Goal: Check status: Check status

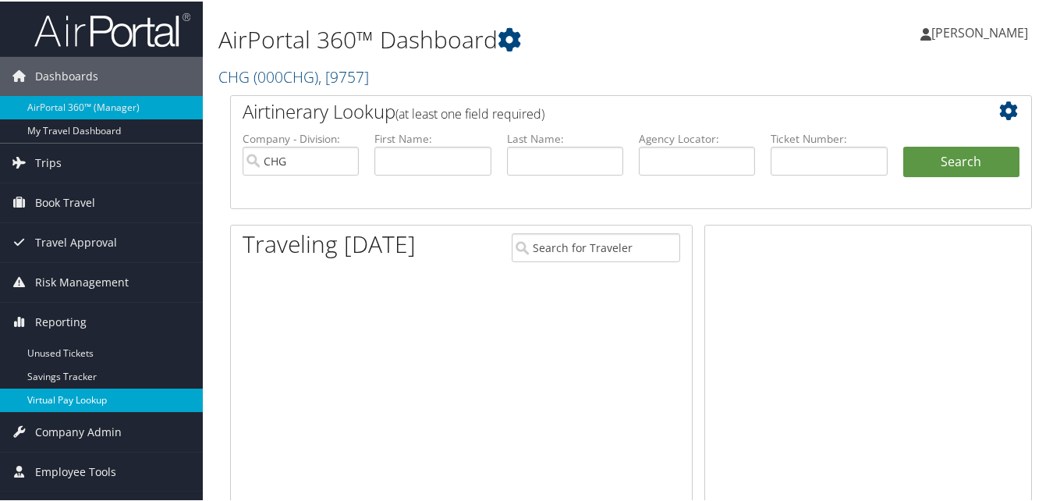
click at [87, 403] on link "Virtual Pay Lookup" at bounding box center [101, 398] width 203 height 23
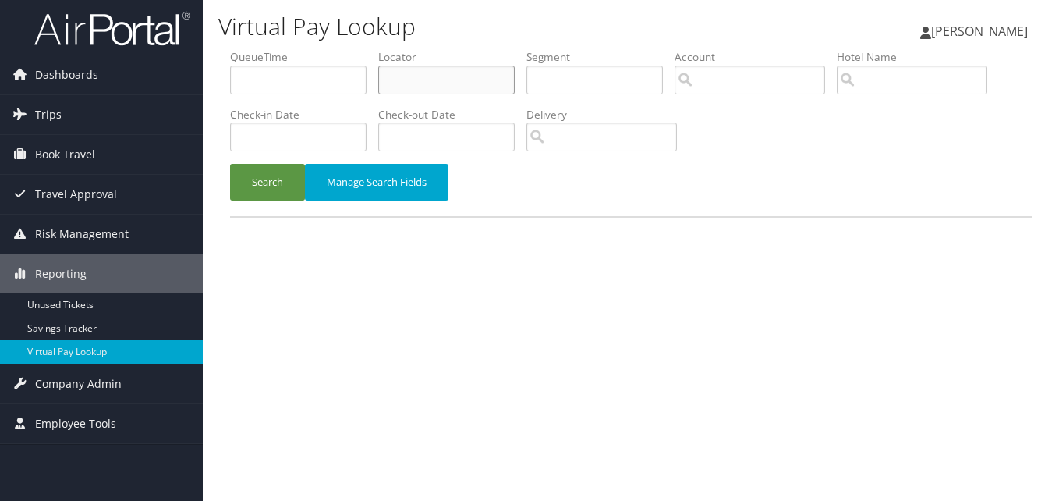
click at [412, 66] on input "text" at bounding box center [446, 79] width 136 height 29
paste input "JSRUAX"
type input "JSRUAX"
click at [292, 167] on button "Search" at bounding box center [267, 182] width 75 height 37
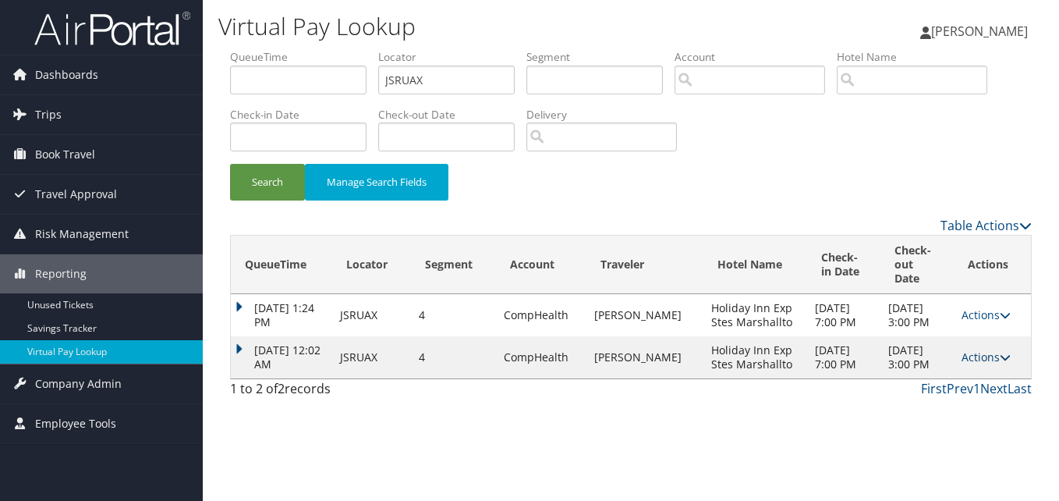
click at [972, 364] on link "Actions" at bounding box center [985, 356] width 49 height 15
click at [969, 401] on link "Logs" at bounding box center [954, 413] width 98 height 27
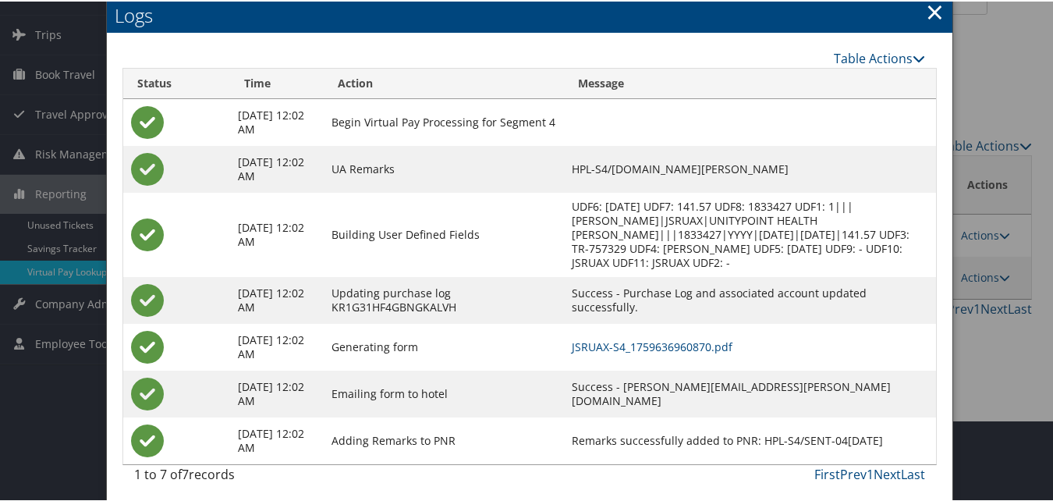
scroll to position [87, 0]
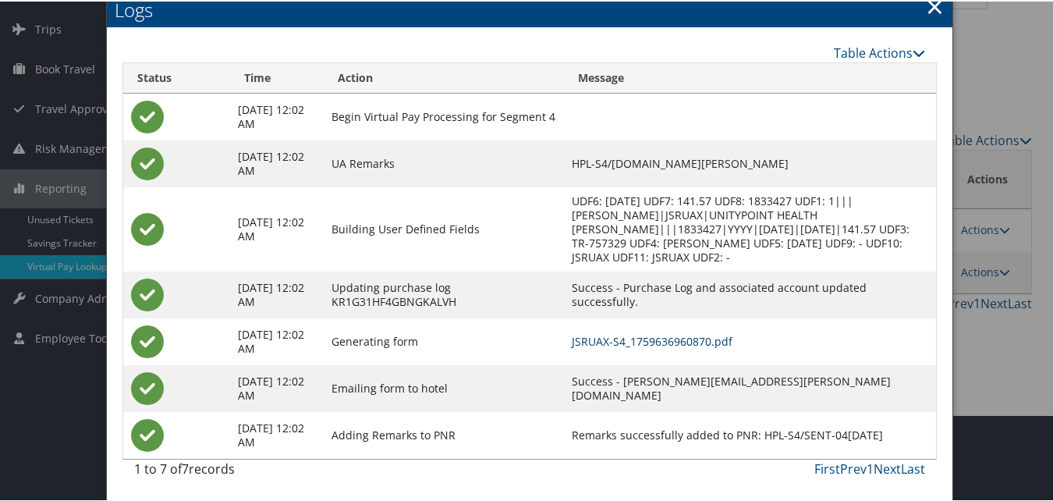
click at [652, 334] on link "JSRUAX-S4_1759636960870.pdf" at bounding box center [651, 339] width 161 height 15
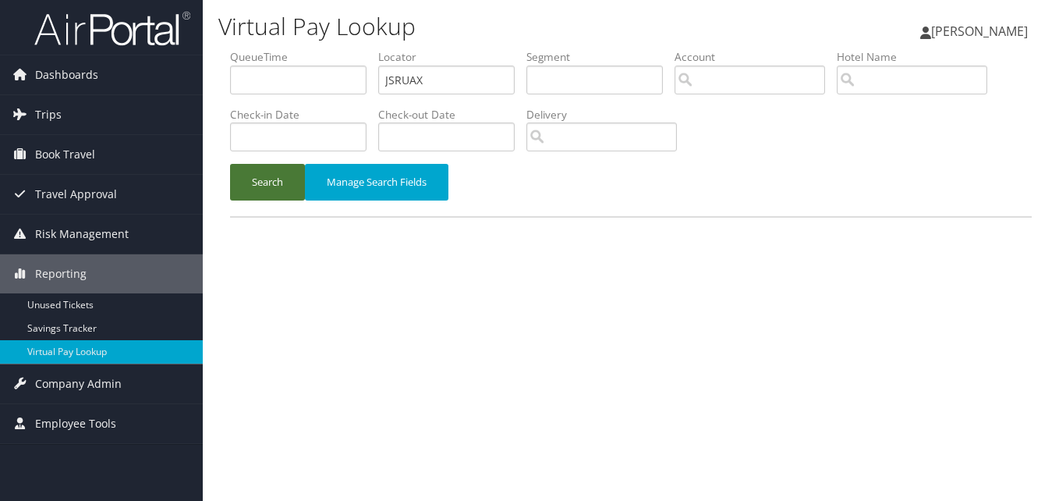
click at [257, 179] on button "Search" at bounding box center [267, 182] width 75 height 37
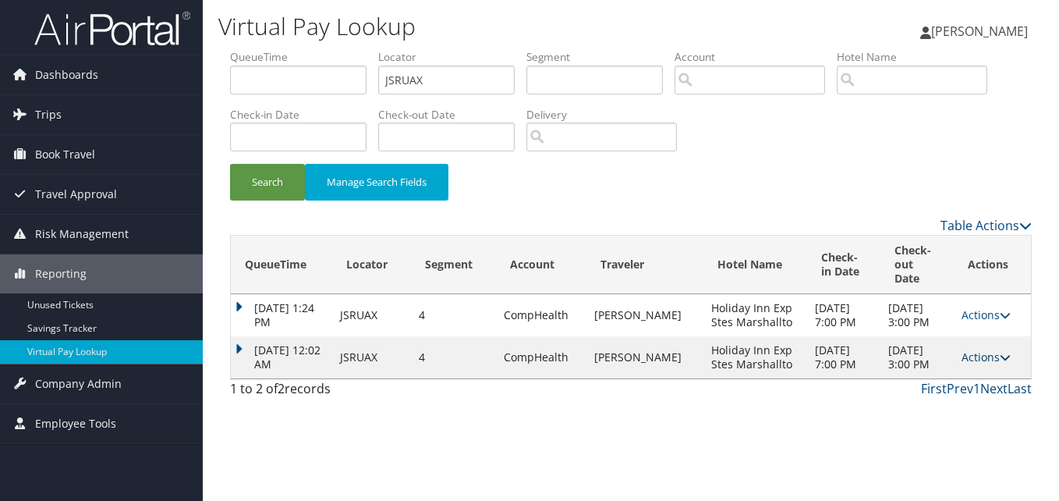
click at [984, 364] on link "Actions" at bounding box center [985, 356] width 49 height 15
click at [980, 412] on link "Logs" at bounding box center [954, 413] width 98 height 27
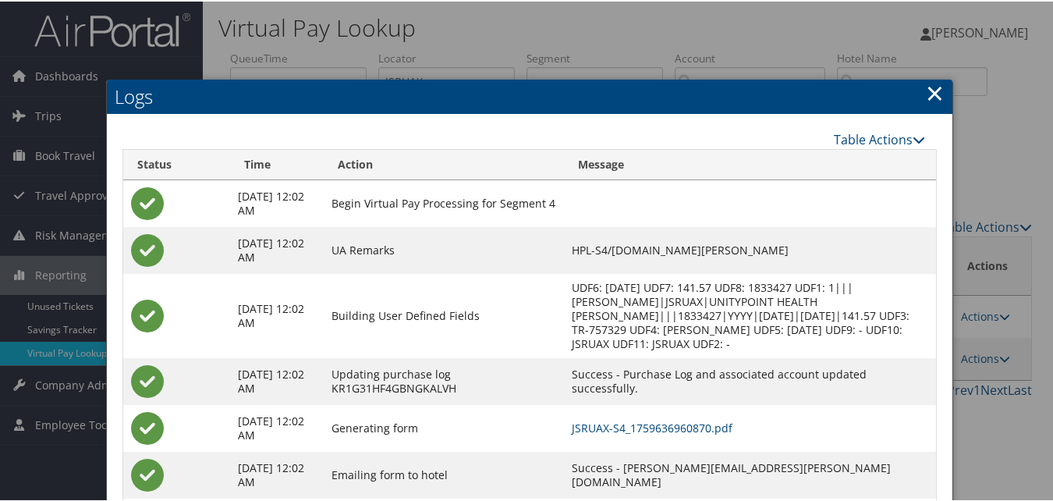
scroll to position [87, 0]
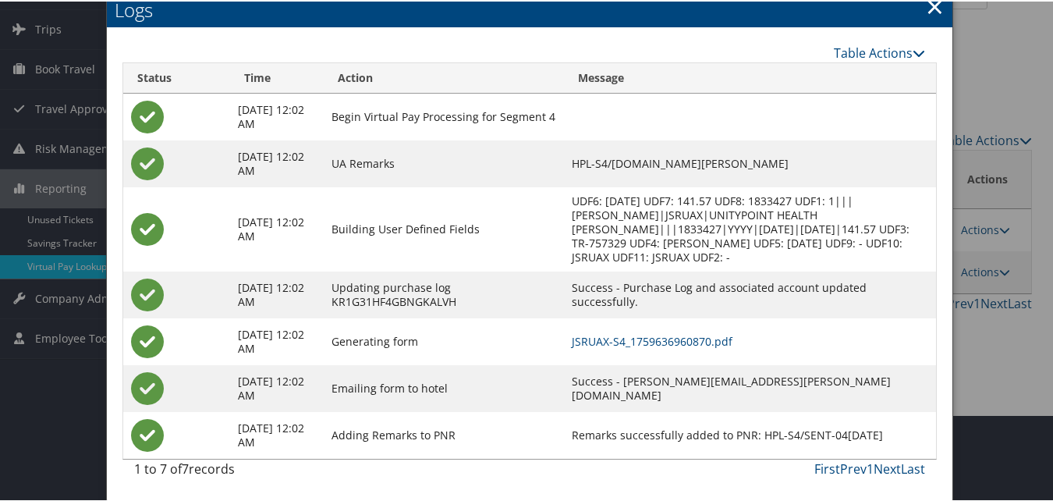
click at [925, 9] on link "×" at bounding box center [934, 4] width 18 height 31
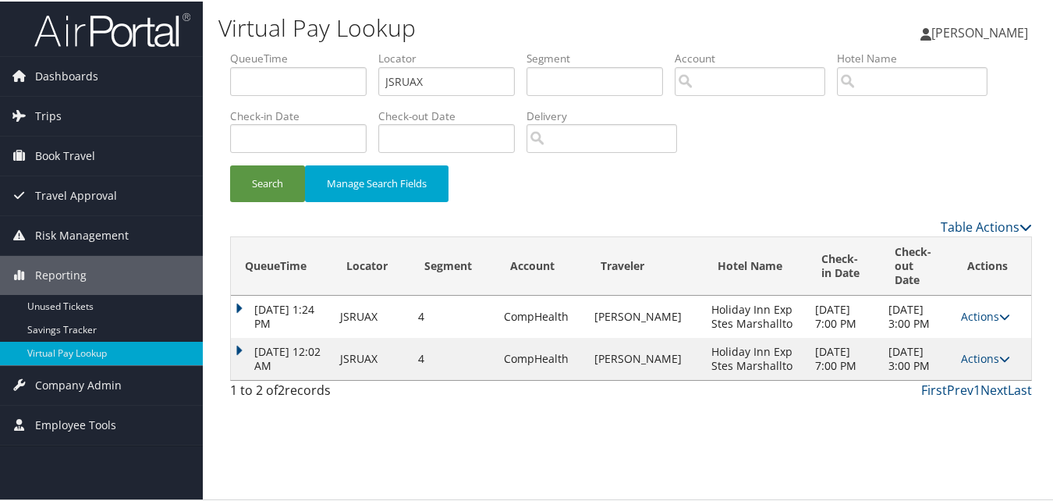
scroll to position [0, 0]
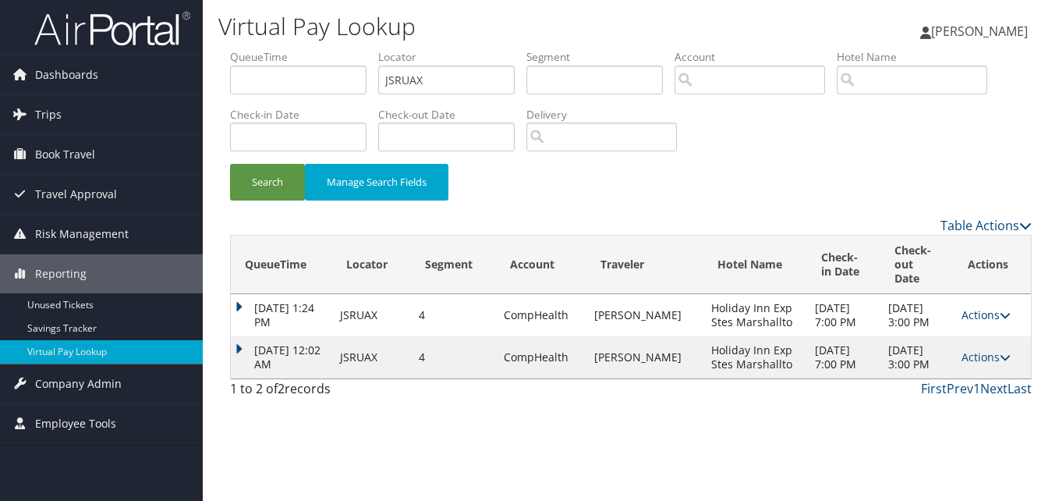
click at [971, 307] on link "Actions" at bounding box center [985, 314] width 49 height 15
click at [945, 359] on link "Logs" at bounding box center [954, 357] width 98 height 27
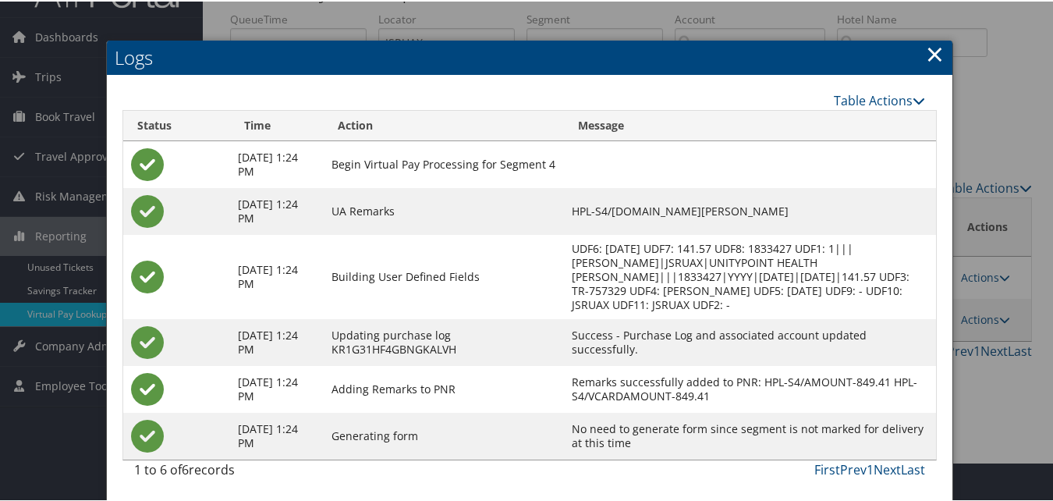
scroll to position [40, 0]
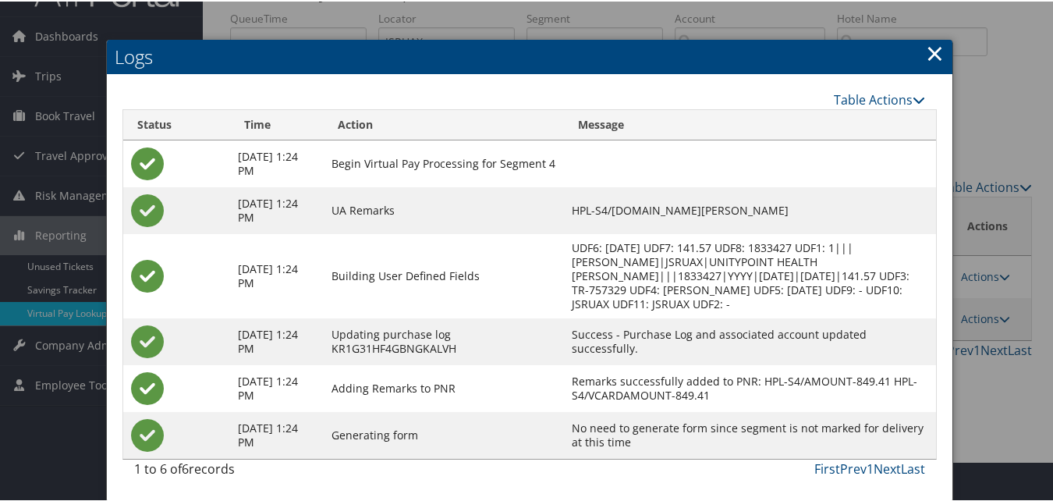
click at [925, 50] on link "×" at bounding box center [934, 51] width 18 height 31
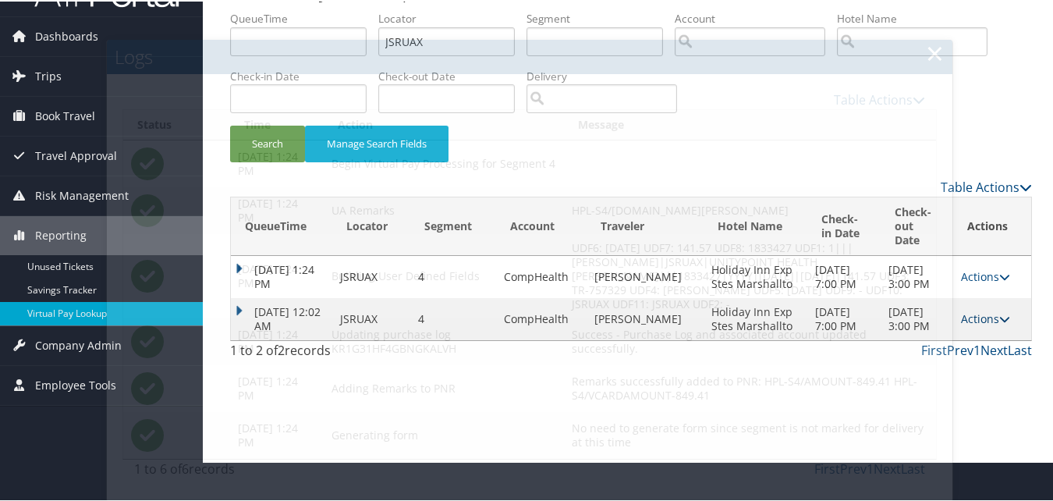
scroll to position [0, 0]
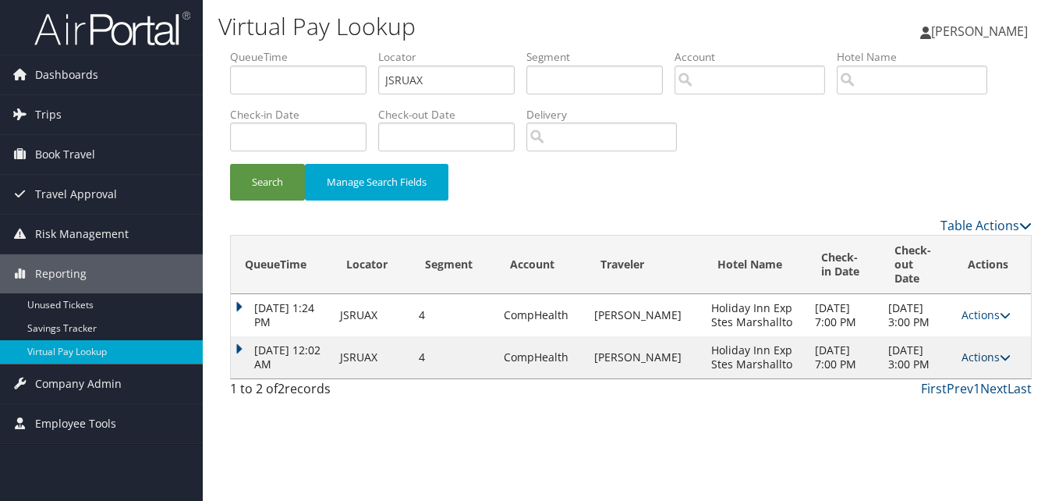
click at [984, 362] on link "Actions" at bounding box center [985, 356] width 49 height 15
click at [946, 402] on link "Logs" at bounding box center [954, 413] width 98 height 27
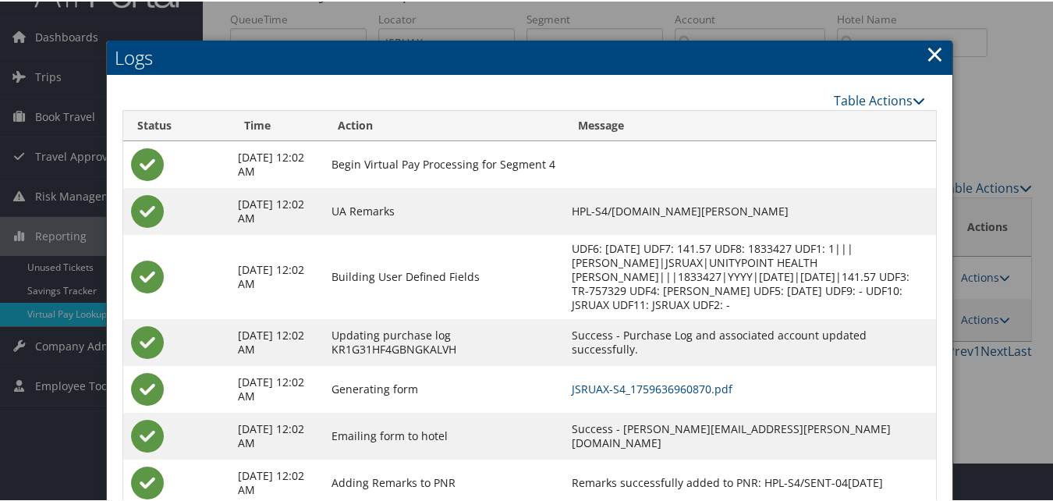
scroll to position [40, 0]
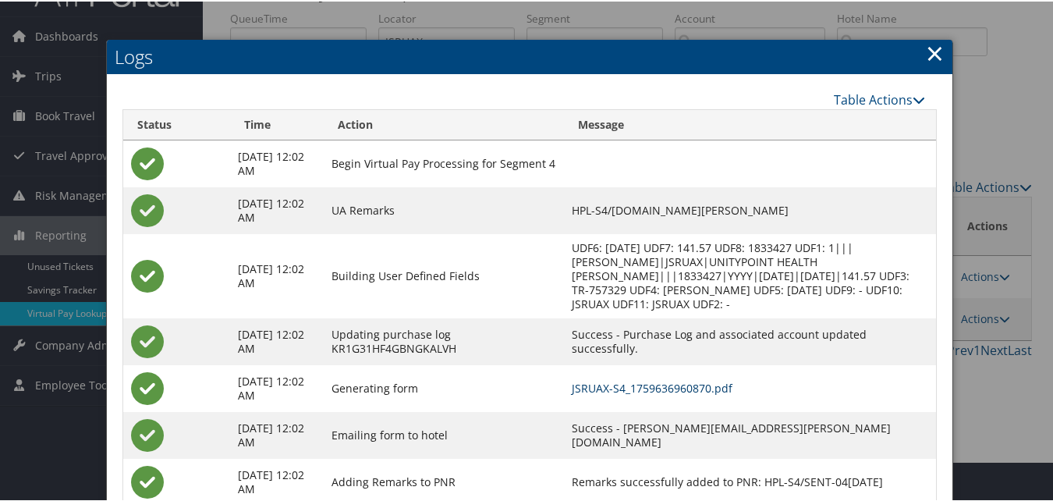
click at [607, 387] on link "JSRUAX-S4_1759636960870.pdf" at bounding box center [651, 386] width 161 height 15
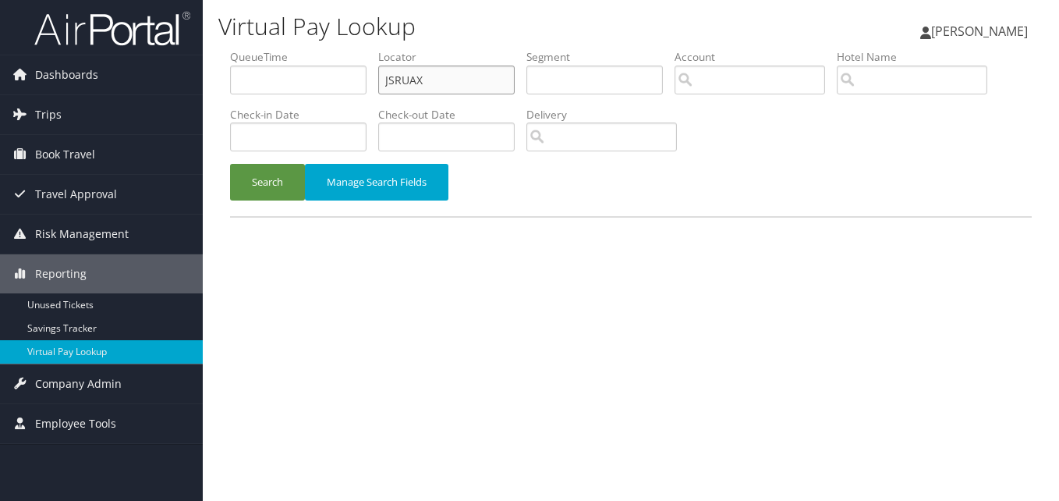
click at [398, 89] on input "JSRUAX" at bounding box center [446, 79] width 136 height 29
paste input "SOIPWN"
type input "SOIPWN"
click at [267, 174] on button "Search" at bounding box center [267, 182] width 75 height 37
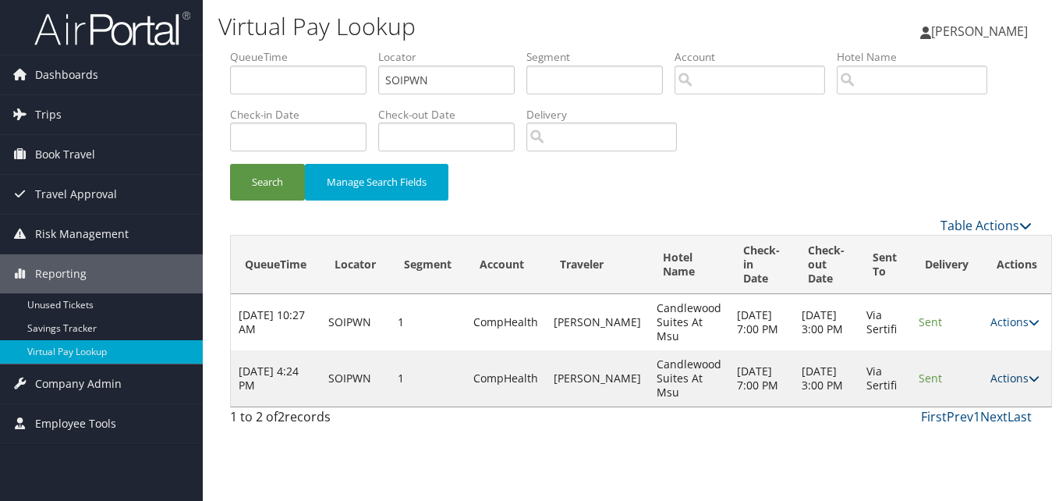
click at [994, 378] on link "Actions" at bounding box center [1014, 377] width 49 height 15
click at [973, 439] on link "Logs" at bounding box center [966, 427] width 98 height 27
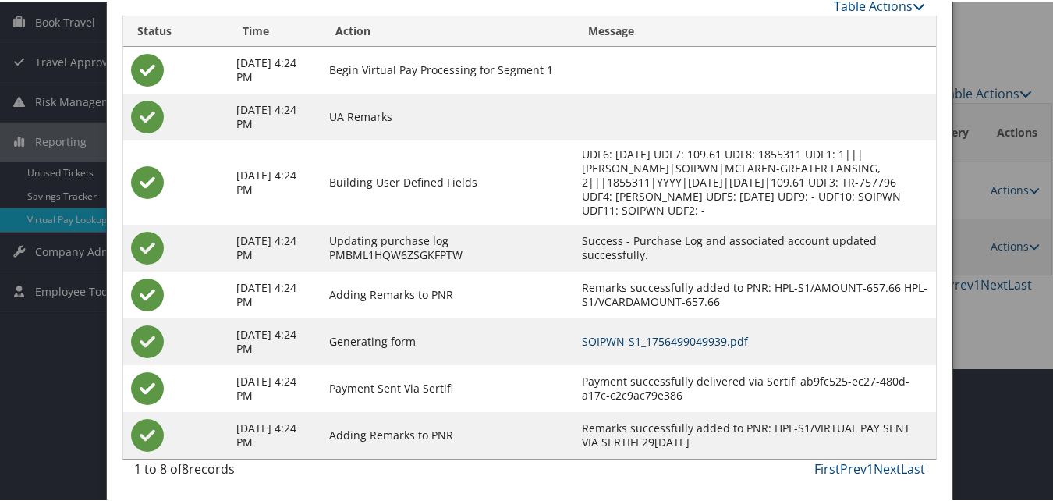
scroll to position [147, 0]
click at [716, 339] on link "SOIPWN-S1_1756499049939.pdf" at bounding box center [665, 339] width 166 height 15
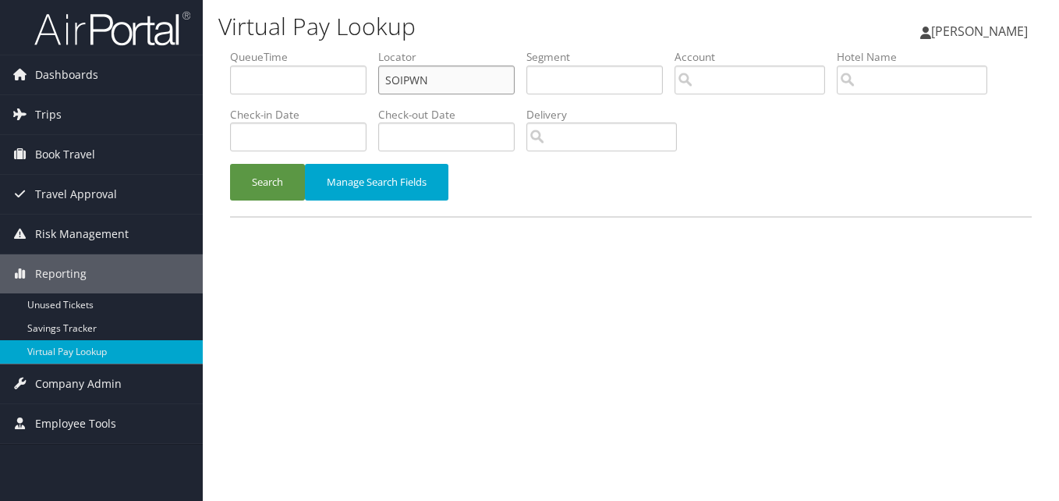
click at [402, 83] on input "SOIPWN" at bounding box center [446, 79] width 136 height 29
paste input "CTKMJQ"
type input "CTKMJQ"
click at [276, 177] on button "Search" at bounding box center [267, 182] width 75 height 37
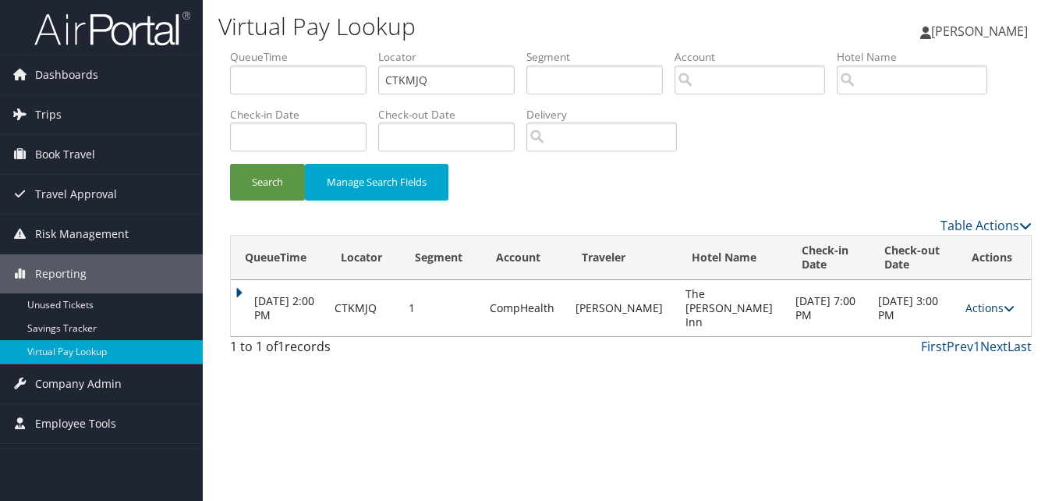
click at [996, 306] on link "Actions" at bounding box center [989, 307] width 49 height 15
click at [975, 363] on link "View Itinerary" at bounding box center [954, 376] width 98 height 27
click at [979, 300] on link "Actions" at bounding box center [989, 307] width 49 height 15
click at [982, 344] on link "Logs" at bounding box center [954, 350] width 98 height 27
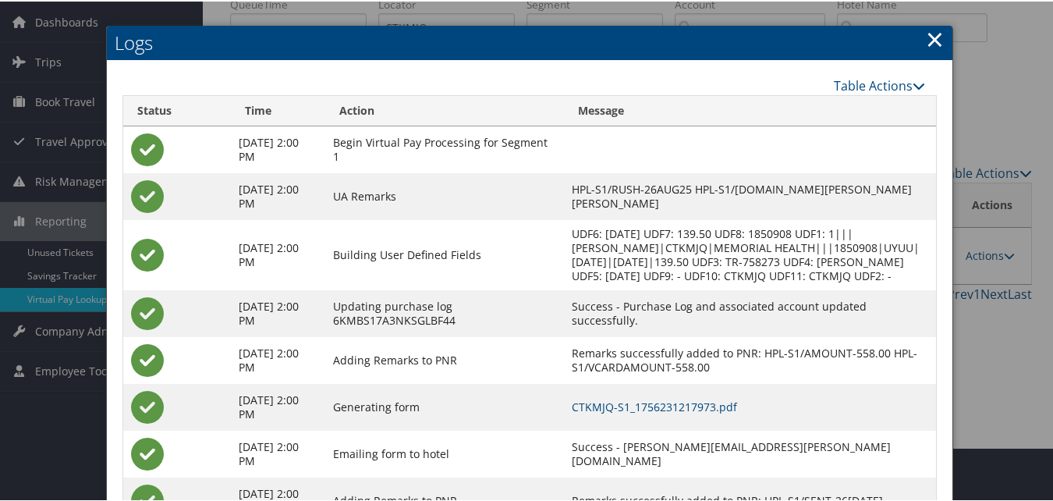
scroll to position [119, 0]
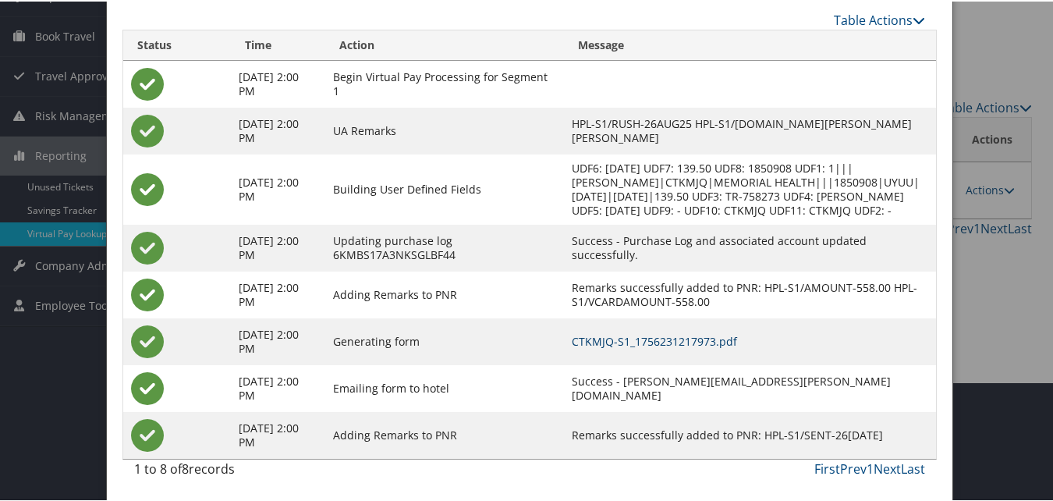
click at [626, 339] on link "CTKMJQ-S1_1756231217973.pdf" at bounding box center [653, 339] width 165 height 15
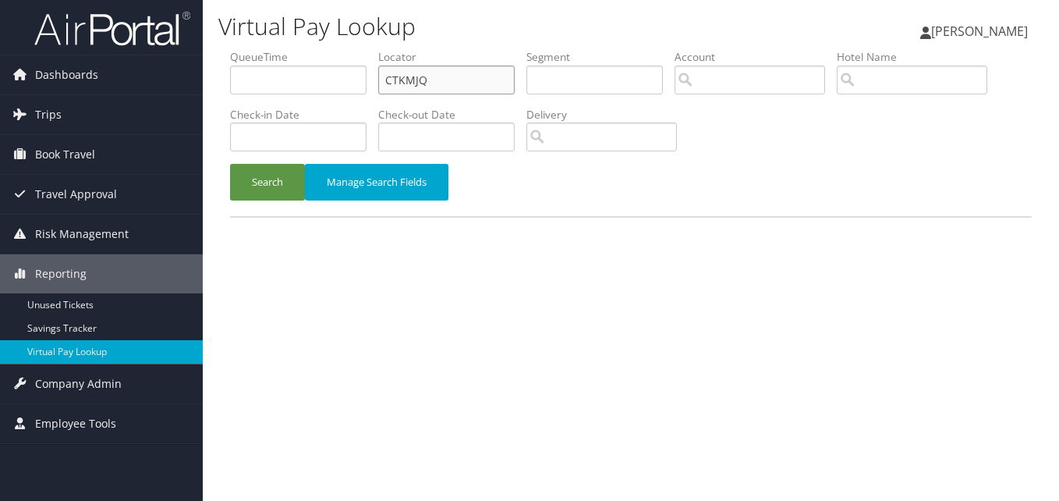
click at [430, 79] on input "CTKMJQ" at bounding box center [446, 79] width 136 height 29
paste input "HMPBDU"
type input "HMPBDU"
click at [250, 182] on button "Search" at bounding box center [267, 182] width 75 height 37
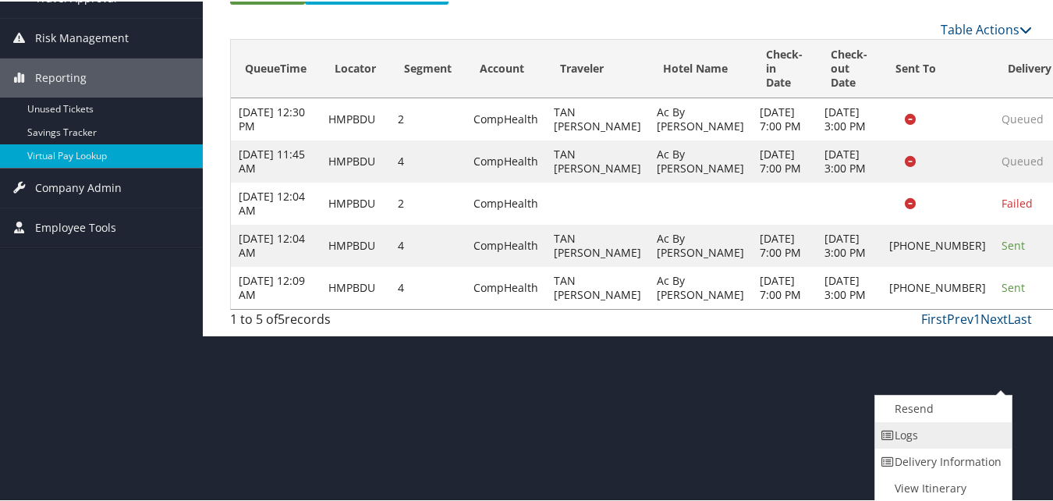
click at [948, 436] on link "Logs" at bounding box center [941, 433] width 133 height 27
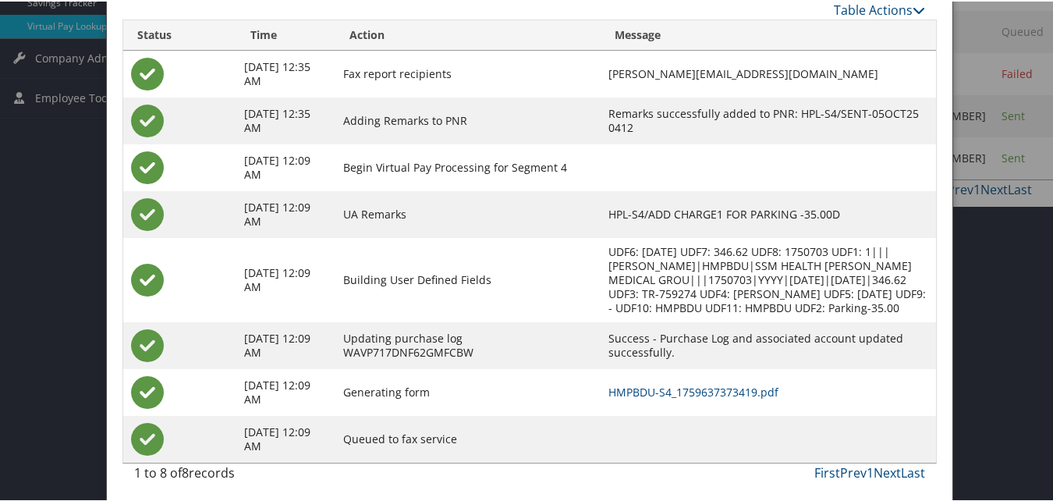
scroll to position [331, 0]
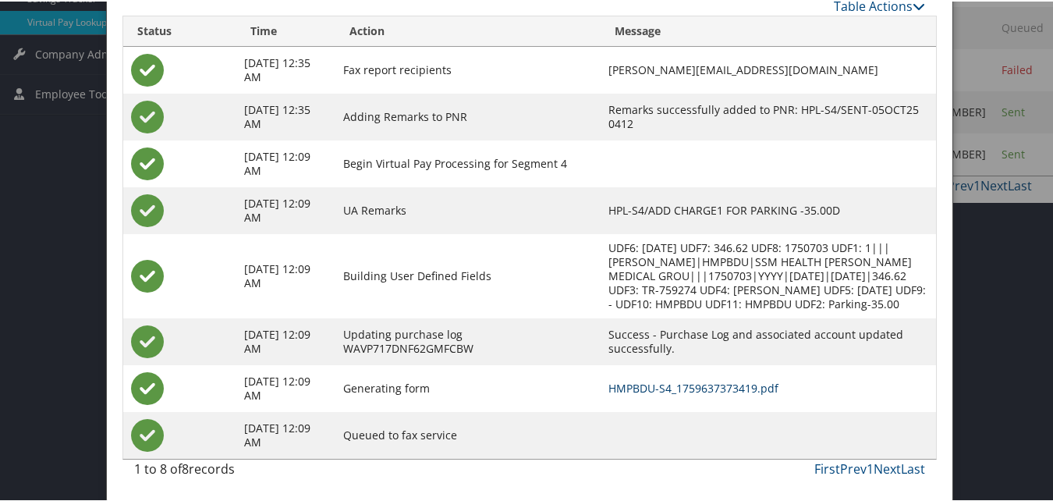
drag, startPoint x: 685, startPoint y: 384, endPoint x: 760, endPoint y: 384, distance: 75.6
click at [685, 384] on link "HMPBDU-S4_1759637373419.pdf" at bounding box center [693, 386] width 170 height 15
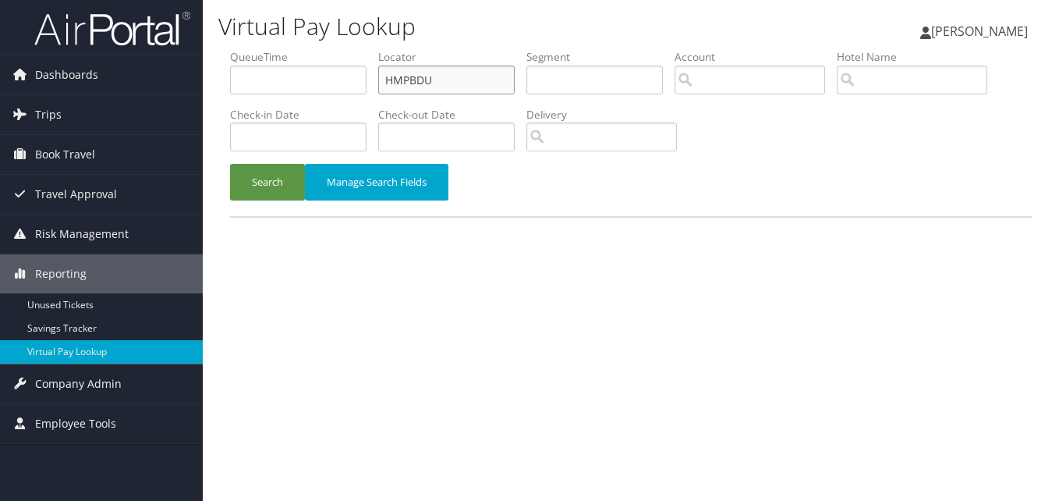
click at [420, 86] on input "HMPBDU" at bounding box center [446, 79] width 136 height 29
paste input "ISFNPH"
type input "ISFNPH"
click at [271, 196] on button "Search" at bounding box center [267, 182] width 75 height 37
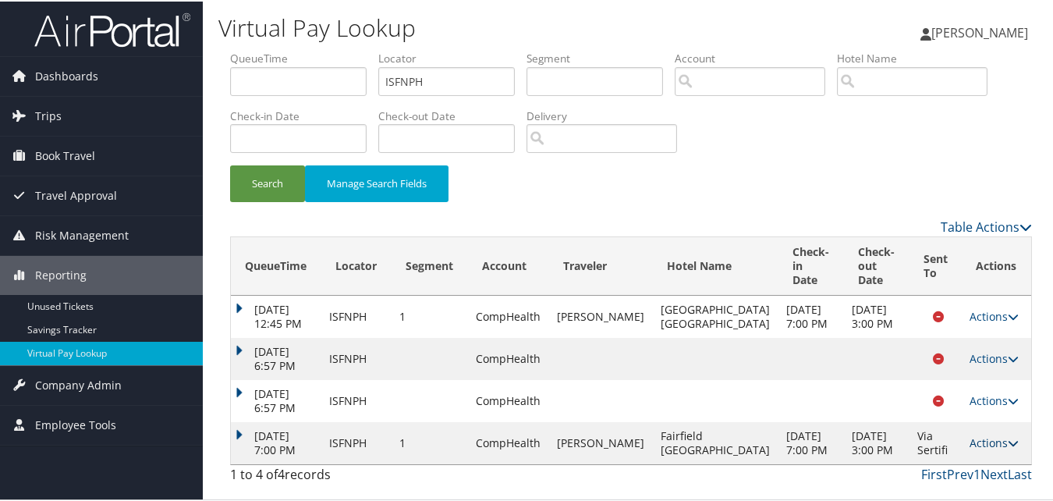
click at [979, 444] on link "Actions" at bounding box center [993, 440] width 49 height 15
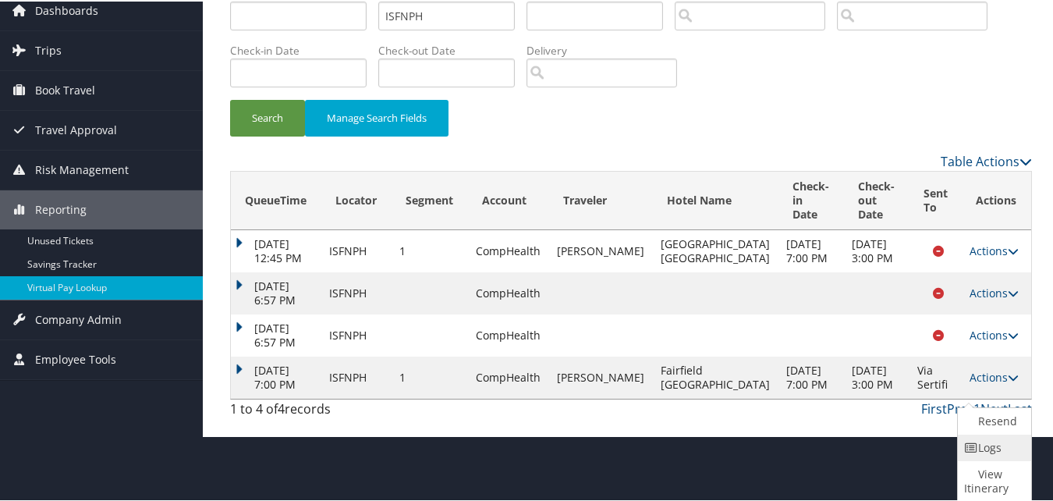
click at [971, 433] on link "Logs" at bounding box center [991, 446] width 69 height 27
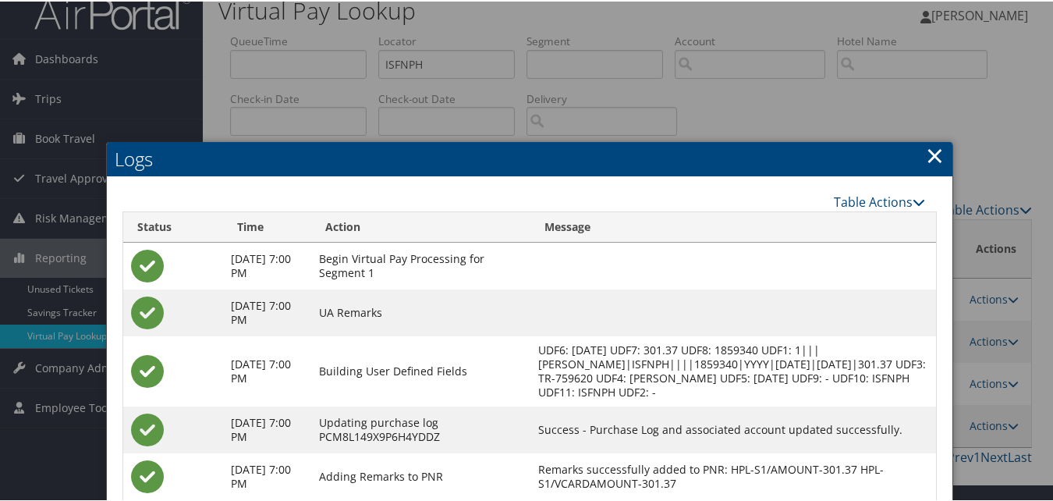
scroll to position [199, 0]
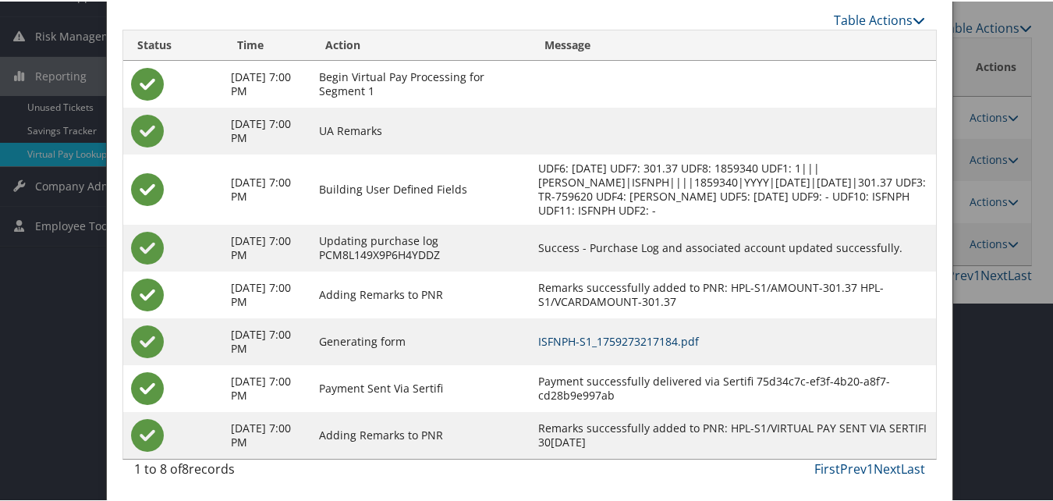
click at [605, 338] on link "ISFNPH-S1_1759273217184.pdf" at bounding box center [618, 339] width 161 height 15
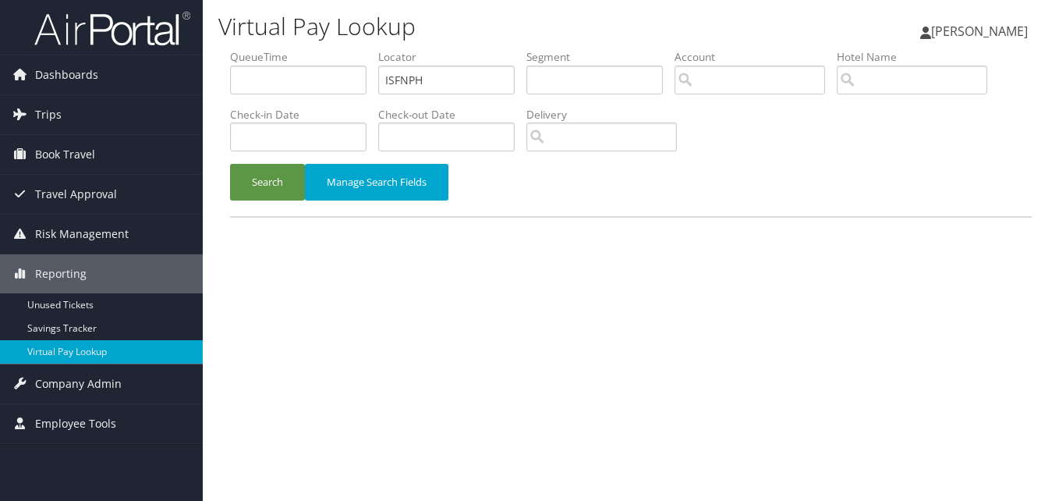
click at [407, 71] on input "ISFNPH" at bounding box center [446, 79] width 136 height 29
type input "MRXCBD"
click at [264, 180] on button "Search" at bounding box center [267, 182] width 75 height 37
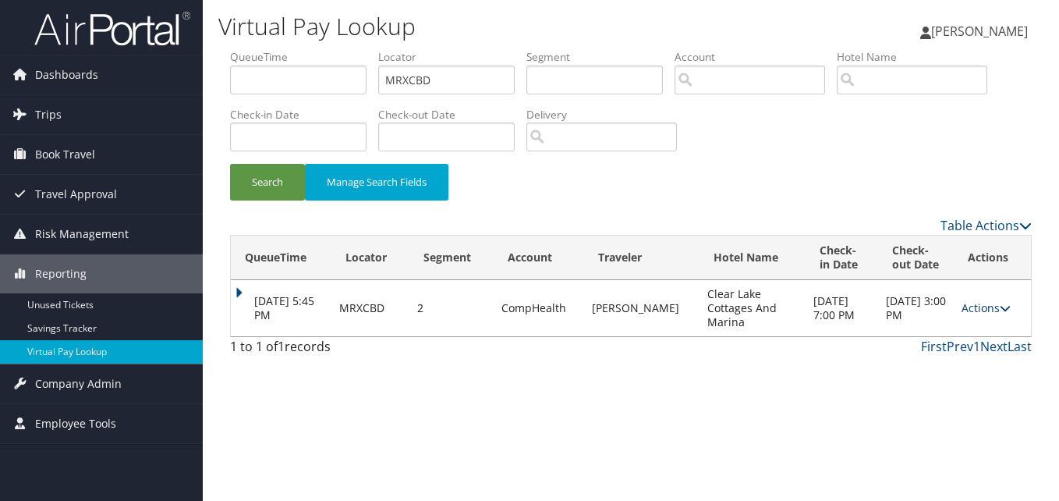
click at [992, 307] on link "Actions" at bounding box center [985, 307] width 49 height 15
click at [980, 366] on link "Logs" at bounding box center [955, 357] width 98 height 27
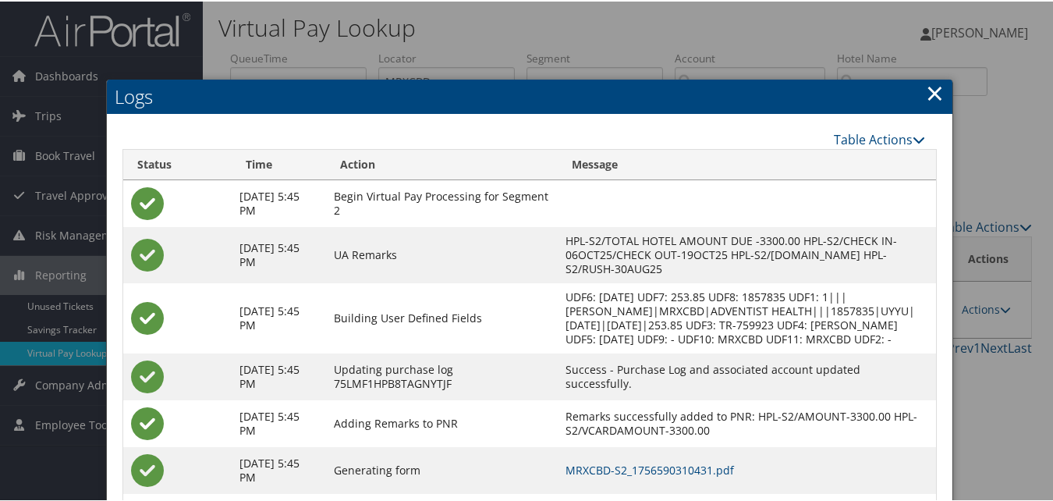
scroll to position [185, 0]
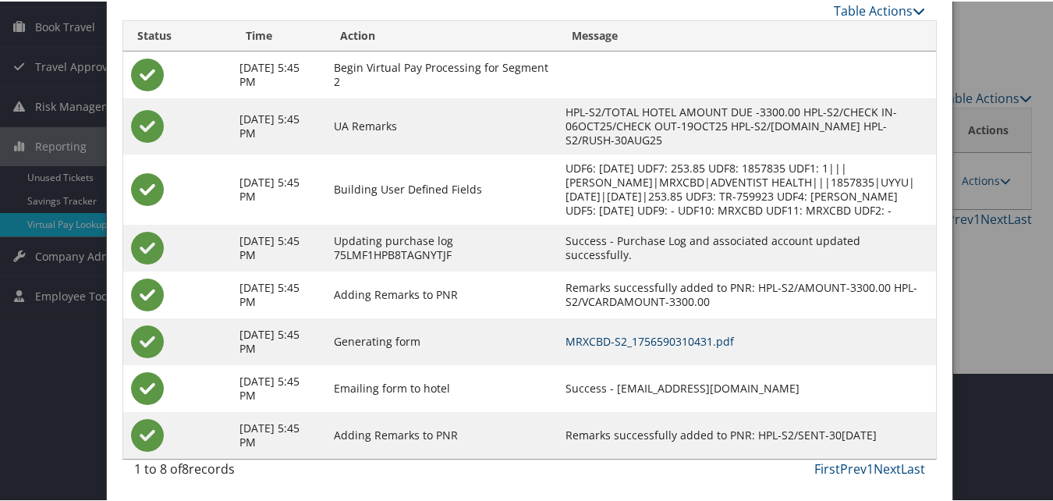
click at [584, 332] on link "MRXCBD-S2_1756590310431.pdf" at bounding box center [649, 339] width 168 height 15
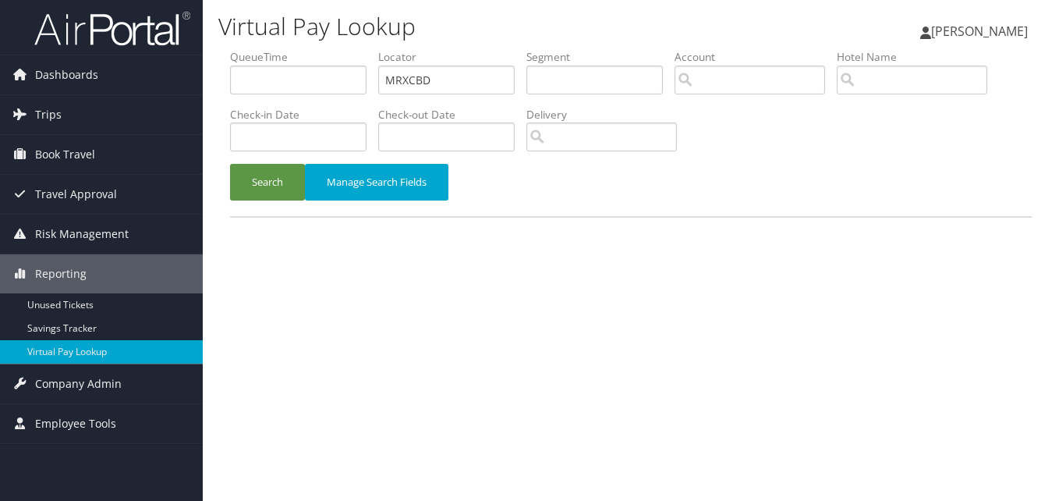
click at [416, 89] on input "MRXCBD" at bounding box center [446, 79] width 136 height 29
type input "GTNYOC"
click at [296, 175] on button "Search" at bounding box center [267, 182] width 75 height 37
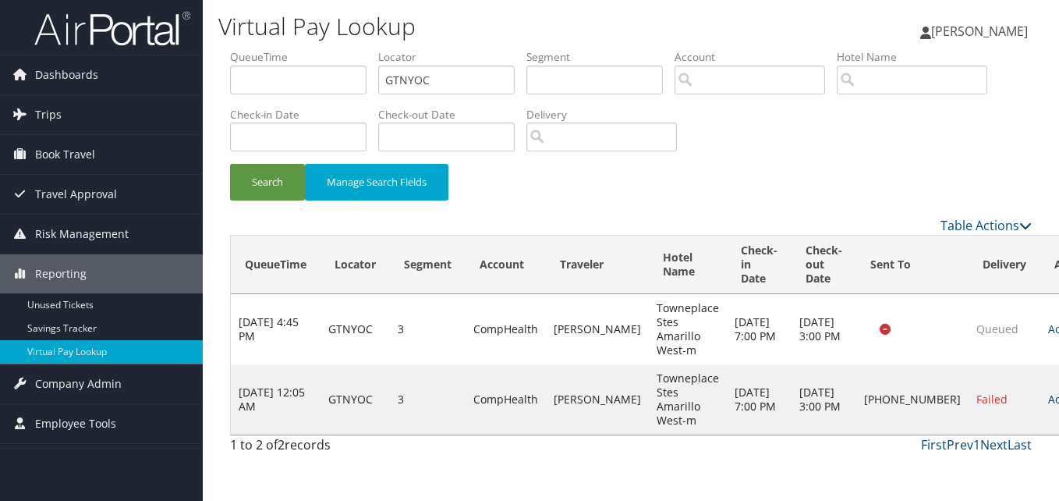
click at [1048, 398] on link "Actions" at bounding box center [1072, 398] width 49 height 15
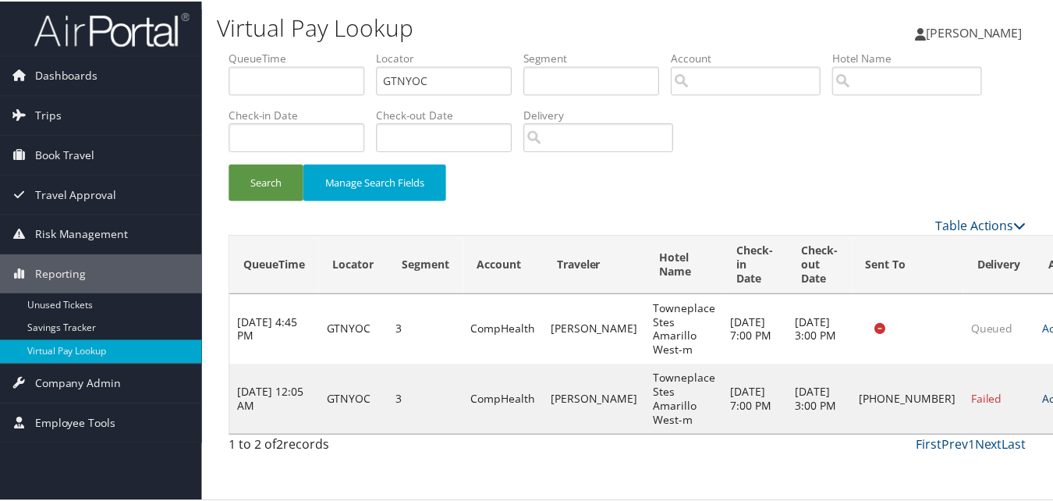
scroll to position [15, 0]
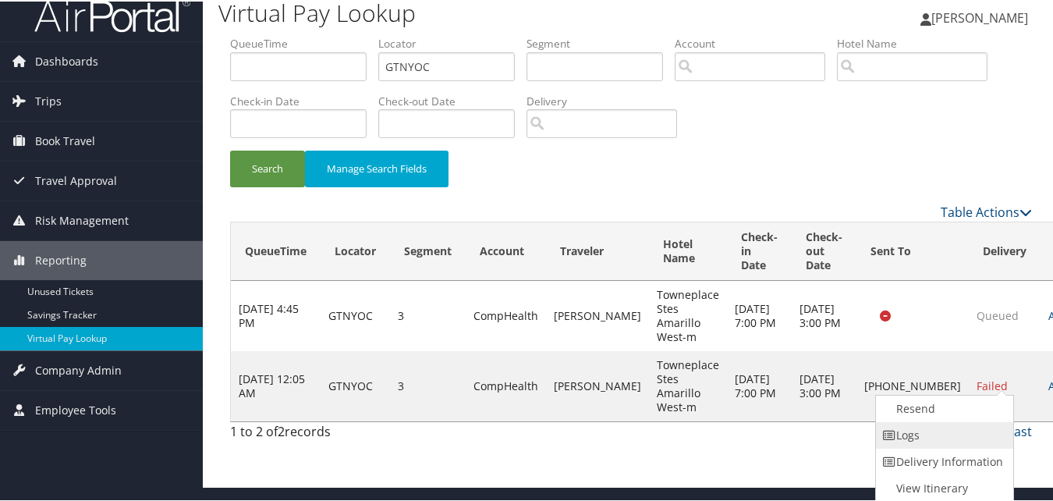
click at [943, 443] on link "Logs" at bounding box center [942, 433] width 133 height 27
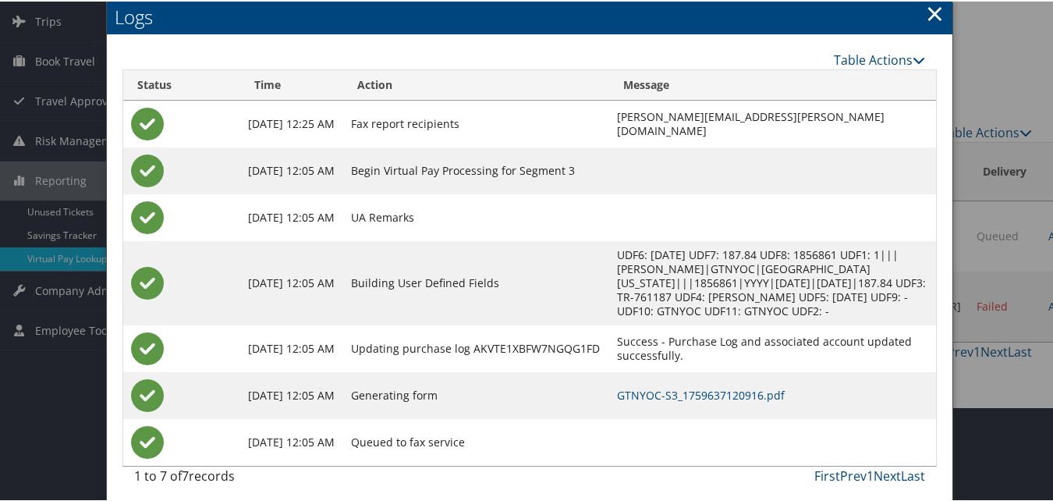
scroll to position [101, 0]
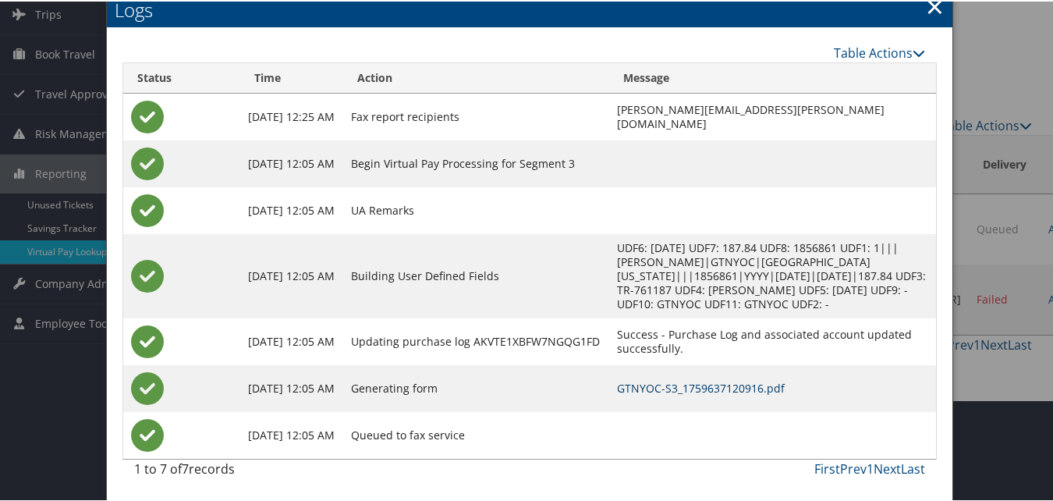
click at [617, 379] on link "GTNYOC-S3_1759637120916.pdf" at bounding box center [701, 386] width 168 height 15
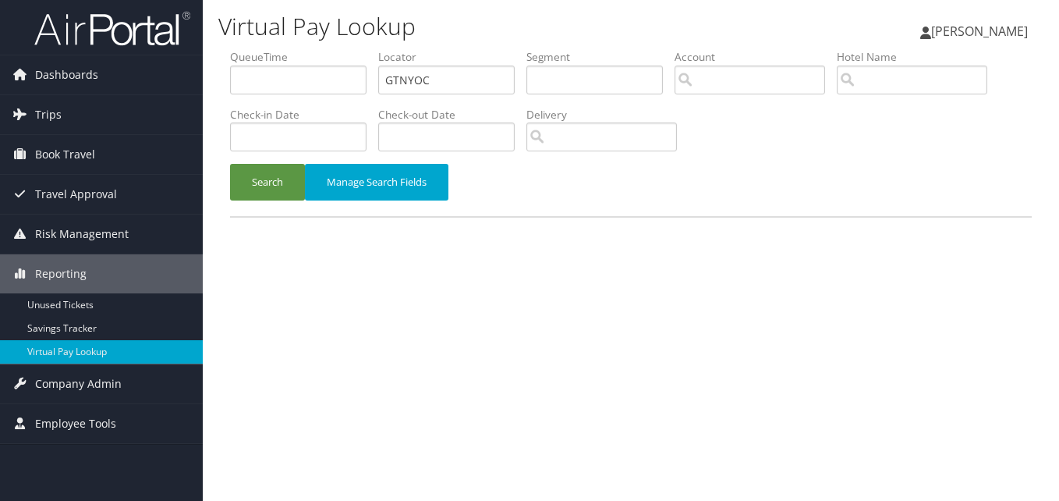
click at [466, 72] on input "GTNYOC" at bounding box center [446, 79] width 136 height 29
type input "NDTRNP"
click at [270, 183] on button "Search" at bounding box center [267, 182] width 75 height 37
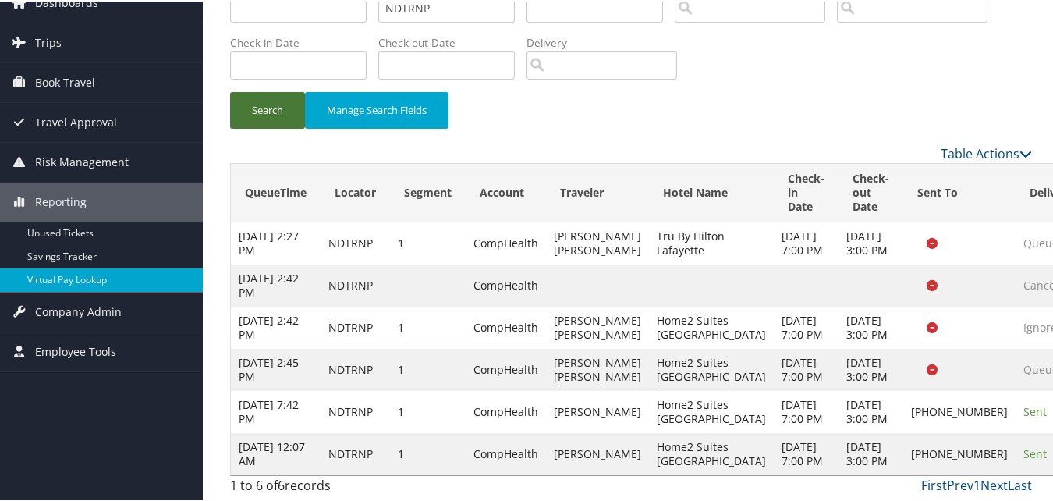
scroll to position [156, 0]
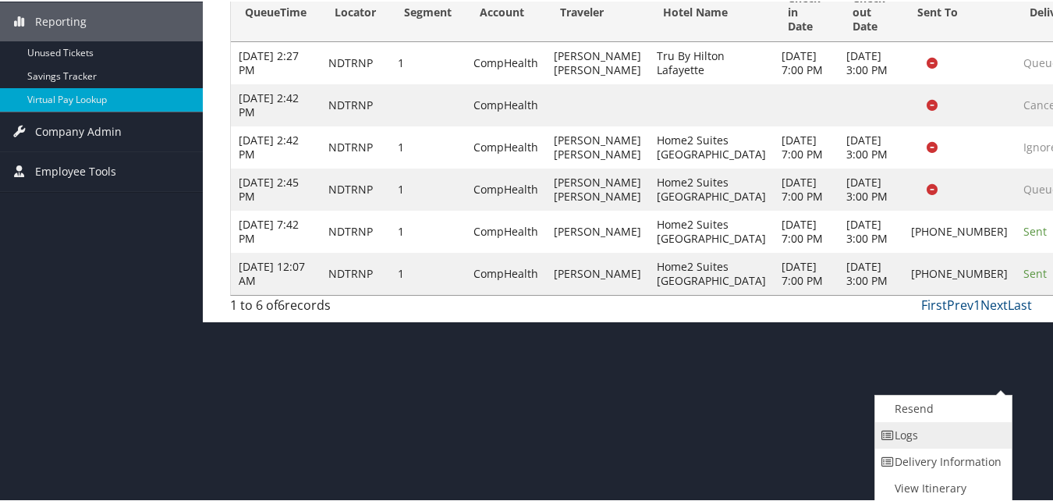
click at [941, 444] on link "Logs" at bounding box center [941, 433] width 133 height 27
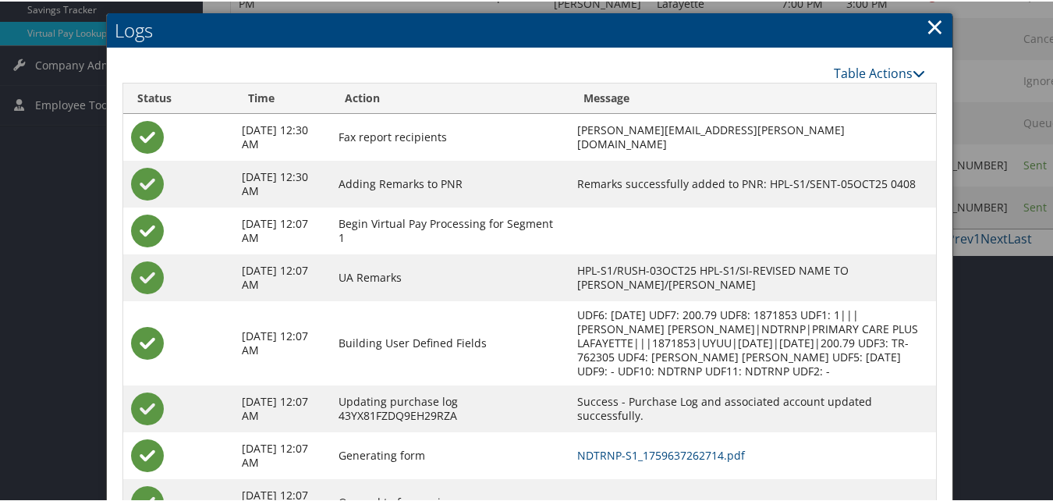
scroll to position [387, 0]
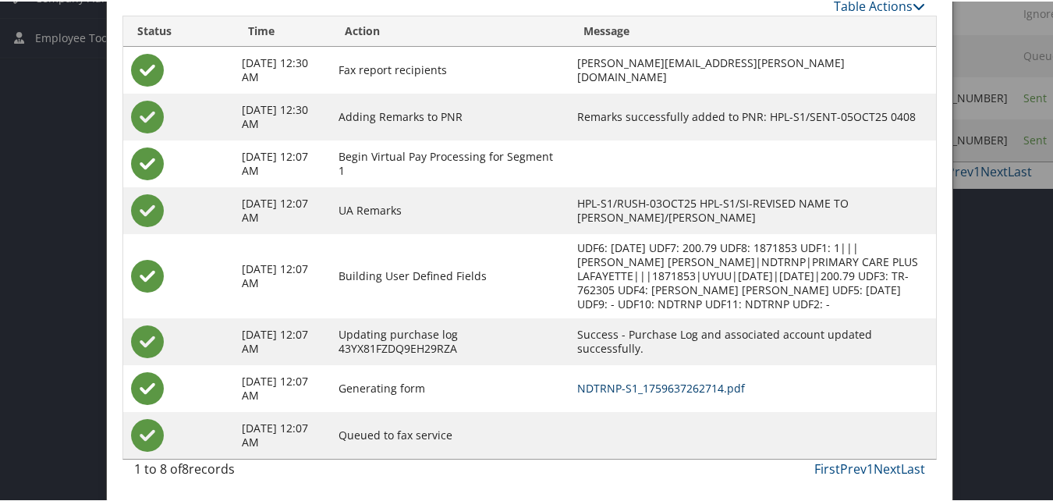
click at [667, 390] on link "NDTRNP-S1_1759637262714.pdf" at bounding box center [661, 386] width 168 height 15
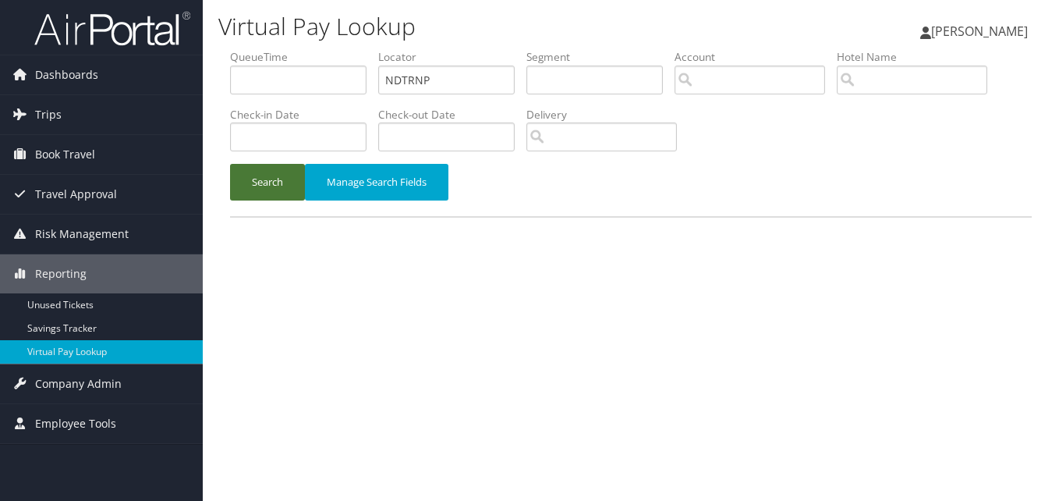
click at [260, 178] on button "Search" at bounding box center [267, 182] width 75 height 37
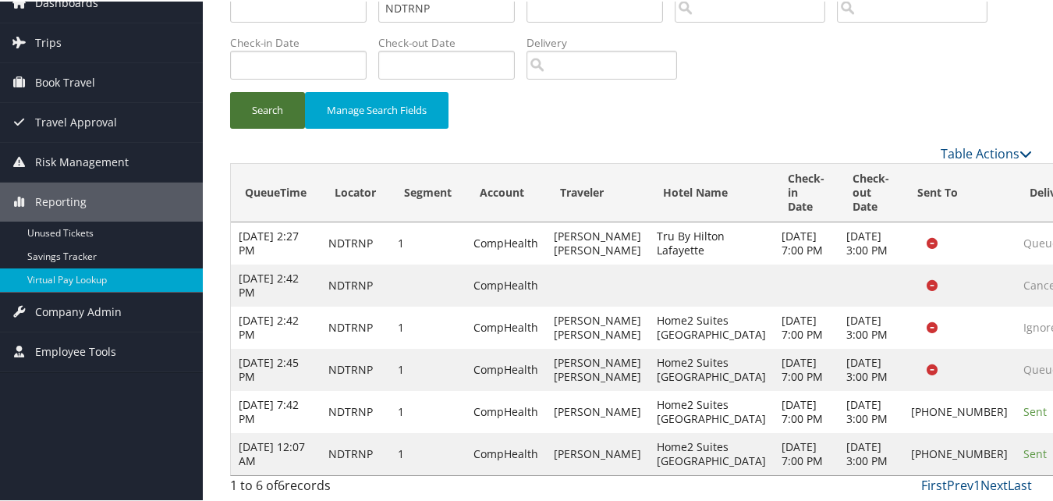
scroll to position [200, 0]
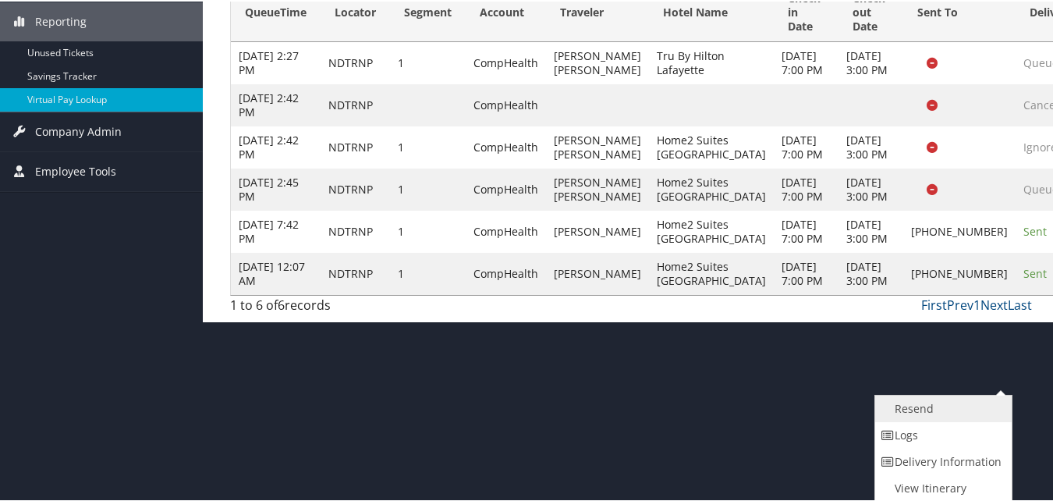
click at [904, 412] on link "Resend" at bounding box center [941, 407] width 133 height 27
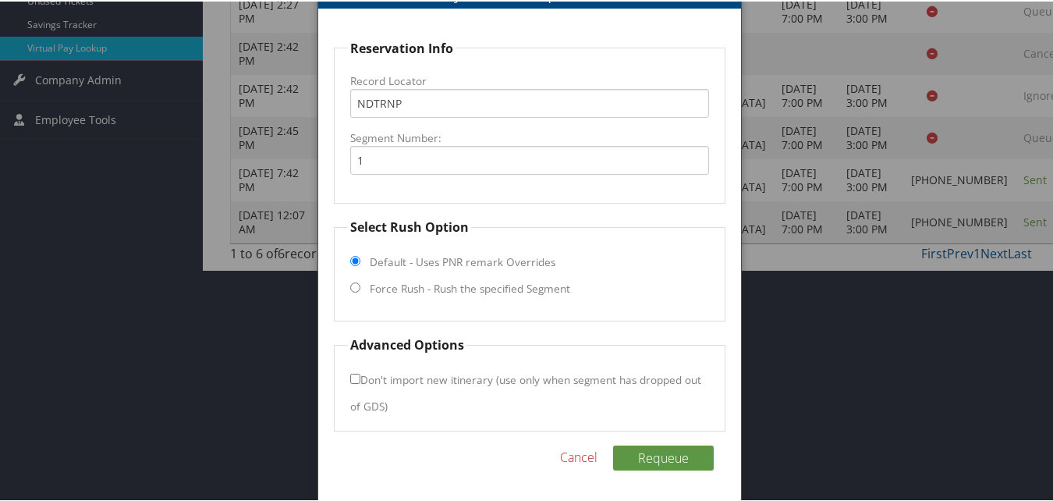
click at [395, 285] on label "Force Rush - Rush the specified Segment" at bounding box center [470, 287] width 200 height 16
click at [360, 285] on input "Force Rush - Rush the specified Segment" at bounding box center [355, 286] width 10 height 10
radio input "true"
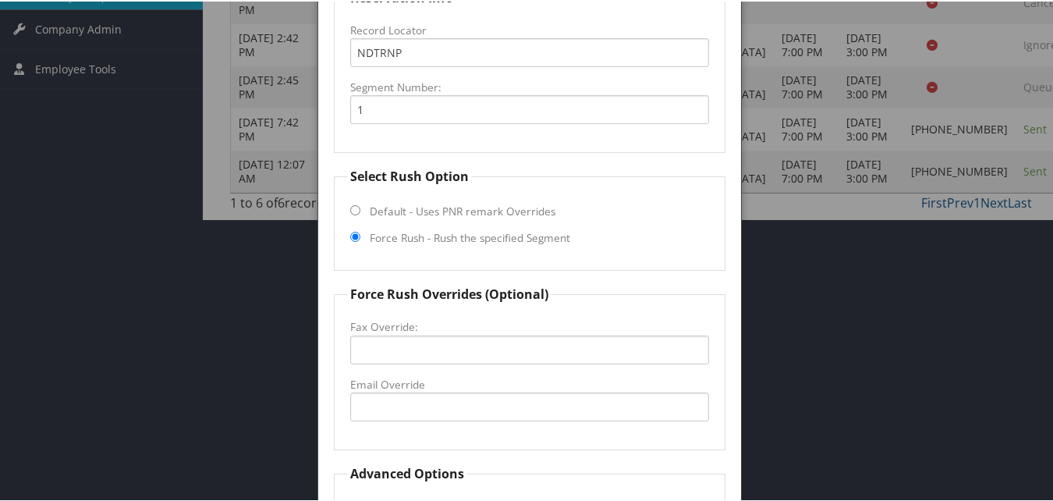
scroll to position [383, 0]
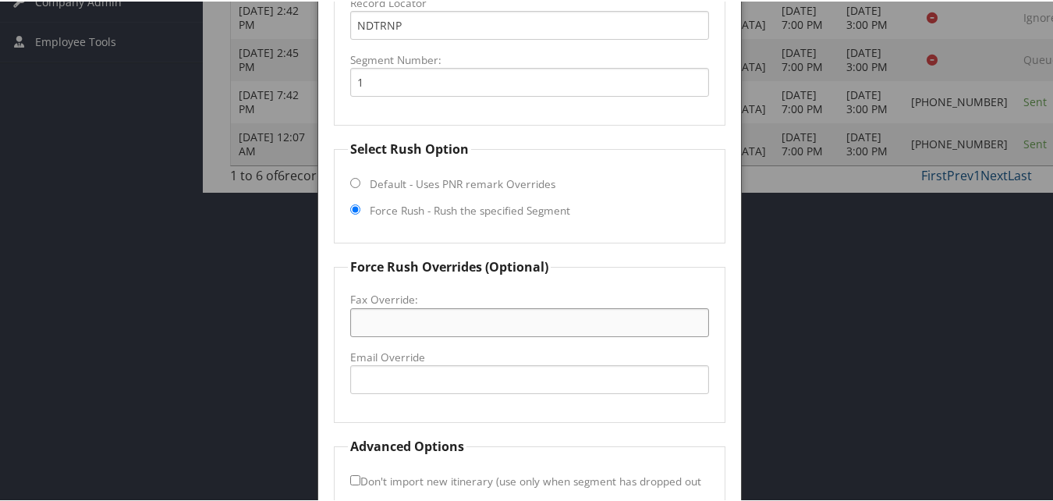
click at [402, 327] on input "Fax Override:" at bounding box center [529, 320] width 358 height 29
click at [358, 374] on input "Email Override" at bounding box center [529, 377] width 358 height 29
click at [353, 324] on input "Fax Override:" at bounding box center [529, 320] width 358 height 29
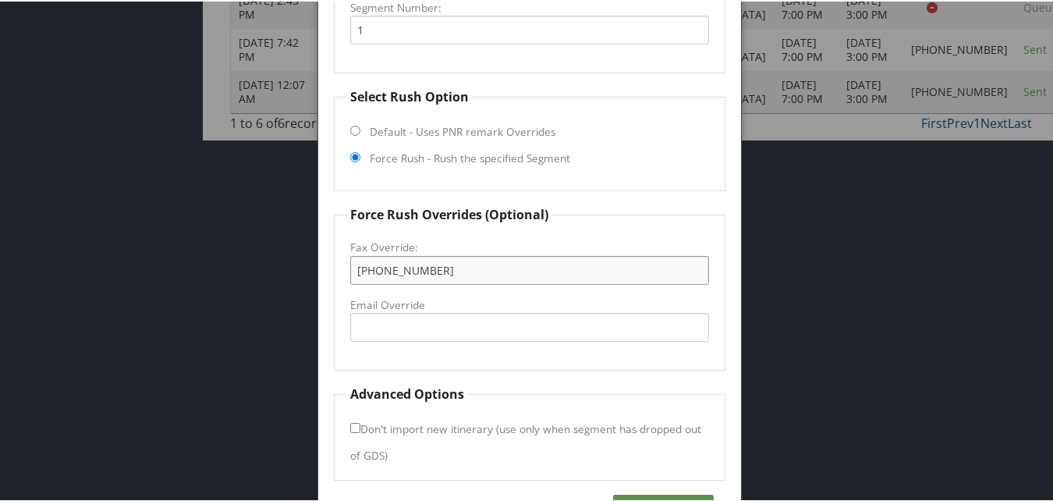
scroll to position [461, 0]
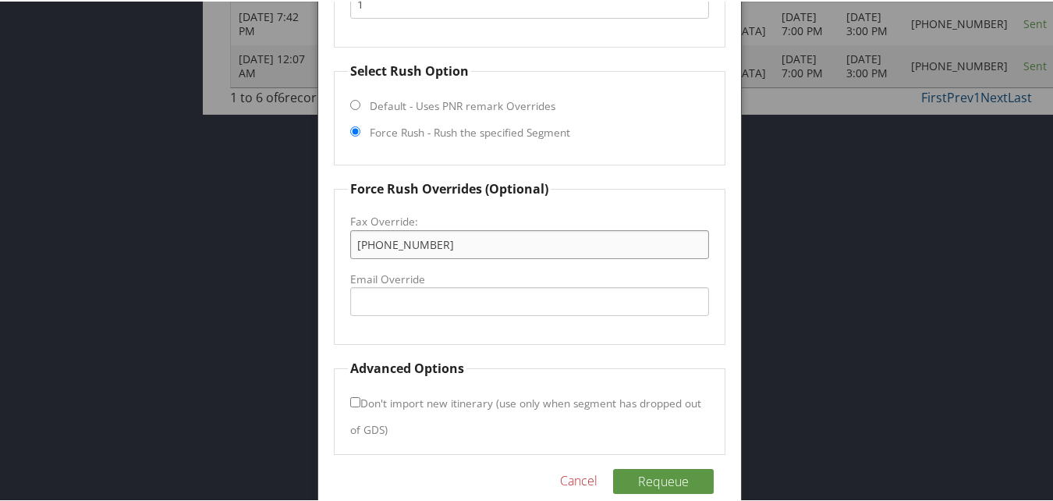
type input "337-264-6417"
drag, startPoint x: 434, startPoint y: 239, endPoint x: 192, endPoint y: 276, distance: 245.2
click at [658, 478] on button "Requeue" at bounding box center [663, 479] width 101 height 25
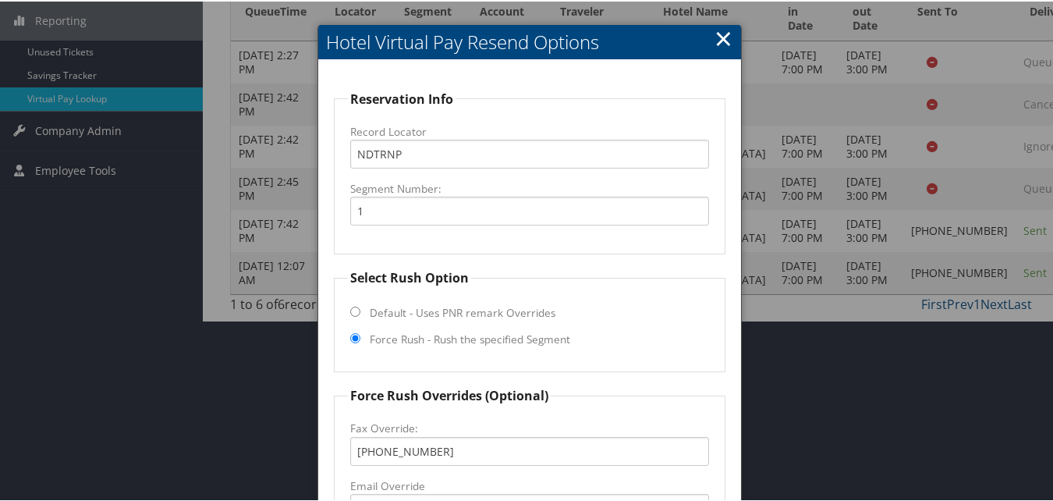
scroll to position [227, 0]
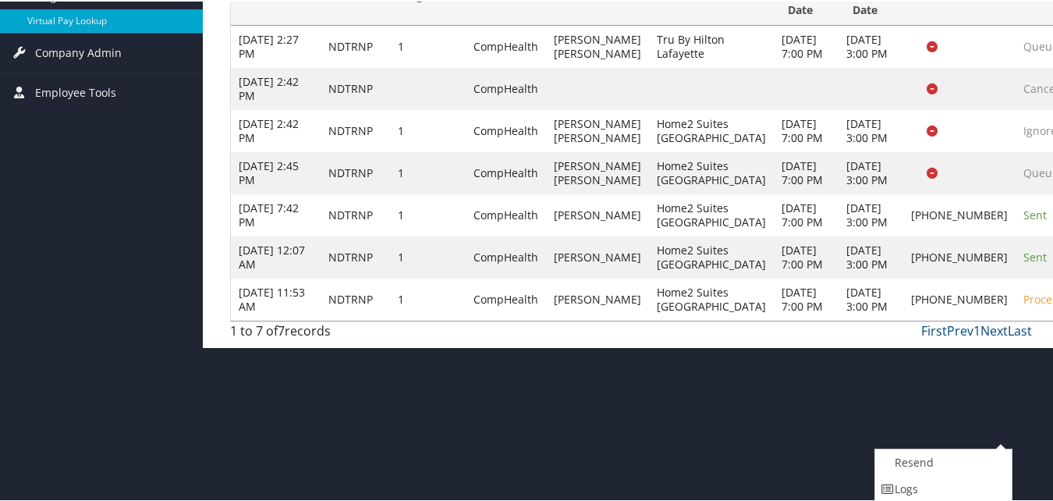
scroll to position [386, 0]
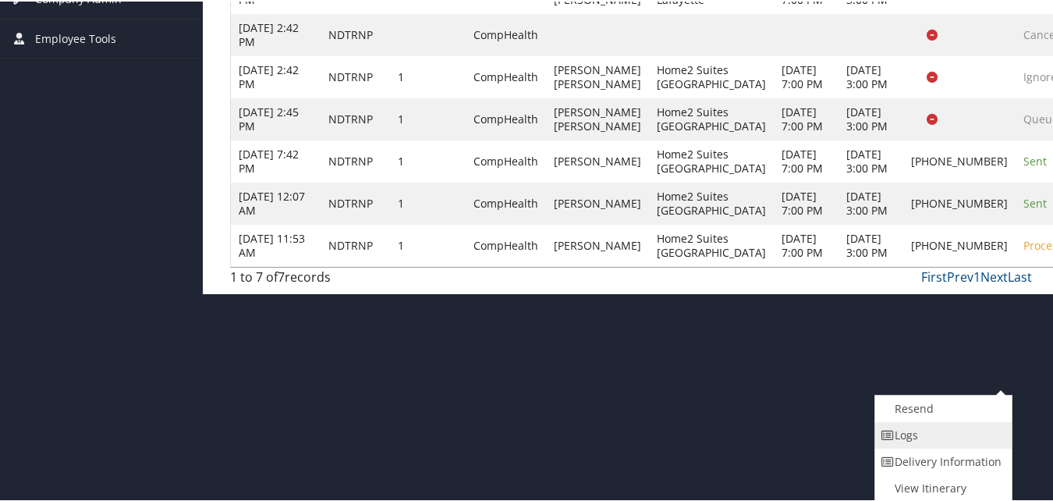
click at [936, 424] on link "Logs" at bounding box center [941, 433] width 133 height 27
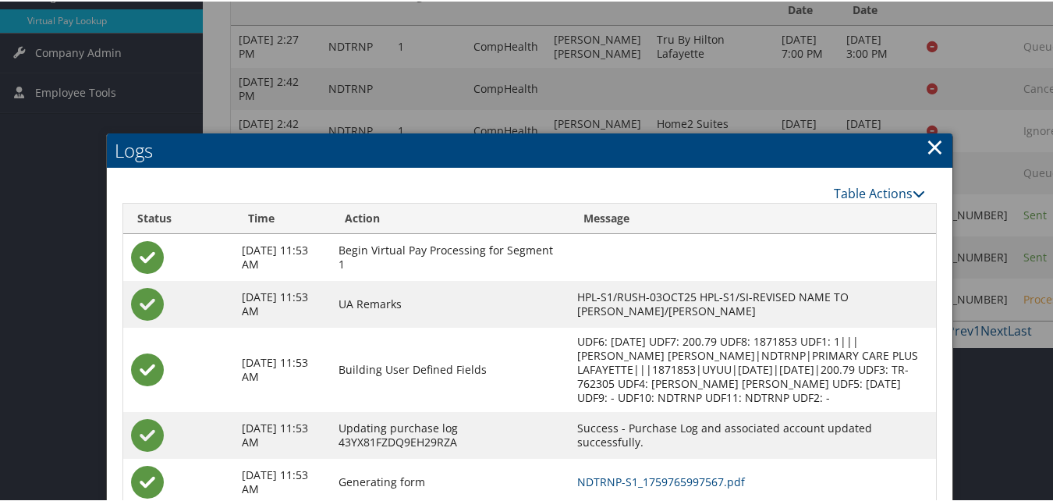
scroll to position [410, 0]
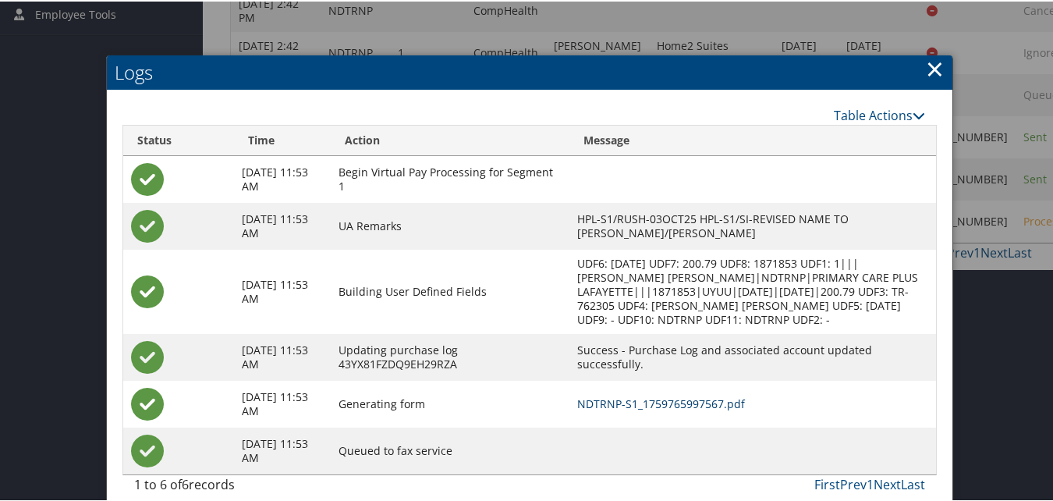
click at [699, 397] on link "NDTRNP-S1_1759765997567.pdf" at bounding box center [661, 402] width 168 height 15
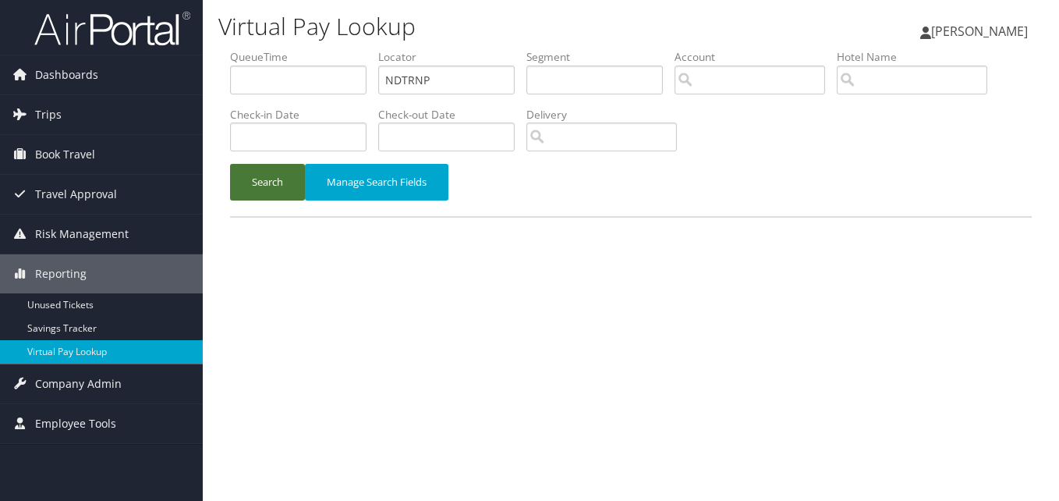
click at [267, 179] on button "Search" at bounding box center [267, 182] width 75 height 37
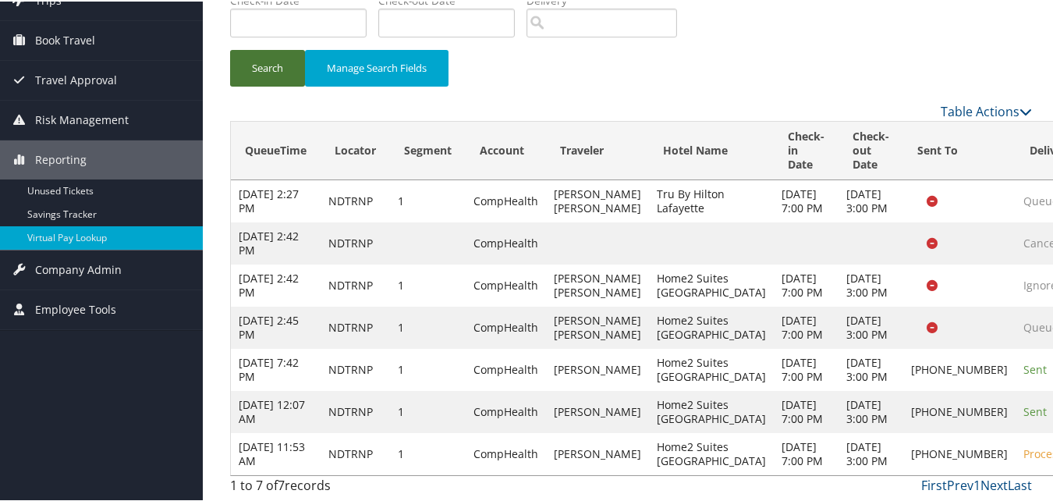
scroll to position [270, 0]
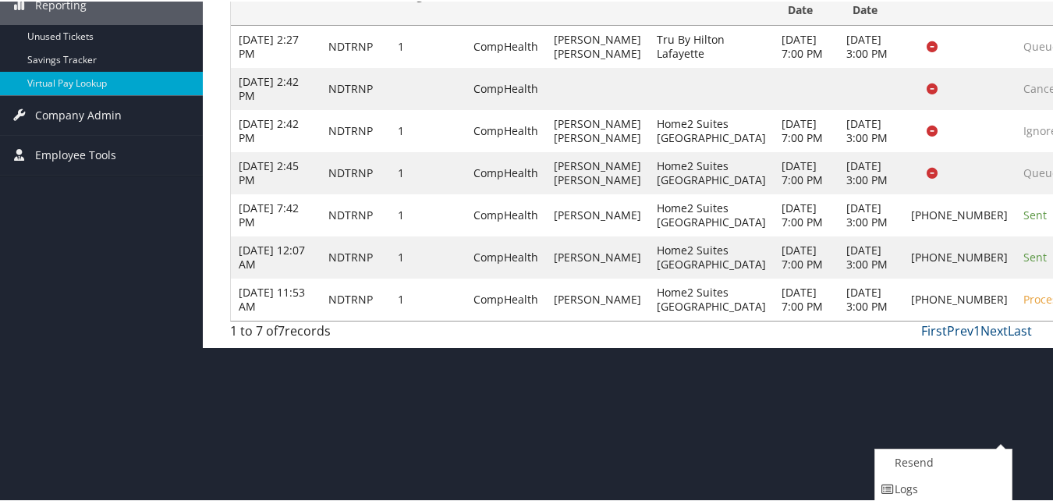
scroll to position [324, 0]
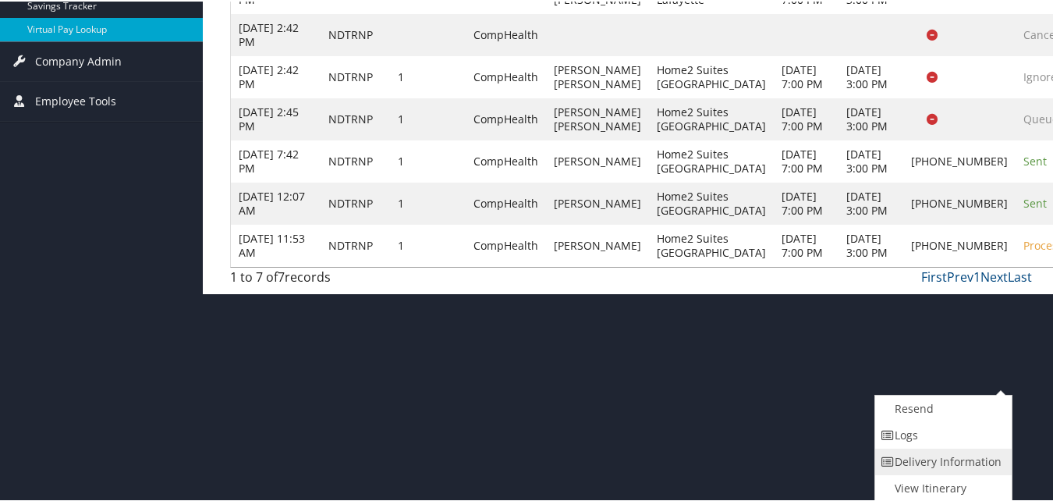
click at [942, 455] on link "Delivery Information" at bounding box center [941, 460] width 133 height 27
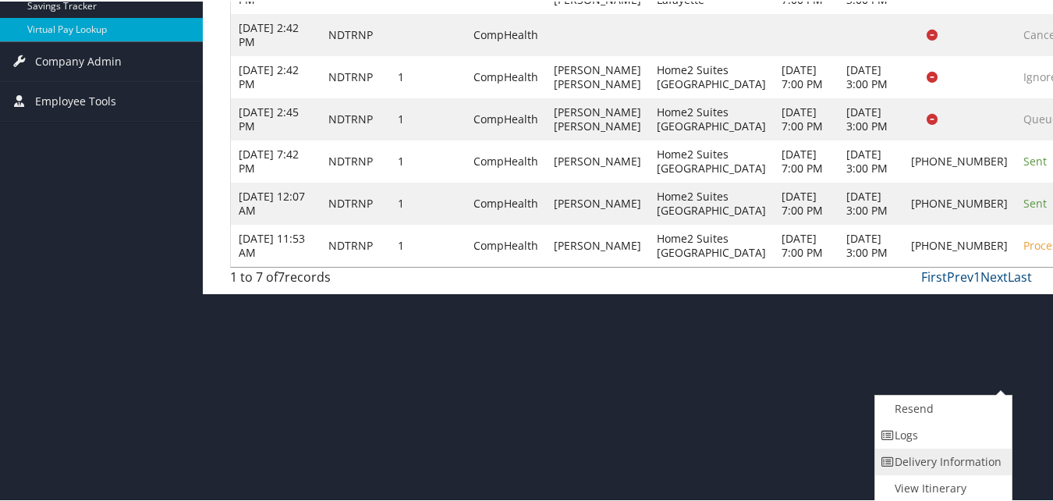
click at [965, 458] on link "Delivery Information" at bounding box center [941, 460] width 133 height 27
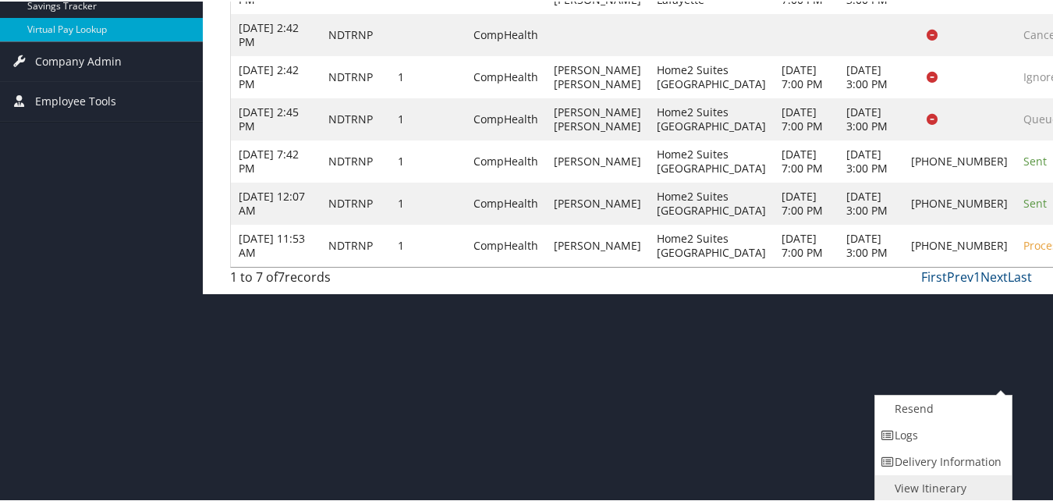
click at [929, 483] on link "View Itinerary" at bounding box center [941, 486] width 133 height 27
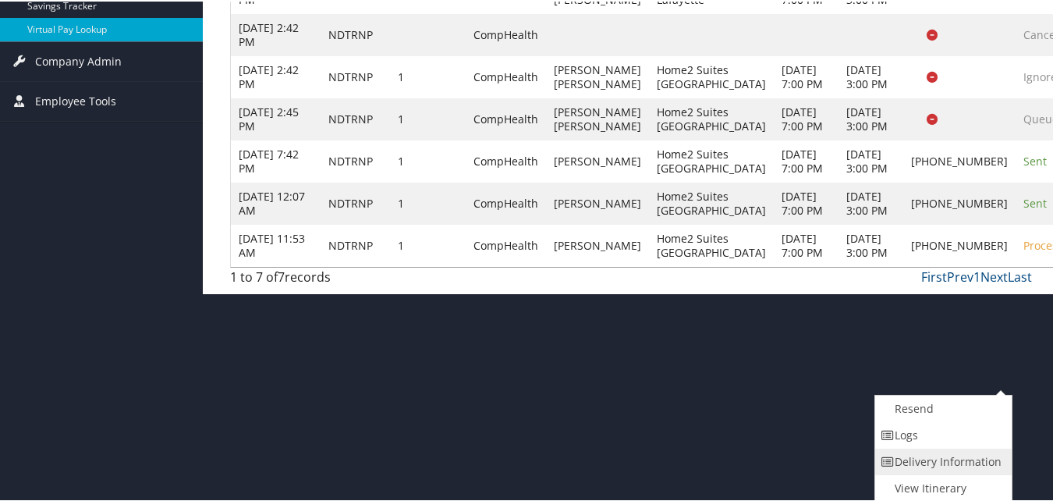
click at [878, 462] on link "Delivery Information" at bounding box center [941, 460] width 133 height 27
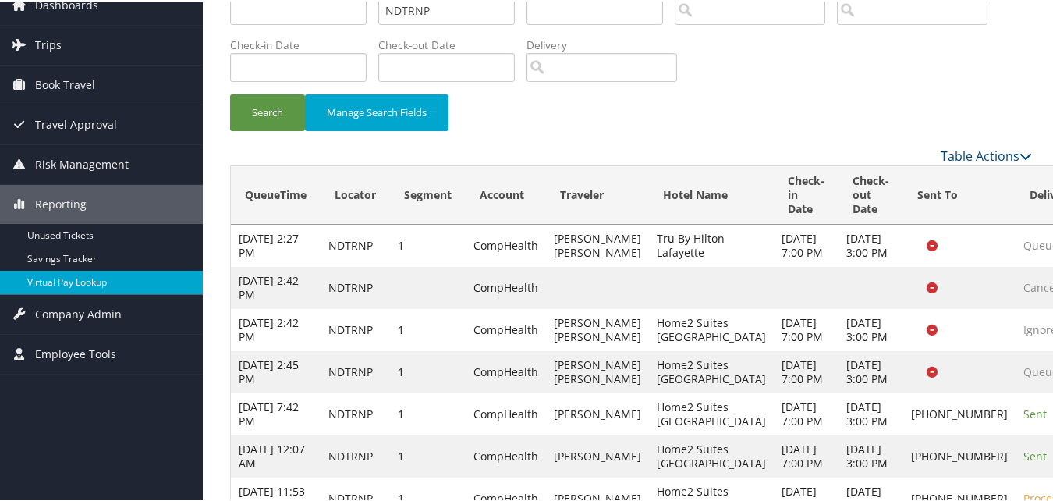
scroll to position [270, 0]
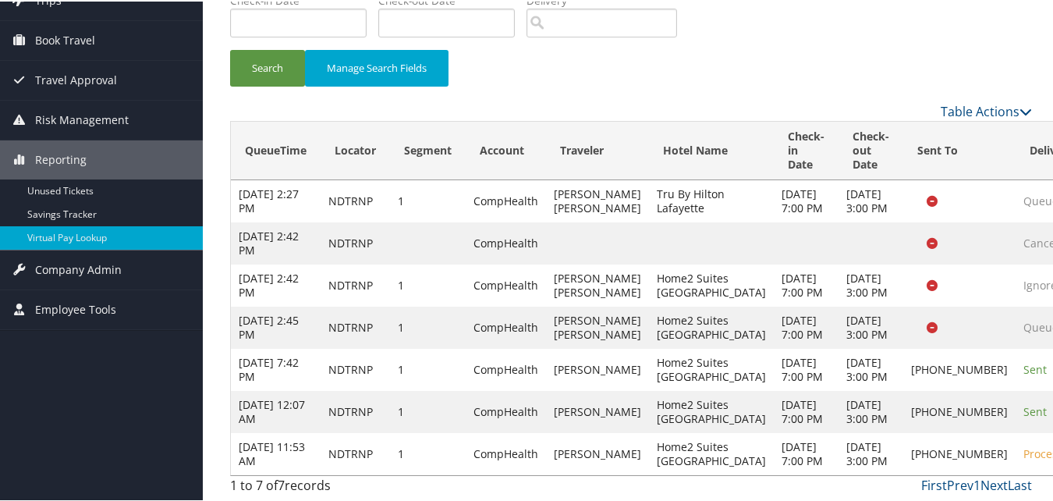
drag, startPoint x: 837, startPoint y: 414, endPoint x: 859, endPoint y: 458, distance: 49.9
click at [903, 458] on td "+1 (337) 264-6417" at bounding box center [959, 452] width 112 height 42
drag, startPoint x: 833, startPoint y: 419, endPoint x: 871, endPoint y: 471, distance: 64.3
click at [903, 471] on td "+1 (337) 264-6417" at bounding box center [959, 452] width 112 height 42
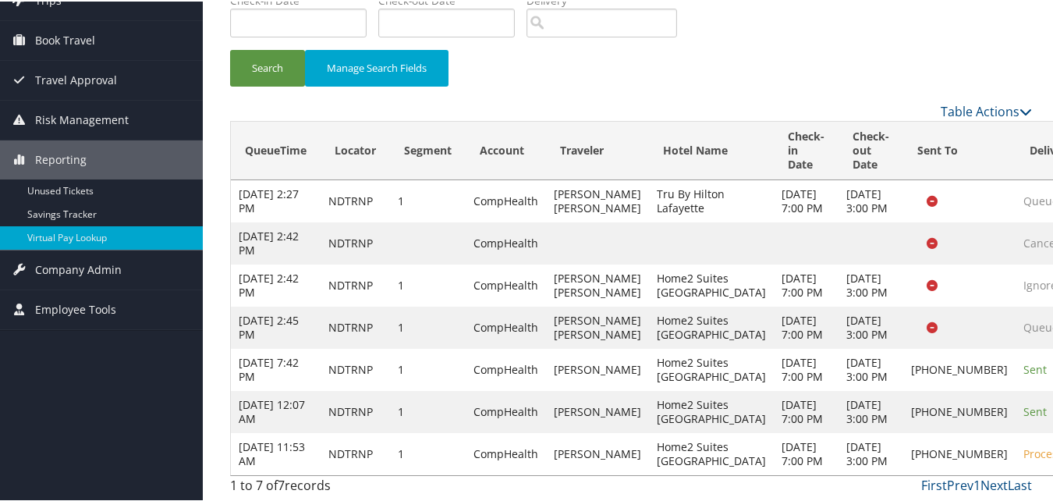
copy td "+1 (337) 264-6417"
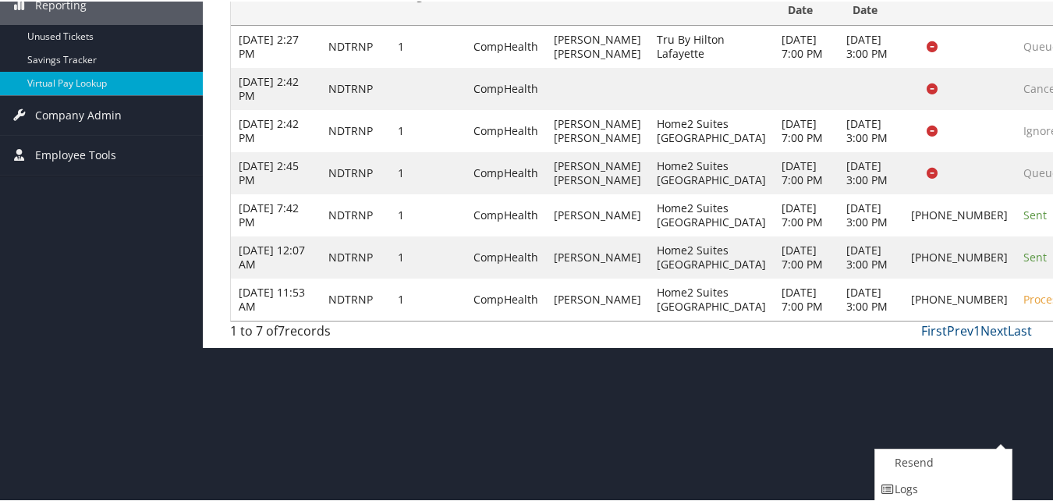
scroll to position [324, 0]
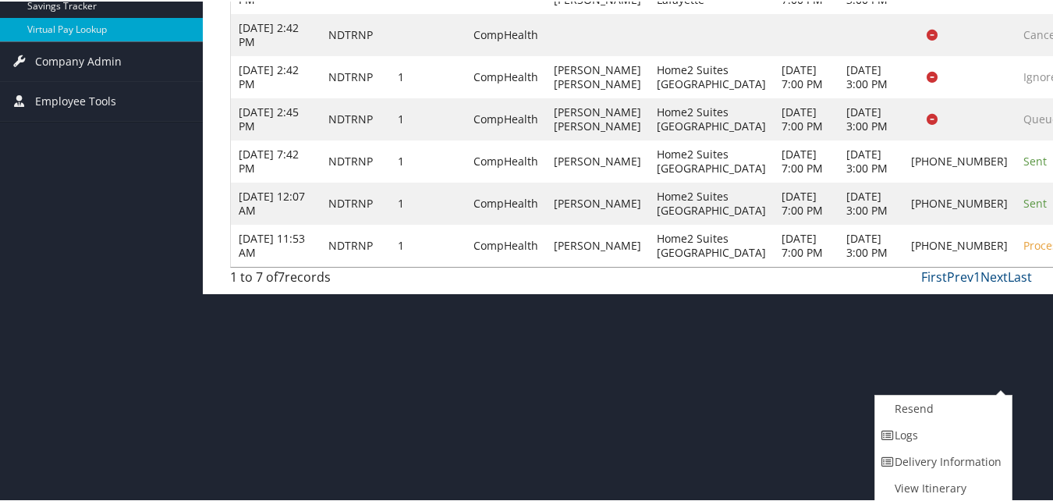
click at [627, 292] on div "1 to 7 of 7 records First Prev 1 Next Last" at bounding box center [630, 279] width 825 height 27
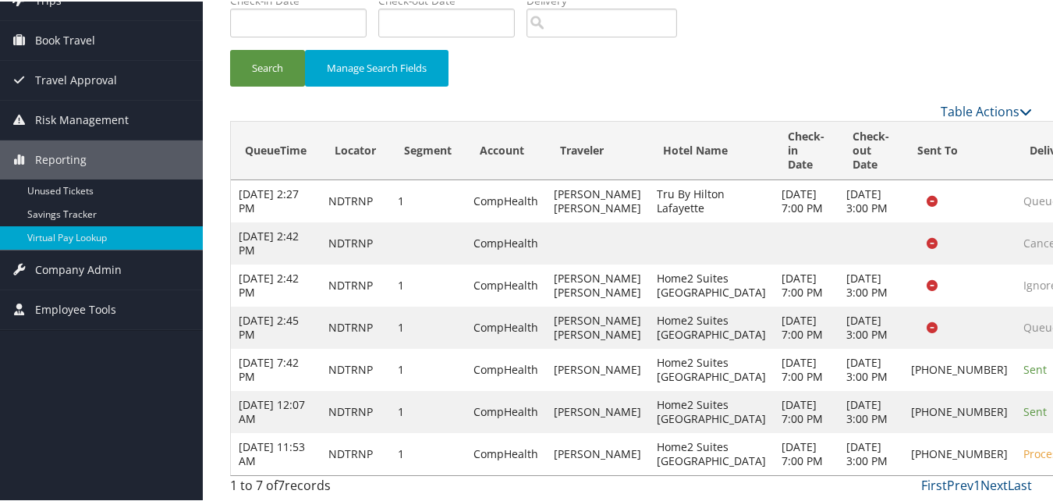
scroll to position [270, 0]
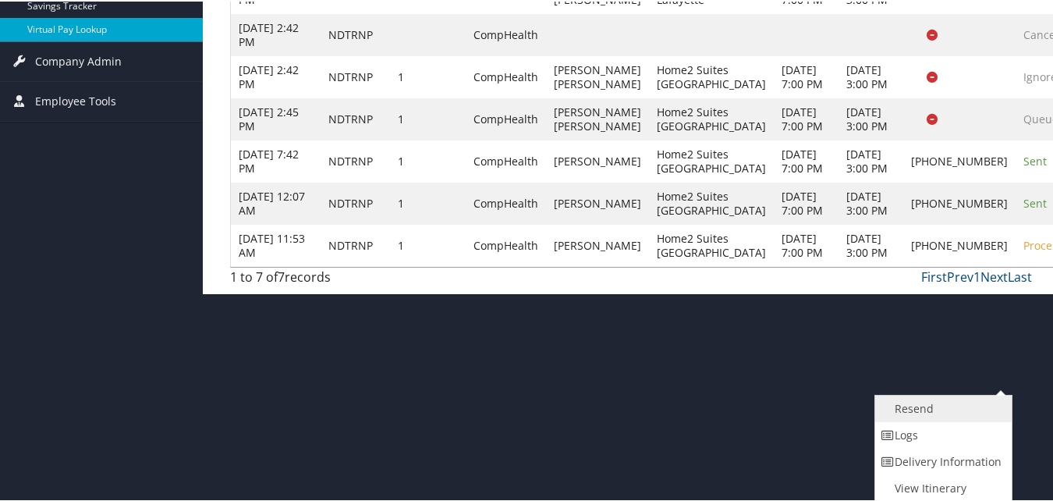
click at [966, 399] on link "Resend" at bounding box center [941, 407] width 133 height 27
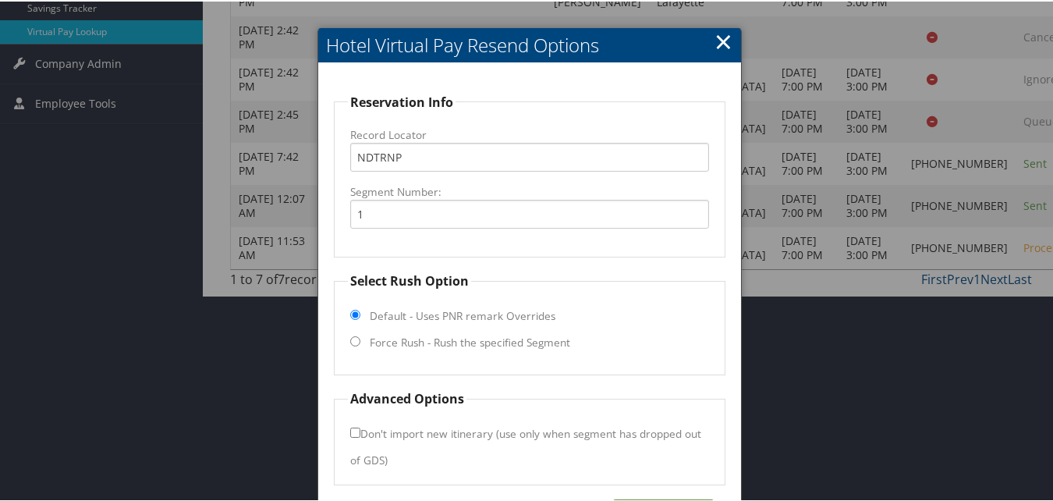
scroll to position [375, 0]
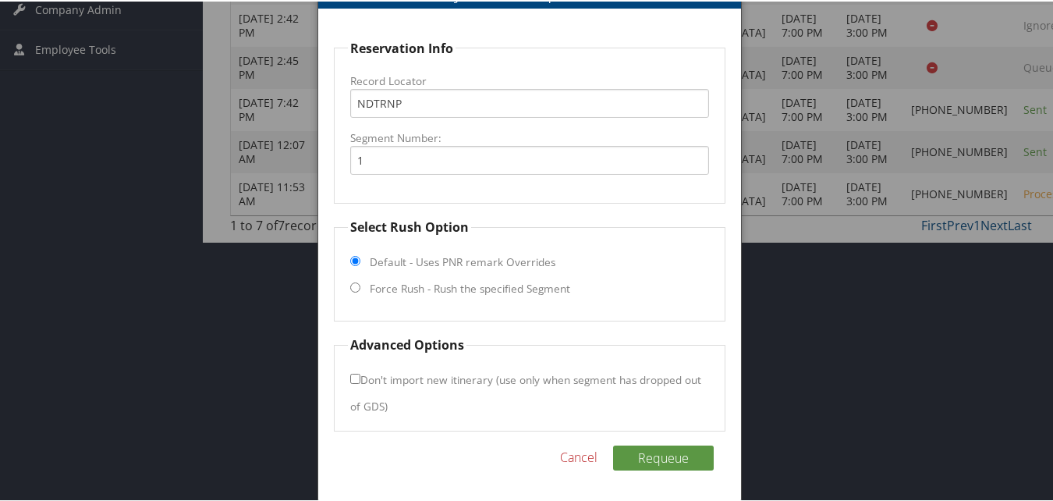
click at [387, 288] on label "Force Rush - Rush the specified Segment" at bounding box center [470, 287] width 200 height 16
click at [360, 288] on input "Force Rush - Rush the specified Segment" at bounding box center [355, 286] width 10 height 10
radio input "true"
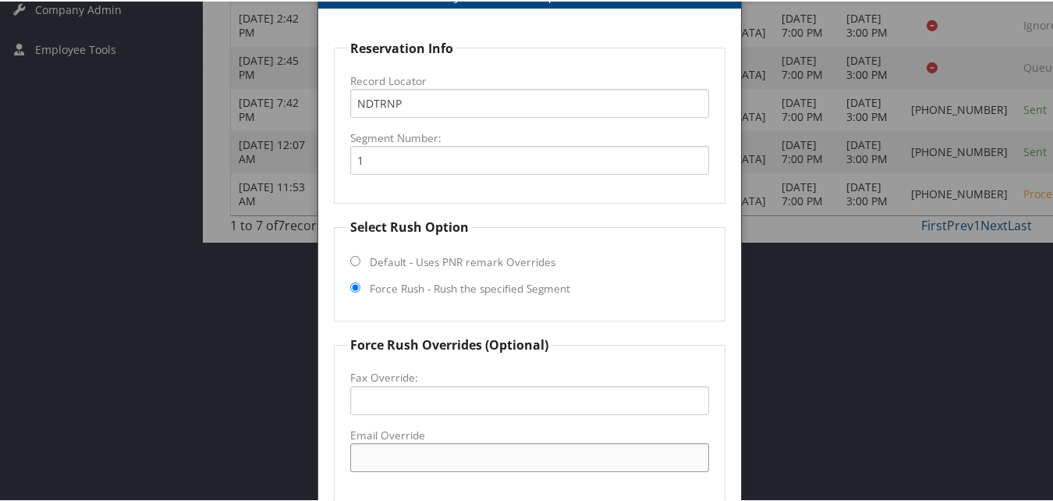
click at [391, 459] on input "Email Override" at bounding box center [529, 455] width 358 height 29
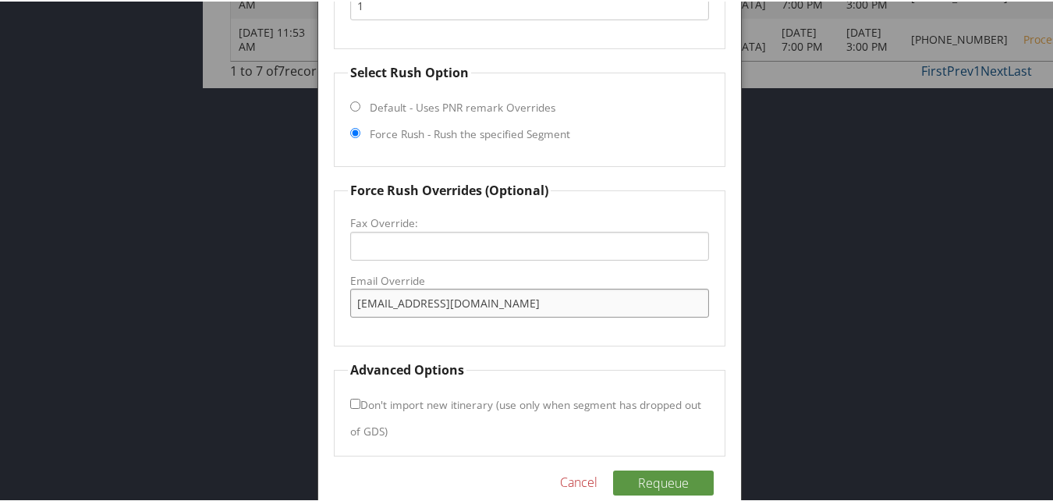
scroll to position [531, 0]
click at [433, 299] on input "home2lftht@gmail.com" at bounding box center [529, 299] width 358 height 29
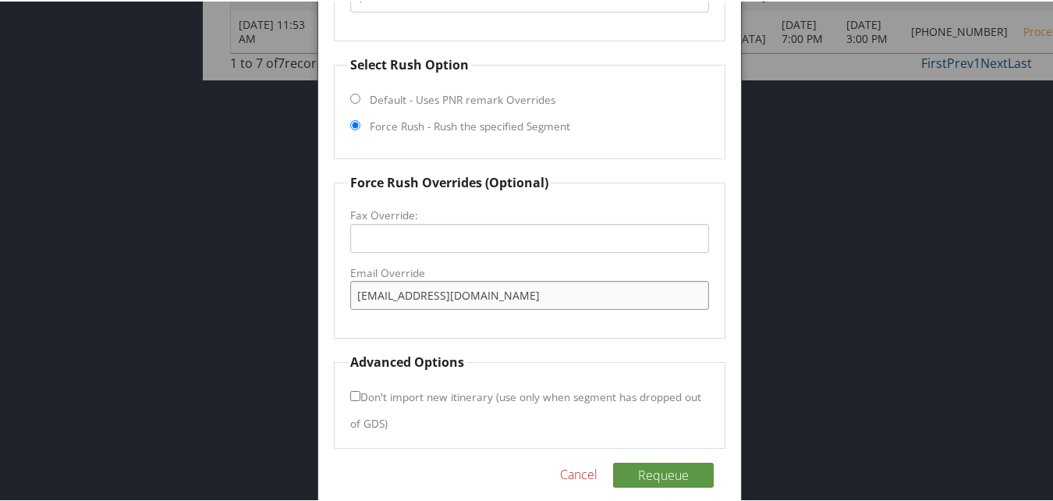
scroll to position [554, 0]
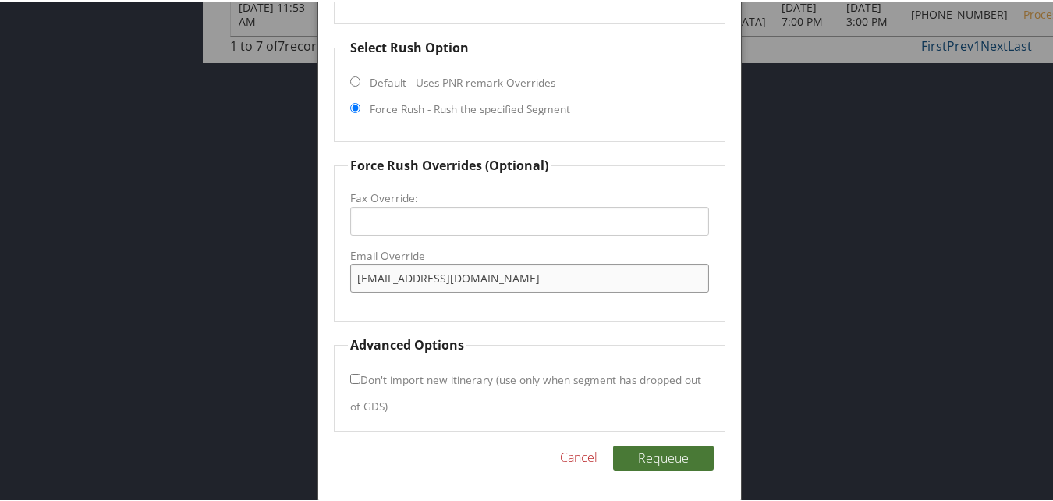
type input "home2lftht@gmail.com"
click at [646, 455] on button "Requeue" at bounding box center [663, 456] width 101 height 25
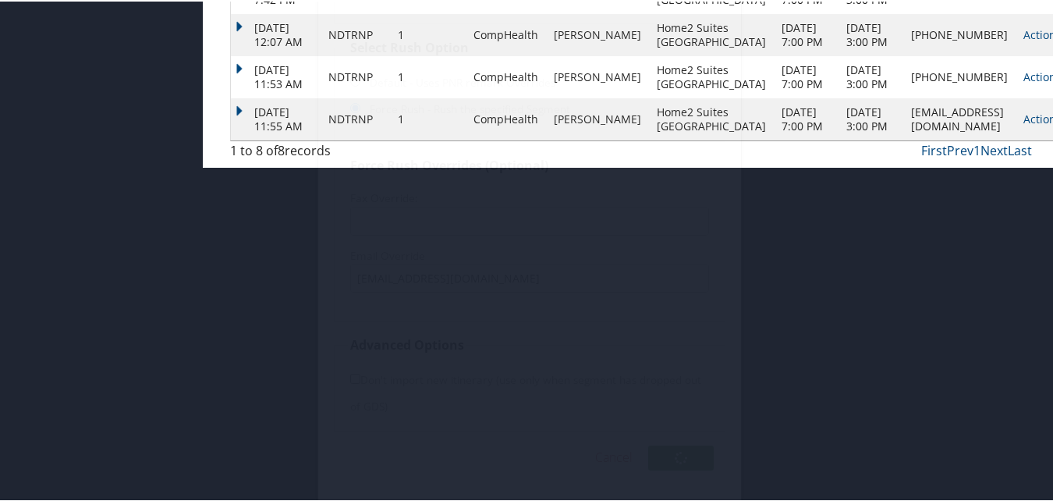
scroll to position [416, 0]
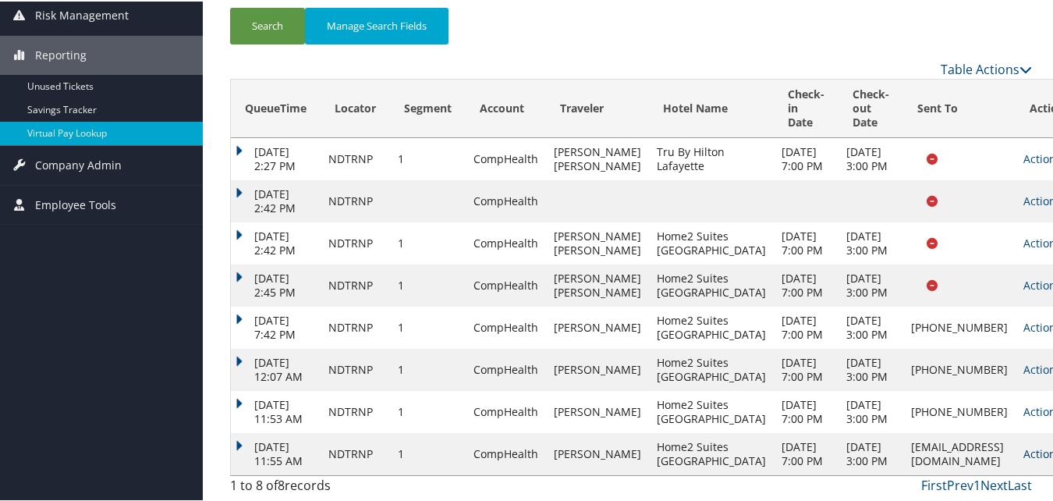
click at [1023, 444] on link "Actions" at bounding box center [1047, 451] width 49 height 15
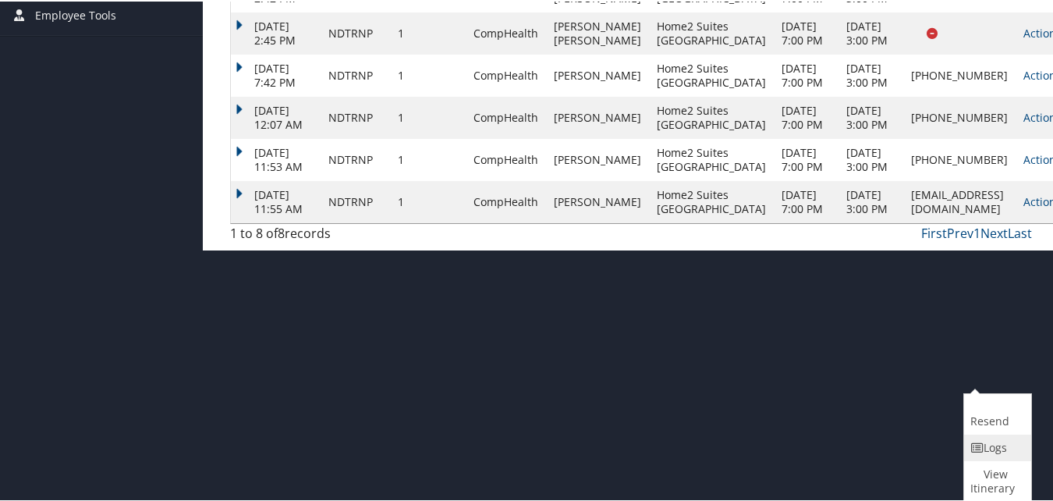
click at [975, 443] on icon at bounding box center [977, 446] width 14 height 11
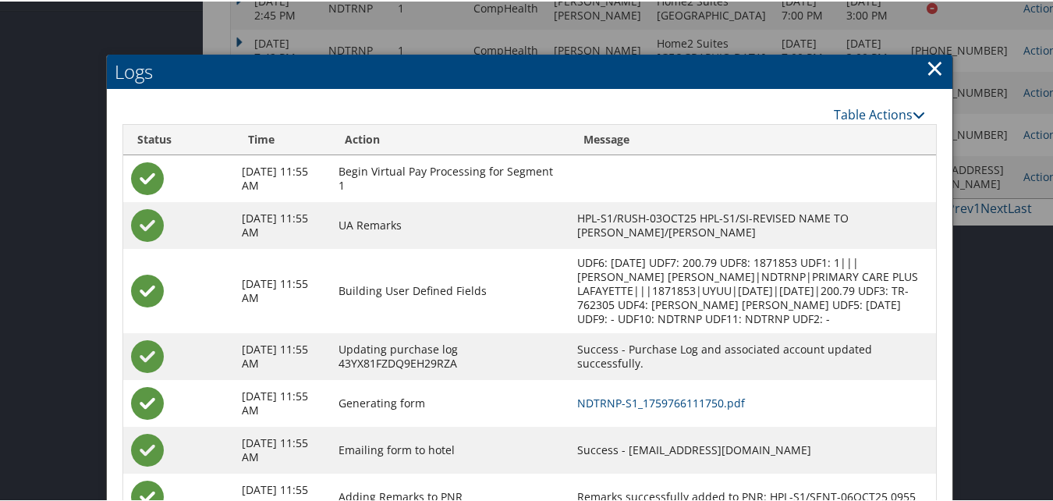
scroll to position [496, 0]
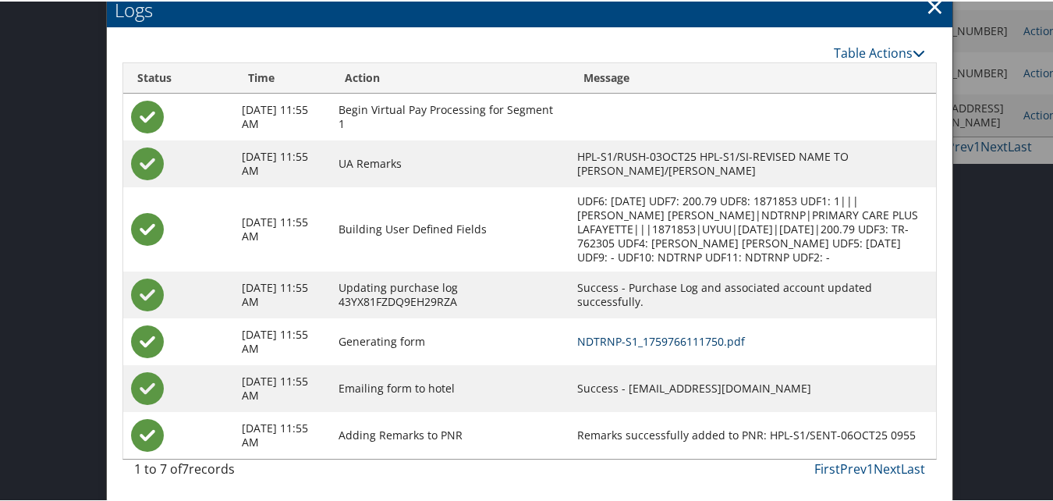
click at [681, 334] on link "NDTRNP-S1_1759766111750.pdf" at bounding box center [661, 339] width 168 height 15
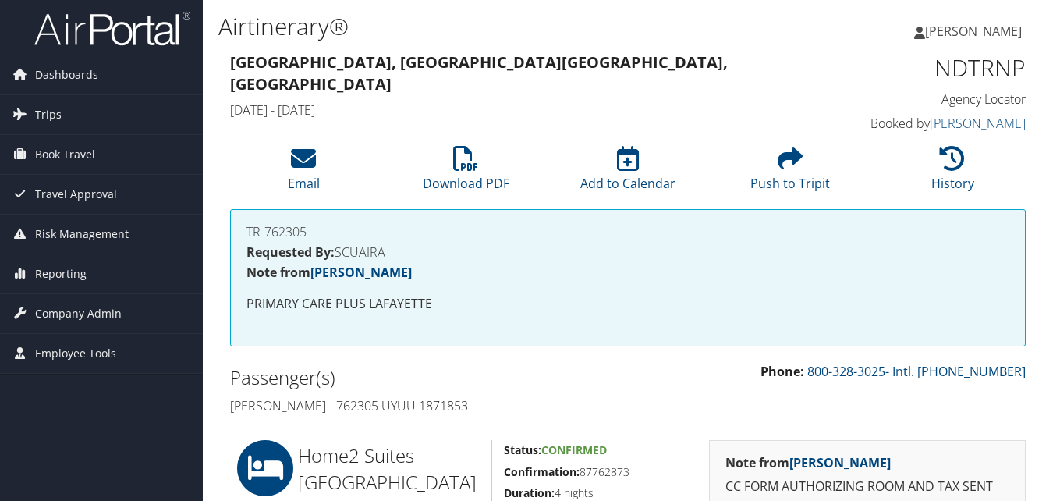
scroll to position [390, 0]
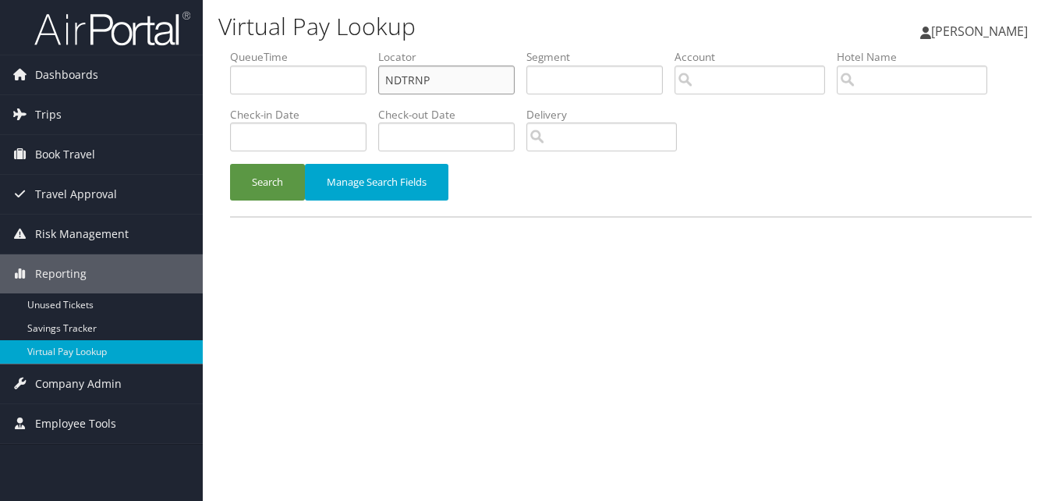
click at [412, 70] on input "NDTRNP" at bounding box center [446, 79] width 136 height 29
paste input "AAAAAA"
click at [273, 189] on button "Search" at bounding box center [267, 182] width 75 height 37
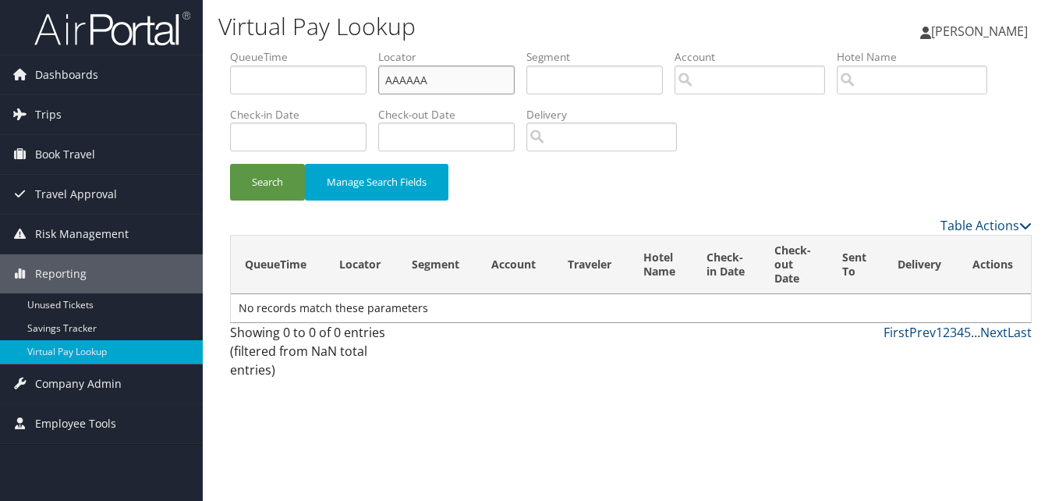
click at [412, 87] on input "AAAAAA" at bounding box center [446, 79] width 136 height 29
paste input "NASFEY"
type input "NASFEY"
click at [245, 176] on button "Search" at bounding box center [267, 182] width 75 height 37
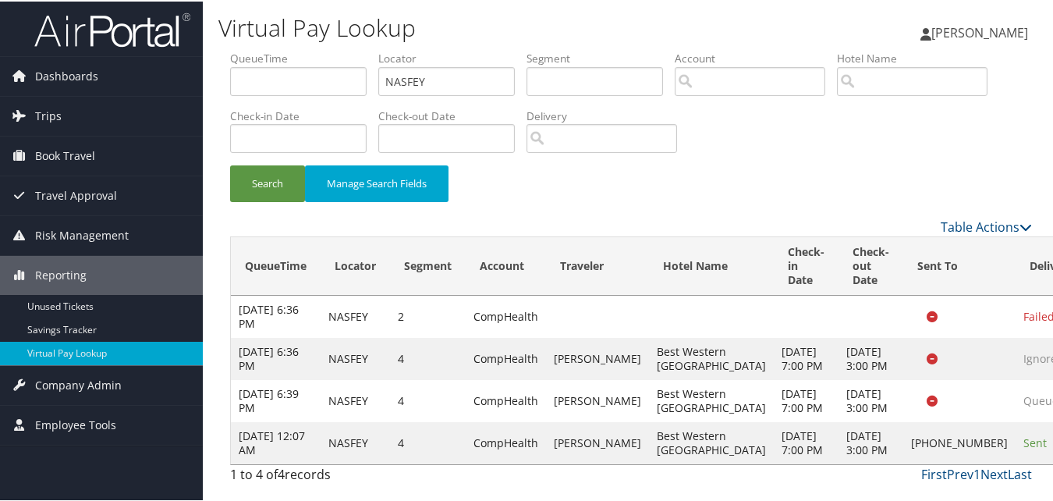
scroll to position [45, 0]
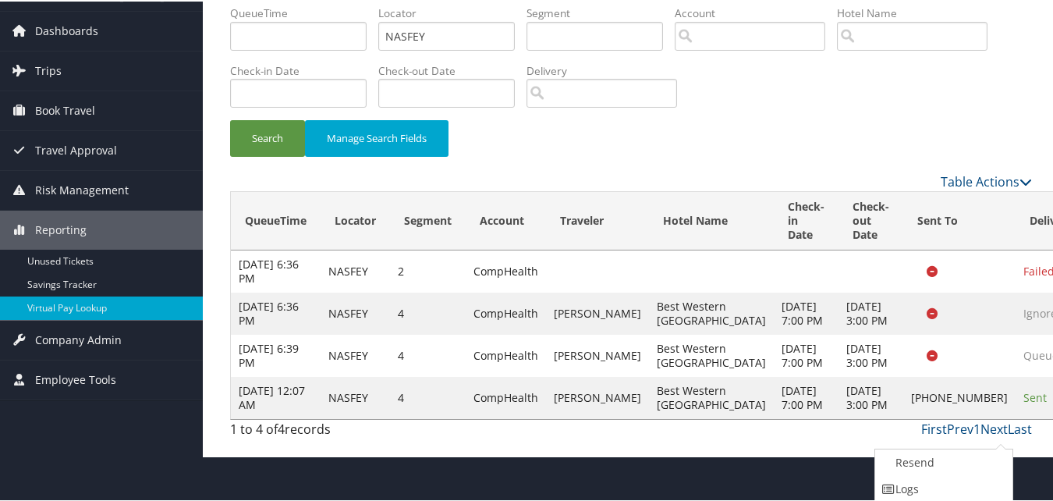
scroll to position [99, 0]
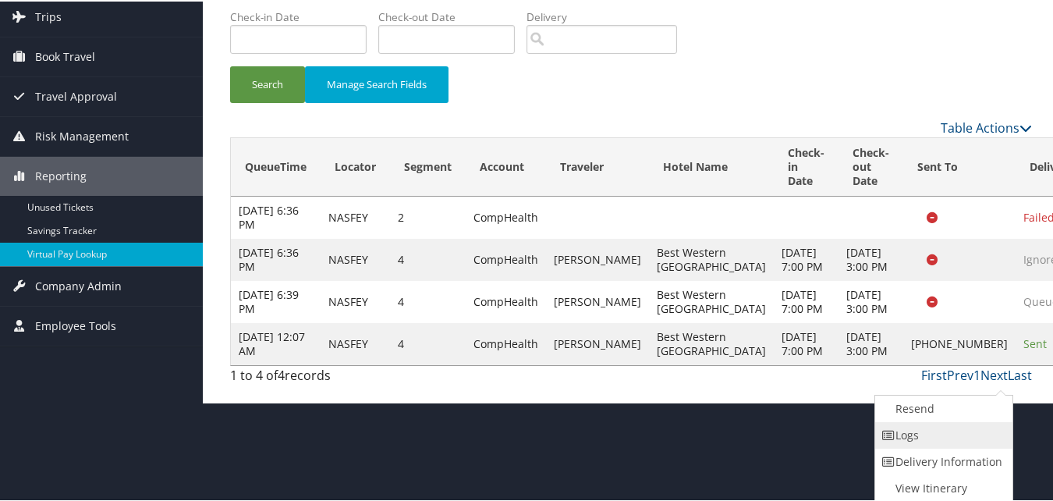
click at [959, 441] on link "Logs" at bounding box center [941, 433] width 133 height 27
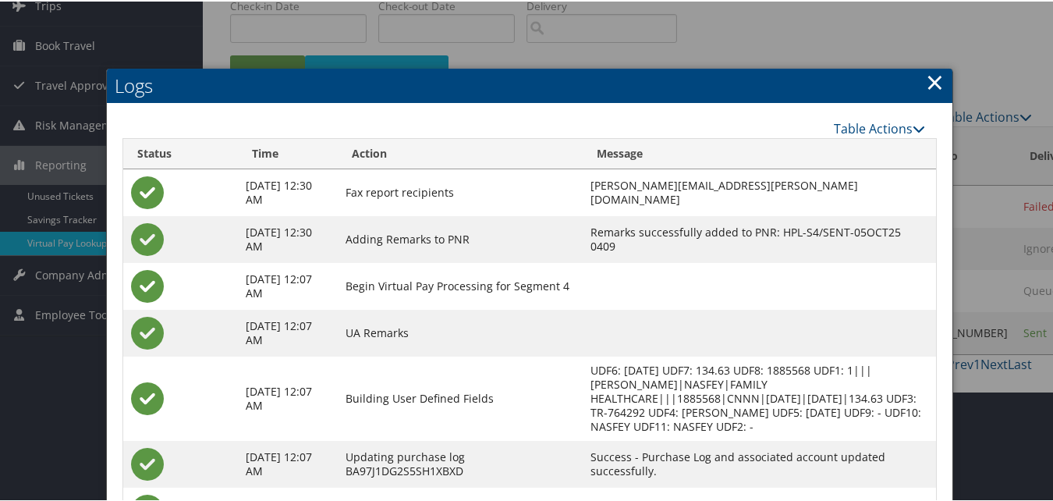
scroll to position [218, 0]
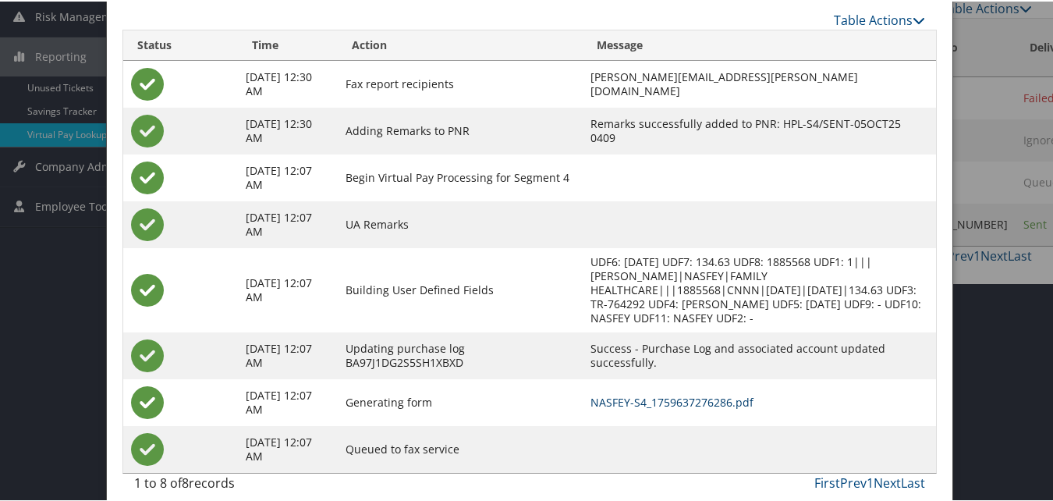
click at [683, 393] on link "NASFEY-S4_1759637276286.pdf" at bounding box center [671, 400] width 163 height 15
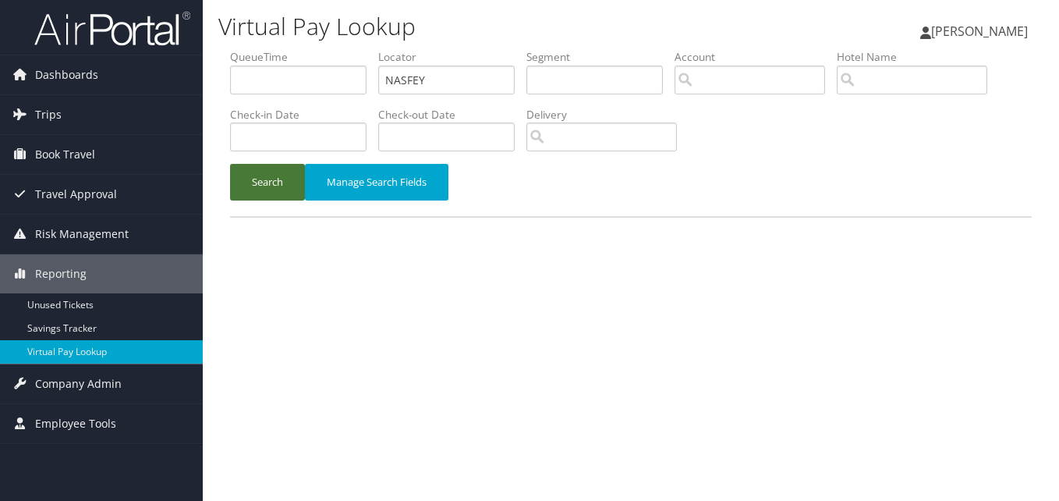
click at [285, 195] on button "Search" at bounding box center [267, 182] width 75 height 37
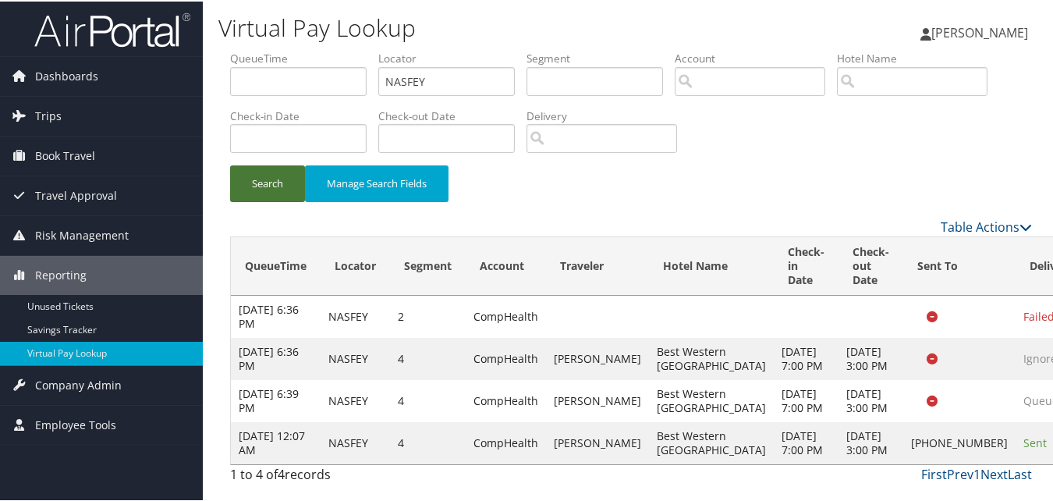
scroll to position [45, 0]
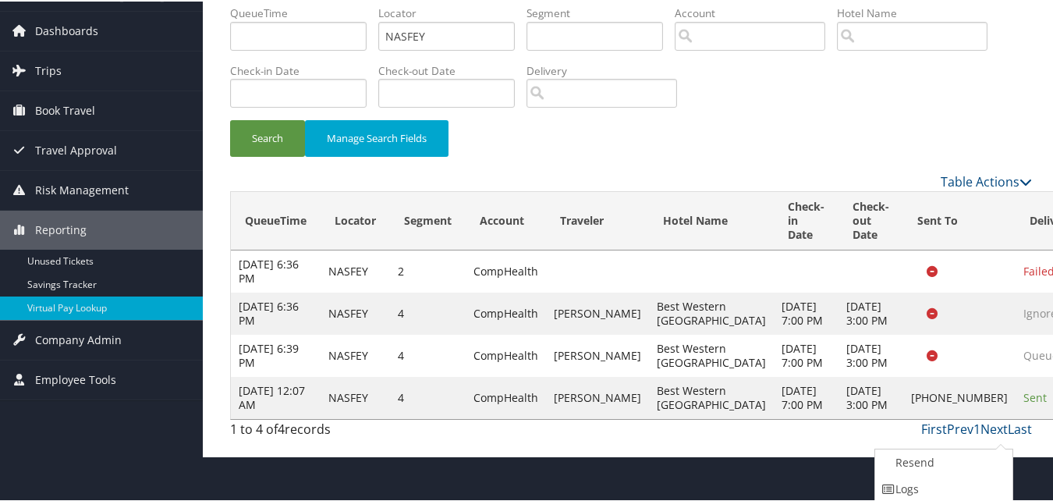
scroll to position [99, 0]
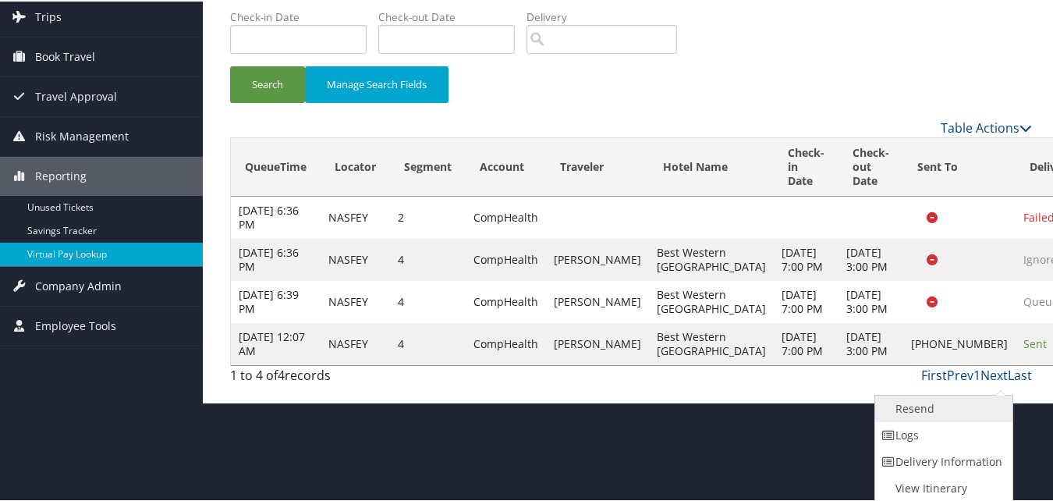
click at [933, 414] on link "Resend" at bounding box center [941, 407] width 133 height 27
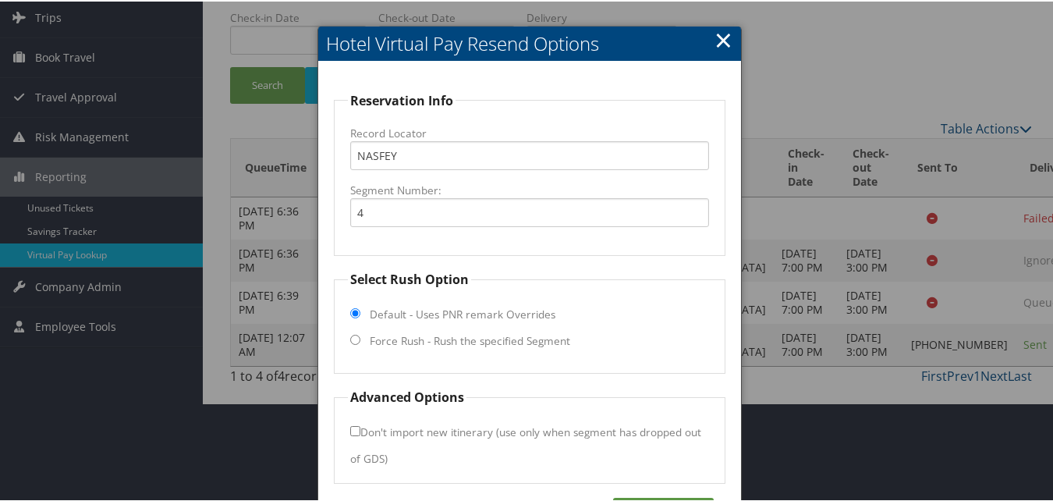
scroll to position [150, 0]
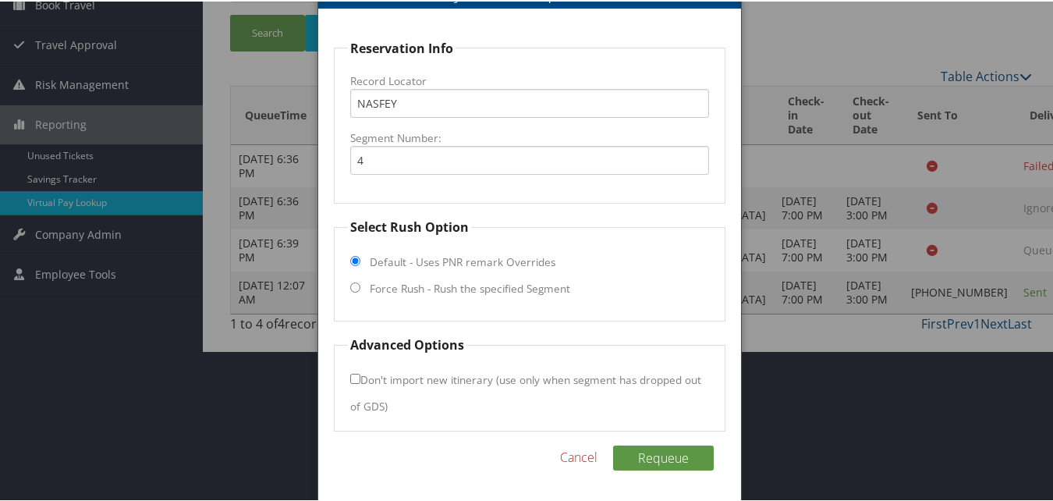
click at [391, 285] on label "Force Rush - Rush the specified Segment" at bounding box center [470, 287] width 200 height 16
click at [360, 285] on input "Force Rush - Rush the specified Segment" at bounding box center [355, 286] width 10 height 10
radio input "true"
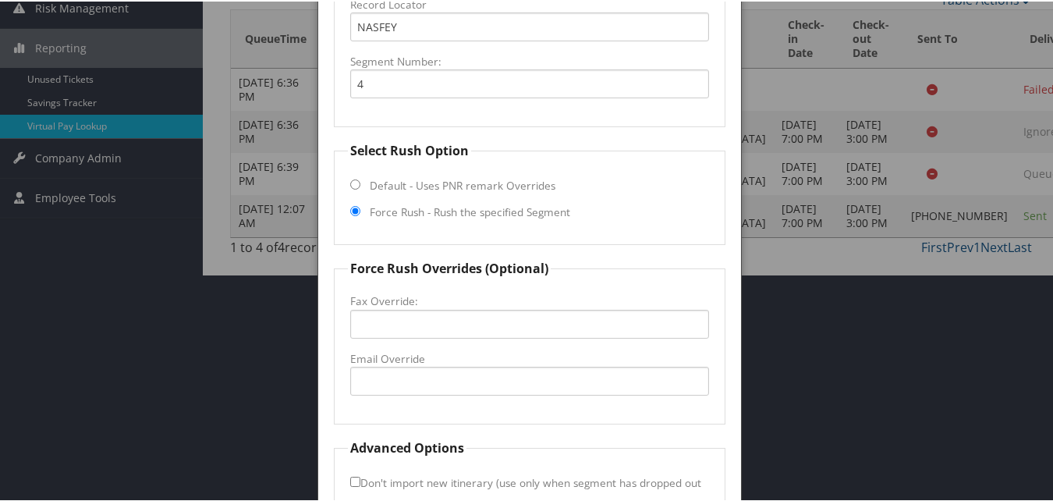
scroll to position [330, 0]
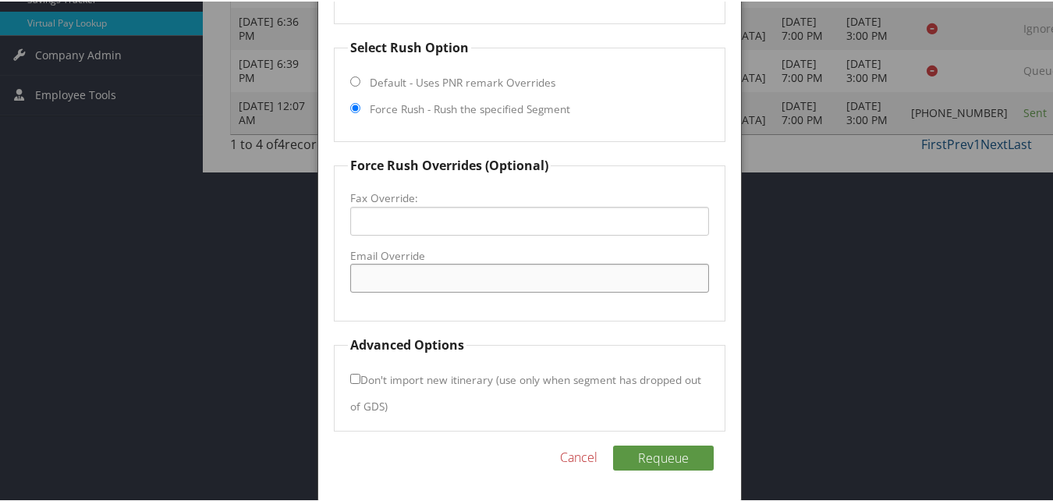
click at [423, 263] on input "Email Override" at bounding box center [529, 276] width 358 height 29
click at [439, 275] on input "Email Override" at bounding box center [529, 276] width 358 height 29
click at [435, 274] on input "fd.bwport350@gmail.com" at bounding box center [529, 276] width 358 height 29
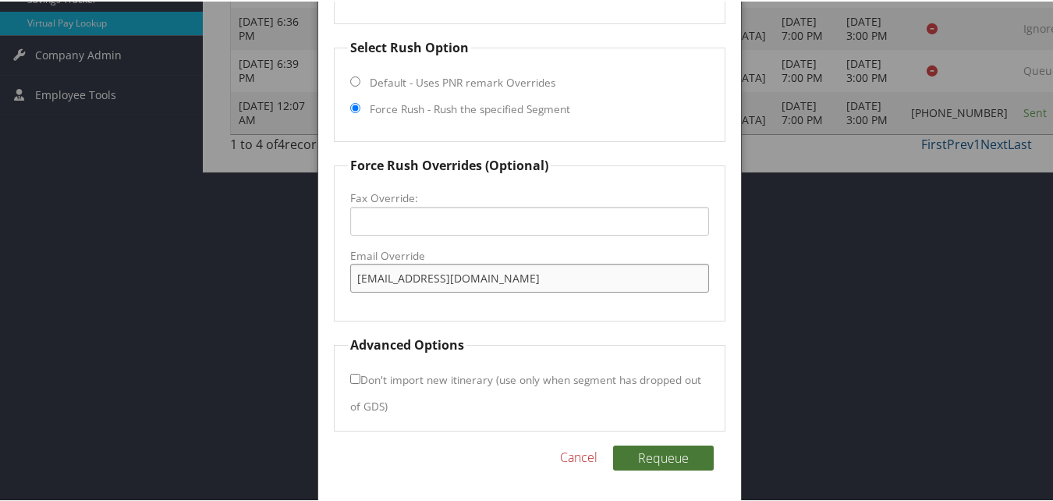
type input "fd.bwport350@gmail.com"
click at [646, 450] on button "Requeue" at bounding box center [663, 456] width 101 height 25
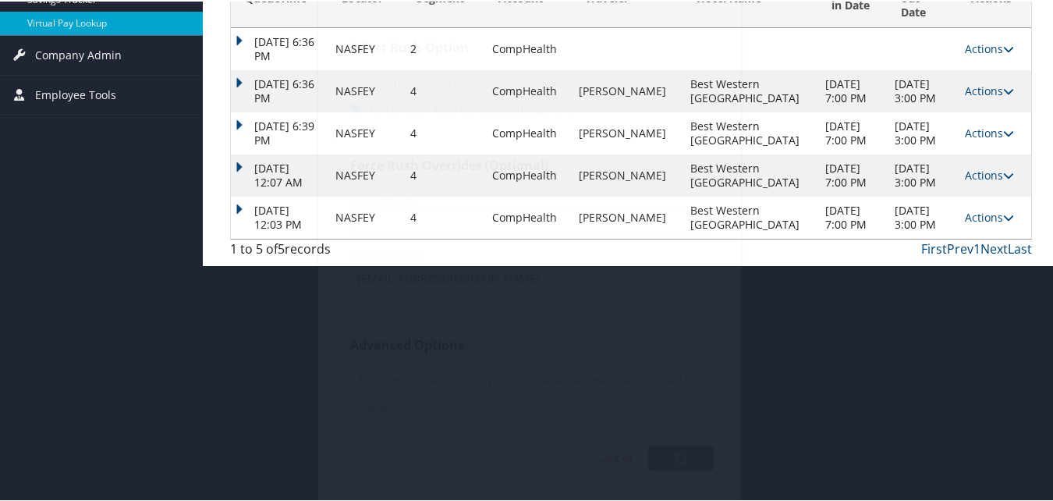
scroll to position [136, 0]
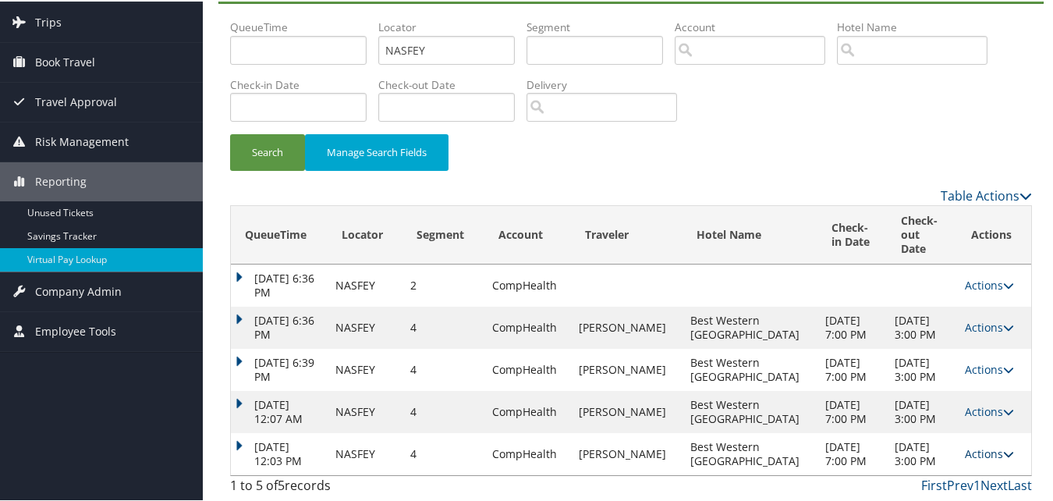
click at [968, 444] on link "Actions" at bounding box center [988, 451] width 49 height 15
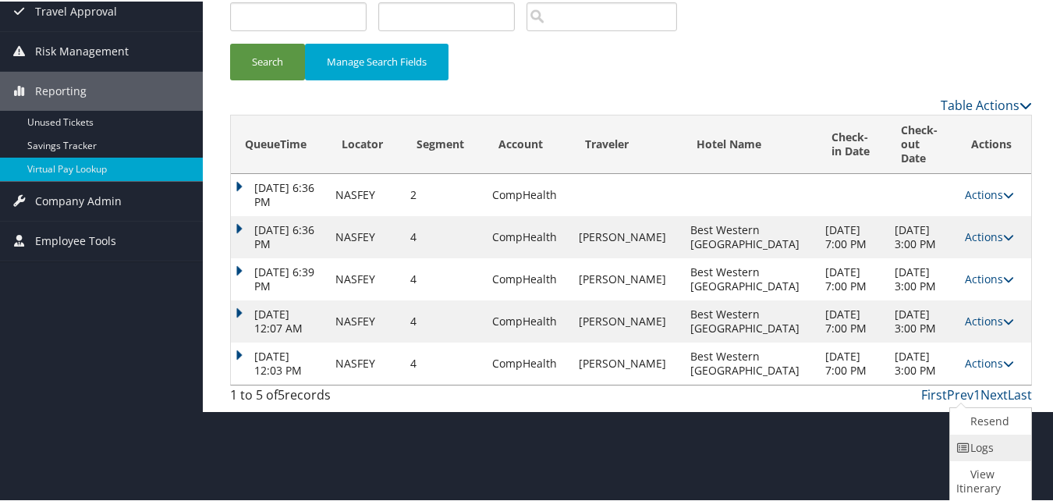
click at [974, 451] on link "Logs" at bounding box center [988, 446] width 77 height 27
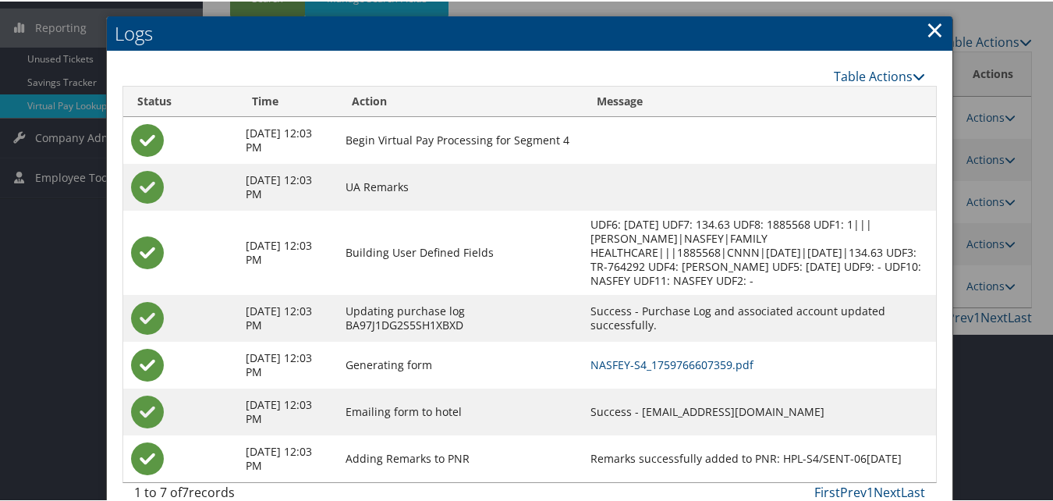
scroll to position [257, 0]
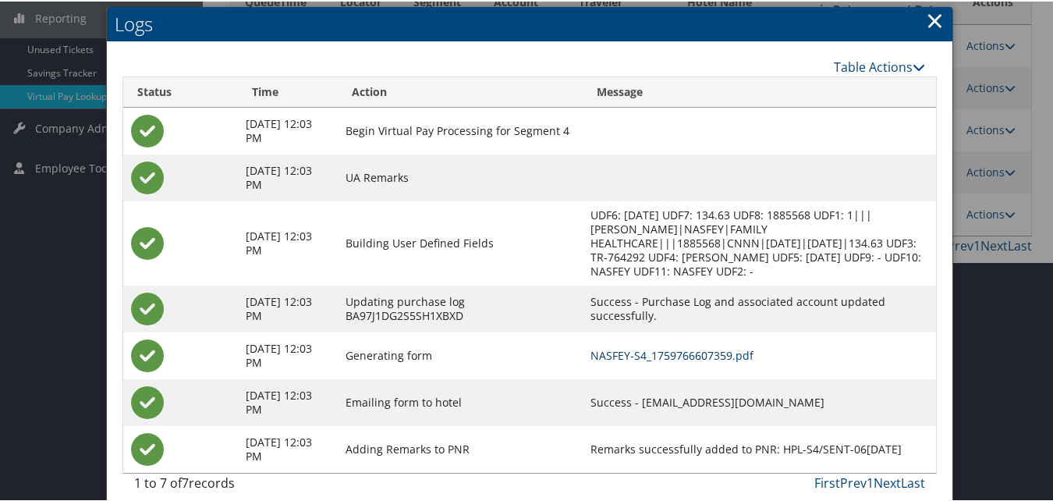
click at [648, 346] on link "NASFEY-S4_1759766607359.pdf" at bounding box center [671, 353] width 163 height 15
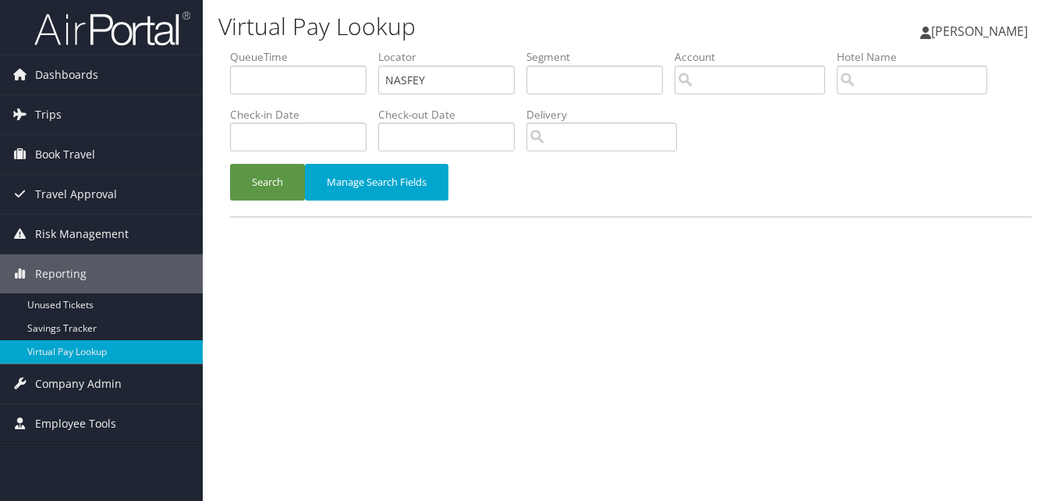
click at [455, 76] on input "NASFEY" at bounding box center [446, 79] width 136 height 29
type input "LFXYPX"
click at [271, 187] on button "Search" at bounding box center [267, 182] width 75 height 37
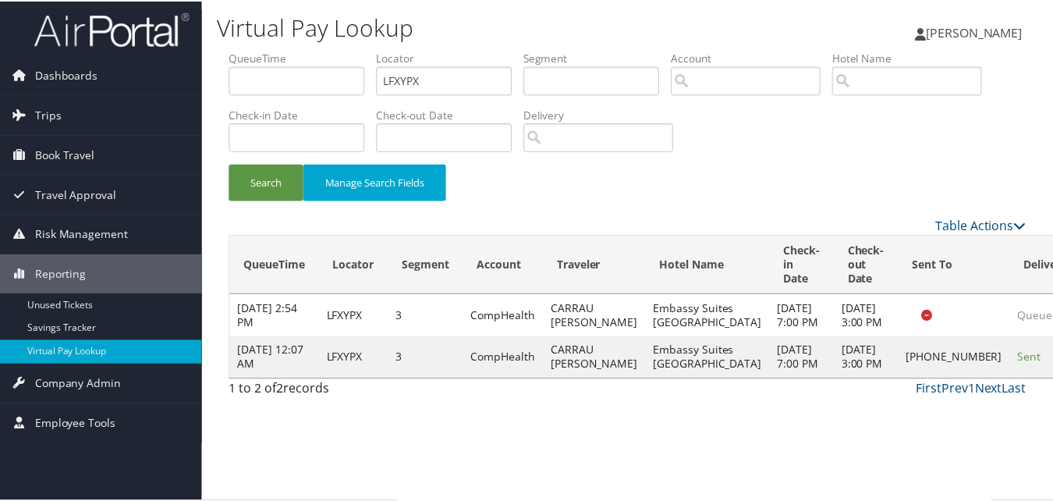
scroll to position [1, 0]
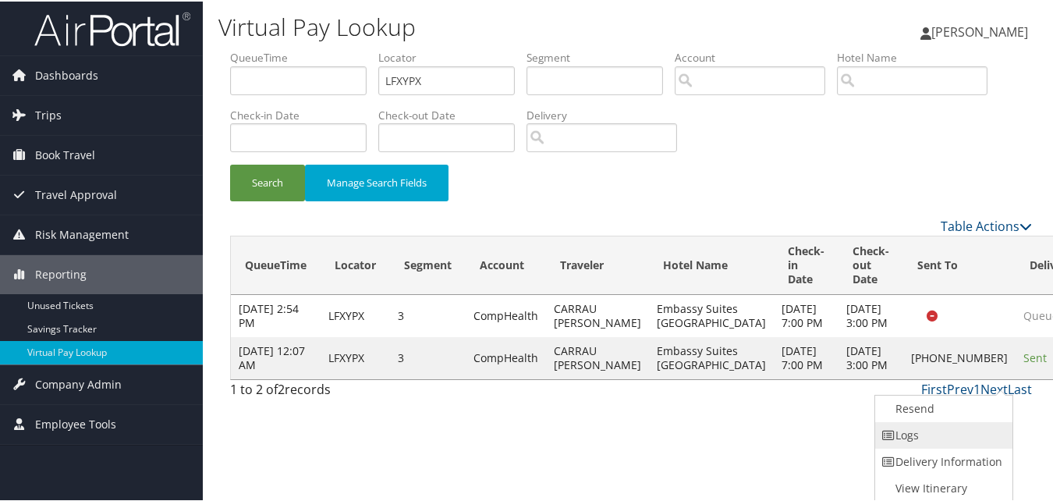
click at [972, 425] on link "Logs" at bounding box center [941, 433] width 133 height 27
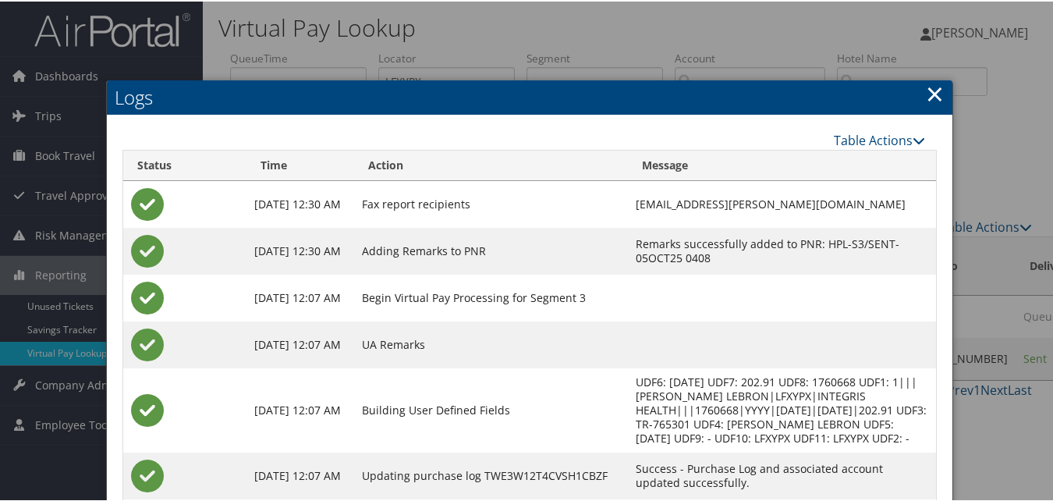
scroll to position [134, 0]
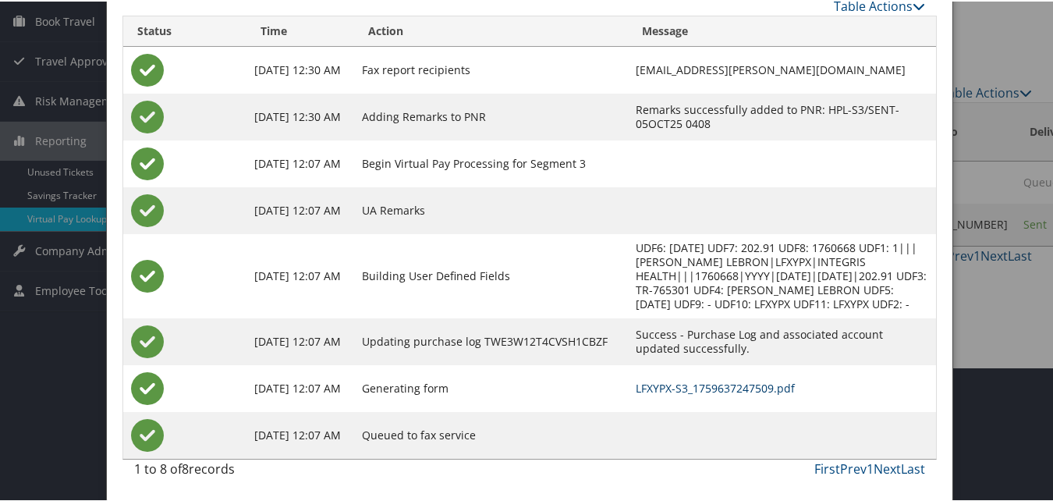
click at [635, 385] on link "LFXYPX-S3_1759637247509.pdf" at bounding box center [714, 386] width 159 height 15
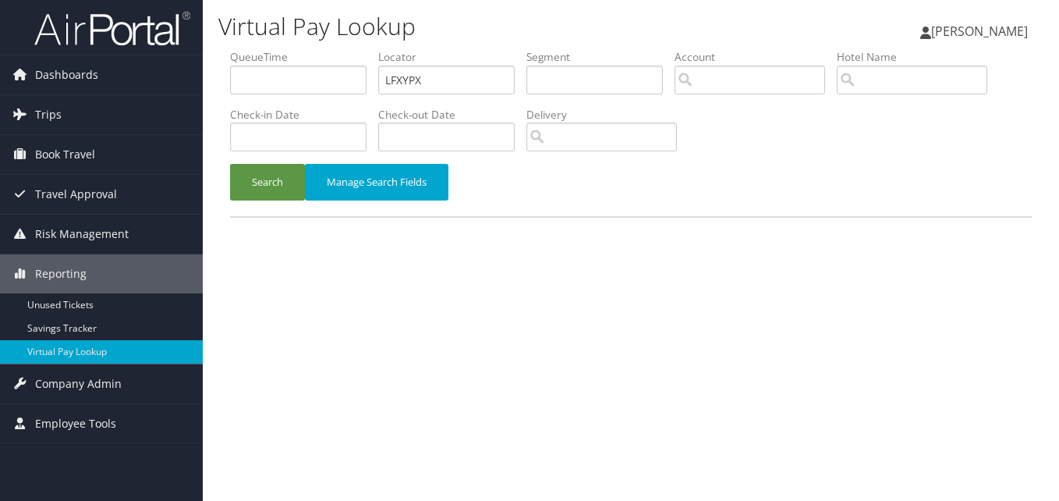
drag, startPoint x: 0, startPoint y: 0, endPoint x: 409, endPoint y: 58, distance: 412.7
click at [409, 57] on label "Locator" at bounding box center [452, 57] width 148 height 16
click at [409, 75] on input "LFXYPX" at bounding box center [446, 79] width 136 height 29
paste input "OJRXYH"
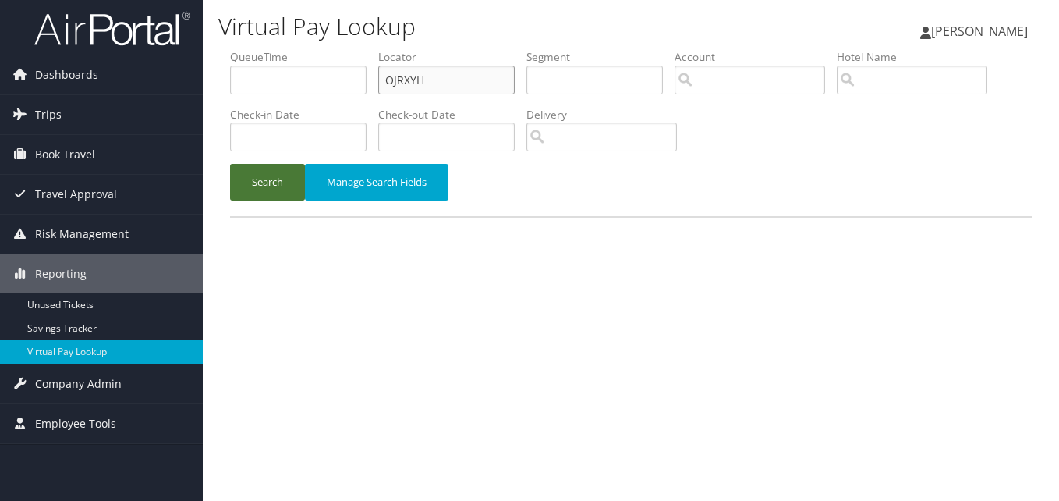
type input "OJRXYH"
click at [263, 182] on button "Search" at bounding box center [267, 182] width 75 height 37
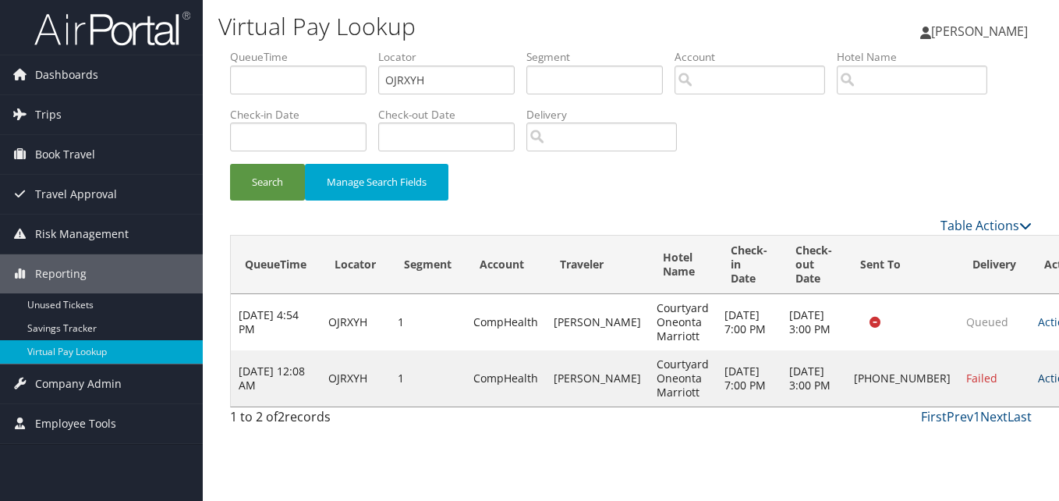
click at [1038, 385] on link "Actions" at bounding box center [1062, 377] width 49 height 15
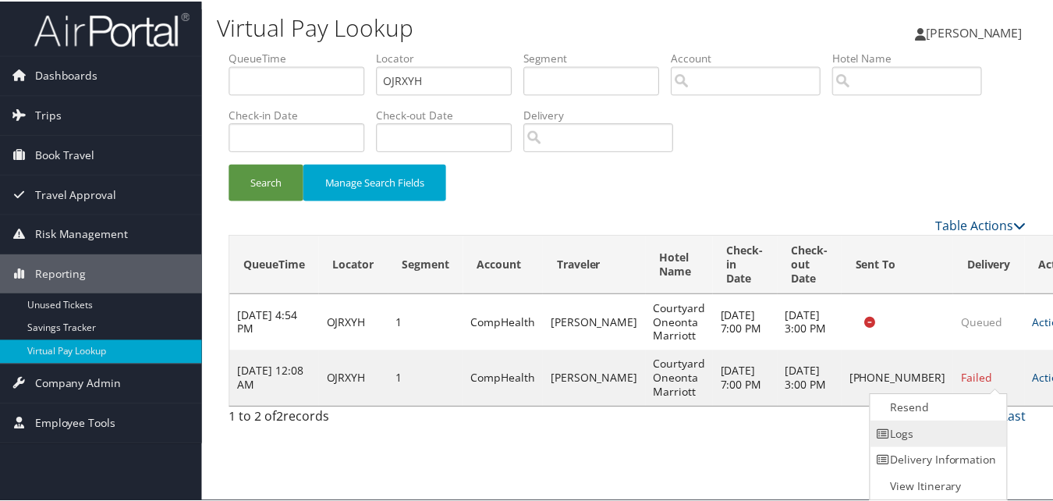
scroll to position [1, 0]
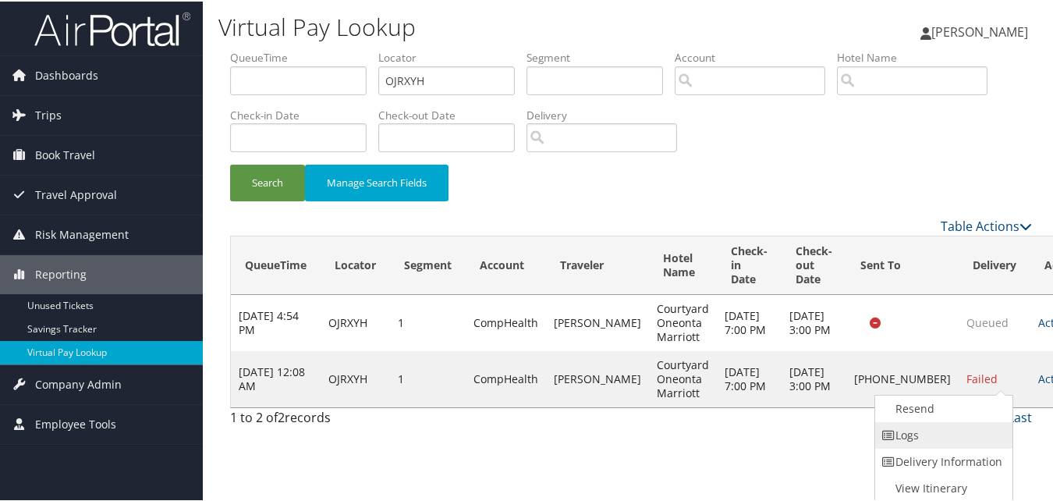
click at [958, 433] on link "Logs" at bounding box center [941, 433] width 133 height 27
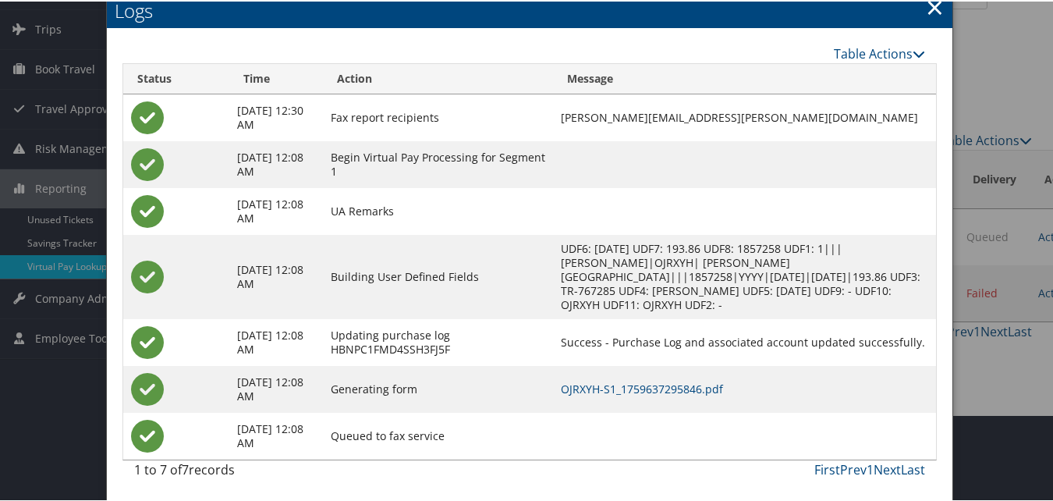
scroll to position [87, 0]
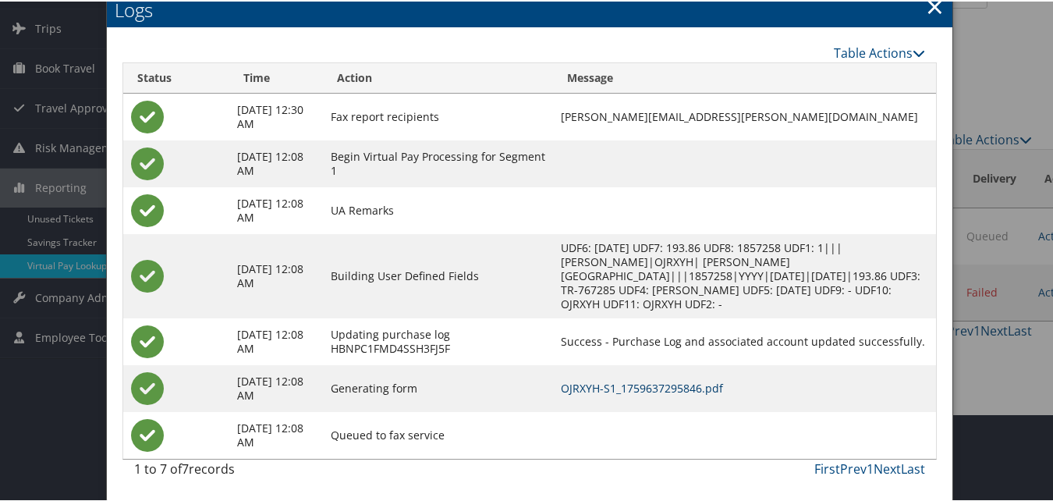
click at [621, 391] on link "OJRXYH-S1_1759637295846.pdf" at bounding box center [642, 386] width 162 height 15
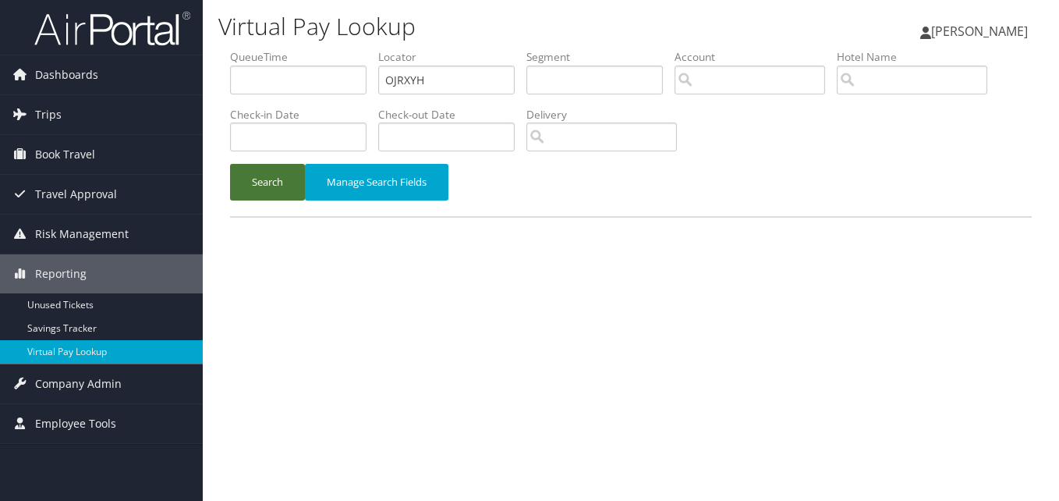
click at [266, 184] on button "Search" at bounding box center [267, 182] width 75 height 37
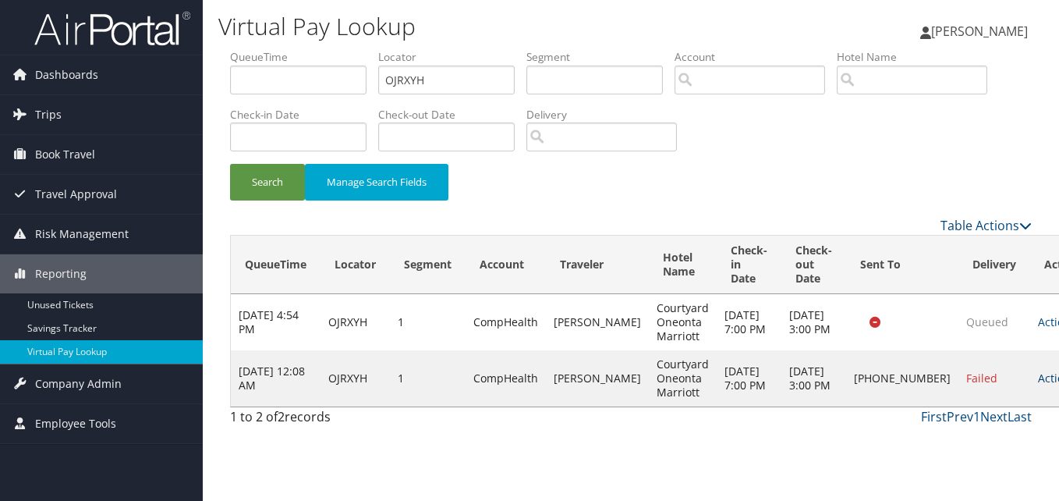
click at [1038, 385] on link "Actions" at bounding box center [1062, 377] width 49 height 15
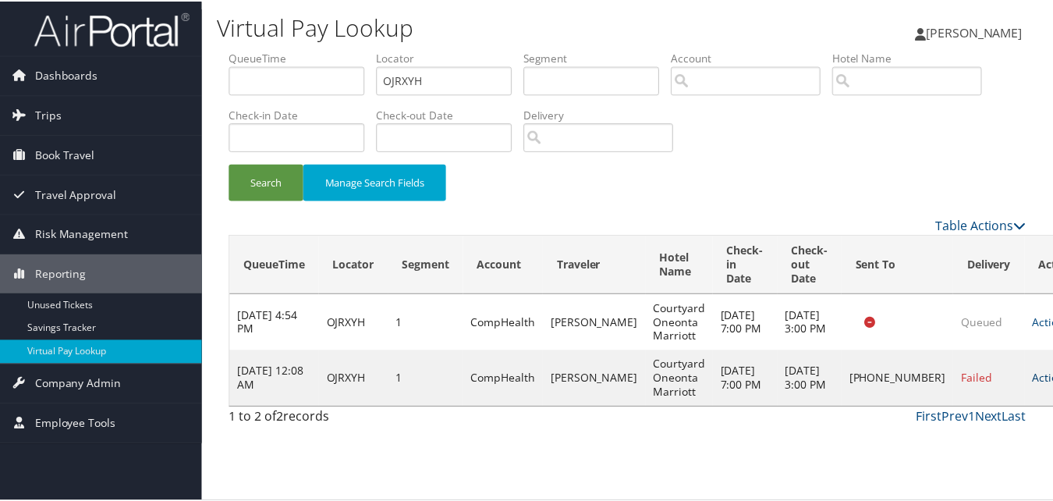
scroll to position [1, 0]
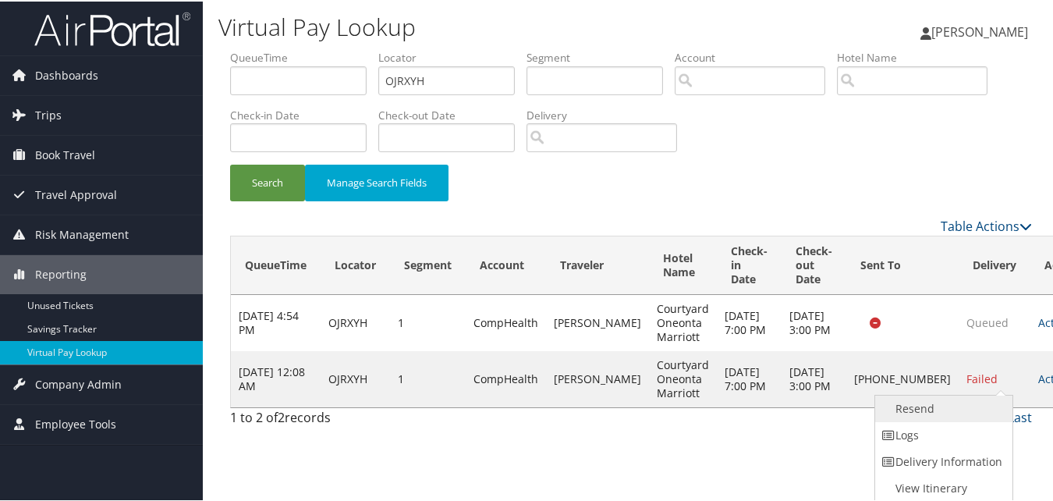
click at [965, 416] on link "Resend" at bounding box center [941, 407] width 133 height 27
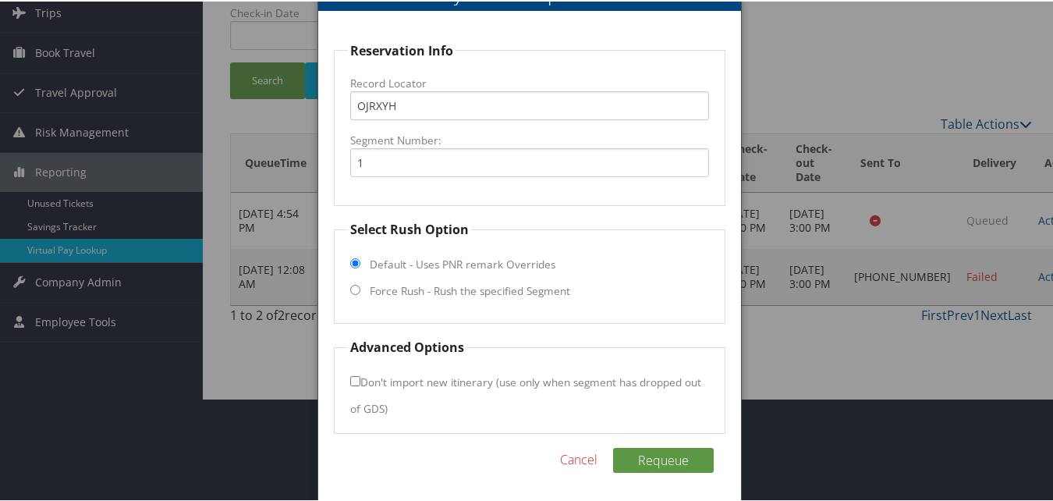
scroll to position [105, 0]
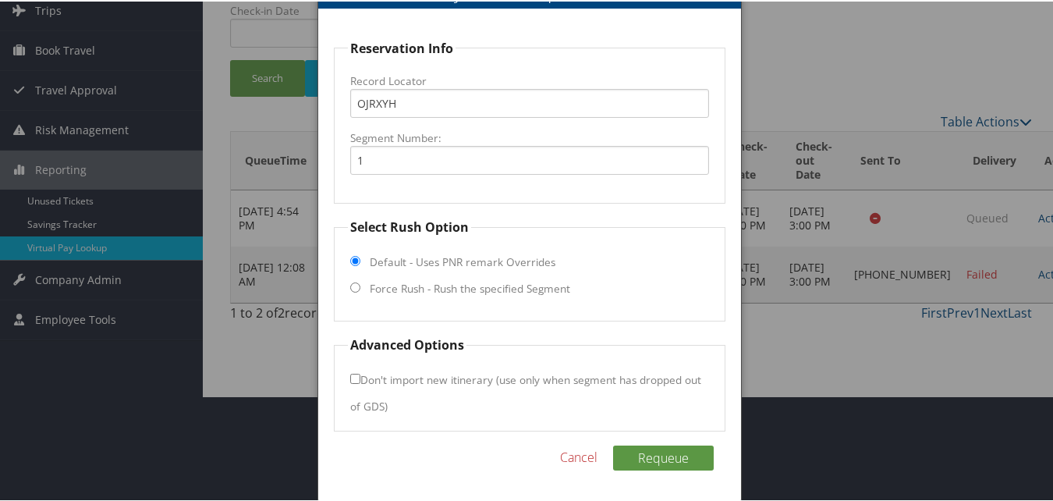
click at [353, 284] on input "Force Rush - Rush the specified Segment" at bounding box center [355, 286] width 10 height 10
radio input "true"
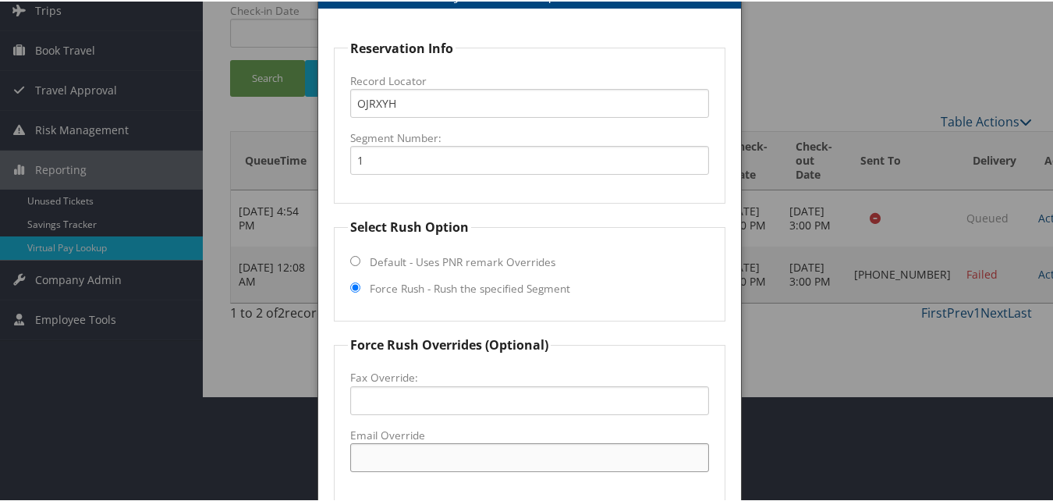
click at [394, 448] on input "Email Override" at bounding box center [529, 455] width 358 height 29
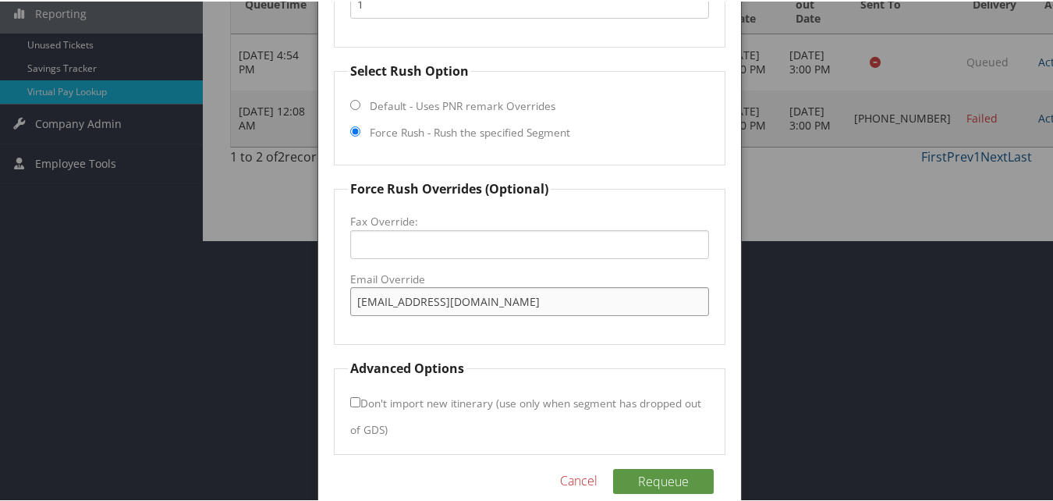
click at [448, 302] on input "[EMAIL_ADDRESS][DOMAIN_NAME]" at bounding box center [529, 299] width 358 height 29
click at [448, 301] on input "[EMAIL_ADDRESS][DOMAIN_NAME]" at bounding box center [529, 299] width 358 height 29
type input "[EMAIL_ADDRESS][DOMAIN_NAME]"
click at [656, 477] on button "Requeue" at bounding box center [663, 479] width 101 height 25
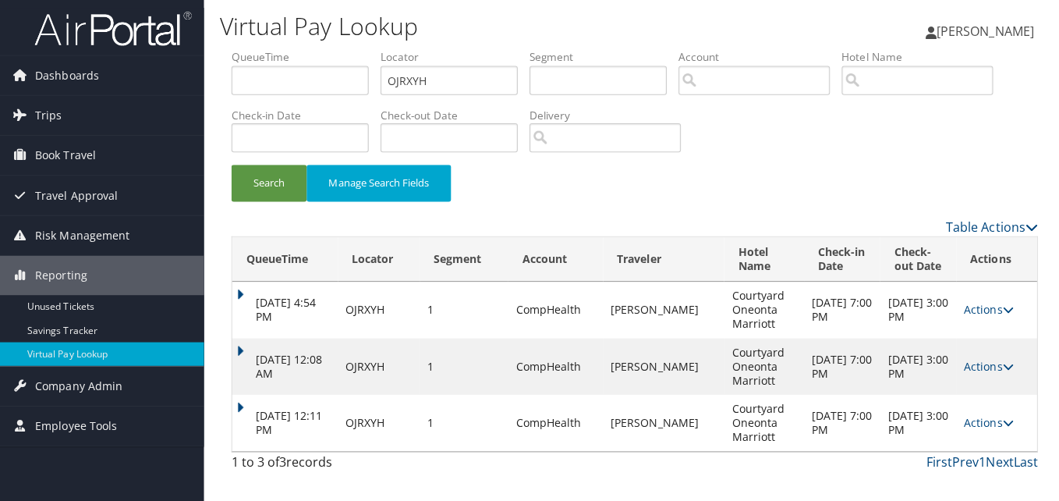
scroll to position [0, 0]
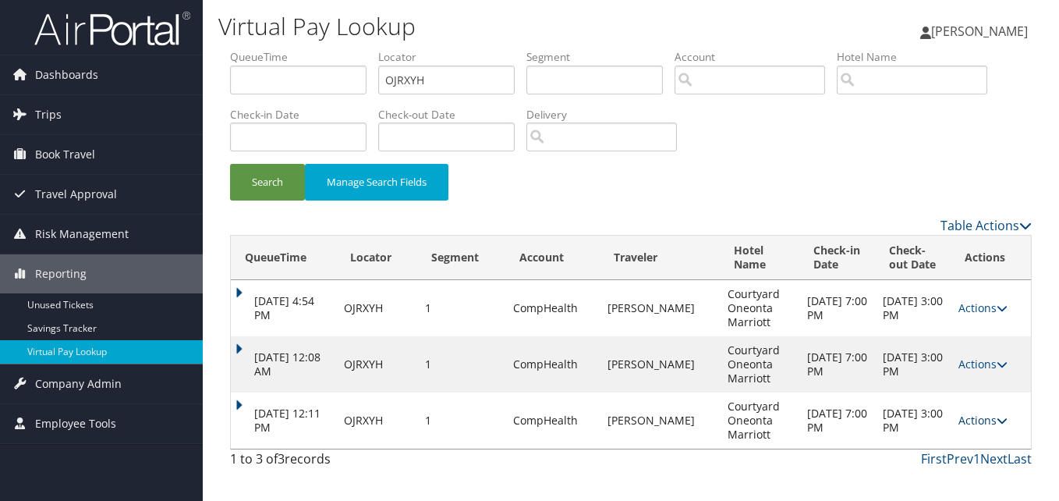
click at [962, 417] on link "Actions" at bounding box center [982, 419] width 49 height 15
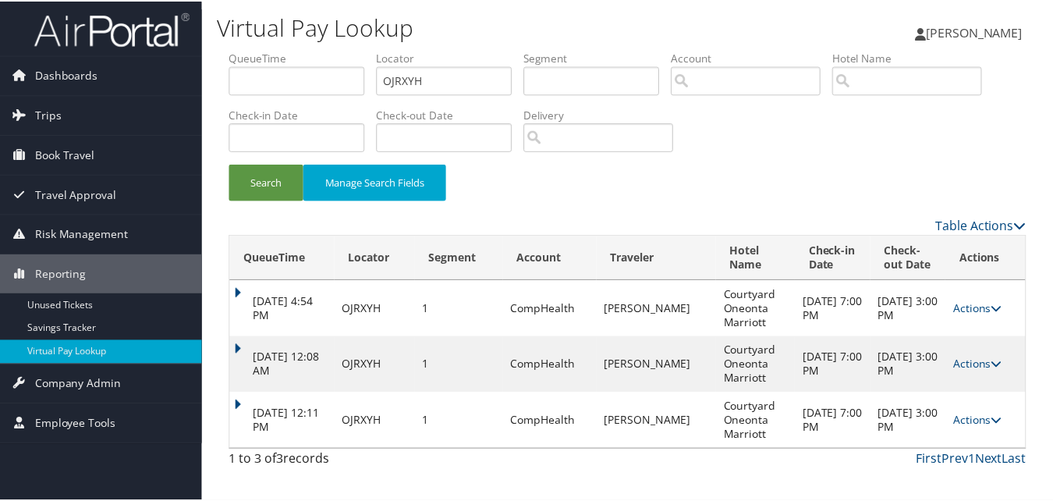
scroll to position [23, 0]
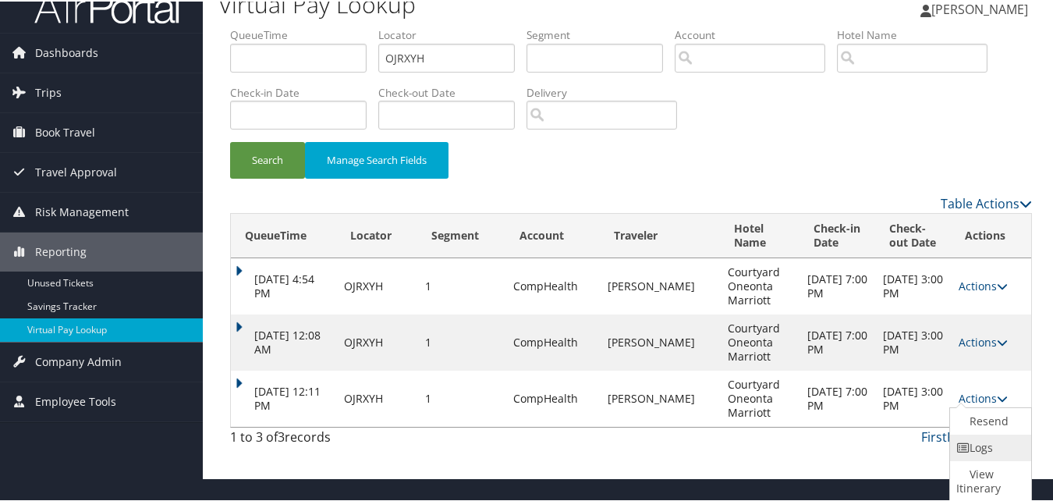
click at [963, 445] on icon at bounding box center [963, 446] width 14 height 11
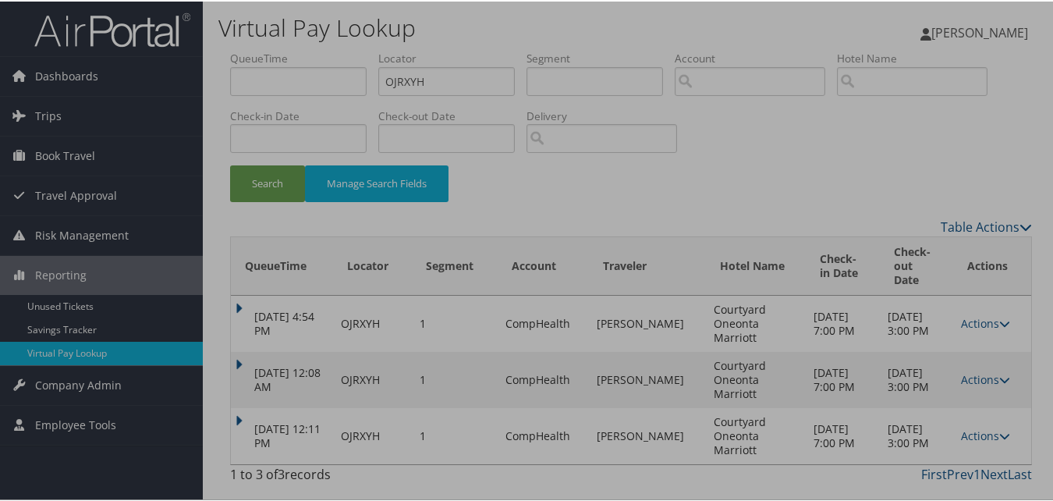
scroll to position [0, 0]
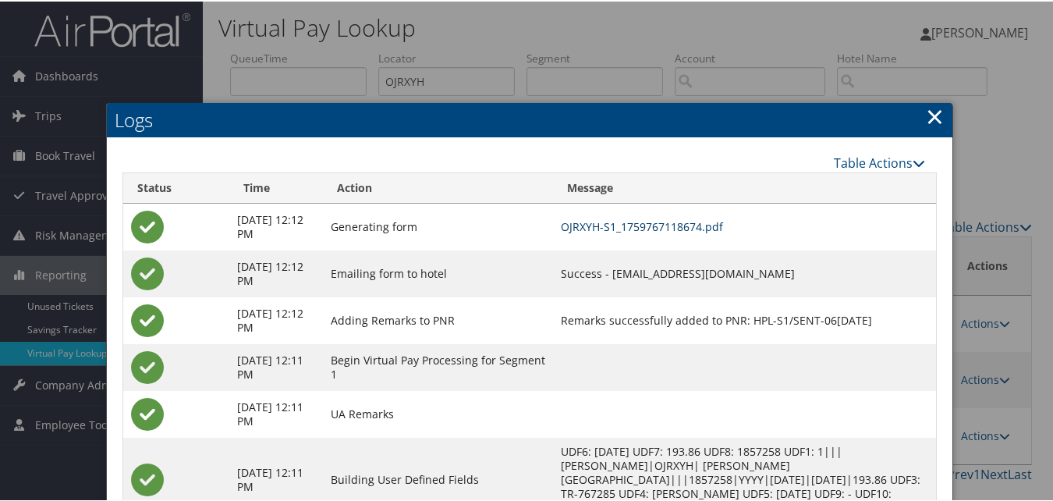
click at [666, 219] on link "OJRXYH-S1_1759767118674.pdf" at bounding box center [642, 225] width 162 height 15
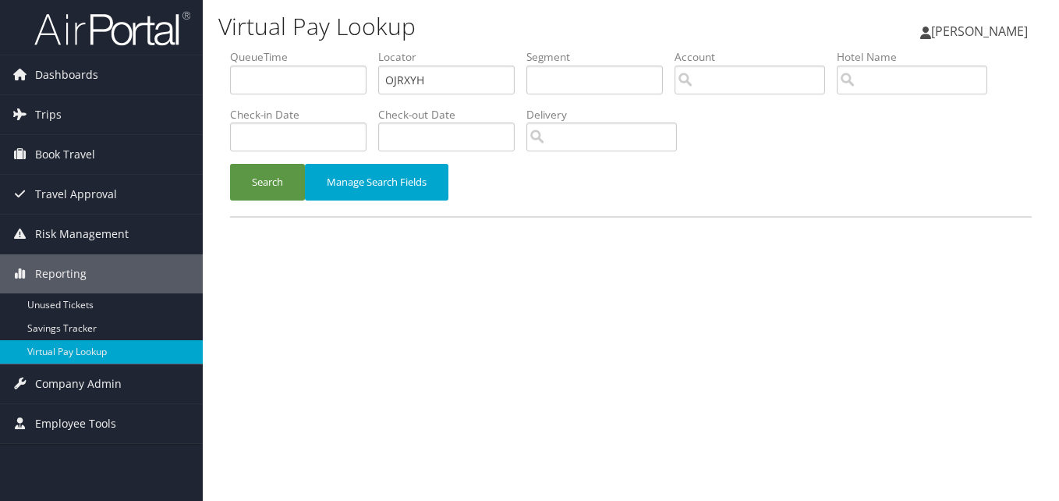
click at [409, 84] on input "OJRXYH" at bounding box center [446, 79] width 136 height 29
type input "HXQHTU"
click at [285, 179] on button "Search" at bounding box center [267, 182] width 75 height 37
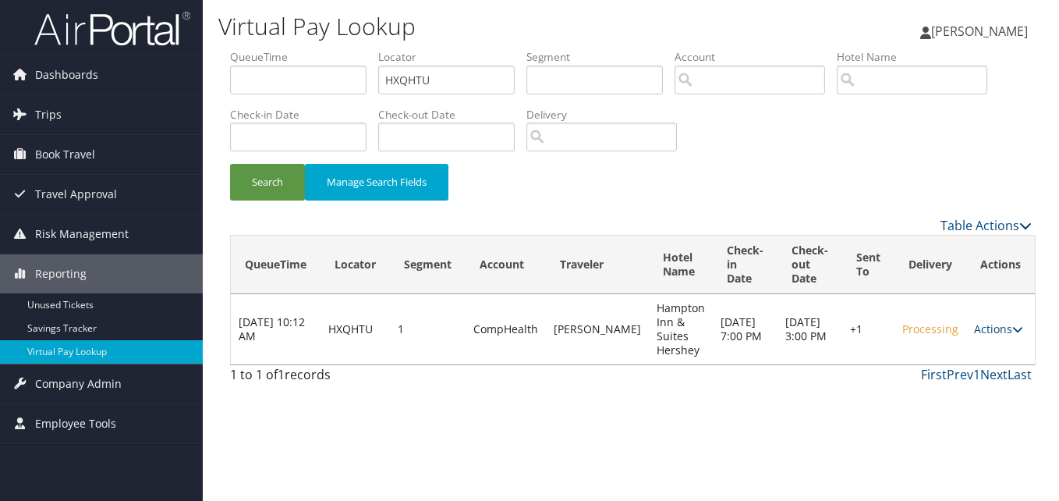
click at [1001, 333] on link "Actions" at bounding box center [998, 328] width 49 height 15
click at [961, 374] on link "Logs" at bounding box center [946, 378] width 133 height 27
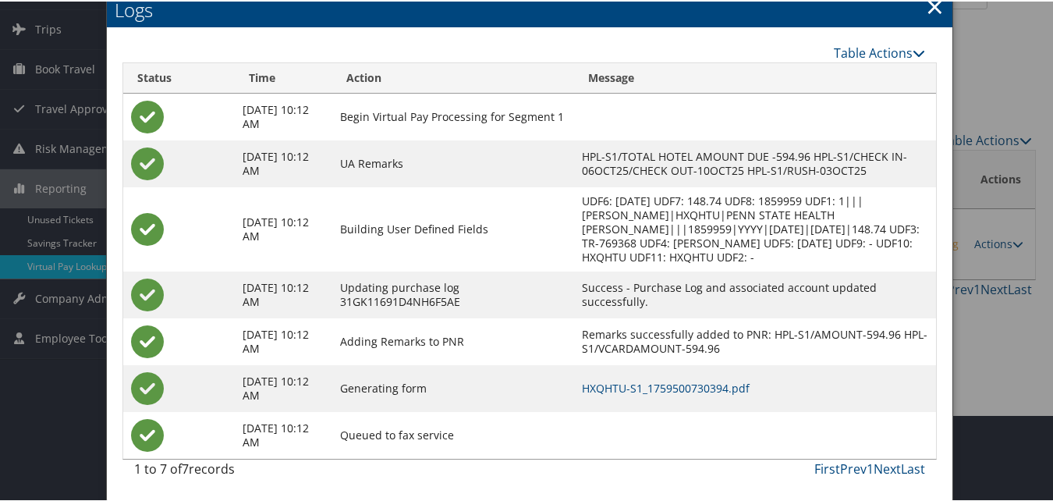
scroll to position [110, 0]
click at [749, 387] on link "HXQHTU-S1_1759500730394.pdf" at bounding box center [666, 386] width 168 height 15
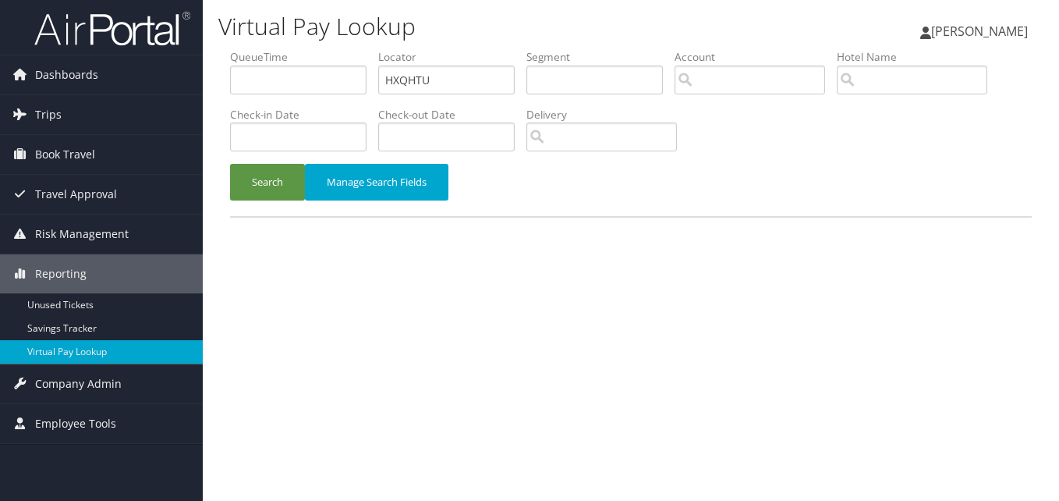
click at [421, 80] on input "HXQHTU" at bounding box center [446, 79] width 136 height 29
type input "LCOKZN"
click at [264, 186] on button "Search" at bounding box center [267, 182] width 75 height 37
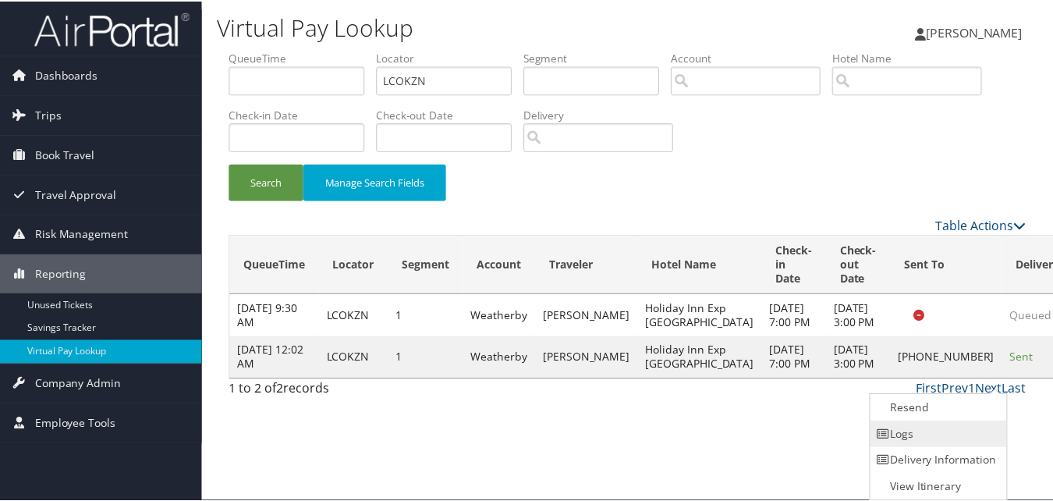
scroll to position [1, 0]
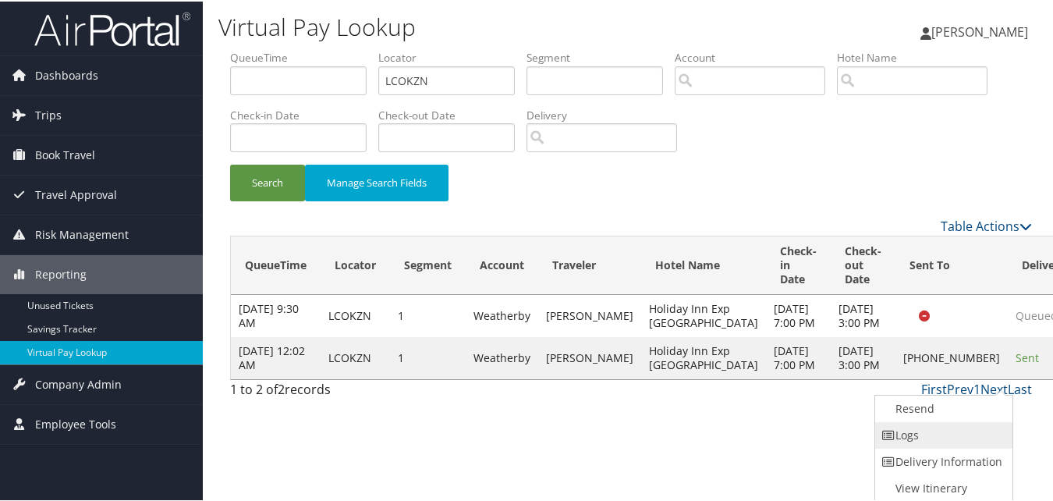
click at [950, 433] on link "Logs" at bounding box center [941, 433] width 133 height 27
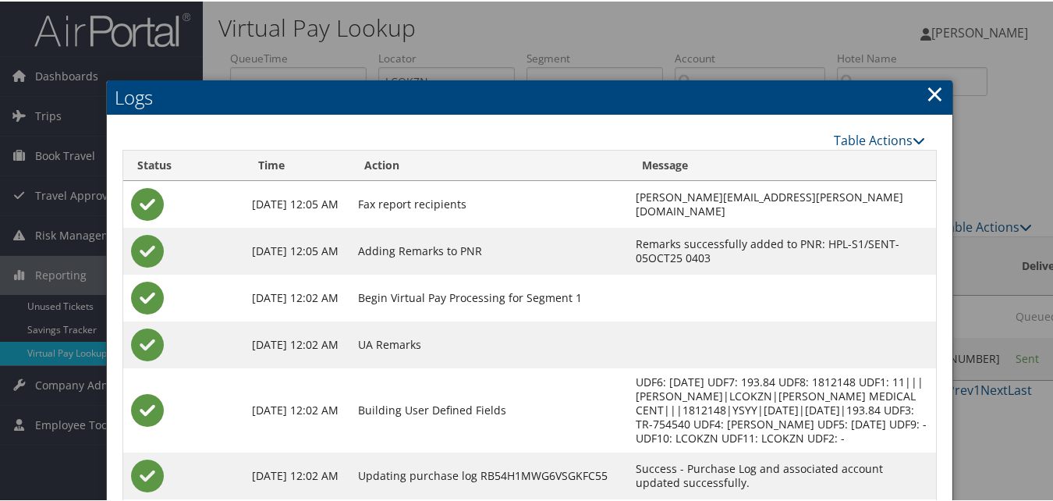
scroll to position [134, 0]
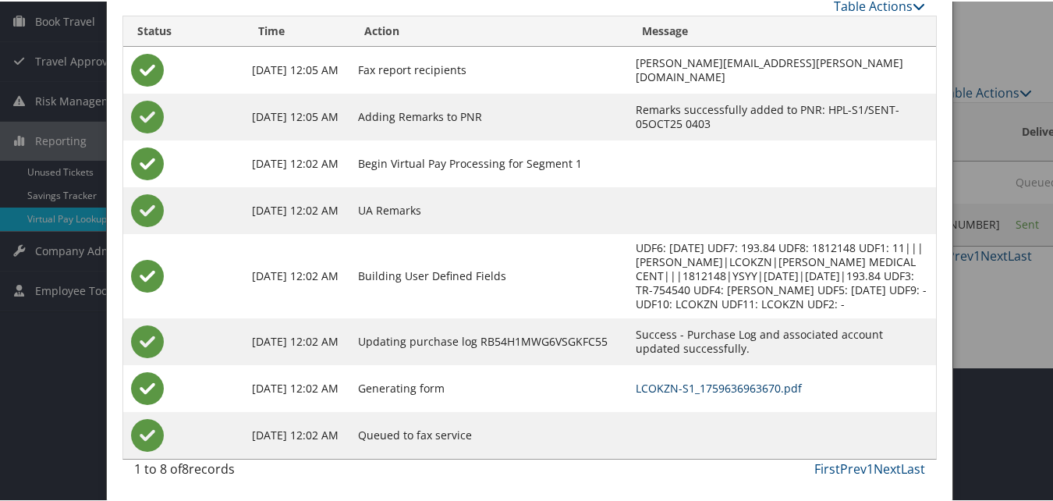
click at [635, 389] on link "LCOKZN-S1_1759636963670.pdf" at bounding box center [718, 386] width 166 height 15
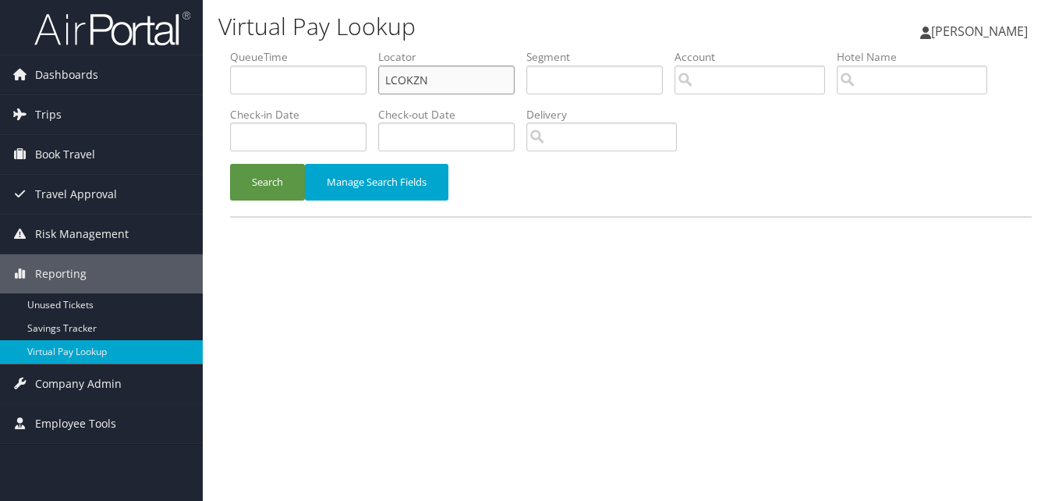
drag, startPoint x: 0, startPoint y: 0, endPoint x: 436, endPoint y: 80, distance: 443.2
click at [436, 80] on input "LCOKZN" at bounding box center [446, 79] width 136 height 29
paste input "DJVOM"
type input "DJVOMN"
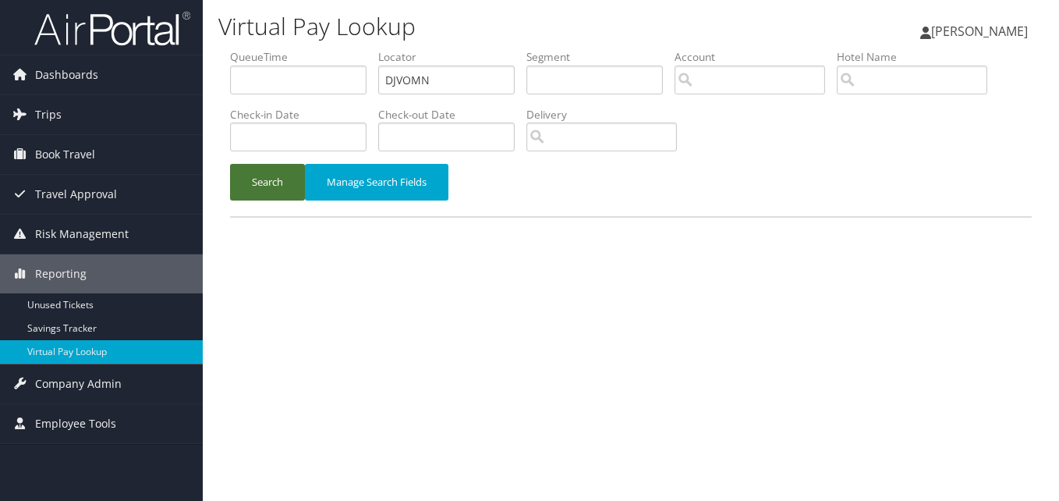
click at [290, 171] on button "Search" at bounding box center [267, 182] width 75 height 37
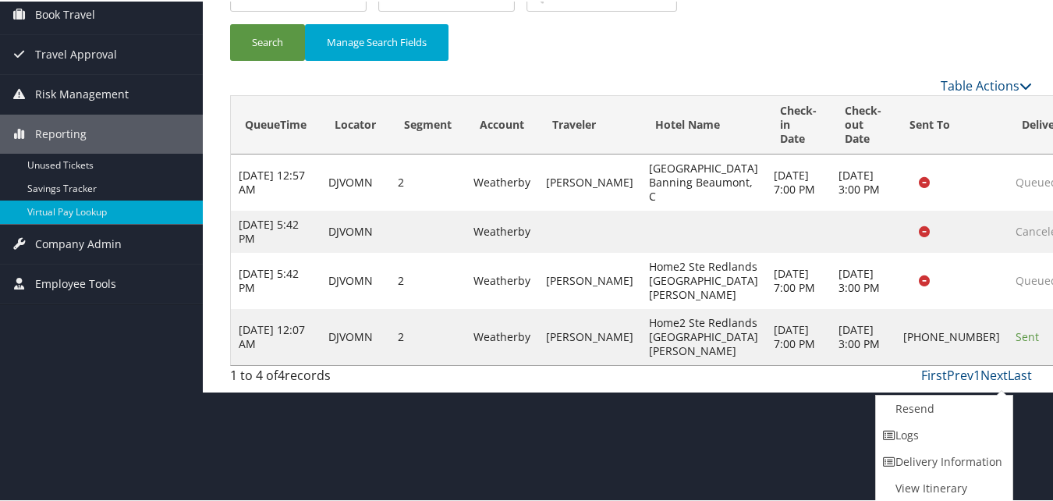
drag, startPoint x: 932, startPoint y: 463, endPoint x: 935, endPoint y: 445, distance: 18.1
click at [935, 445] on ul "Resend Logs Delivery Information View Itinerary" at bounding box center [944, 447] width 139 height 108
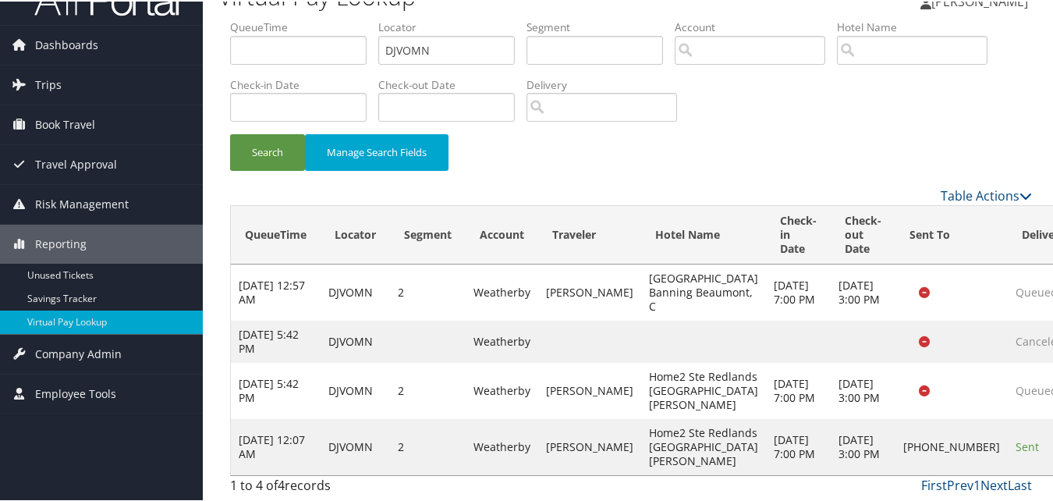
click at [1007, 441] on td "Sent" at bounding box center [1043, 445] width 72 height 56
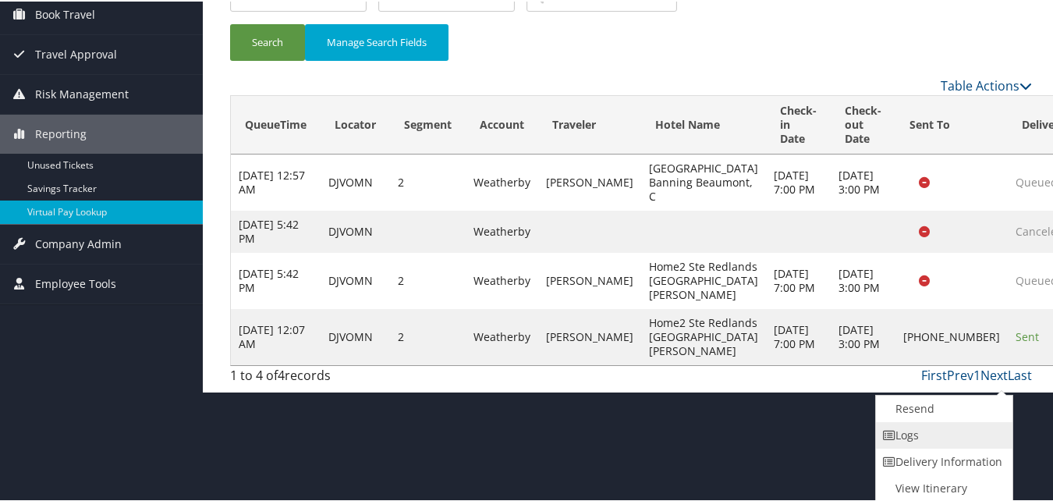
click at [925, 445] on link "Logs" at bounding box center [942, 433] width 133 height 27
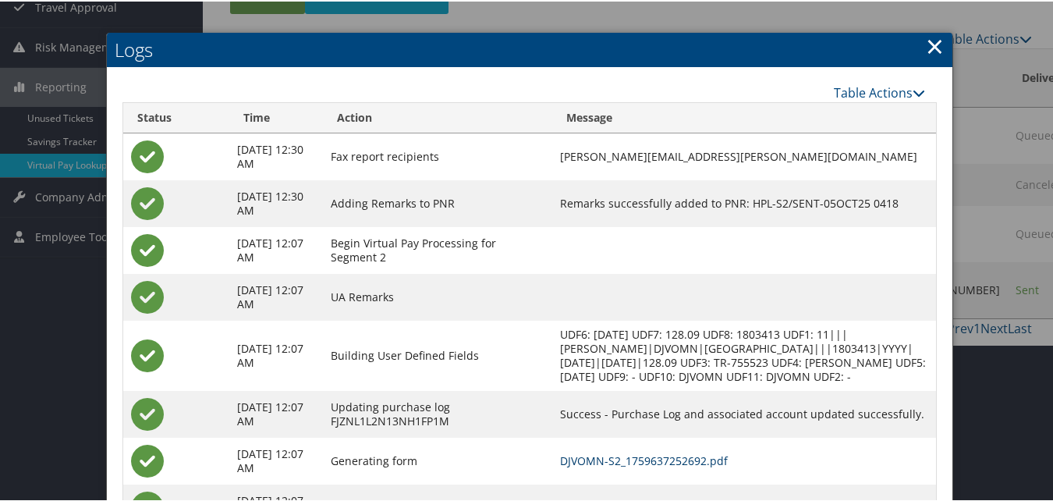
scroll to position [274, 0]
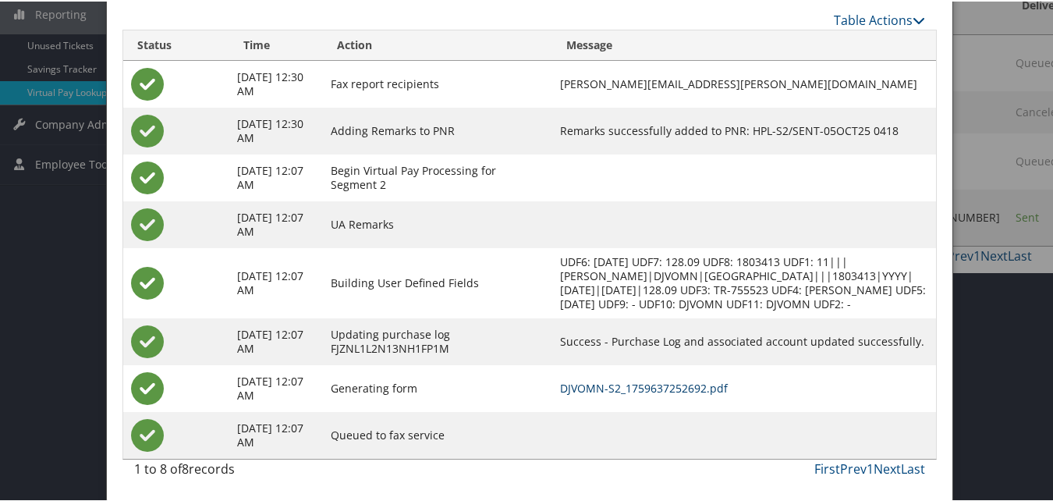
click at [650, 391] on link "DJVOMN-S2_1759637252692.pdf" at bounding box center [644, 386] width 168 height 15
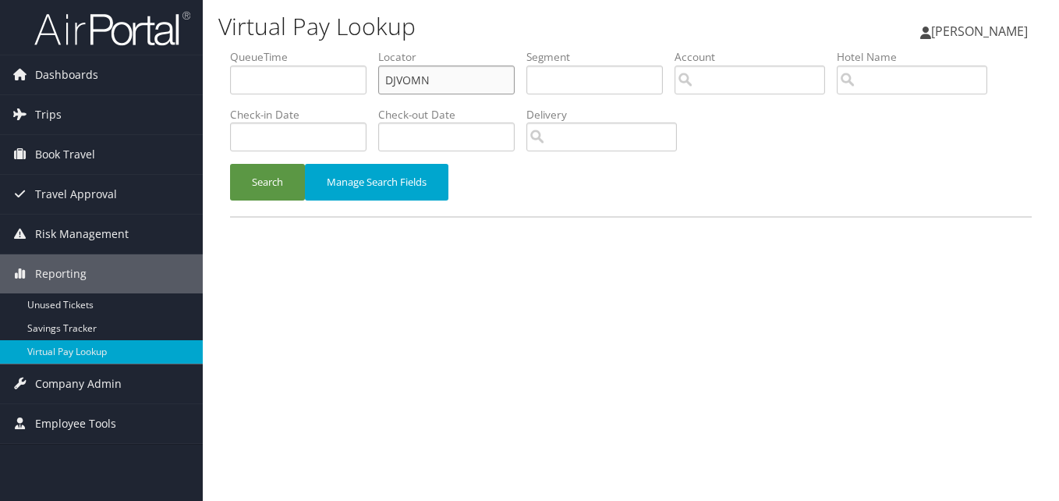
click at [462, 87] on input "DJVOMN" at bounding box center [446, 79] width 136 height 29
click at [461, 87] on input "DJVOMN" at bounding box center [446, 79] width 136 height 29
paste input "JMOZYL"
type input "JMOZYL"
click at [286, 183] on button "Search" at bounding box center [267, 182] width 75 height 37
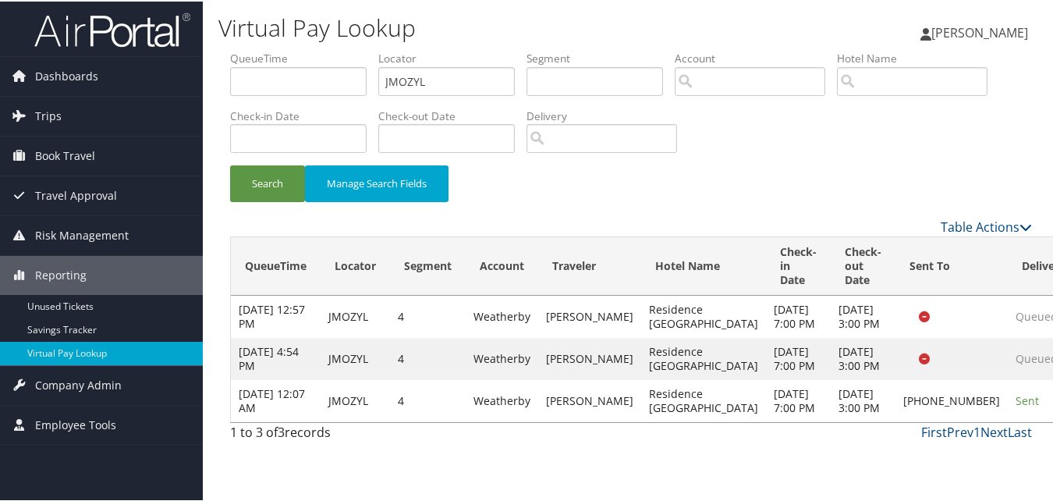
scroll to position [3, 0]
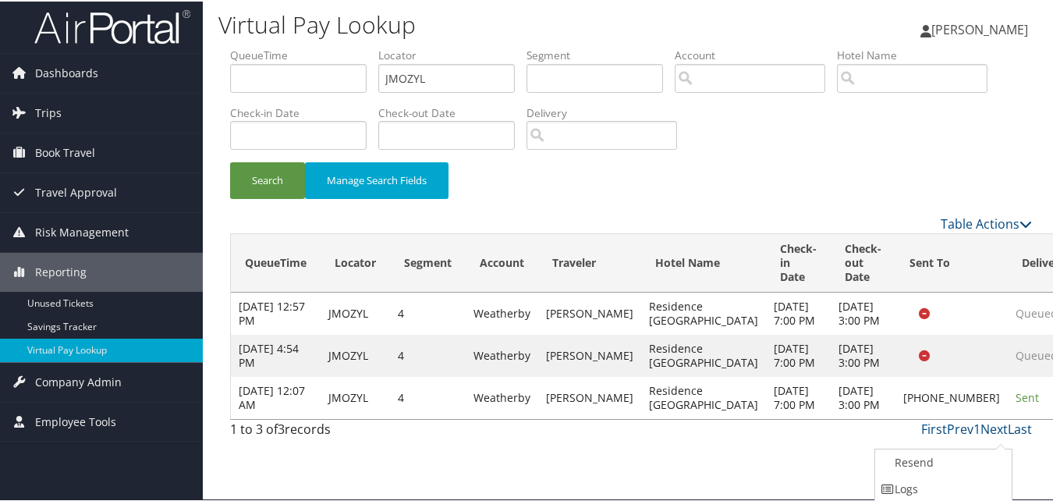
scroll to position [57, 0]
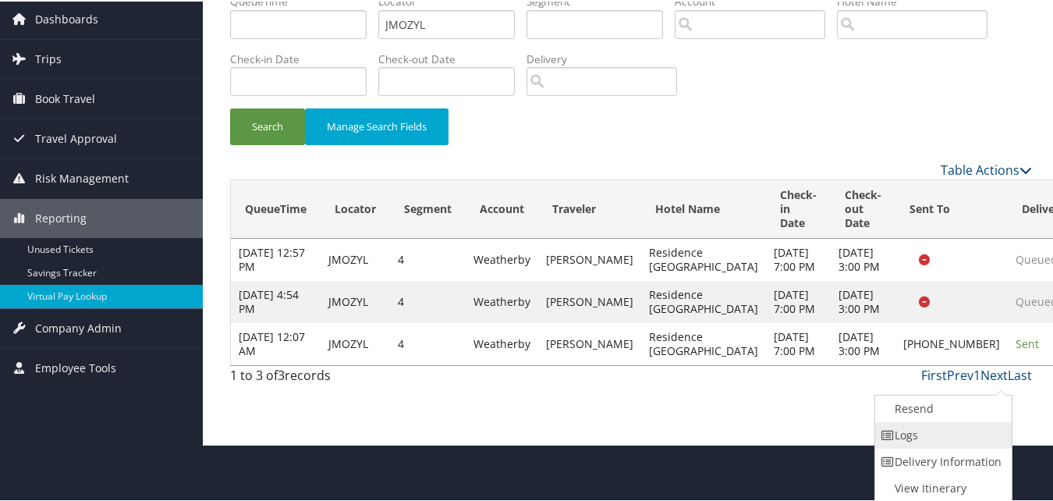
click at [996, 434] on link "Logs" at bounding box center [941, 433] width 133 height 27
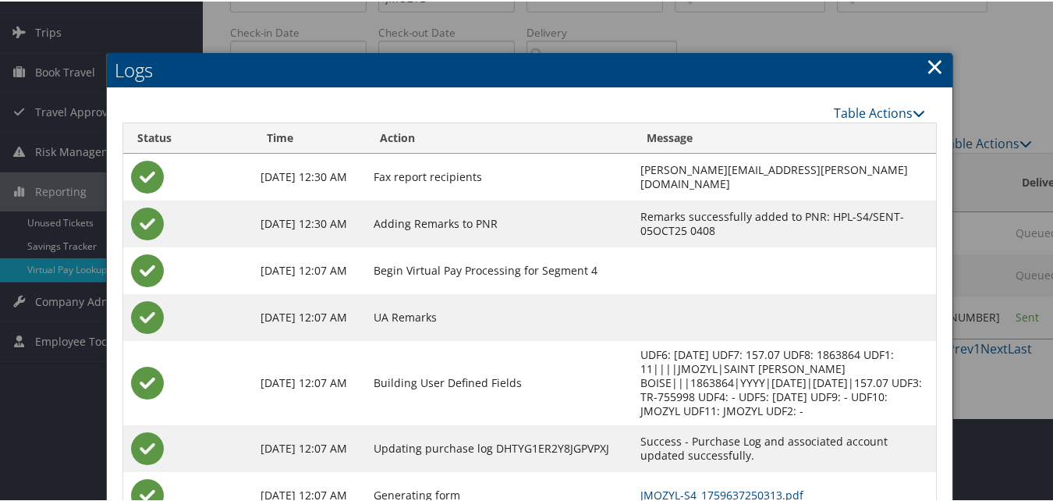
scroll to position [176, 0]
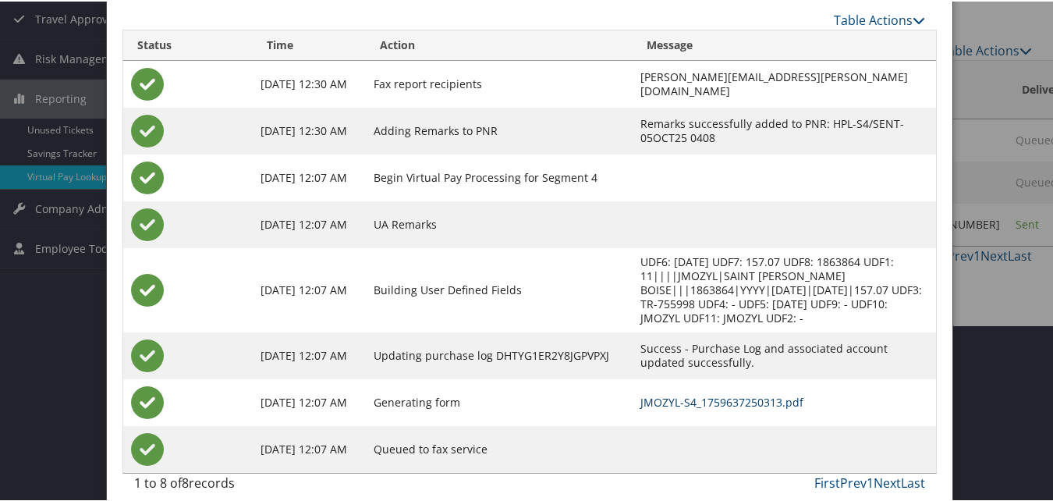
click at [640, 393] on link "JMOZYL-S4_1759637250313.pdf" at bounding box center [721, 400] width 163 height 15
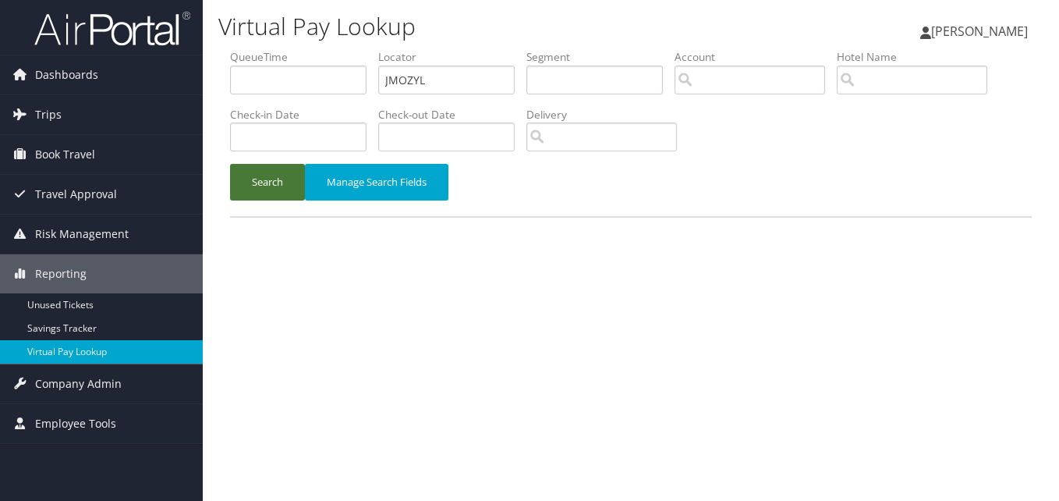
click at [278, 179] on button "Search" at bounding box center [267, 182] width 75 height 37
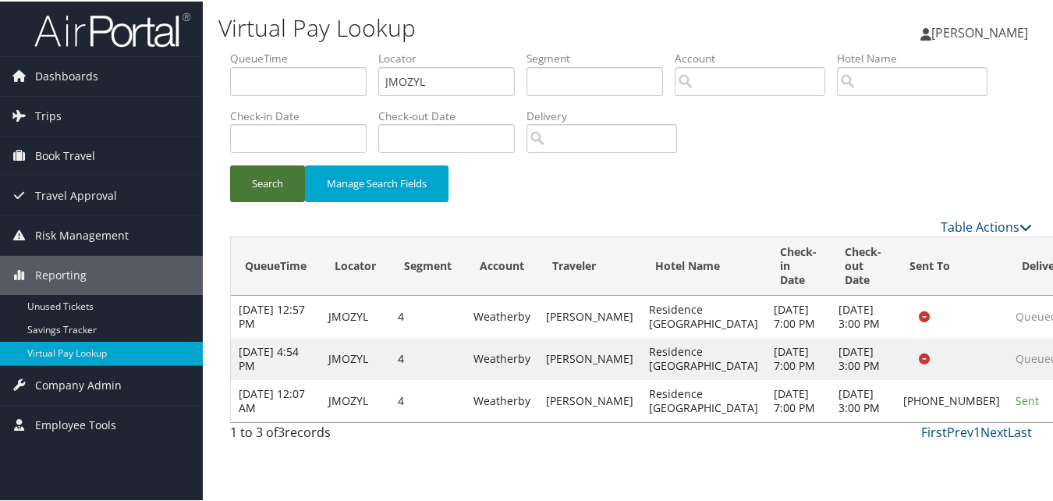
scroll to position [3, 0]
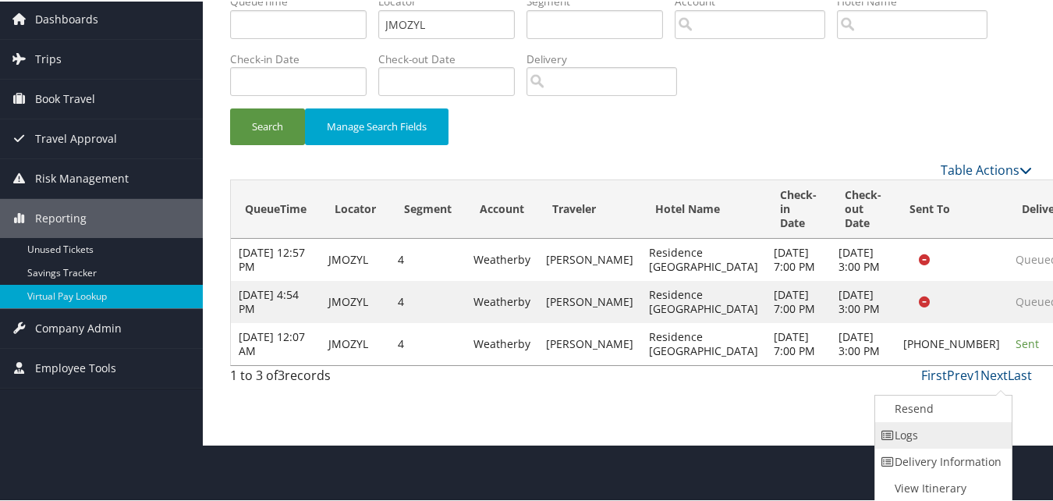
click at [954, 444] on link "Logs" at bounding box center [941, 433] width 133 height 27
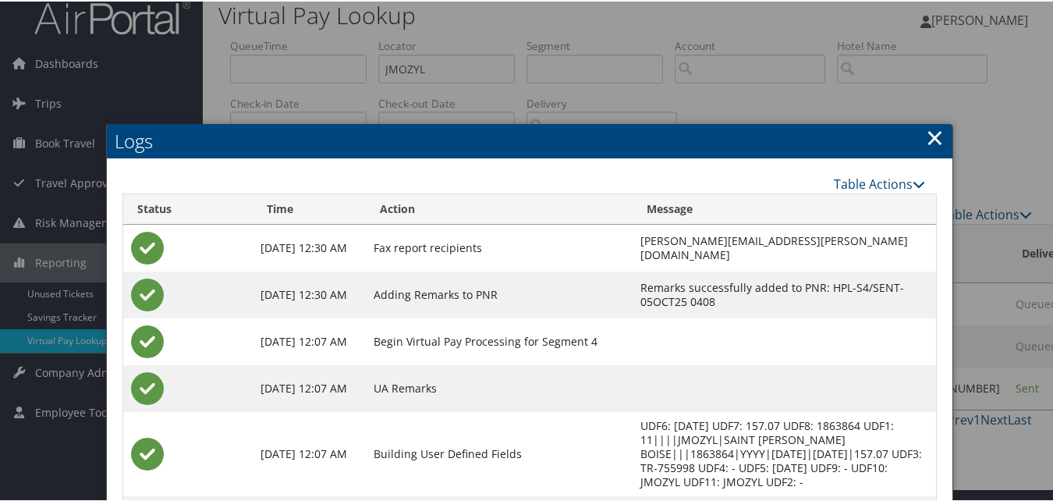
scroll to position [0, 0]
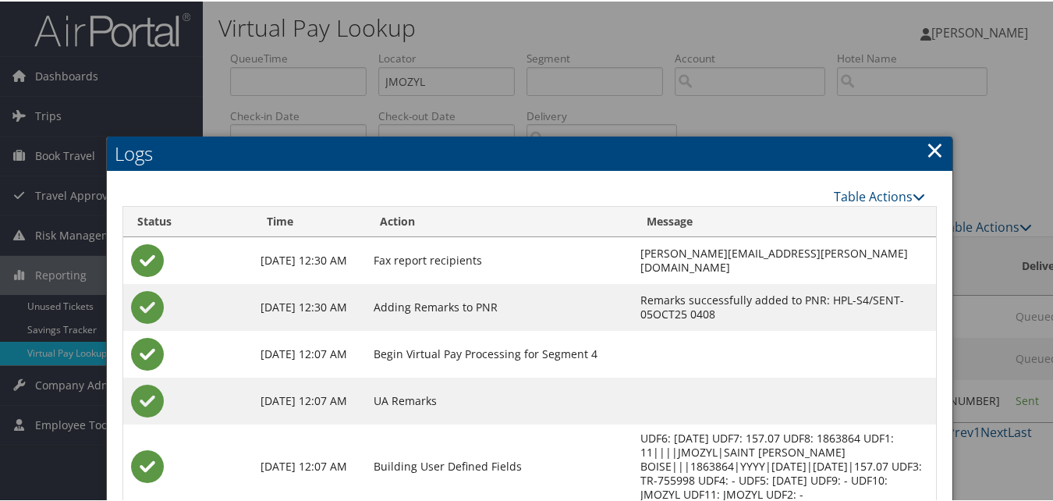
click at [925, 144] on link "×" at bounding box center [934, 148] width 18 height 31
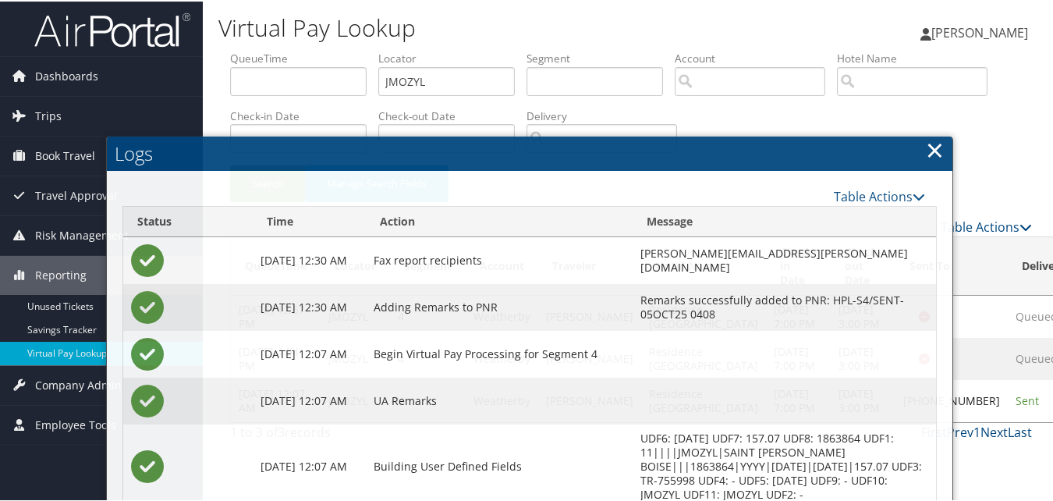
scroll to position [3, 0]
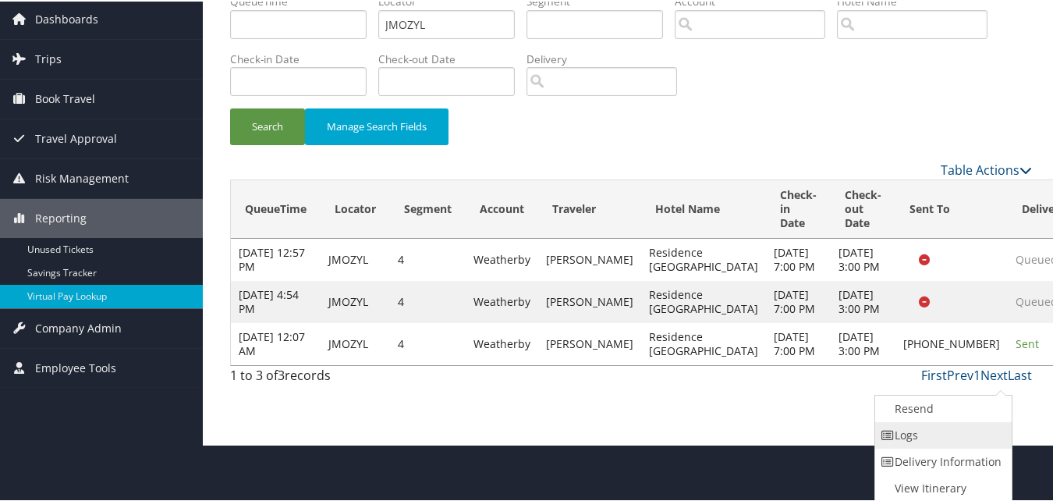
click at [967, 427] on link "Logs" at bounding box center [941, 433] width 133 height 27
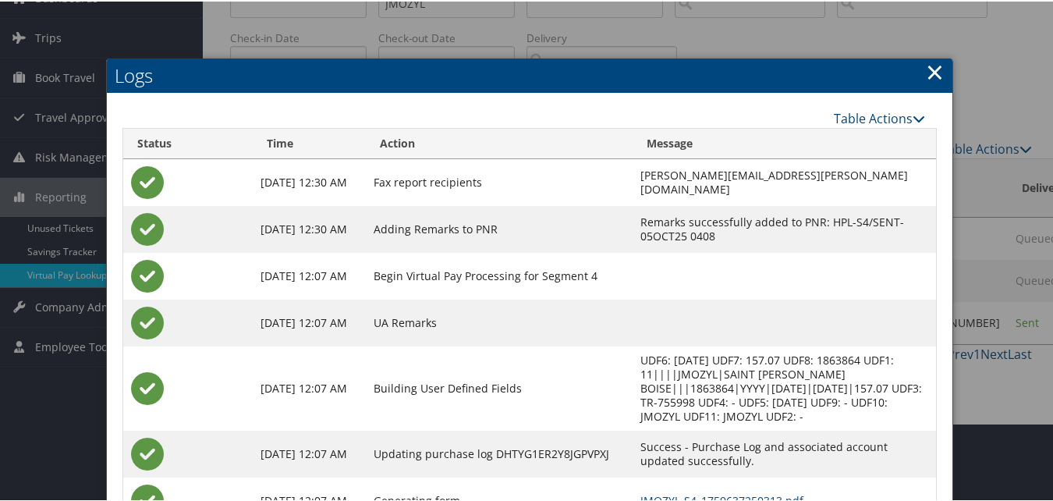
scroll to position [176, 0]
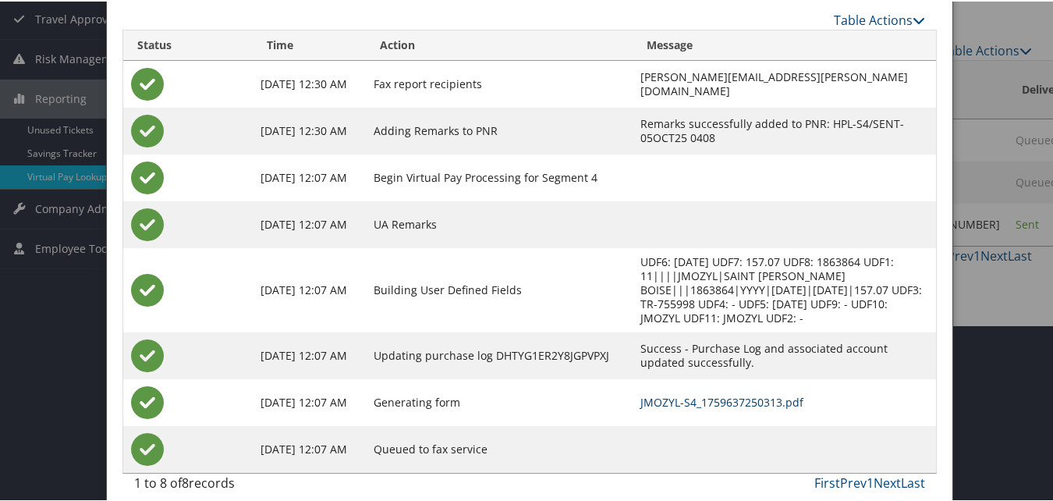
click at [649, 393] on link "JMOZYL-S4_1759637250313.pdf" at bounding box center [721, 400] width 163 height 15
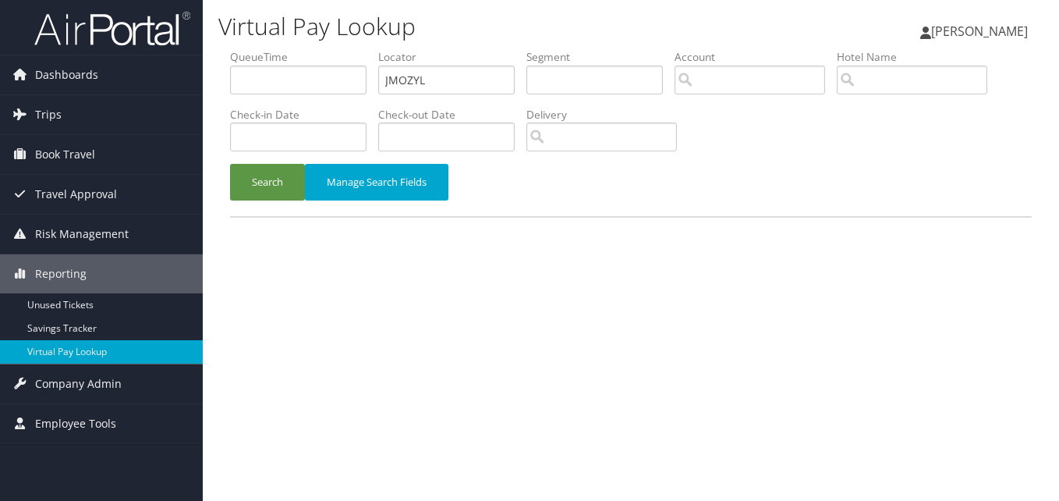
click at [396, 88] on input "JMOZYL" at bounding box center [446, 79] width 136 height 29
type input "AKTSEU"
click at [235, 183] on button "Search" at bounding box center [267, 182] width 75 height 37
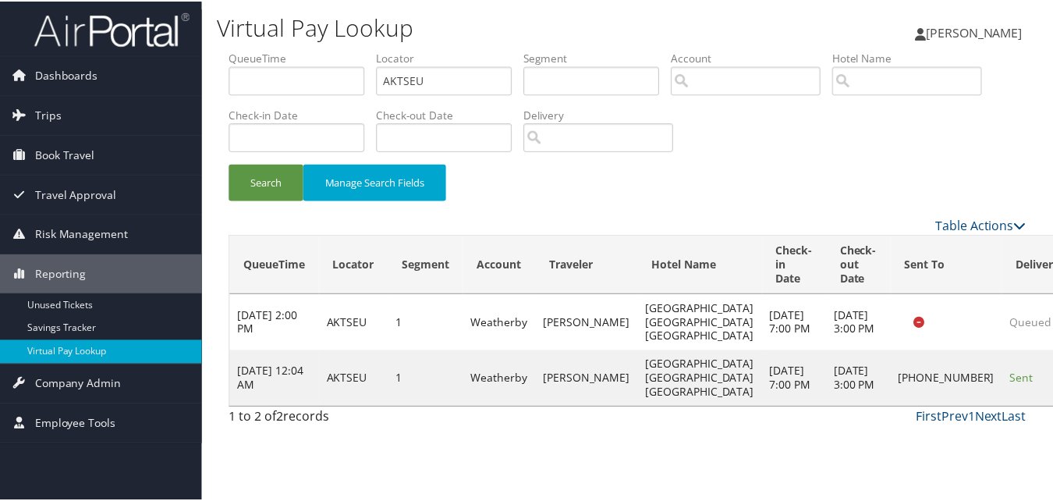
scroll to position [15, 0]
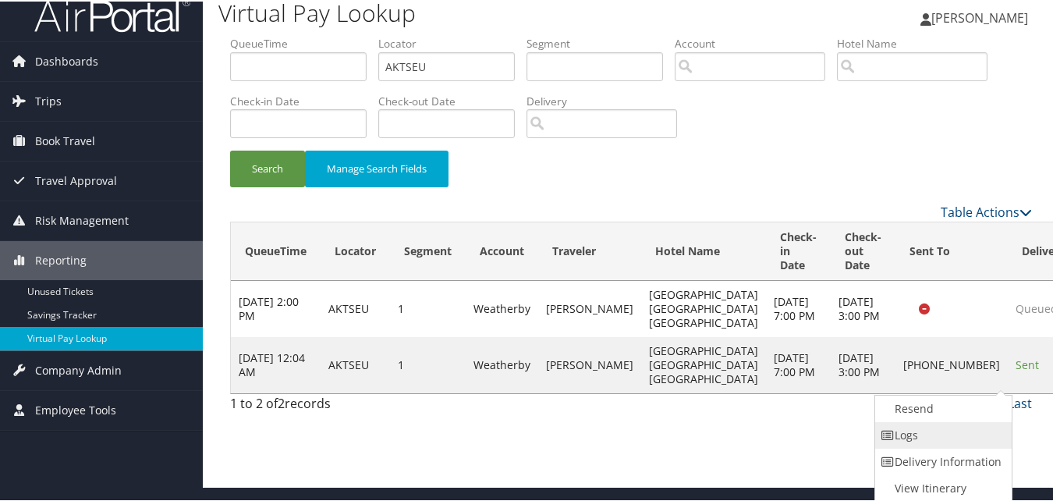
click at [968, 423] on link "Logs" at bounding box center [941, 433] width 133 height 27
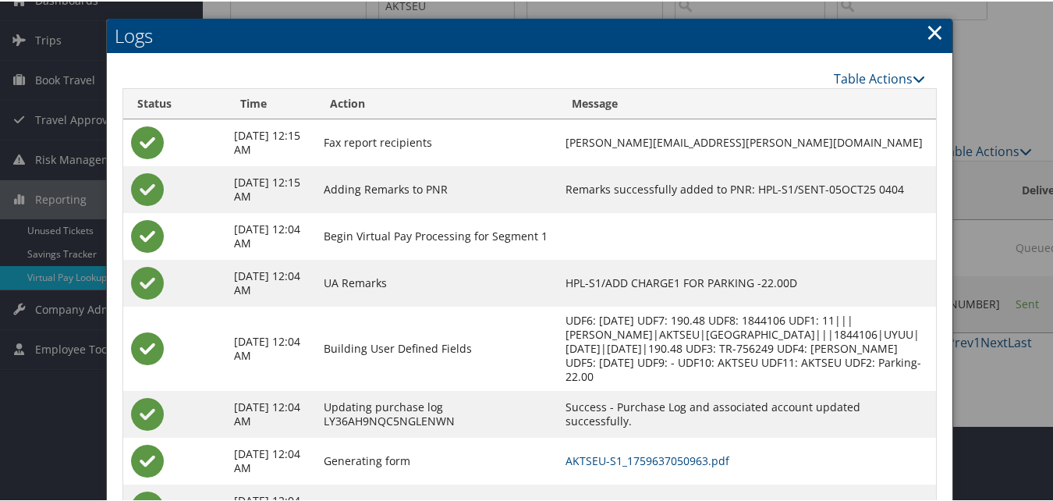
scroll to position [148, 0]
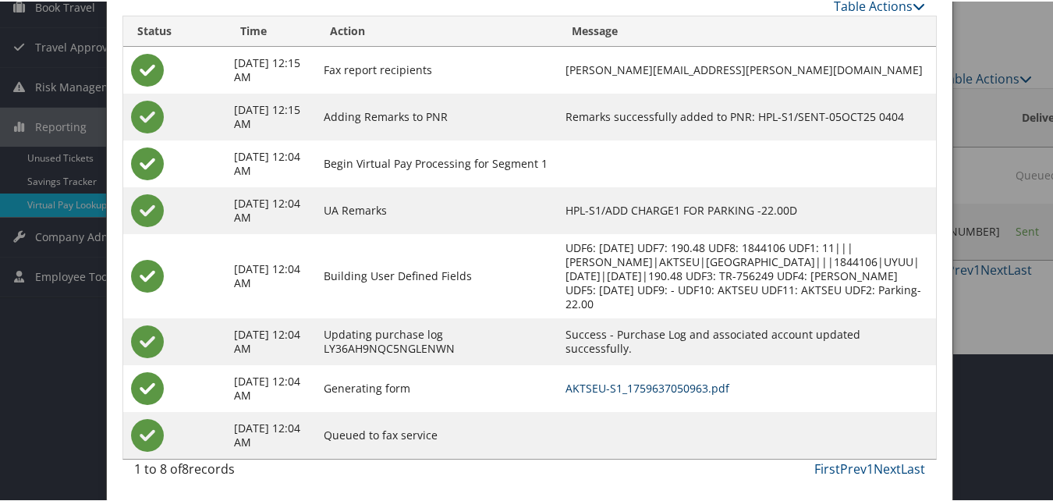
click at [626, 382] on link "AKTSEU-S1_1759637050963.pdf" at bounding box center [647, 386] width 164 height 15
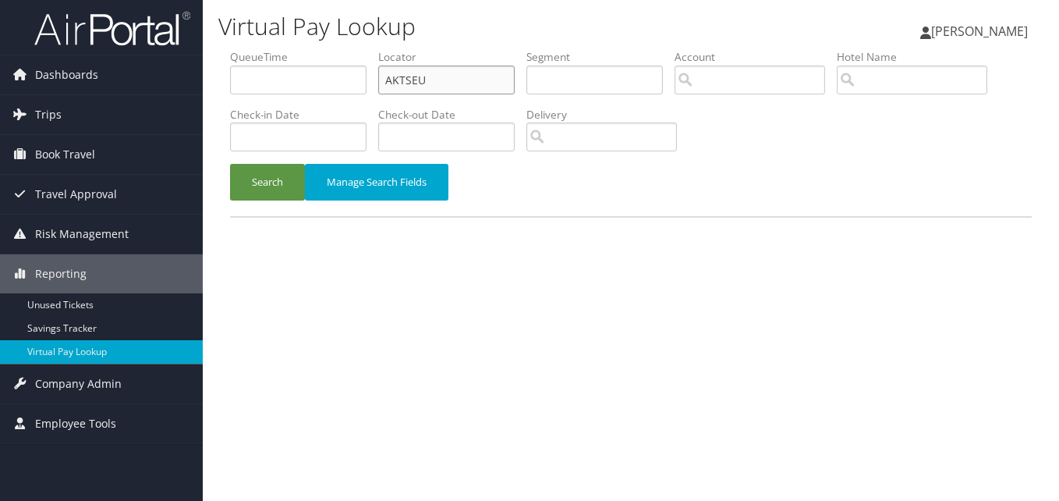
click at [434, 69] on input "AKTSEU" at bounding box center [446, 79] width 136 height 29
paste input "DNIFRE"
type input "DNIFRE"
click at [282, 179] on button "Search" at bounding box center [267, 182] width 75 height 37
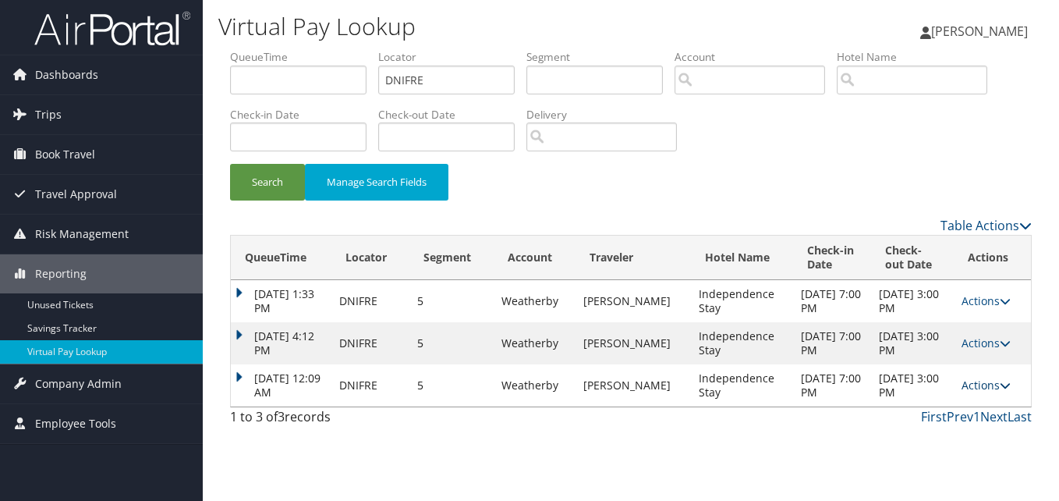
click at [968, 391] on link "Actions" at bounding box center [985, 384] width 49 height 15
click at [953, 426] on link "Logs" at bounding box center [955, 434] width 98 height 27
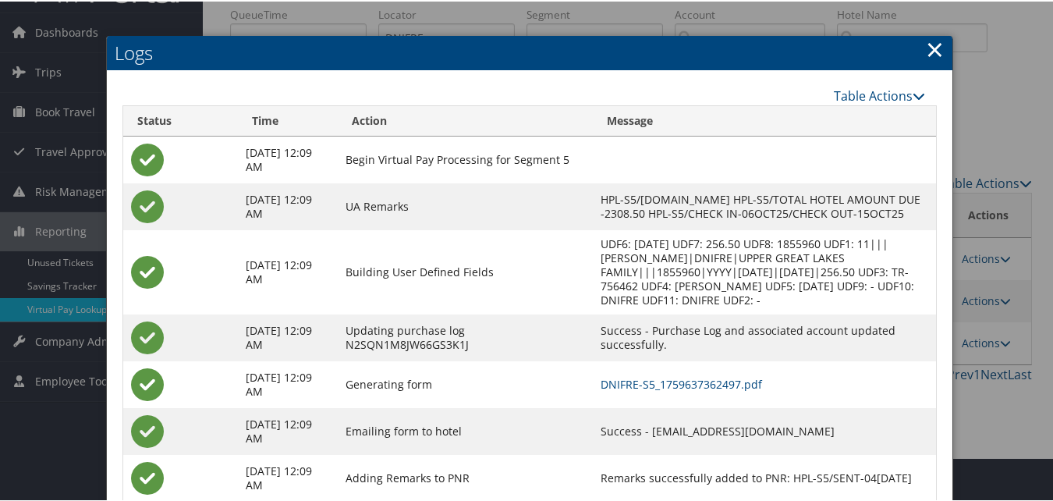
scroll to position [82, 0]
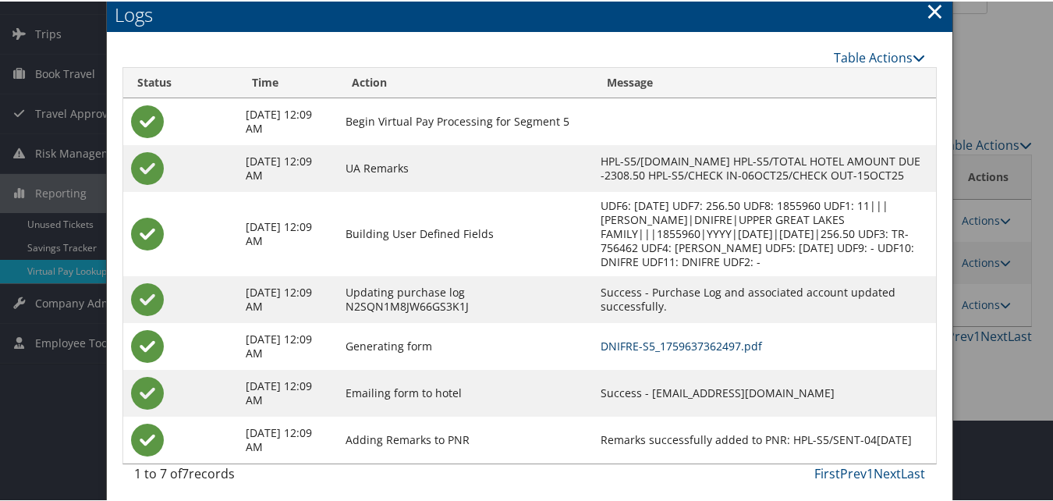
click at [600, 342] on link "DNIFRE-S5_1759637362497.pdf" at bounding box center [680, 344] width 161 height 15
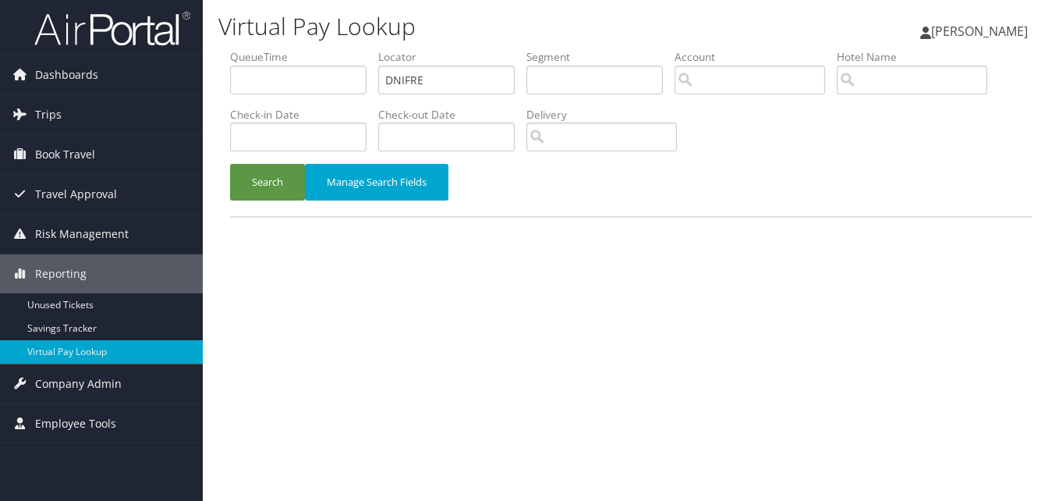
click at [423, 70] on input "DNIFRE" at bounding box center [446, 79] width 136 height 29
type input "WZWNRL"
click at [263, 169] on button "Search" at bounding box center [267, 182] width 75 height 37
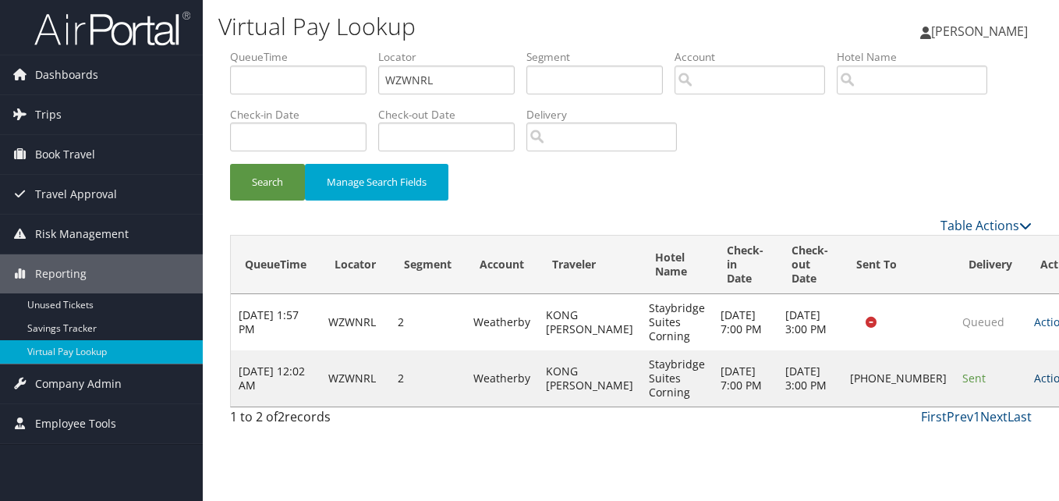
click at [1058, 384] on icon at bounding box center [1077, 378] width 11 height 11
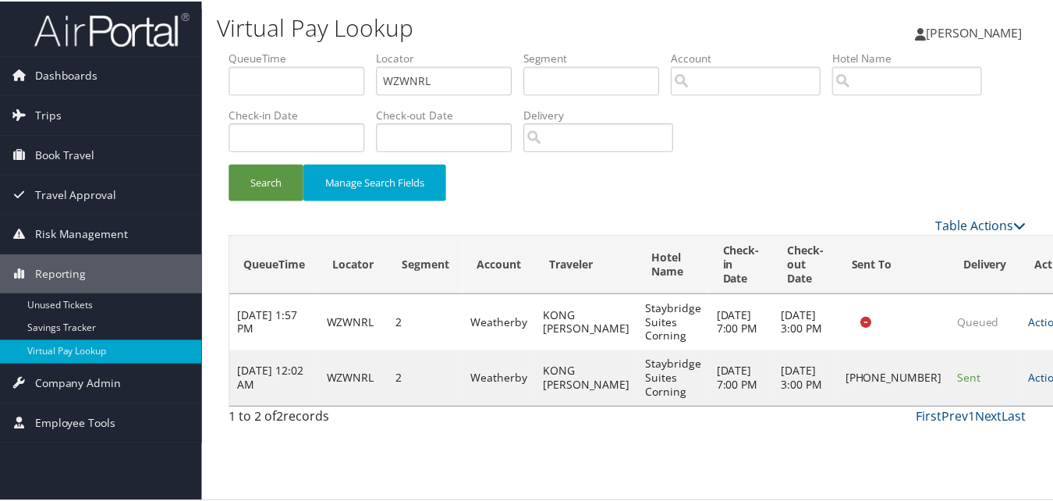
scroll to position [1, 0]
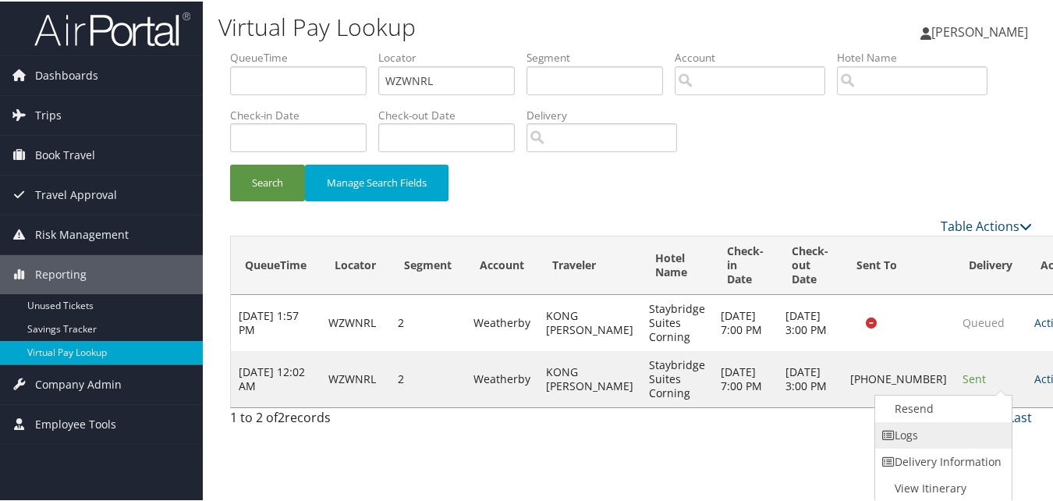
click at [939, 430] on link "Logs" at bounding box center [941, 433] width 133 height 27
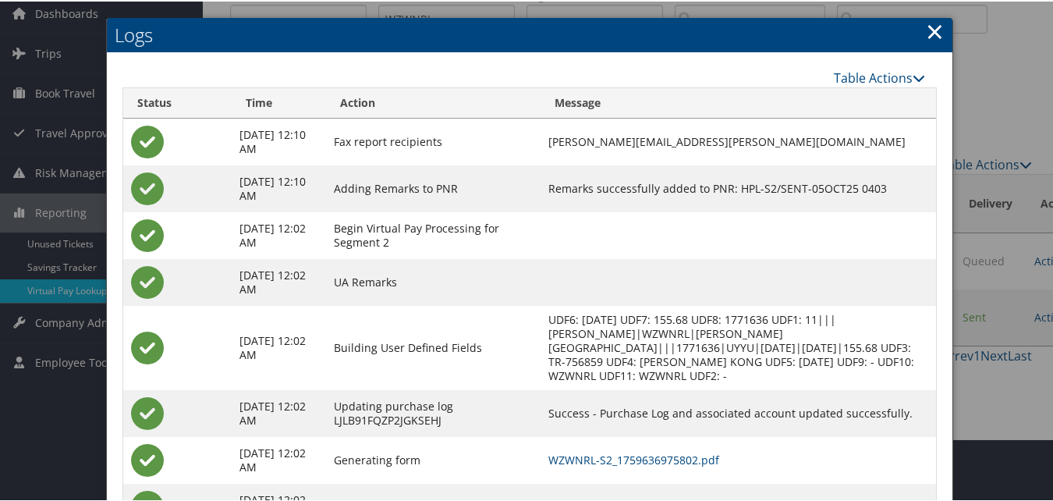
scroll to position [120, 0]
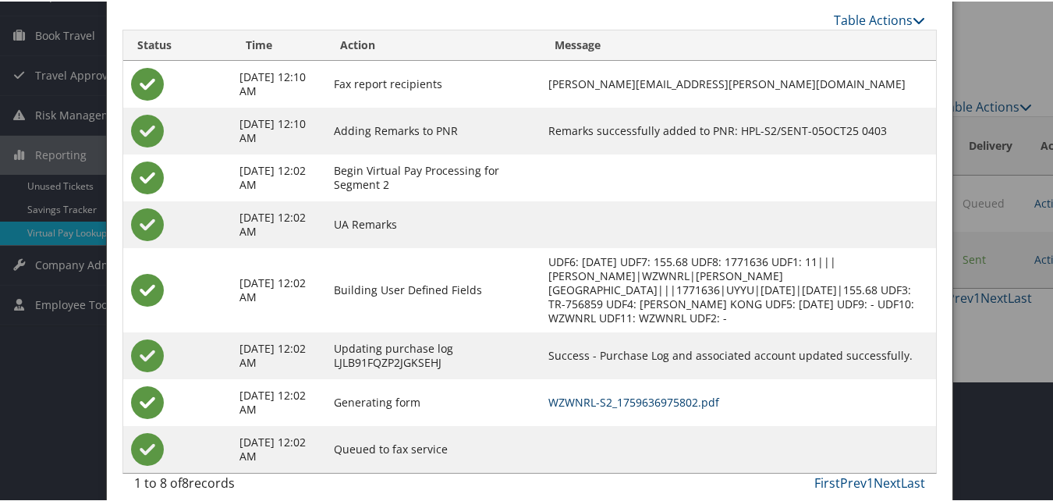
click at [583, 393] on link "WZWNRL-S2_1759636975802.pdf" at bounding box center [633, 400] width 171 height 15
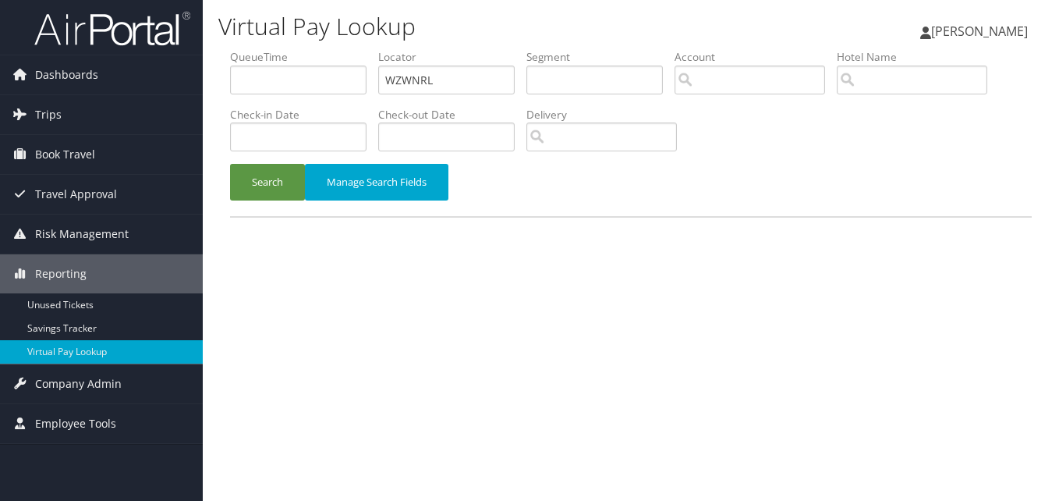
click at [426, 83] on input "WZWNRL" at bounding box center [446, 79] width 136 height 29
type input "EGBKOQ"
click at [271, 200] on button "Search" at bounding box center [267, 182] width 75 height 37
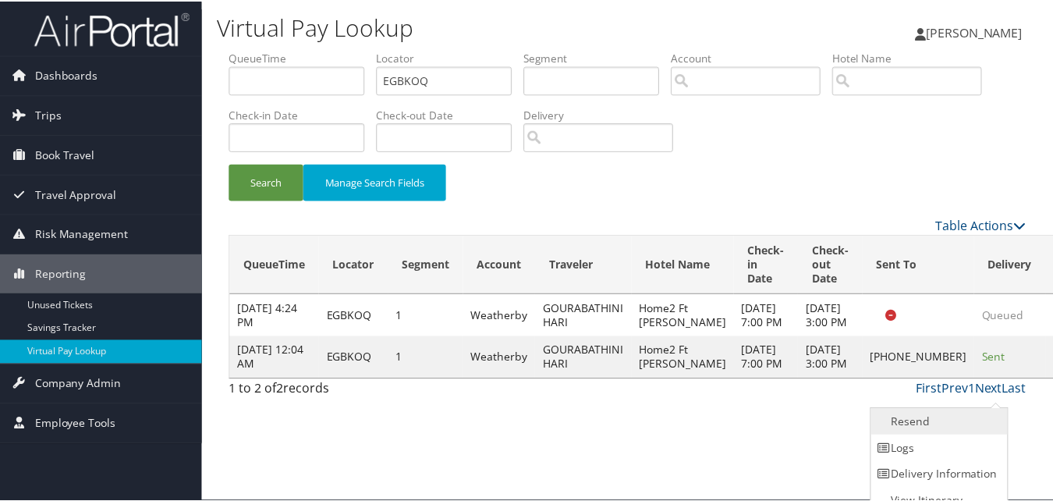
scroll to position [15, 0]
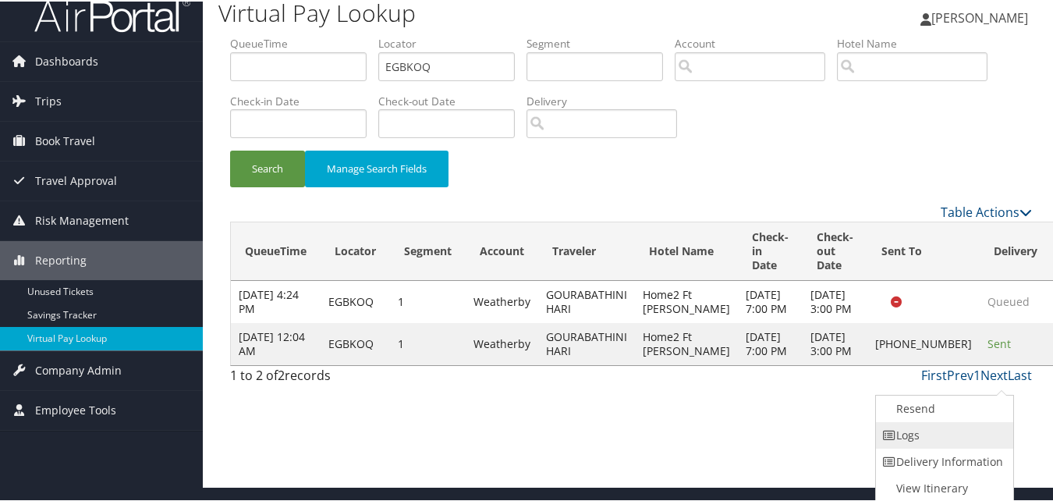
click at [955, 435] on link "Logs" at bounding box center [942, 433] width 133 height 27
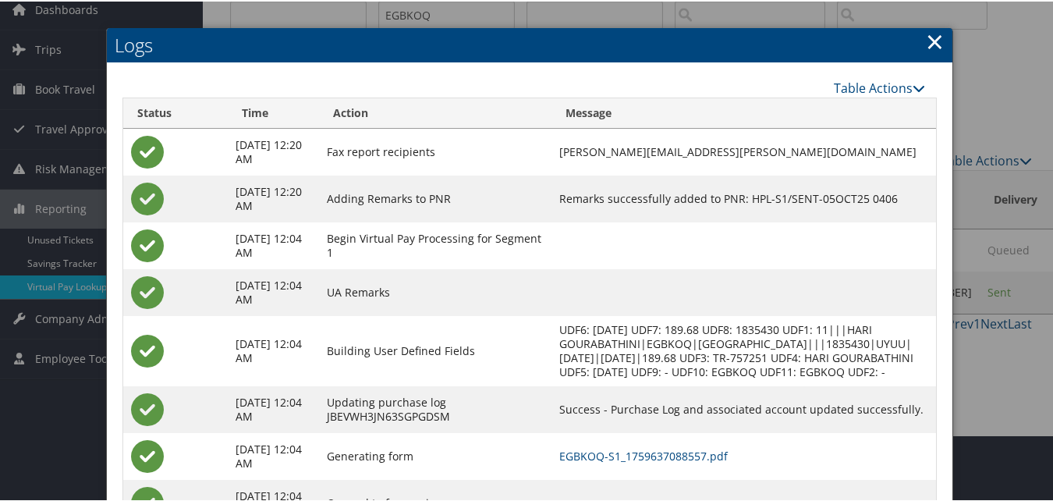
scroll to position [148, 0]
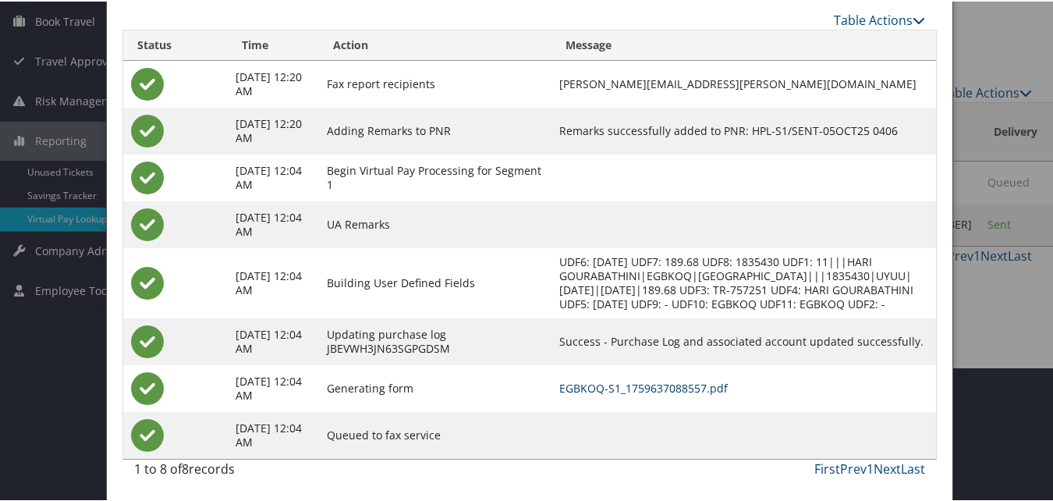
click at [611, 388] on link "EGBKOQ-S1_1759637088557.pdf" at bounding box center [643, 386] width 168 height 15
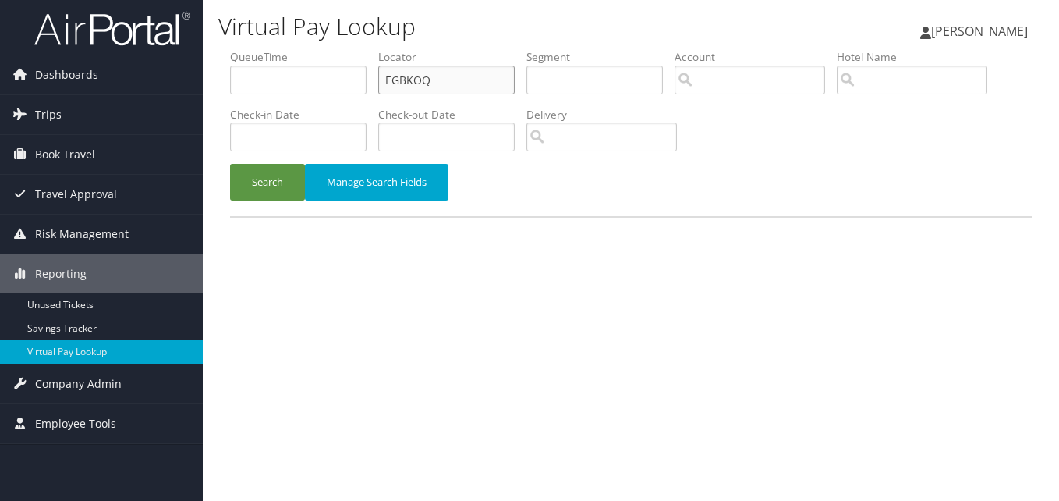
drag, startPoint x: 0, startPoint y: 0, endPoint x: 404, endPoint y: 83, distance: 412.4
click at [404, 83] on input "EGBKOQ" at bounding box center [446, 79] width 136 height 29
paste input "WEYGBL"
type input "WEYGBL"
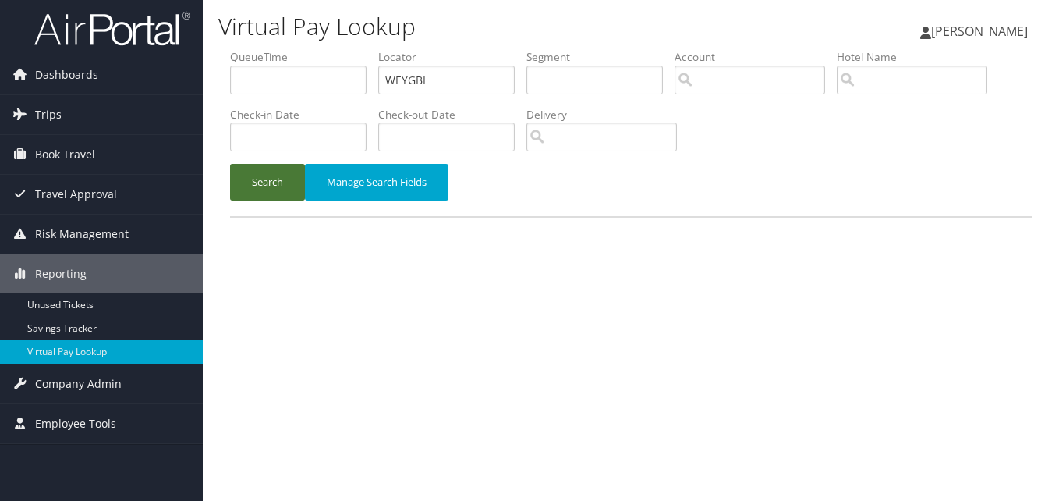
click at [248, 194] on button "Search" at bounding box center [267, 182] width 75 height 37
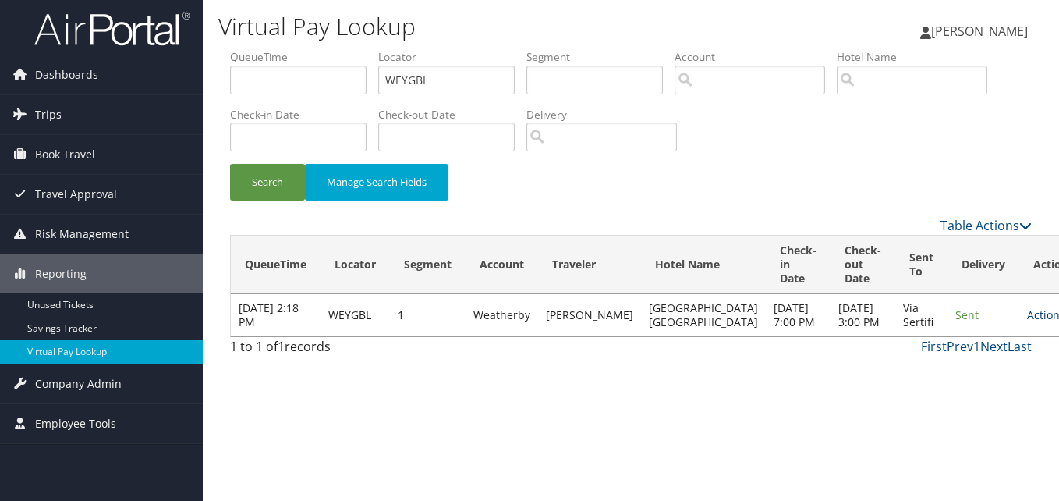
click at [1027, 322] on link "Actions" at bounding box center [1051, 314] width 49 height 15
click at [963, 370] on link "Logs" at bounding box center [964, 378] width 98 height 27
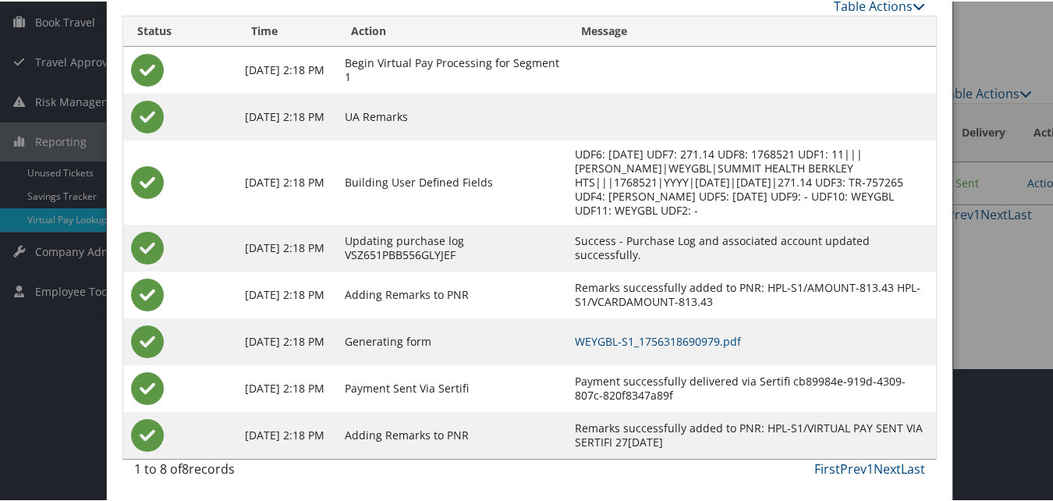
scroll to position [147, 0]
click at [644, 338] on link "WEYGBL-S1_1756318690979.pdf" at bounding box center [658, 339] width 166 height 15
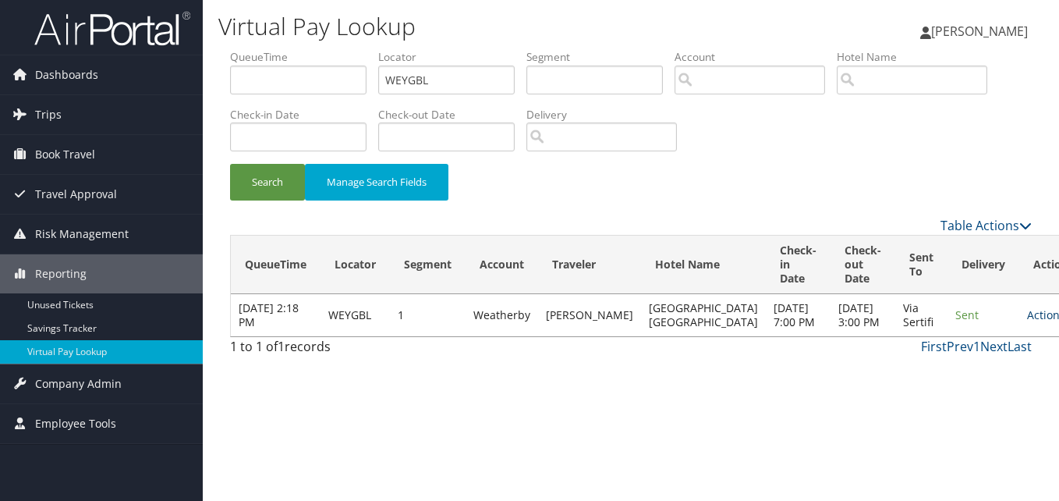
click at [1027, 322] on link "Actions" at bounding box center [1051, 314] width 49 height 15
click at [975, 373] on link "Logs" at bounding box center [964, 378] width 98 height 27
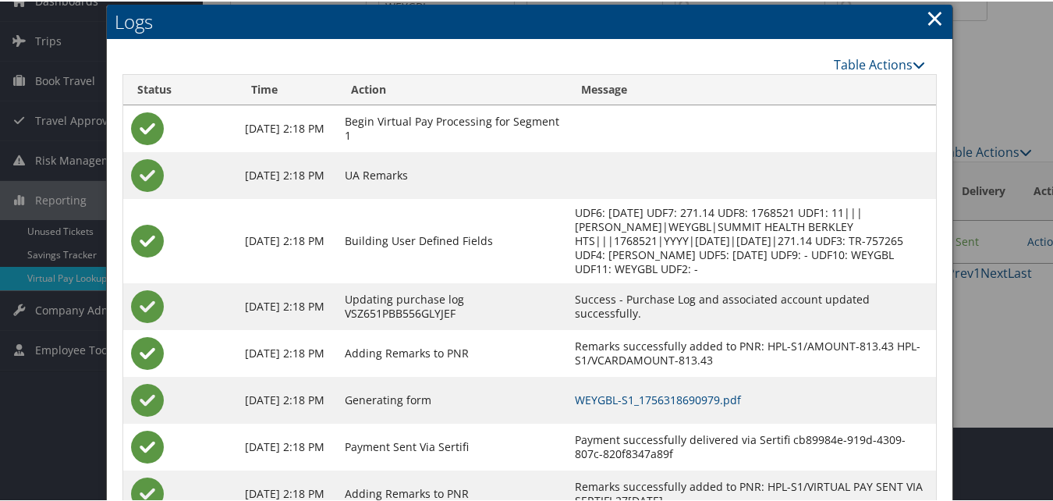
scroll to position [147, 0]
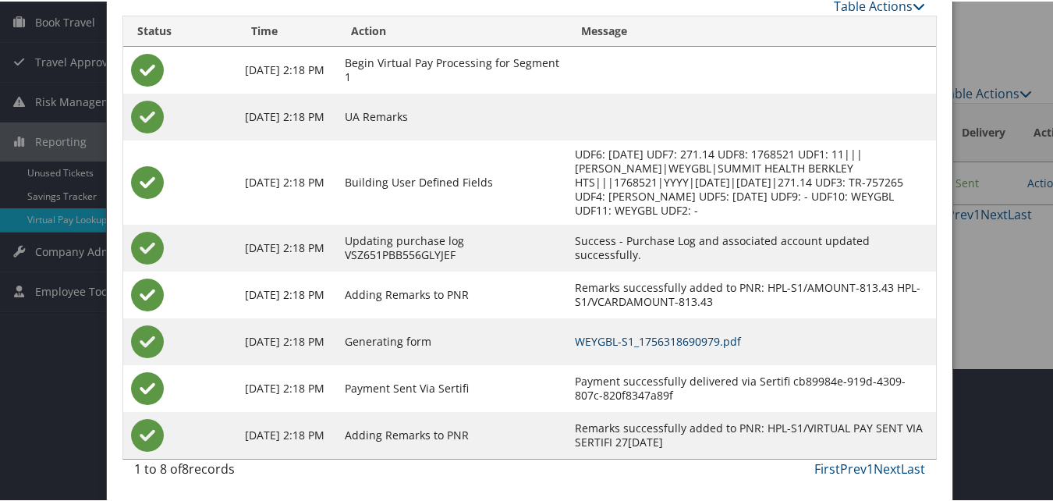
click at [665, 333] on link "WEYGBL-S1_1756318690979.pdf" at bounding box center [658, 339] width 166 height 15
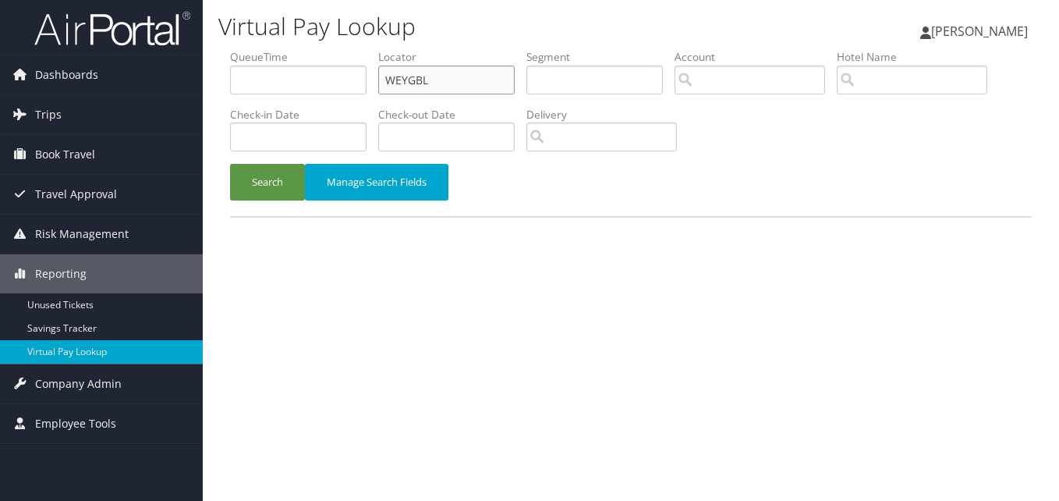
click at [394, 76] on input "WEYGBL" at bounding box center [446, 79] width 136 height 29
click at [395, 76] on input "WEYGBL" at bounding box center [446, 79] width 136 height 29
paste input "GSNKTJ"
type input "GSNKTJ"
click at [270, 187] on button "Search" at bounding box center [267, 182] width 75 height 37
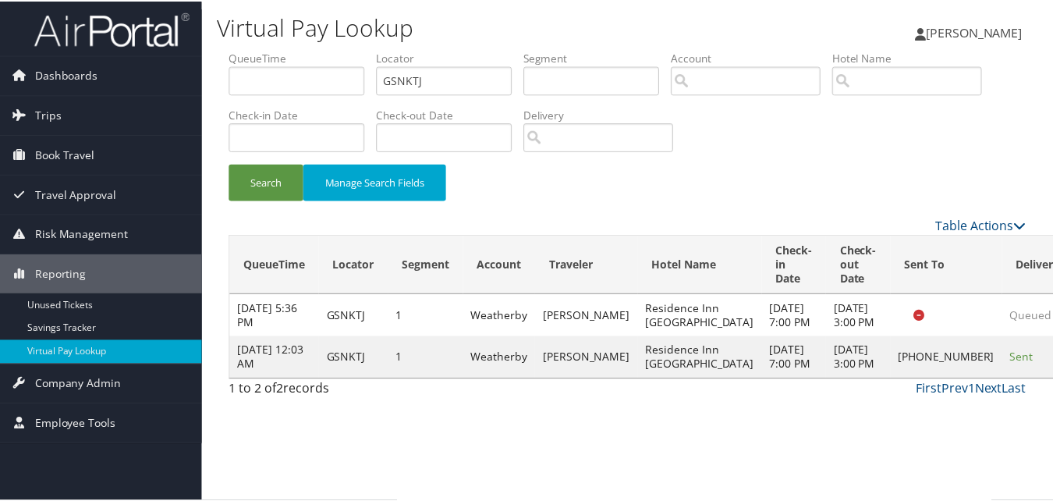
scroll to position [15, 0]
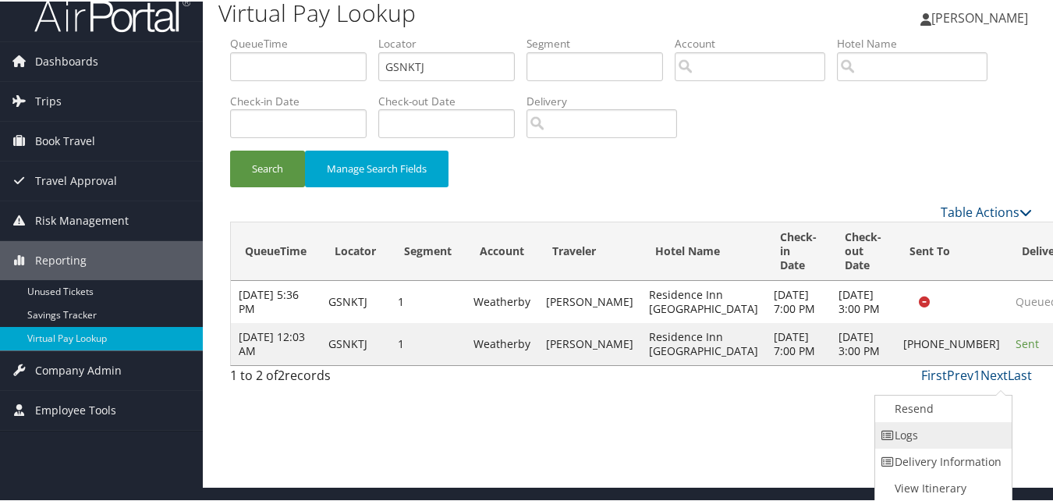
click at [959, 439] on link "Logs" at bounding box center [941, 433] width 133 height 27
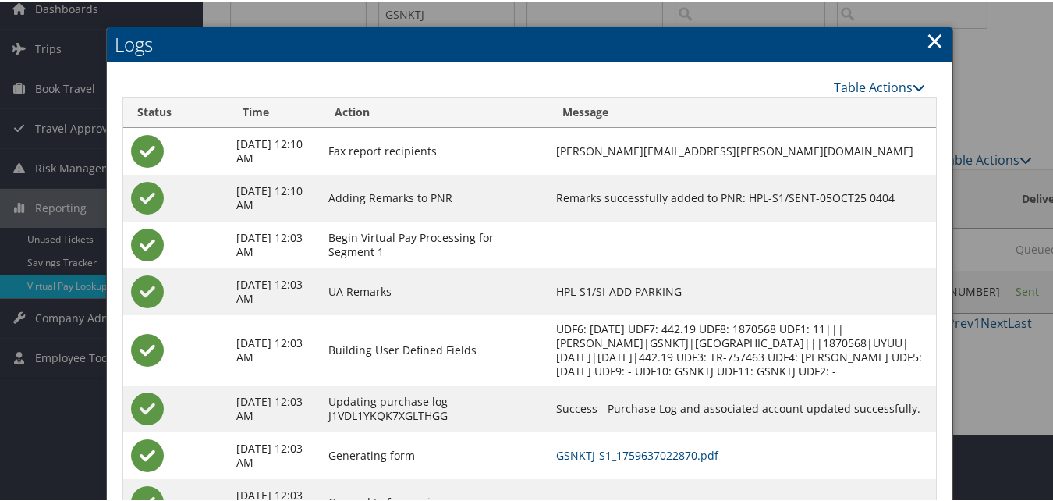
scroll to position [148, 0]
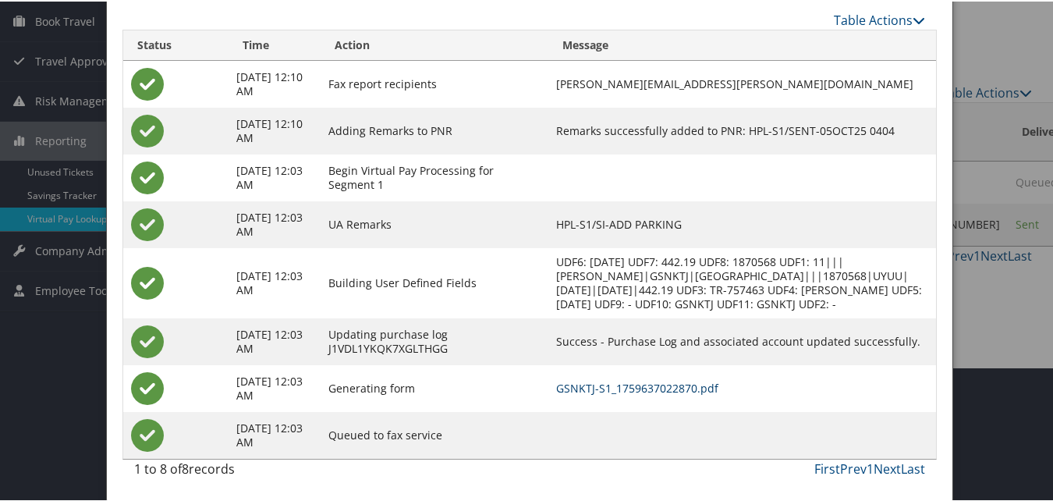
click at [614, 389] on link "GSNKTJ-S1_1759637022870.pdf" at bounding box center [637, 386] width 162 height 15
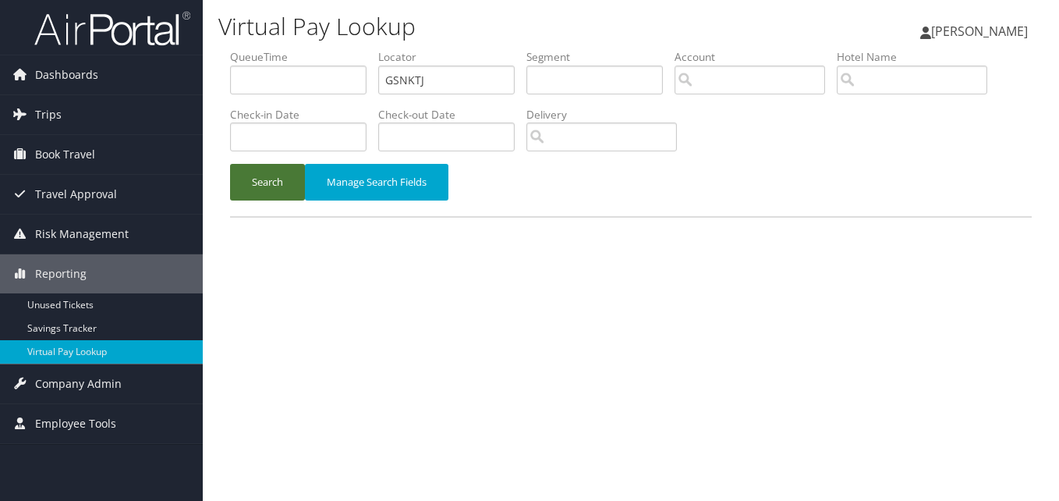
click at [288, 180] on button "Search" at bounding box center [267, 182] width 75 height 37
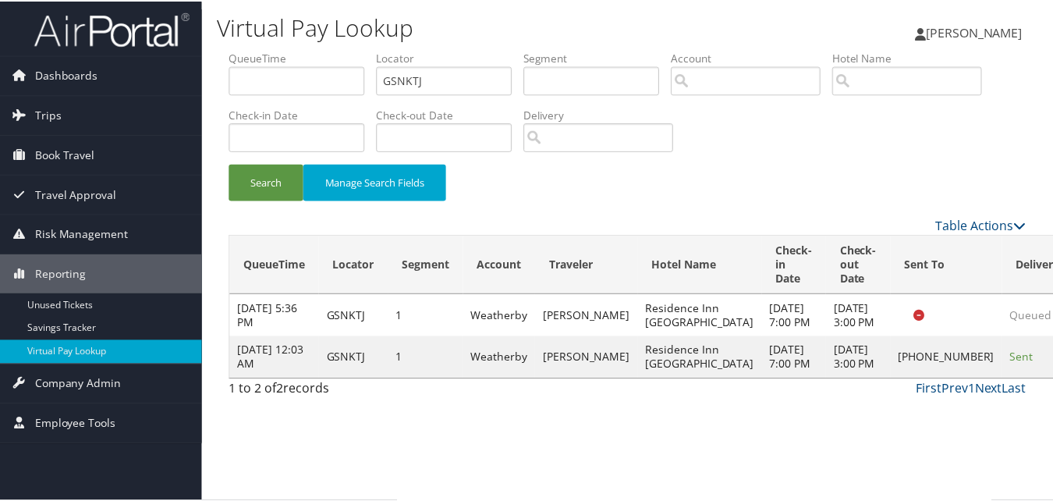
scroll to position [15, 0]
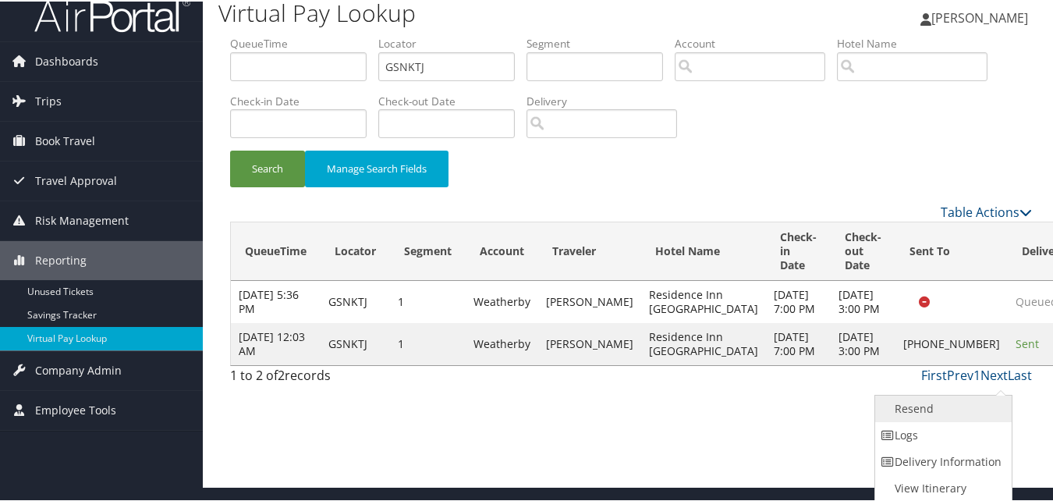
click at [943, 414] on link "Resend" at bounding box center [941, 407] width 133 height 27
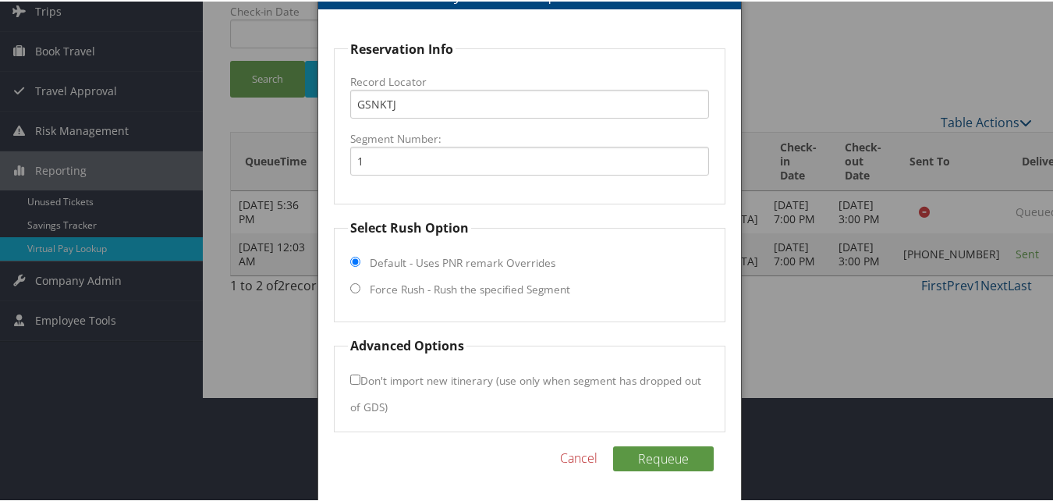
scroll to position [105, 0]
click at [398, 299] on fieldset "Select Rush Option Default - Uses PNR remark Overrides Force Rush - Rush the sp…" at bounding box center [529, 268] width 391 height 104
click at [397, 292] on label "Force Rush - Rush the specified Segment" at bounding box center [470, 287] width 200 height 16
click at [360, 291] on input "Force Rush - Rush the specified Segment" at bounding box center [355, 286] width 10 height 10
radio input "true"
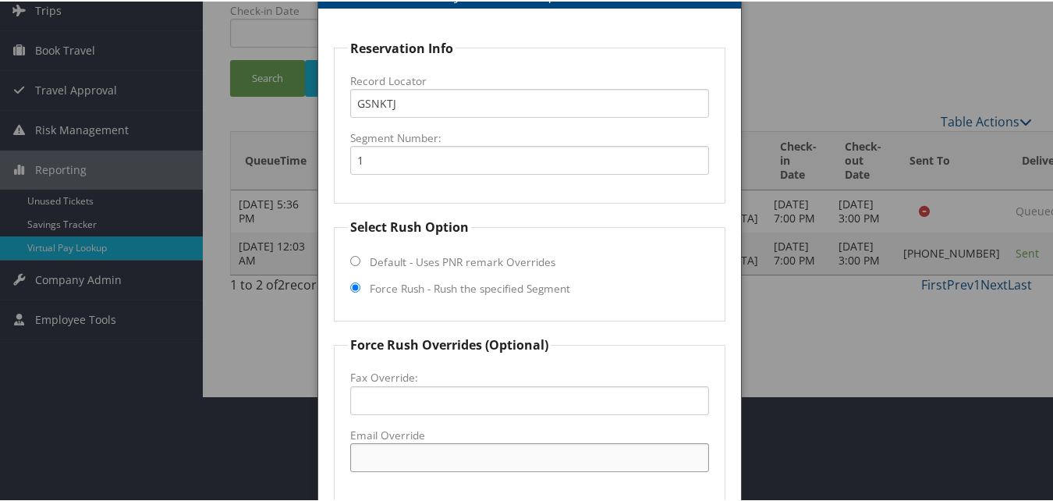
click at [406, 450] on input "Email Override" at bounding box center [529, 455] width 358 height 29
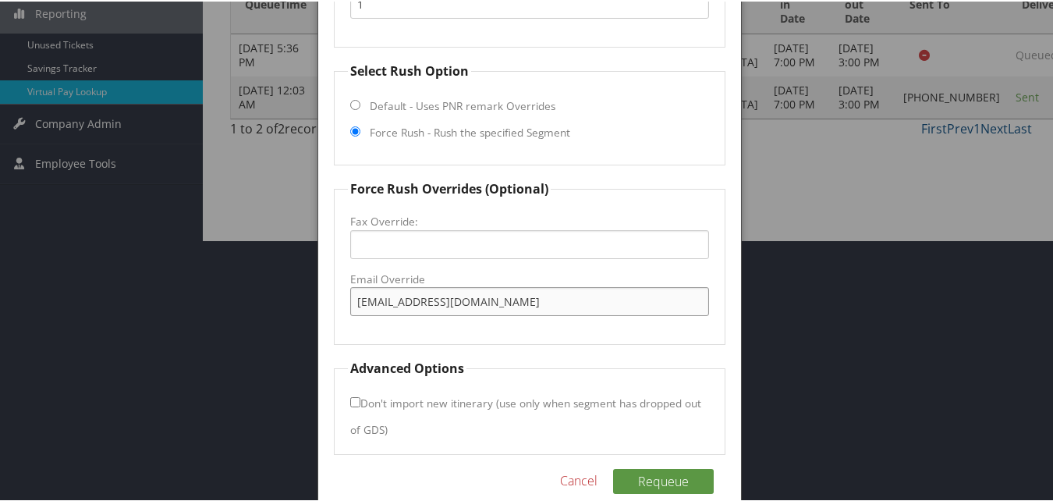
click at [443, 303] on input "pri_fd@colwenhotels.com" at bounding box center [529, 299] width 358 height 29
type input "pri_fd@colwenhotels.com"
click at [639, 472] on button "Requeue" at bounding box center [663, 479] width 101 height 25
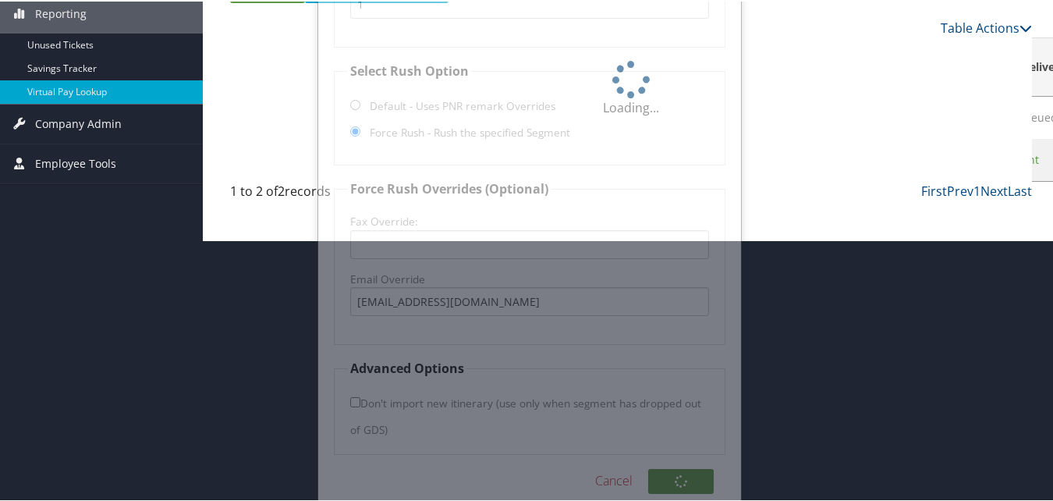
scroll to position [94, 0]
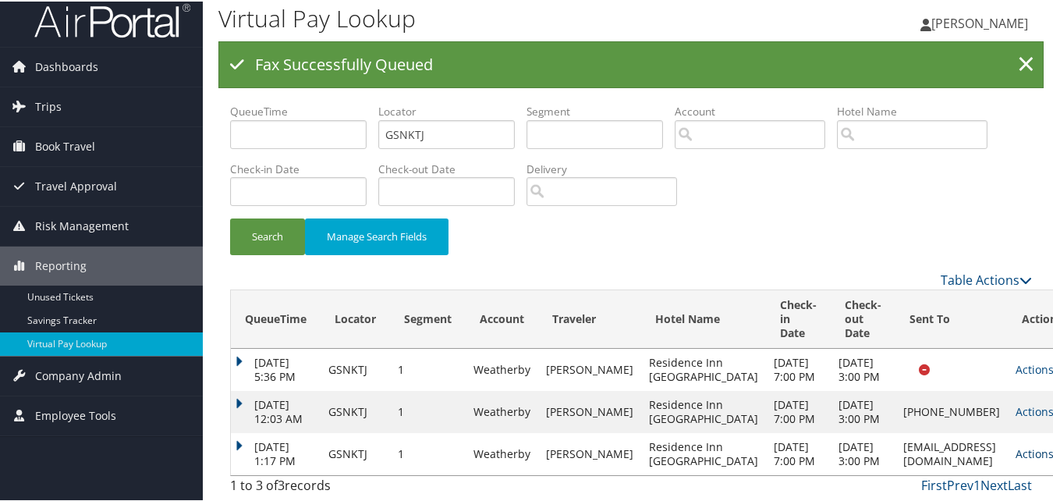
click at [1015, 444] on link "Actions" at bounding box center [1039, 451] width 49 height 15
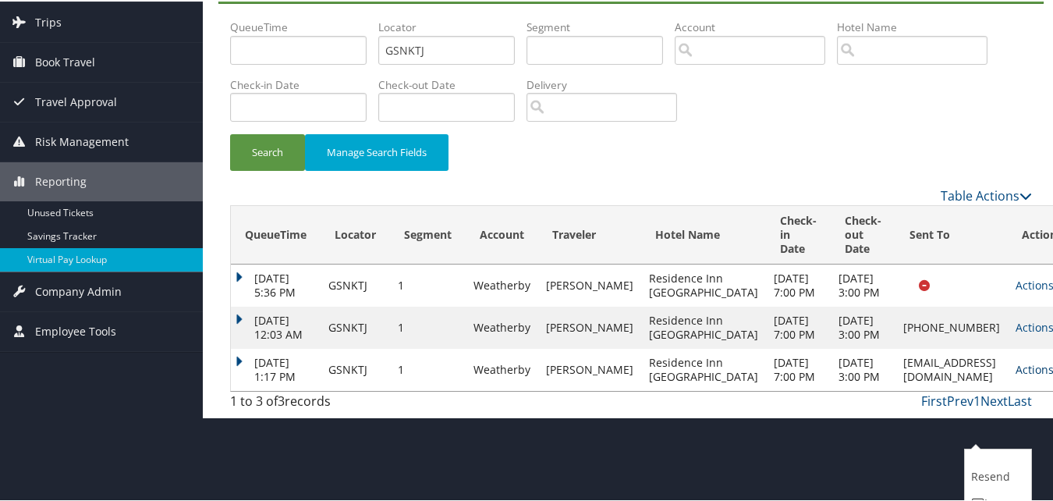
scroll to position [149, 0]
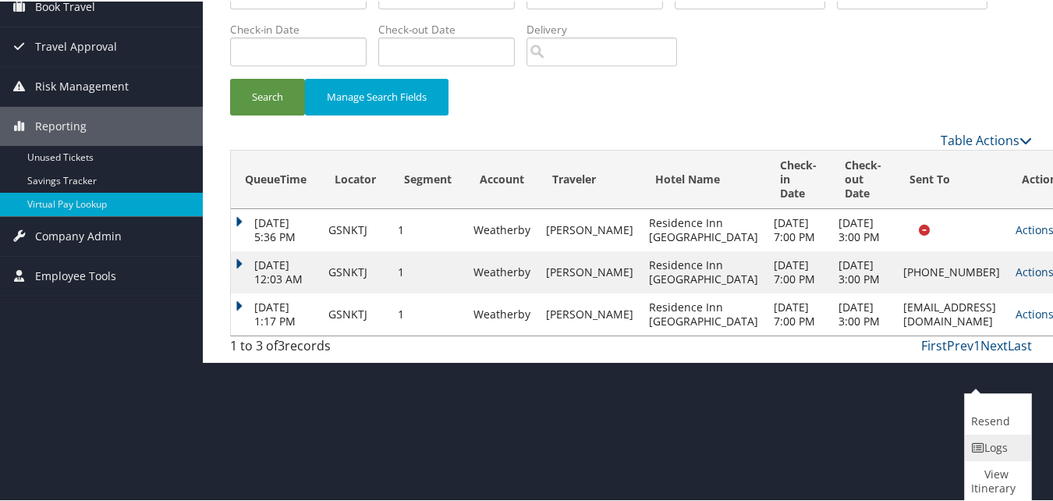
click at [980, 444] on icon at bounding box center [978, 446] width 14 height 11
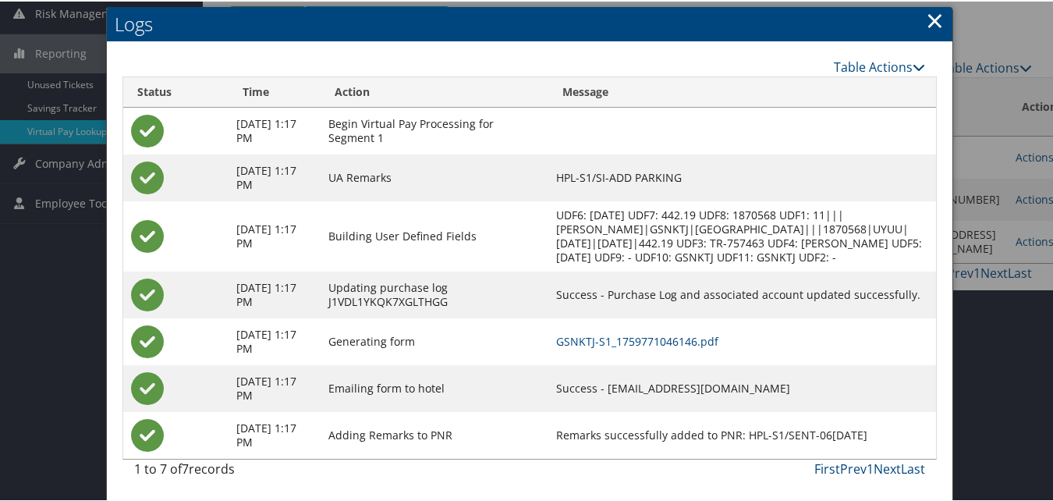
scroll to position [235, 0]
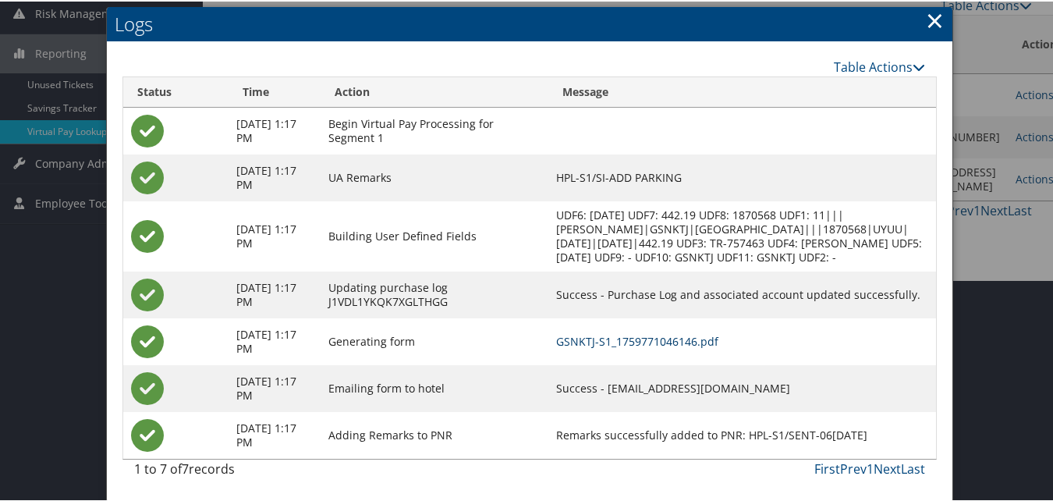
click at [681, 334] on link "GSNKTJ-S1_1759771046146.pdf" at bounding box center [637, 339] width 162 height 15
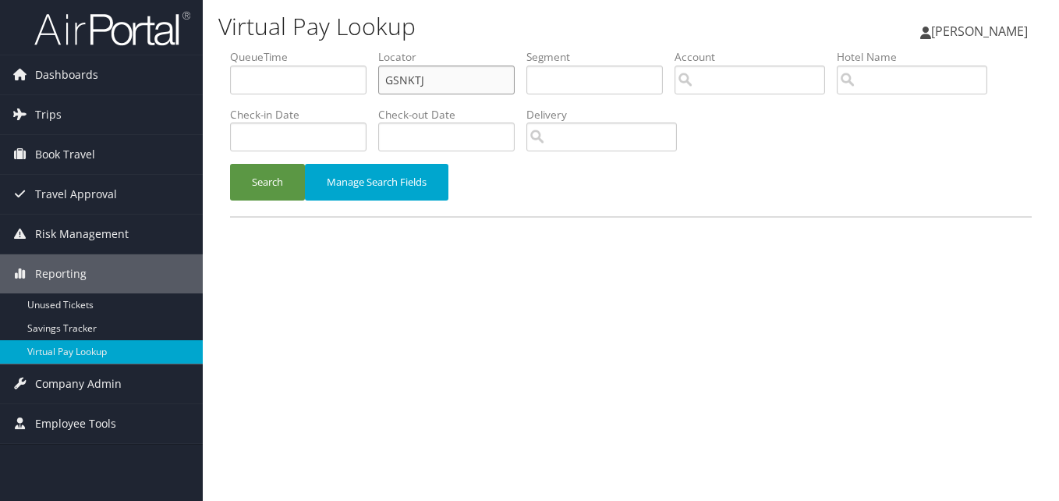
click at [436, 76] on input "GSNKTJ" at bounding box center [446, 79] width 136 height 29
paste input "CDXXF"
type input "GCDXXF"
click at [289, 181] on button "Search" at bounding box center [267, 182] width 75 height 37
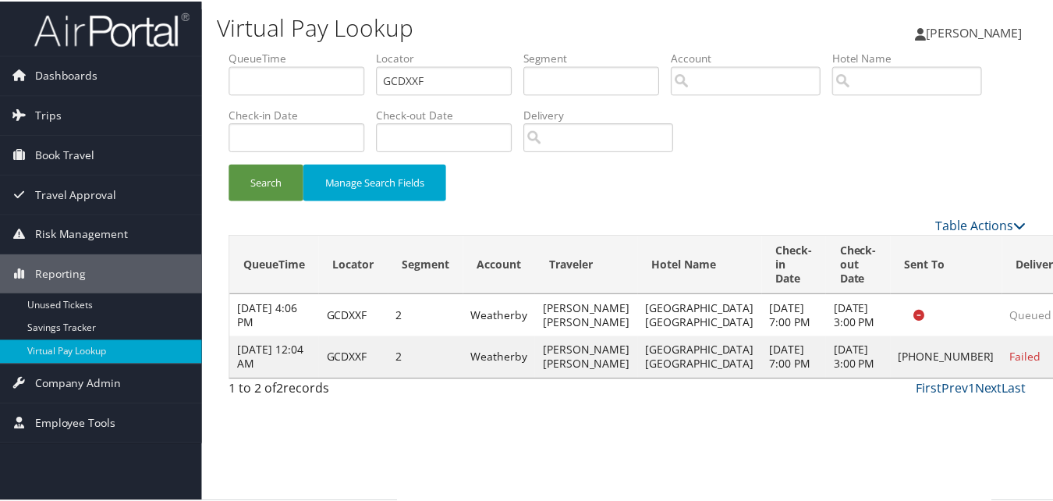
scroll to position [1, 0]
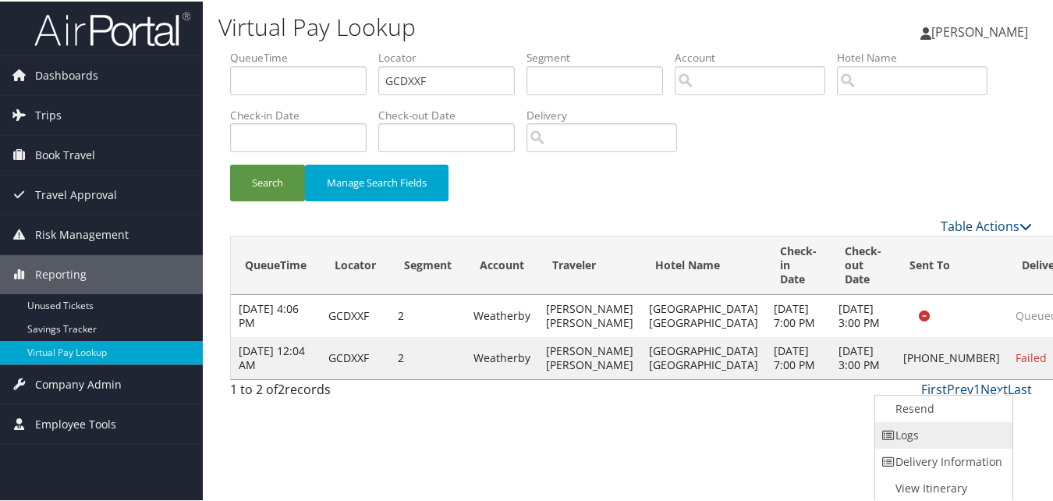
click at [965, 438] on link "Logs" at bounding box center [941, 433] width 133 height 27
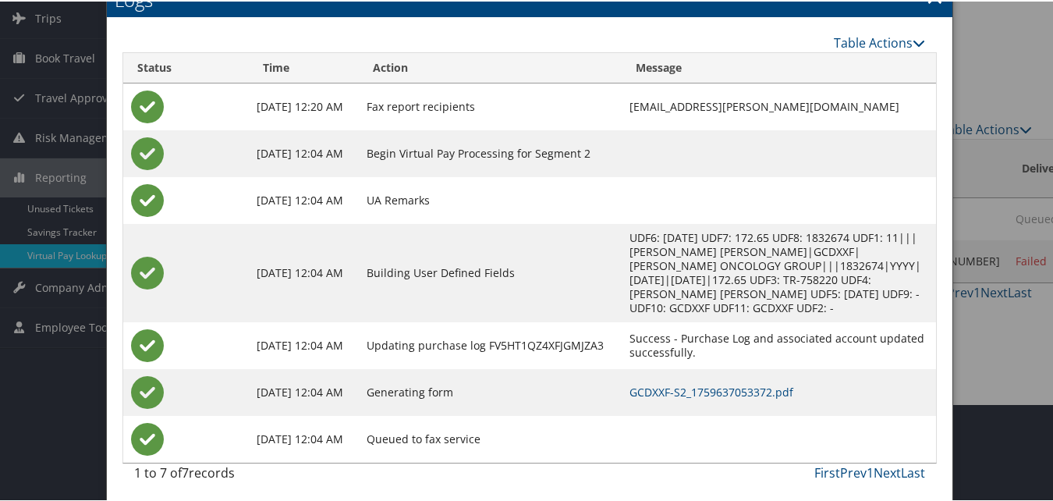
scroll to position [101, 0]
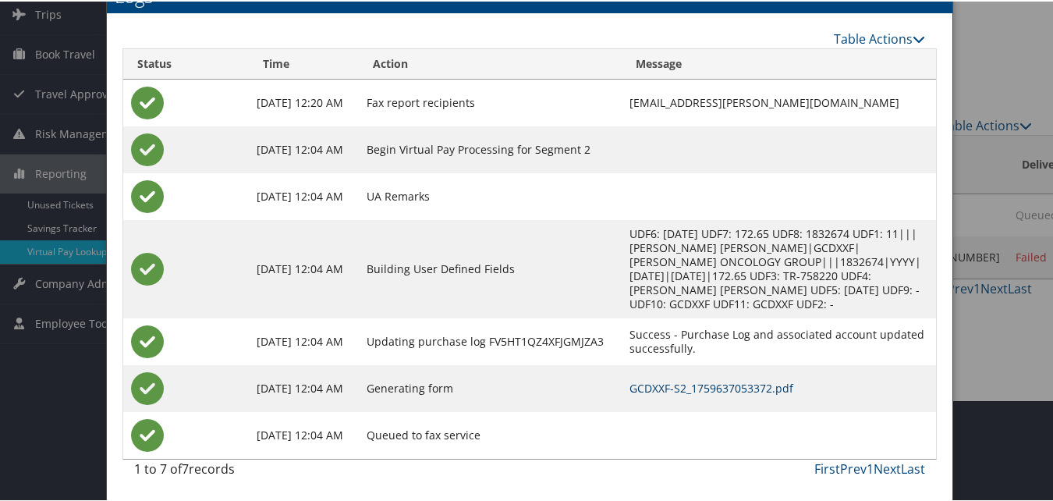
click at [653, 384] on link "GCDXXF-S2_1759637053372.pdf" at bounding box center [711, 386] width 164 height 15
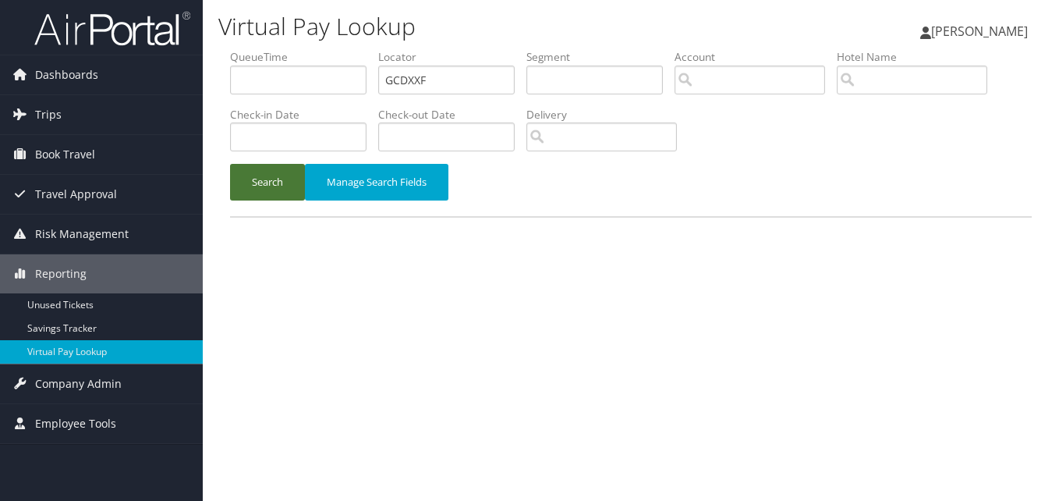
click at [257, 185] on button "Search" at bounding box center [267, 182] width 75 height 37
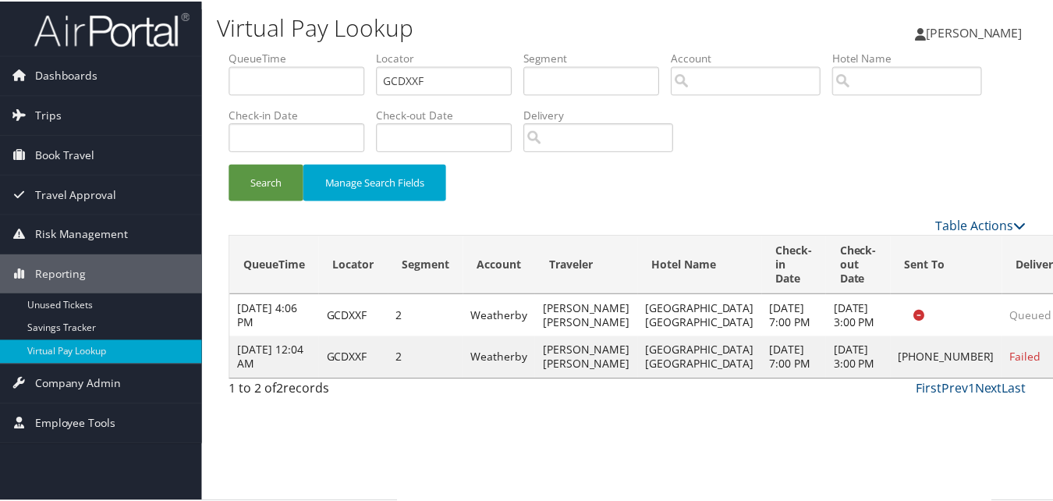
scroll to position [1, 0]
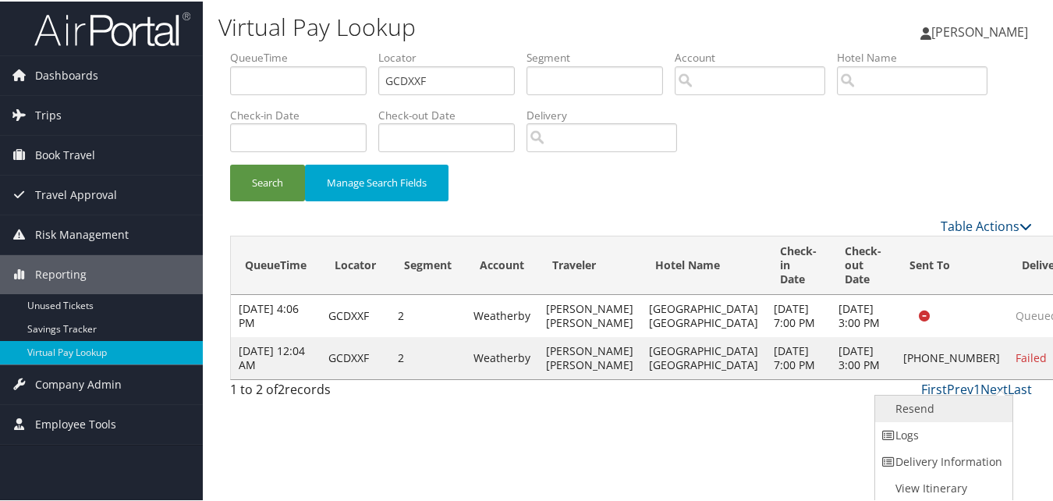
click at [943, 408] on link "Resend" at bounding box center [941, 407] width 133 height 27
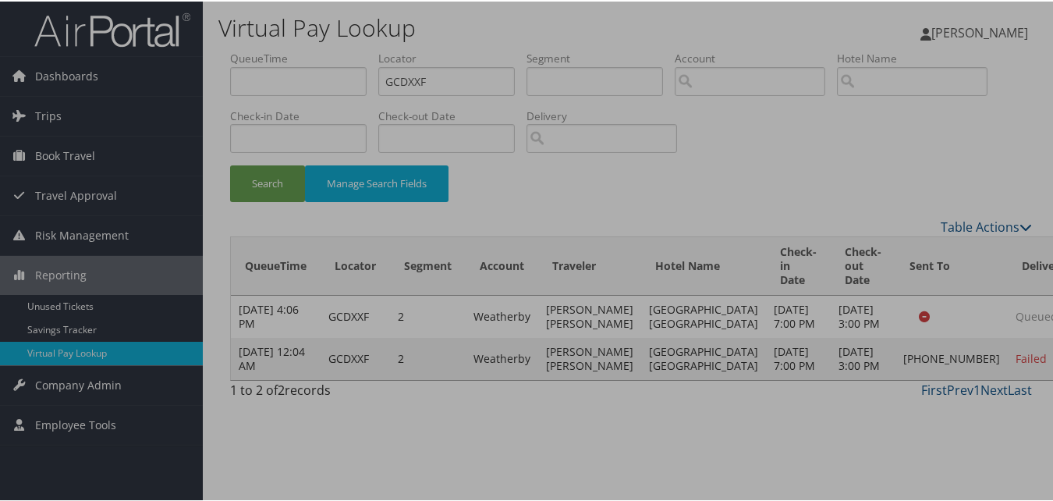
scroll to position [0, 0]
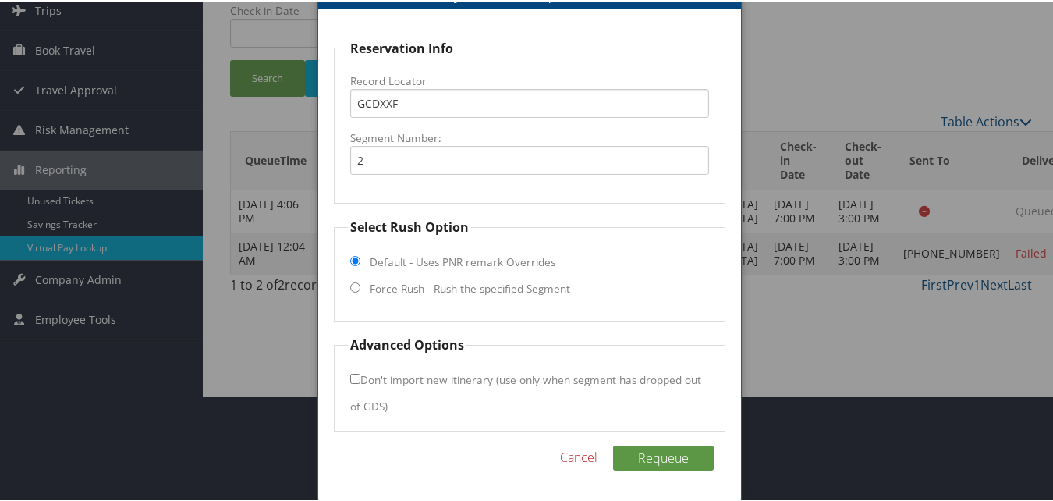
click at [401, 292] on label "Force Rush - Rush the specified Segment" at bounding box center [470, 287] width 200 height 16
click at [360, 291] on input "Force Rush - Rush the specified Segment" at bounding box center [355, 286] width 10 height 10
radio input "true"
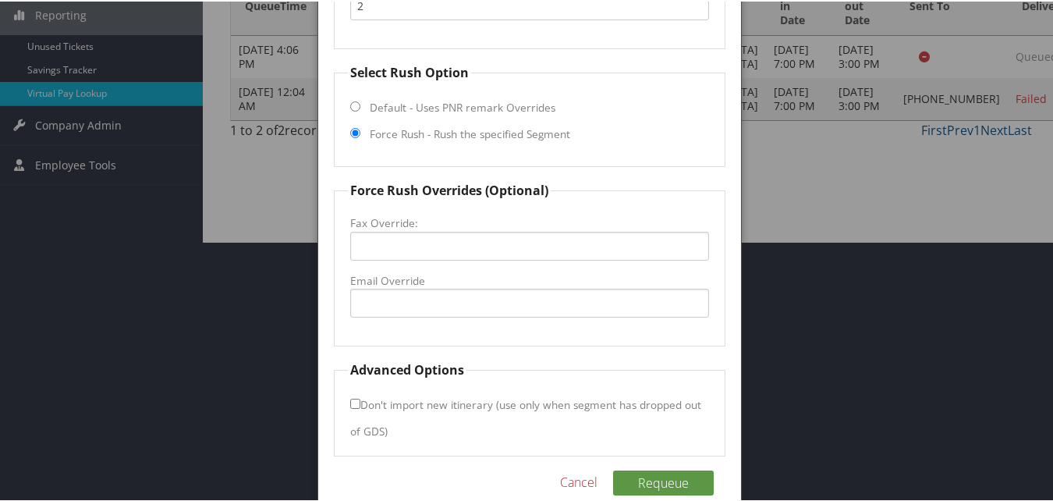
scroll to position [261, 0]
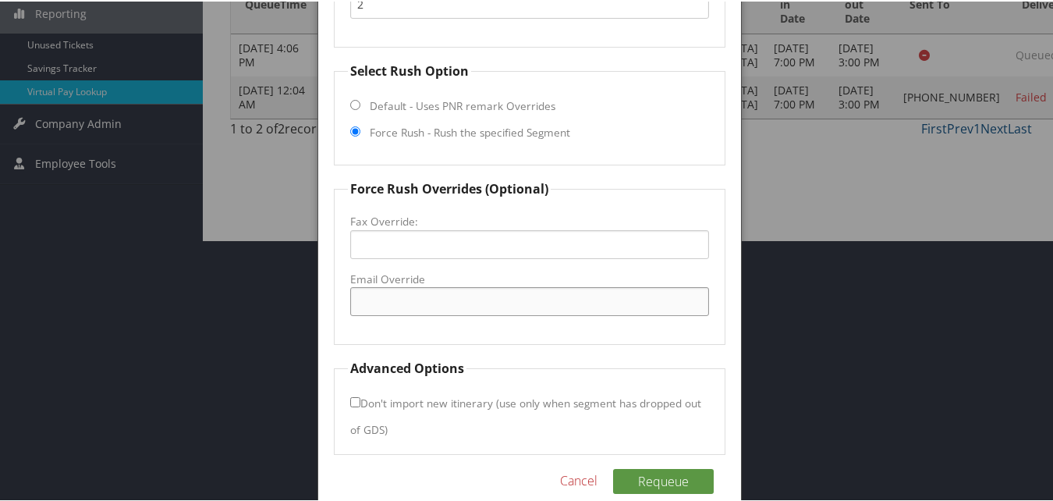
click at [449, 299] on input "Email Override" at bounding box center [529, 299] width 358 height 29
drag, startPoint x: 565, startPoint y: 304, endPoint x: 575, endPoint y: 304, distance: 9.4
click at [565, 304] on input "Email Override" at bounding box center [529, 299] width 358 height 29
click at [443, 308] on input "ffi.morristown@gmail.com" at bounding box center [529, 299] width 358 height 29
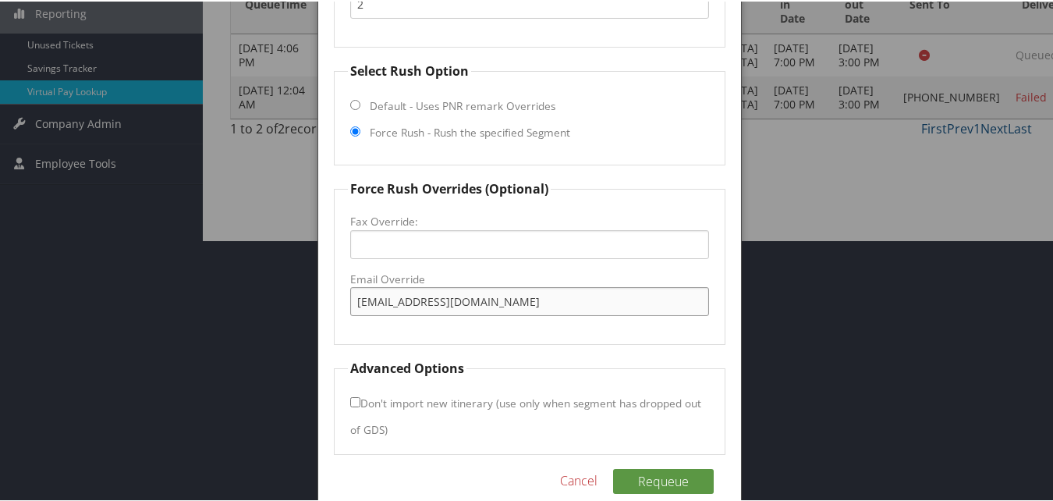
click at [443, 308] on input "ffi.morristown@gmail.com" at bounding box center [529, 299] width 358 height 29
type input "ffi.morristown@gmail.com"
click at [661, 486] on button "Requeue" at bounding box center [663, 479] width 101 height 25
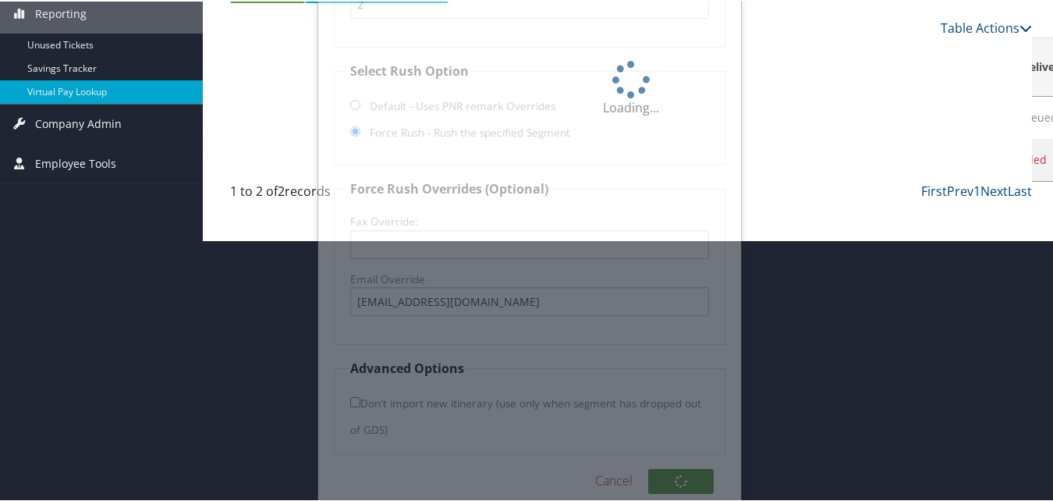
scroll to position [37, 0]
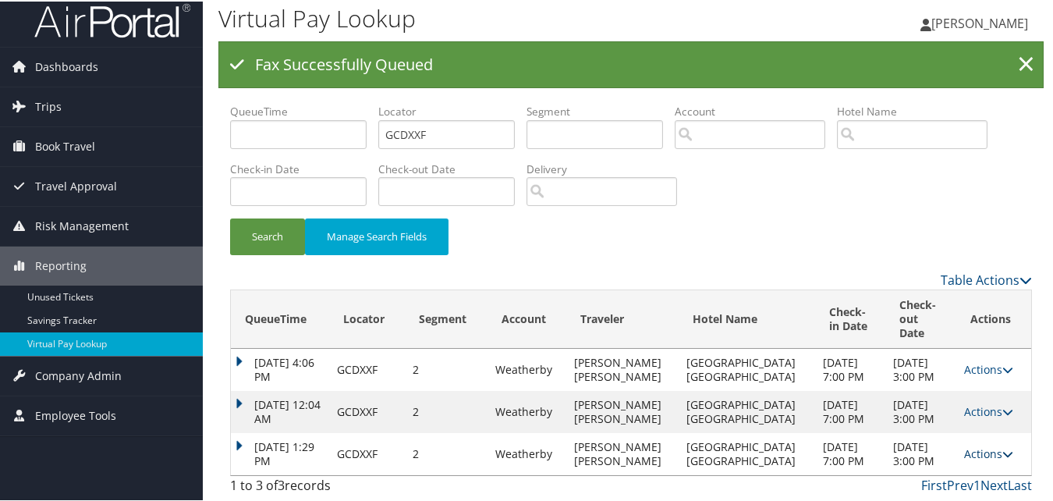
click at [966, 444] on link "Actions" at bounding box center [988, 451] width 49 height 15
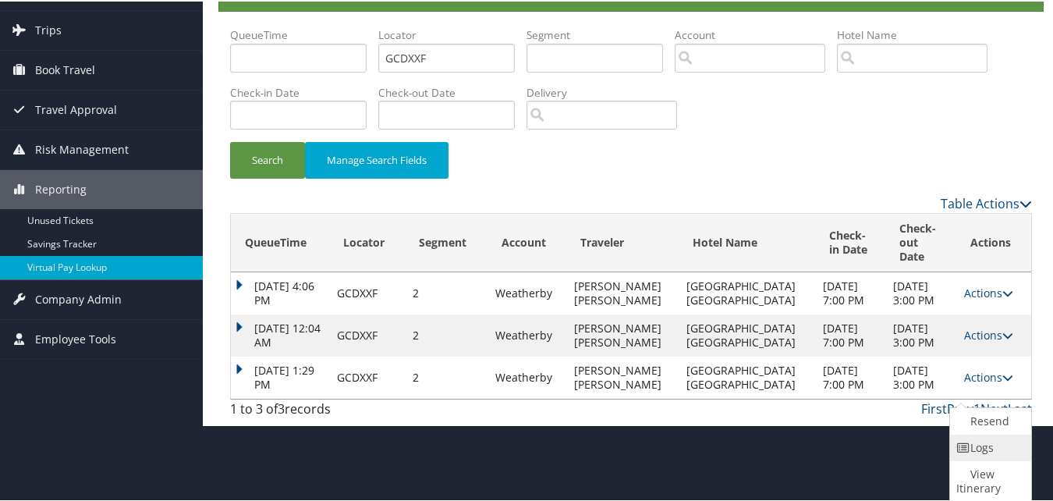
click at [964, 444] on icon at bounding box center [963, 446] width 14 height 11
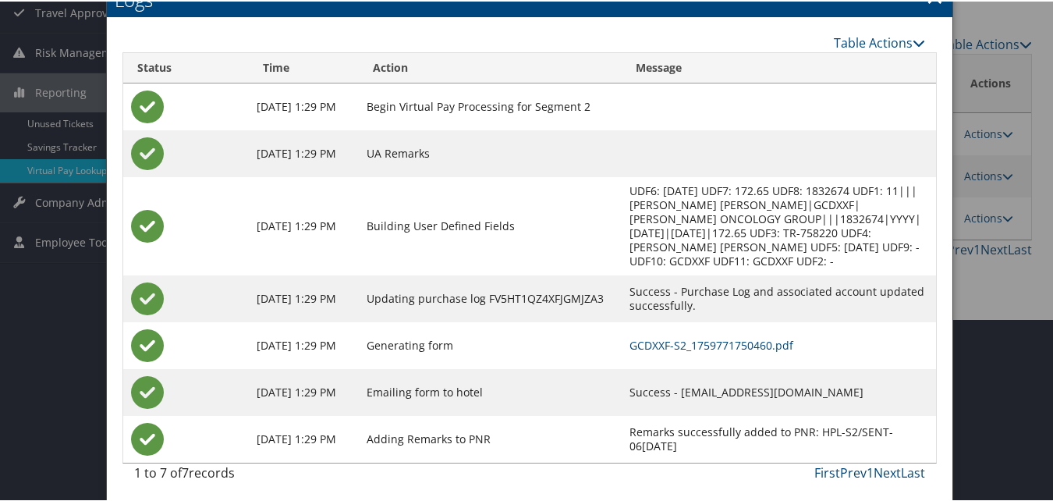
scroll to position [186, 0]
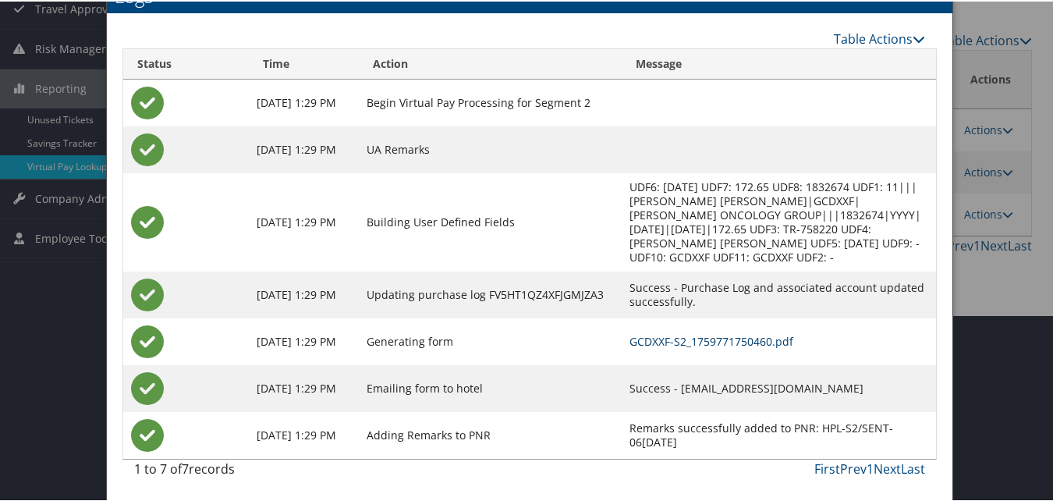
click at [662, 342] on link "GCDXXF-S2_1759771750460.pdf" at bounding box center [711, 339] width 164 height 15
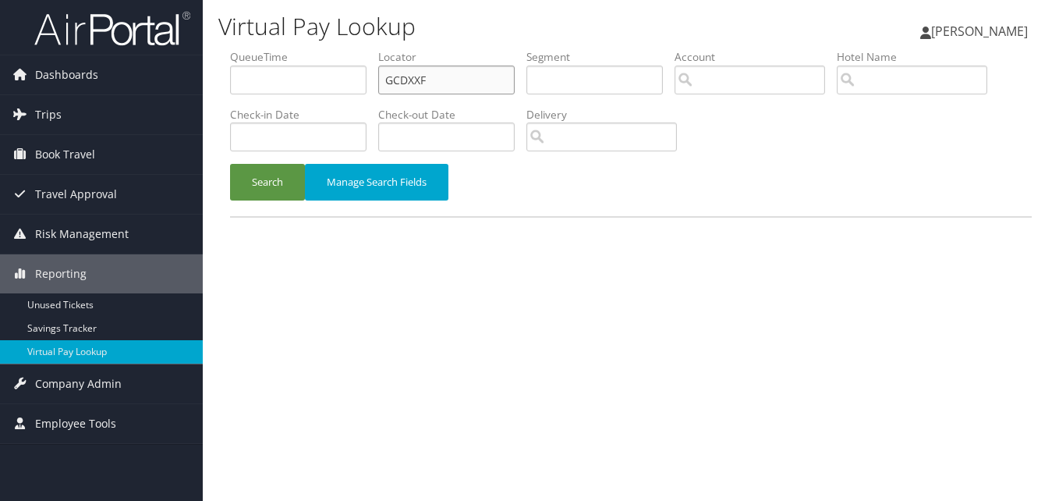
click at [426, 85] on input "GCDXXF" at bounding box center [446, 79] width 136 height 29
paste input "HDTVJ"
click at [225, 190] on div "Search Manage Search Fields" at bounding box center [630, 190] width 825 height 52
click at [276, 188] on button "Search" at bounding box center [267, 182] width 75 height 37
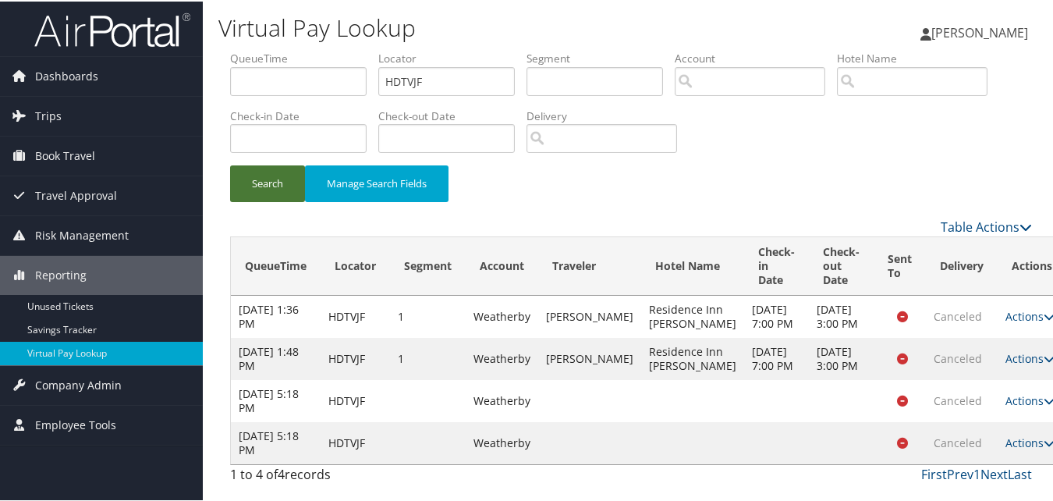
scroll to position [45, 0]
click at [1005, 448] on link "Actions" at bounding box center [1029, 440] width 49 height 15
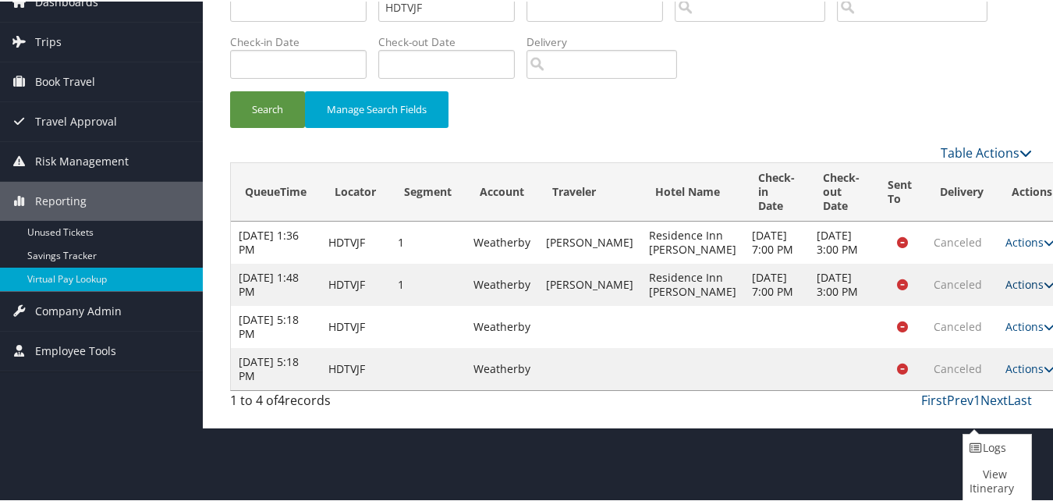
click at [1005, 290] on link "Actions" at bounding box center [1029, 282] width 49 height 15
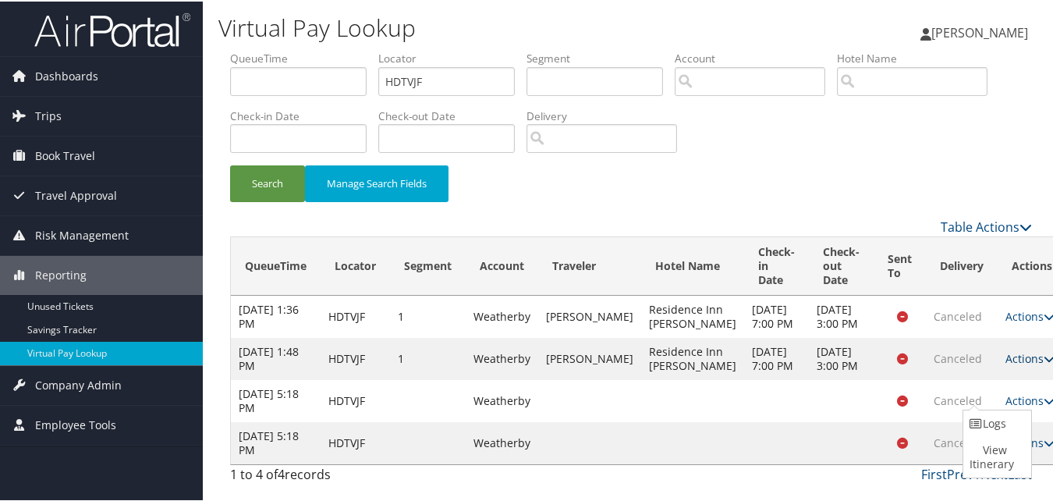
scroll to position [45, 0]
click at [992, 409] on link "Logs" at bounding box center [995, 422] width 64 height 27
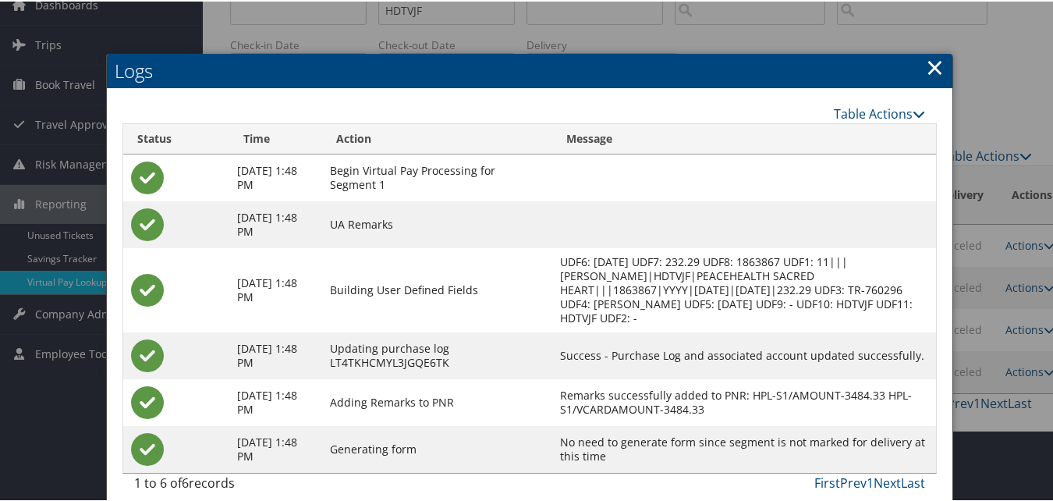
scroll to position [85, 0]
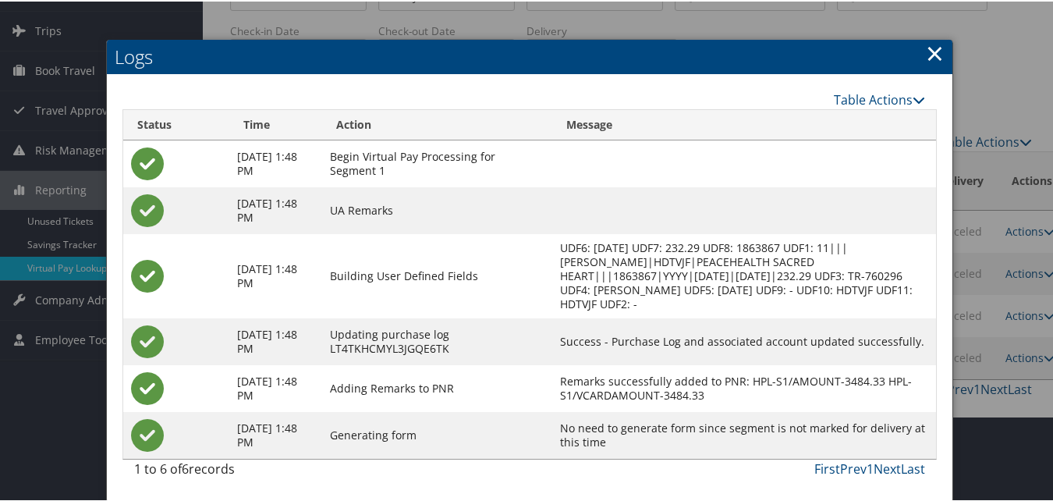
click at [925, 53] on link "×" at bounding box center [934, 51] width 18 height 31
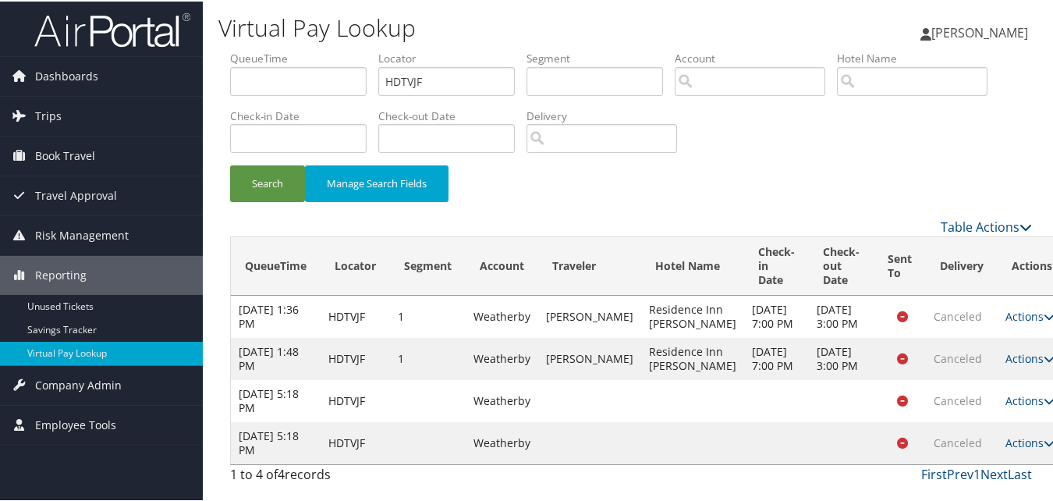
scroll to position [0, 0]
click at [448, 91] on input "HDTVJF" at bounding box center [446, 79] width 136 height 29
paste input "FUXVZU"
type input "FUXVZU"
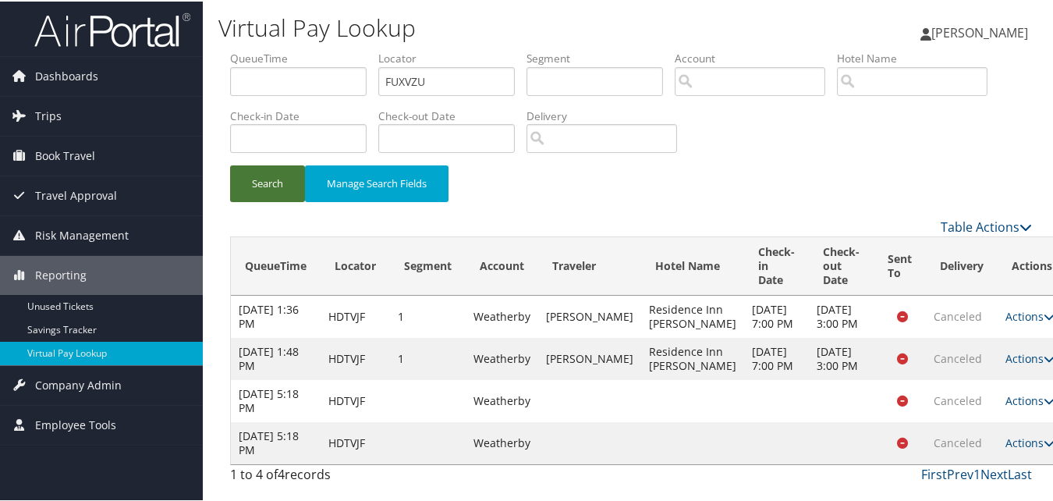
click at [267, 186] on button "Search" at bounding box center [267, 182] width 75 height 37
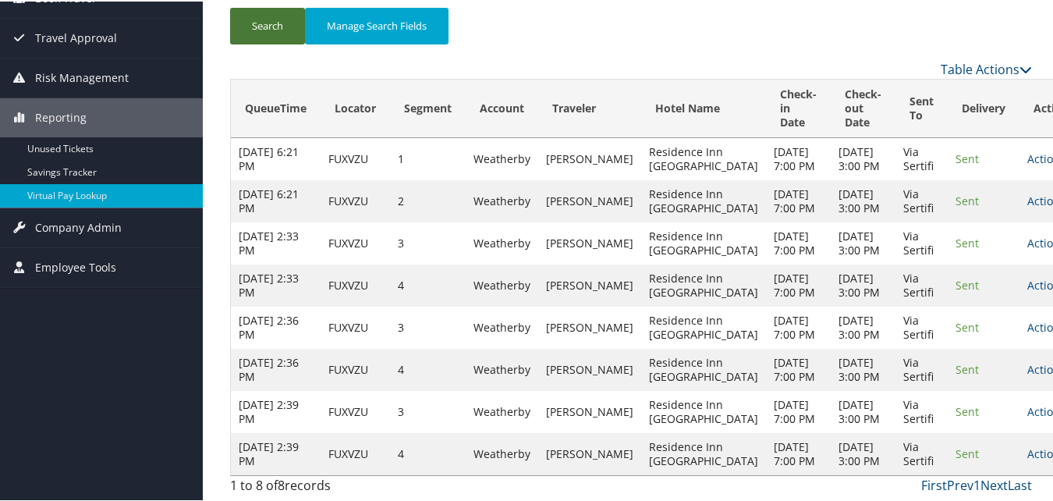
scroll to position [270, 0]
click at [1027, 444] on link "Actions" at bounding box center [1051, 451] width 49 height 15
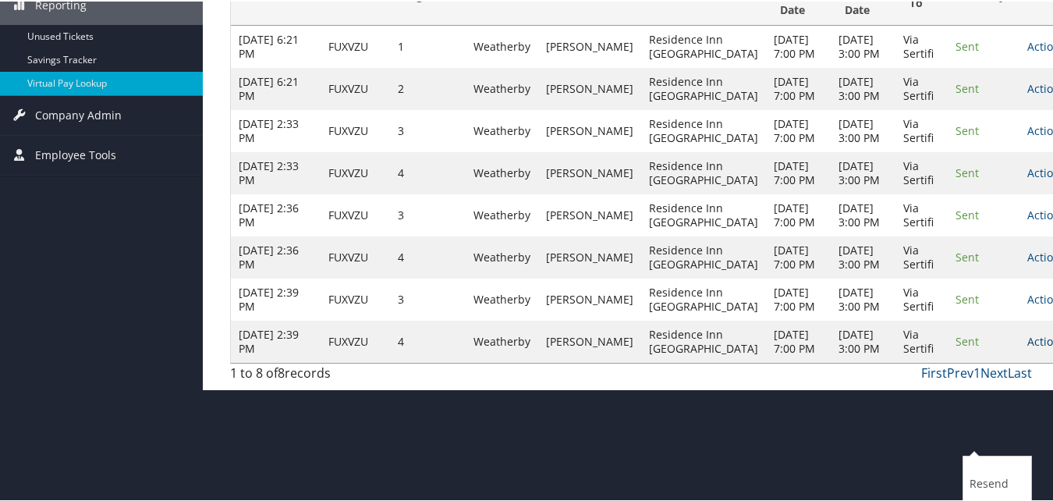
scroll to position [332, 0]
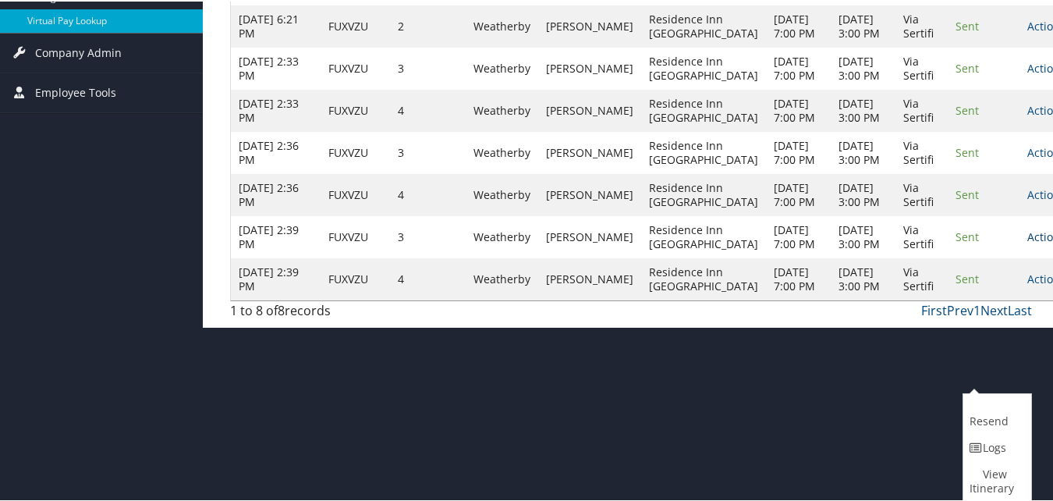
click at [1058, 241] on icon at bounding box center [1070, 235] width 11 height 11
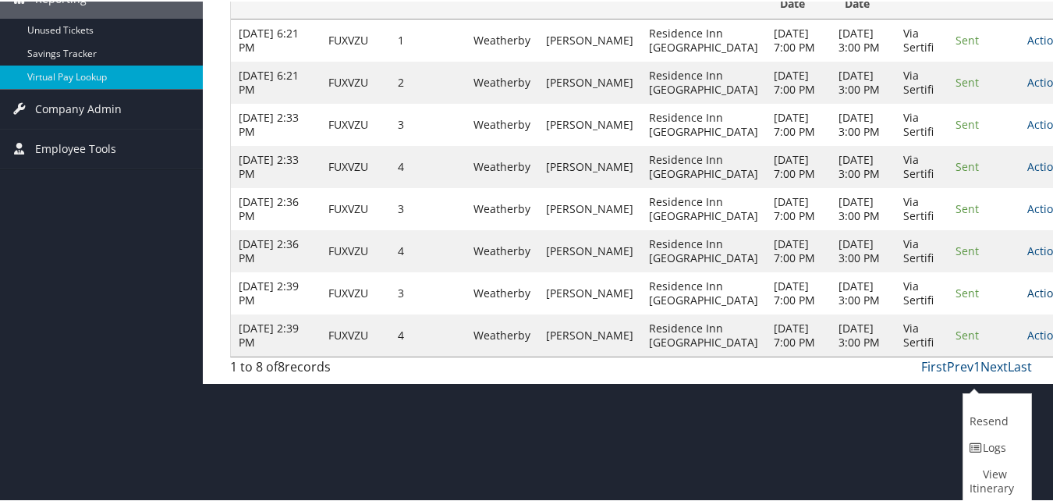
scroll to position [276, 0]
click at [827, 382] on div "1 to 8 of 8 records First Prev 1 Next Last" at bounding box center [630, 369] width 825 height 27
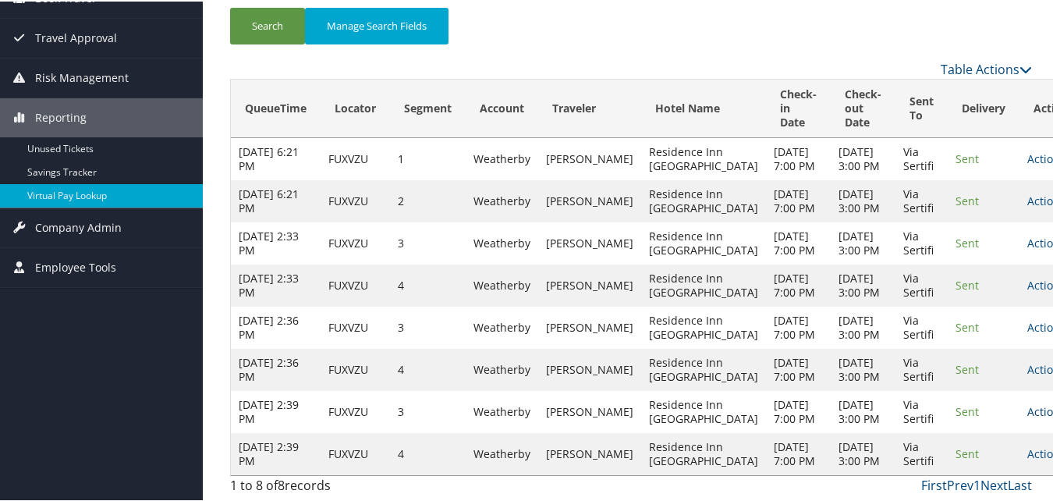
click at [1027, 402] on link "Actions" at bounding box center [1051, 409] width 49 height 15
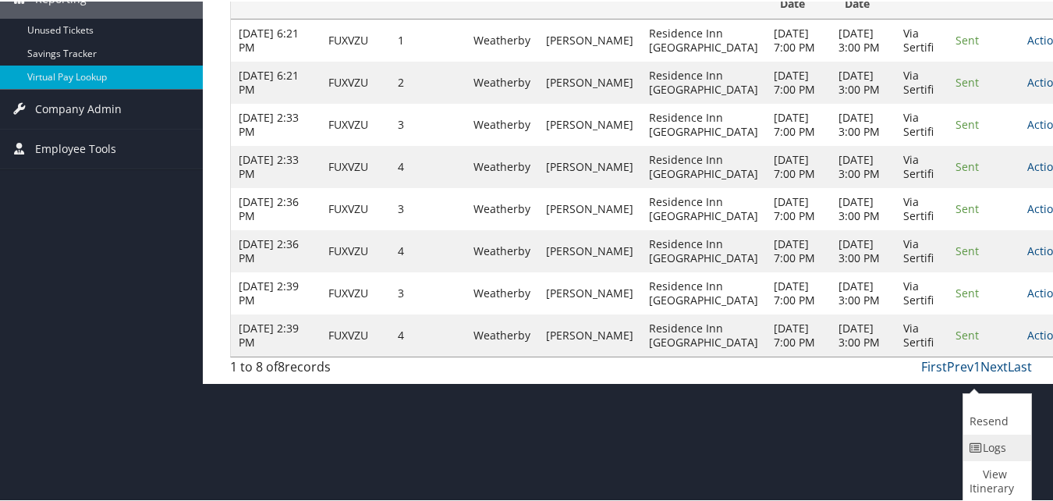
click at [986, 452] on link "Logs" at bounding box center [995, 446] width 64 height 27
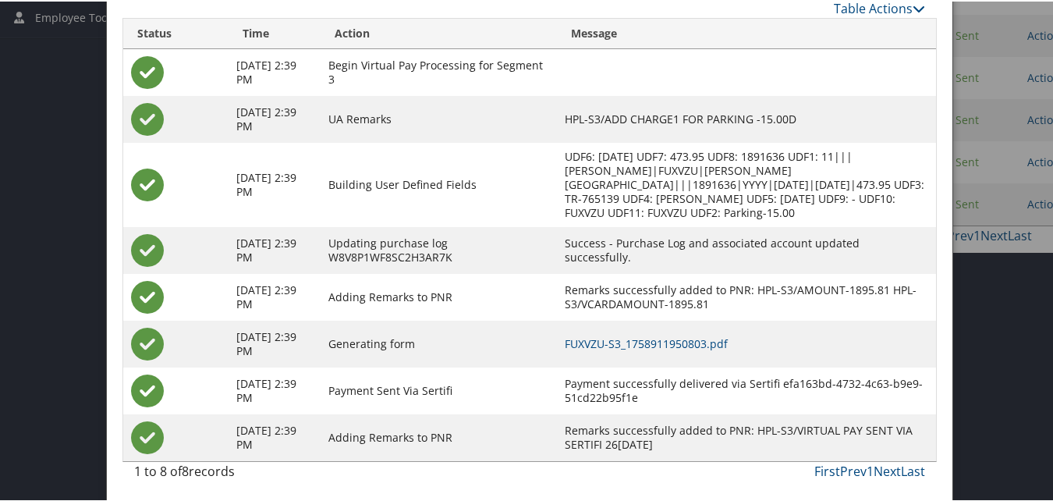
scroll to position [409, 0]
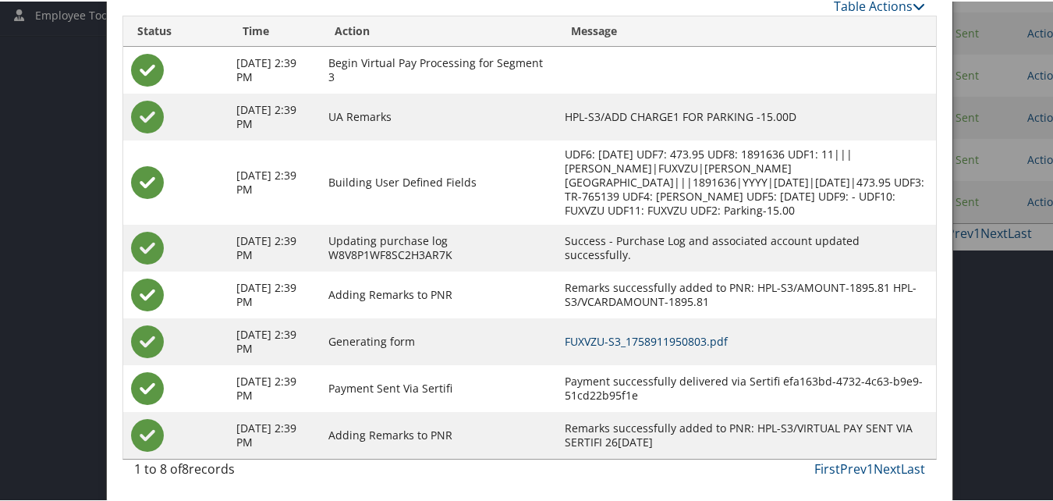
click at [645, 342] on link "FUXVZU-S3_1758911950803.pdf" at bounding box center [645, 339] width 163 height 15
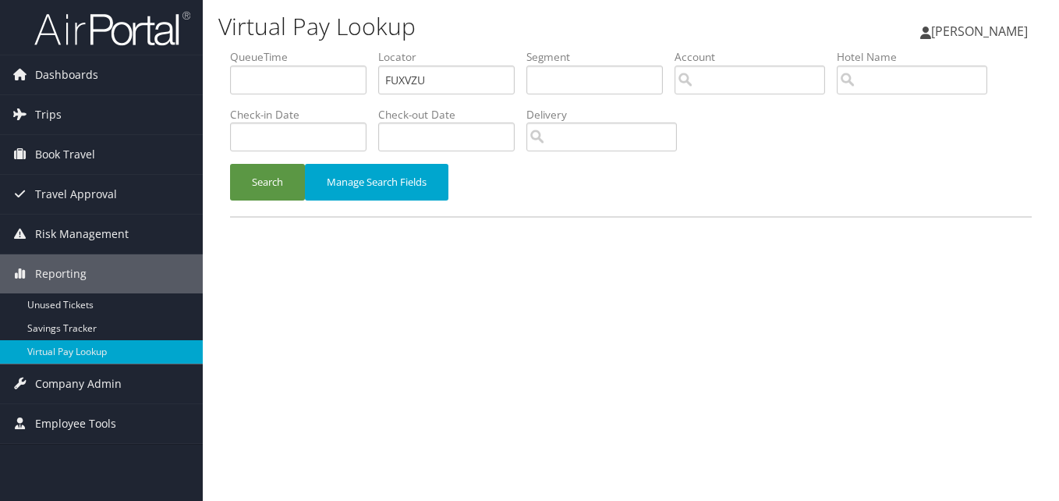
click at [277, 186] on button "Search" at bounding box center [267, 182] width 75 height 37
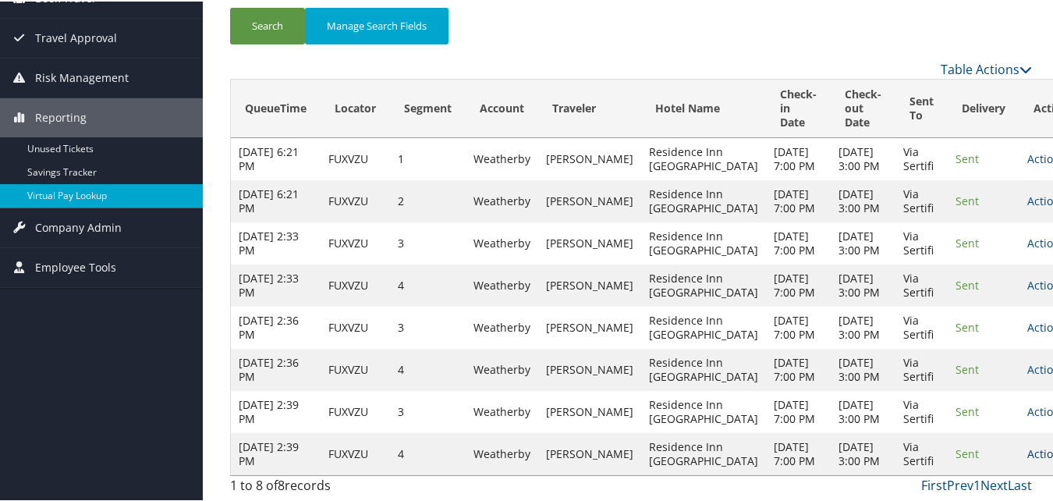
click at [1027, 444] on link "Actions" at bounding box center [1051, 451] width 49 height 15
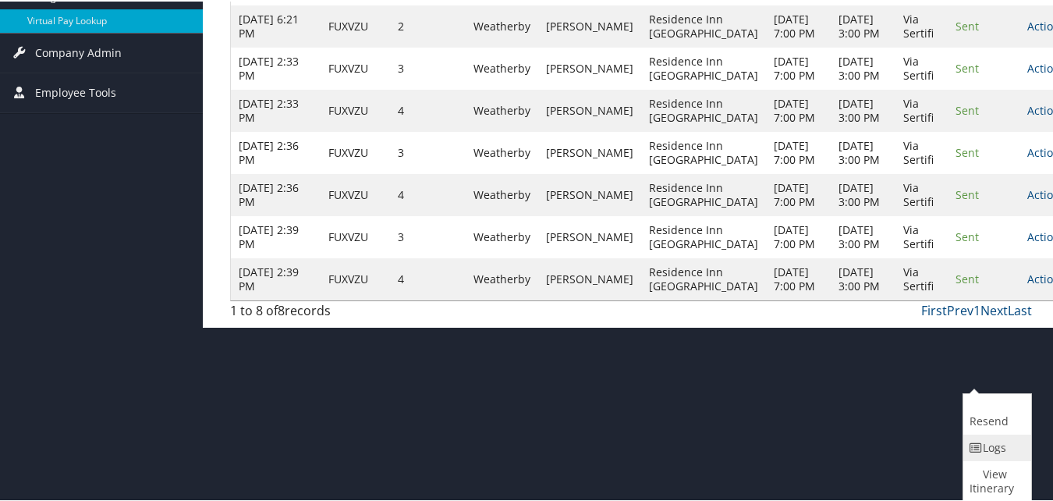
click at [1008, 435] on link "Logs" at bounding box center [995, 446] width 64 height 27
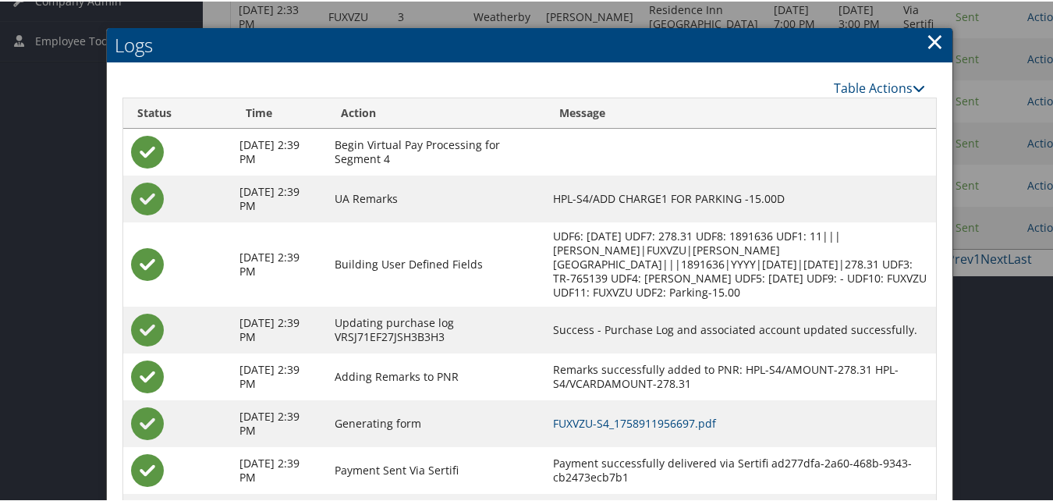
scroll to position [465, 0]
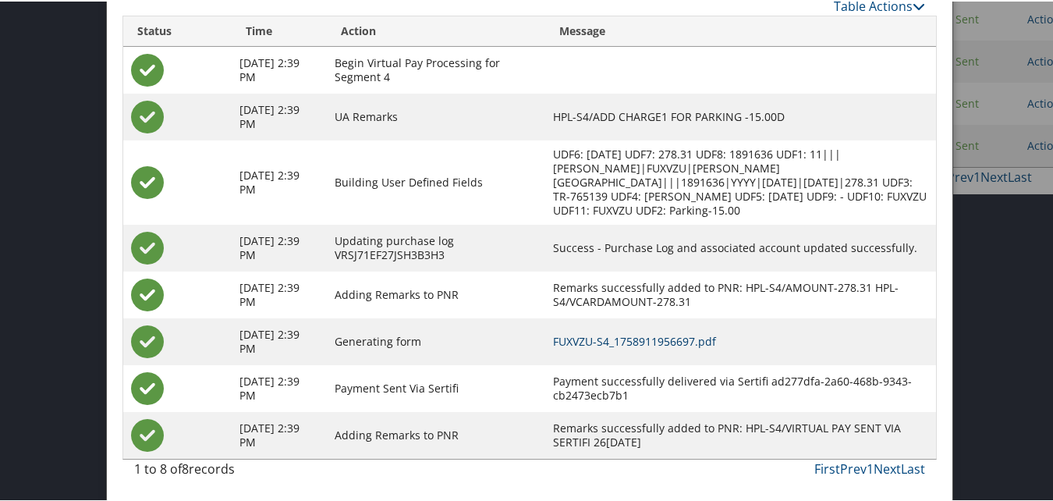
click at [623, 341] on link "FUXVZU-S4_1758911956697.pdf" at bounding box center [634, 339] width 163 height 15
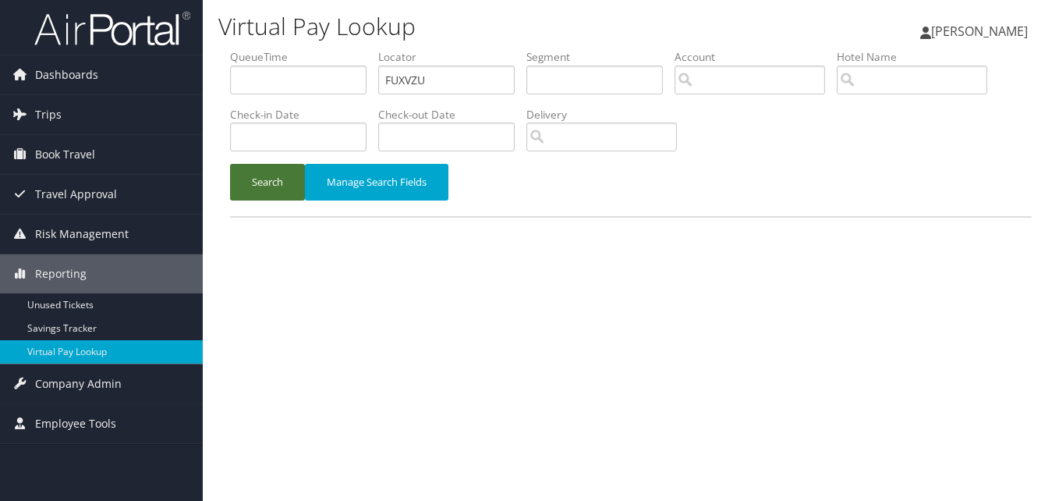
click at [253, 186] on button "Search" at bounding box center [267, 182] width 75 height 37
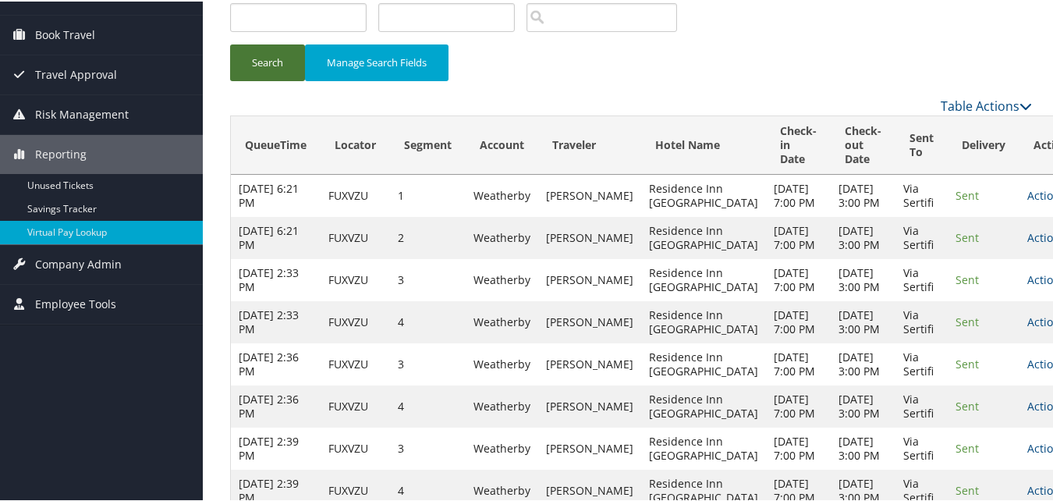
scroll to position [270, 0]
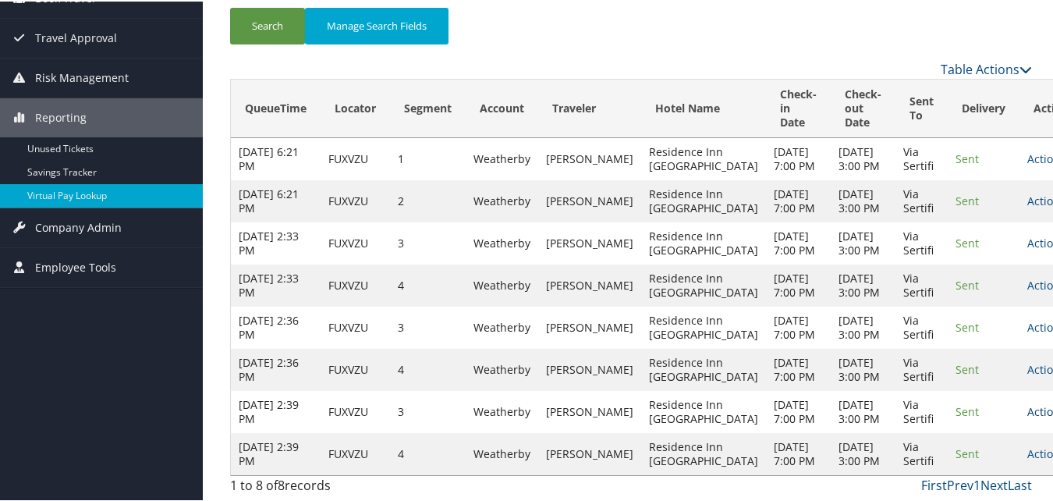
click at [1027, 402] on link "Actions" at bounding box center [1051, 409] width 49 height 15
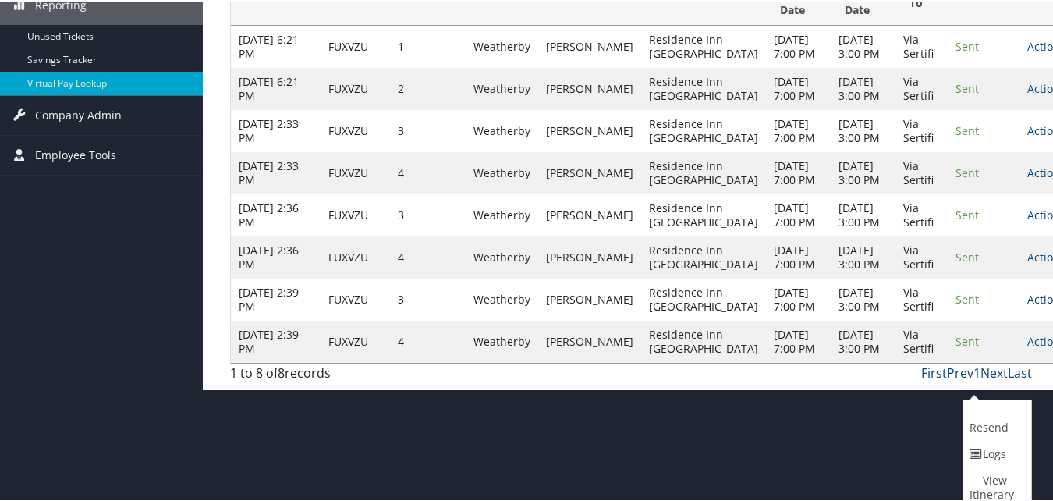
scroll to position [276, 0]
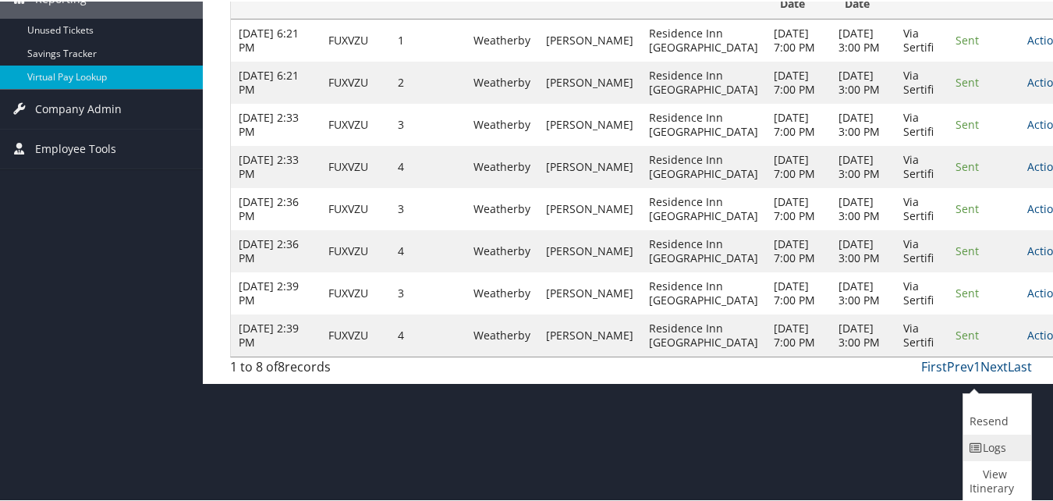
click at [978, 437] on link "Logs" at bounding box center [995, 446] width 64 height 27
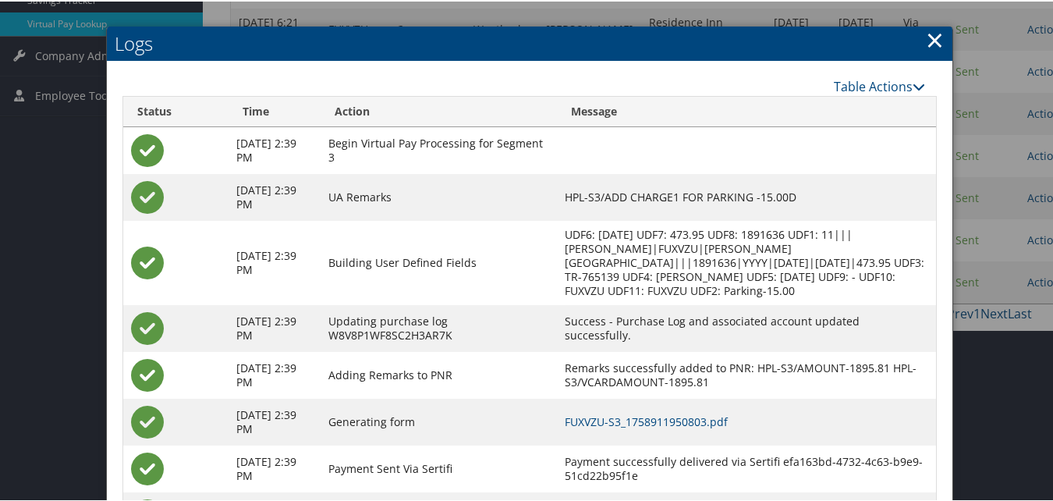
scroll to position [409, 0]
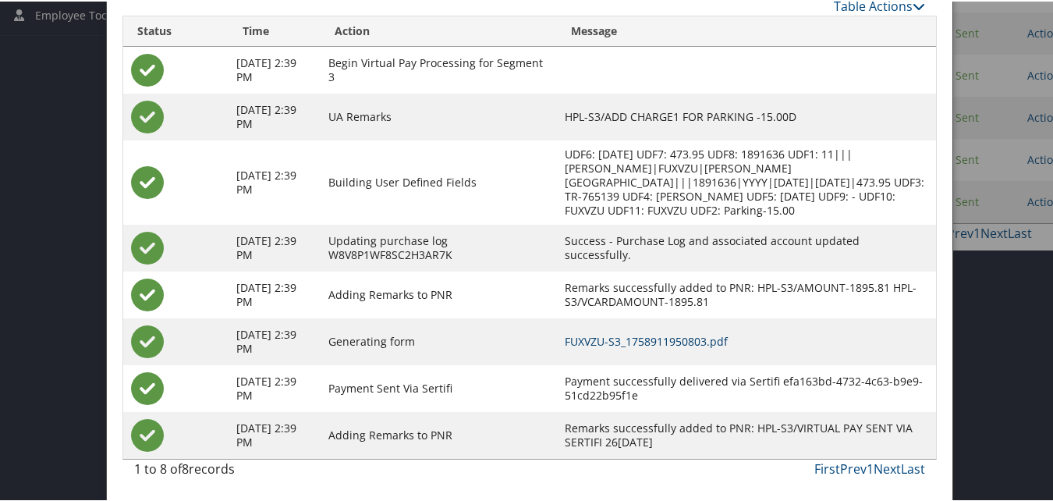
click at [702, 339] on link "FUXVZU-S3_1758911950803.pdf" at bounding box center [645, 339] width 163 height 15
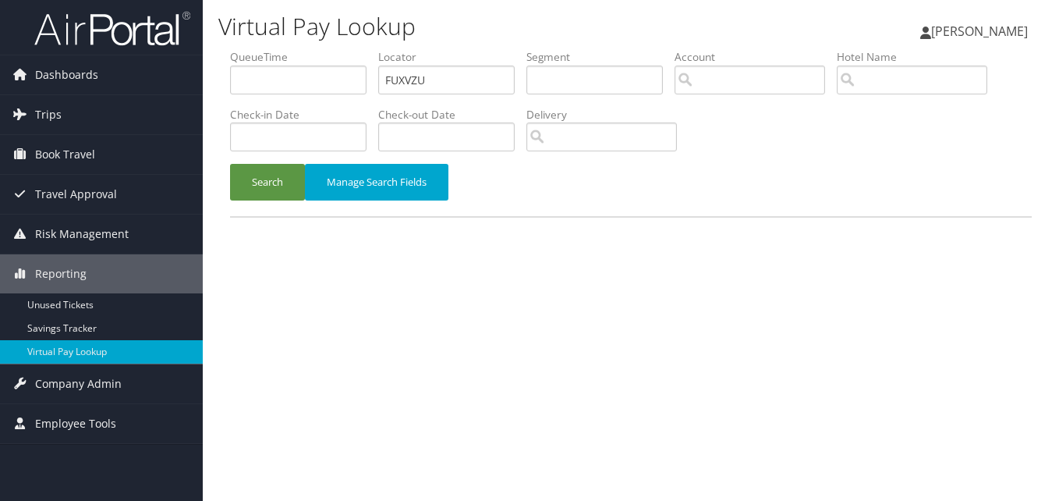
click at [450, 85] on input "FUXVZU" at bounding box center [446, 79] width 136 height 29
type input "ITZUPT"
click at [242, 193] on button "Search" at bounding box center [267, 182] width 75 height 37
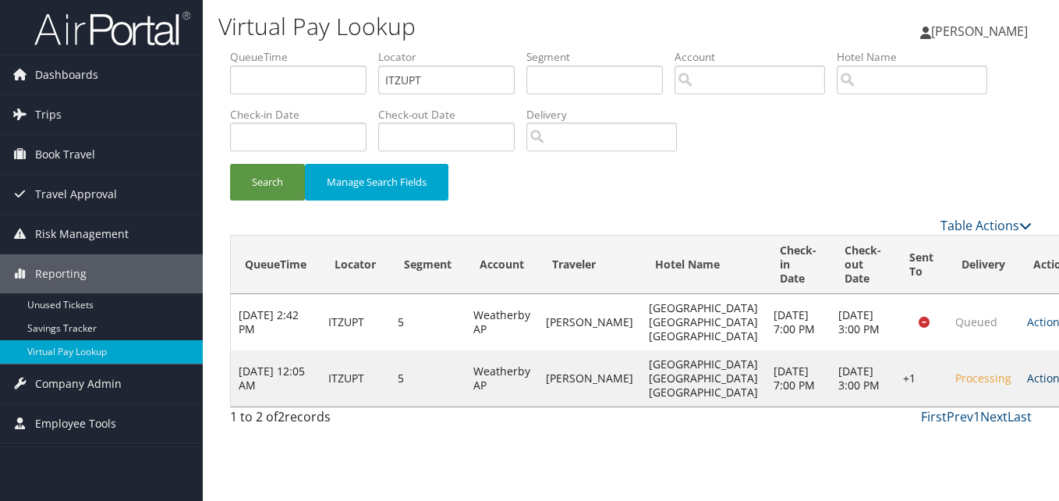
click at [1027, 385] on link "Actions" at bounding box center [1051, 377] width 49 height 15
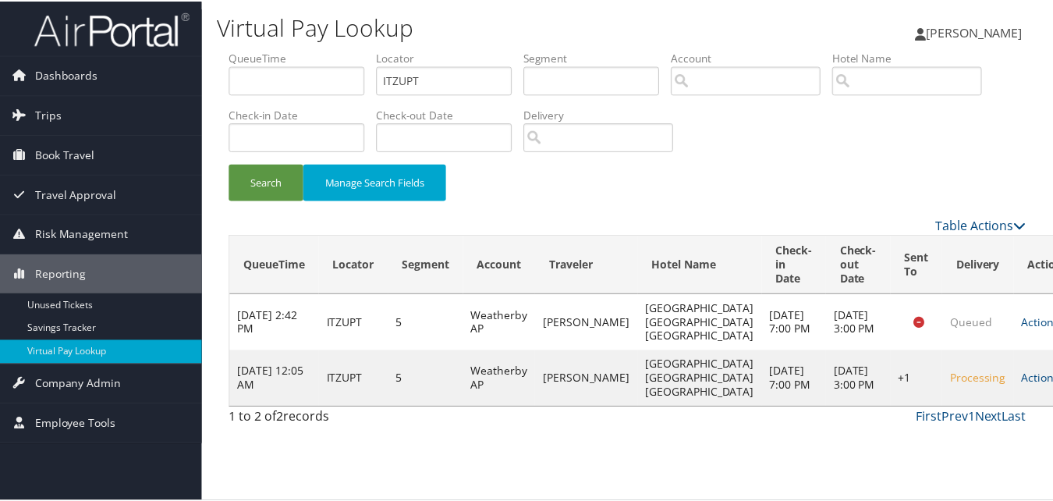
scroll to position [36, 0]
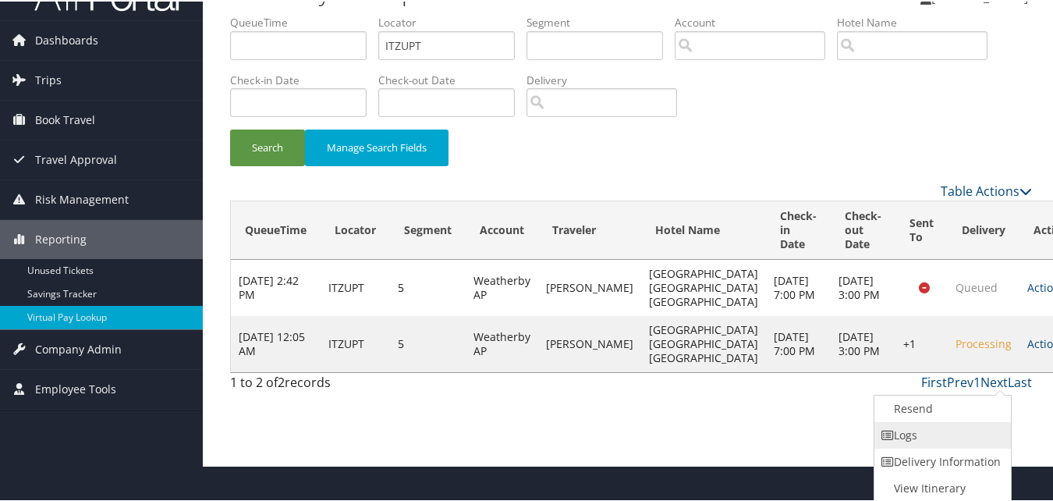
click at [967, 437] on link "Logs" at bounding box center [940, 433] width 133 height 27
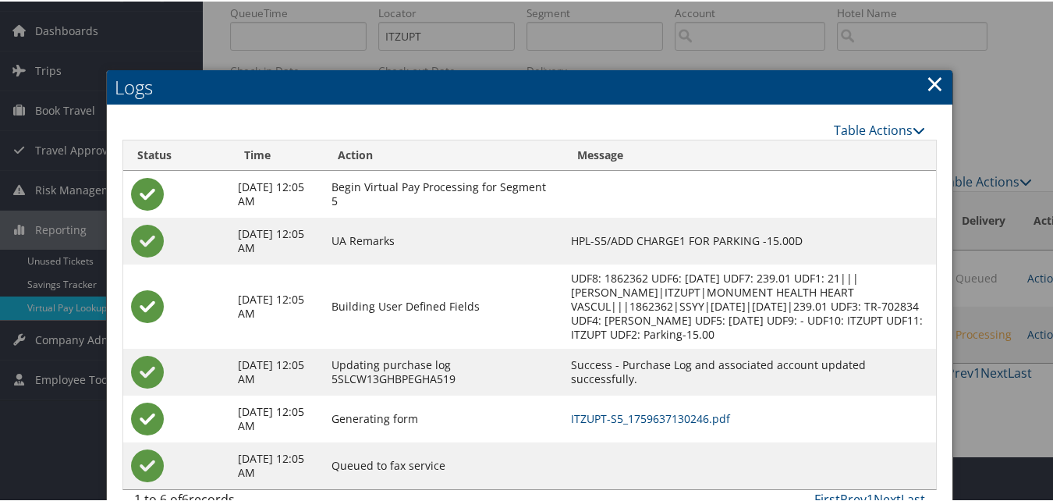
scroll to position [90, 0]
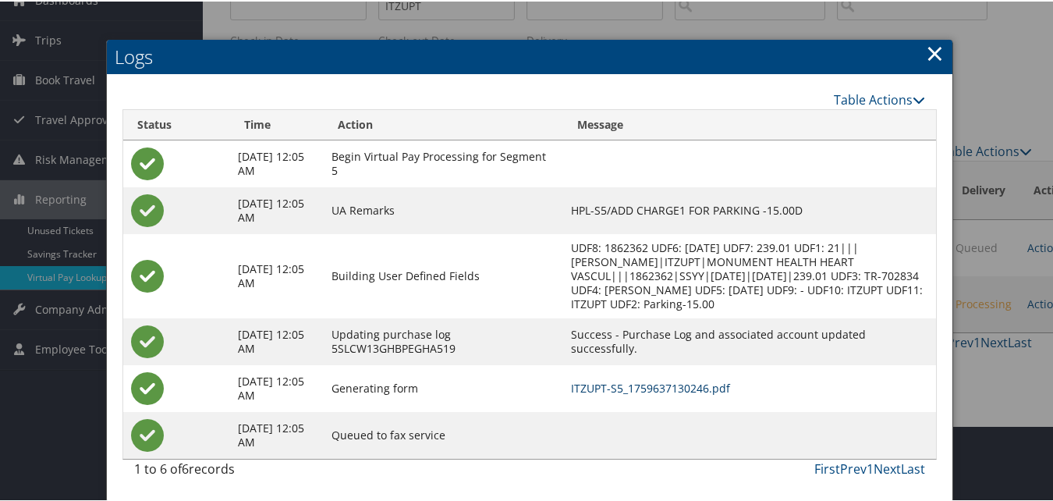
click at [692, 387] on link "ITZUPT-S5_1759637130246.pdf" at bounding box center [650, 386] width 159 height 15
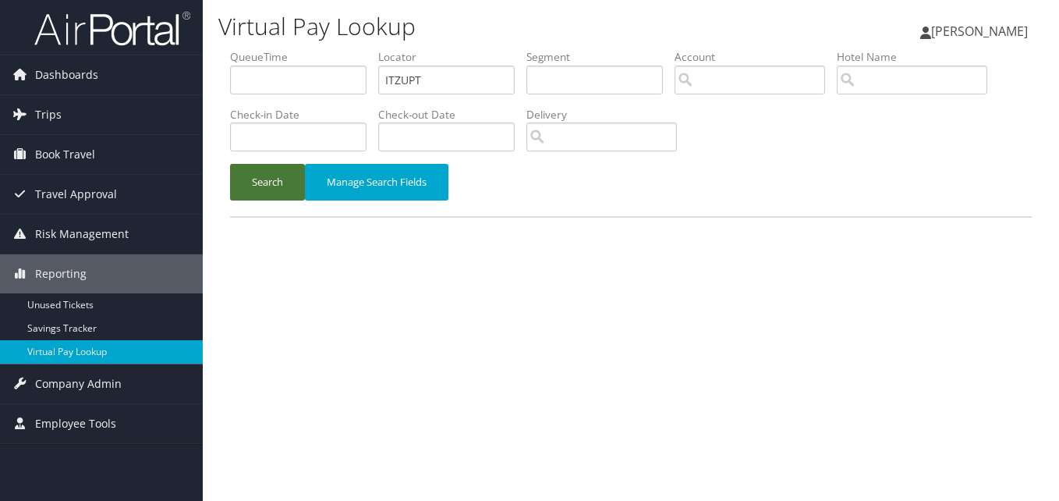
click at [249, 182] on button "Search" at bounding box center [267, 182] width 75 height 37
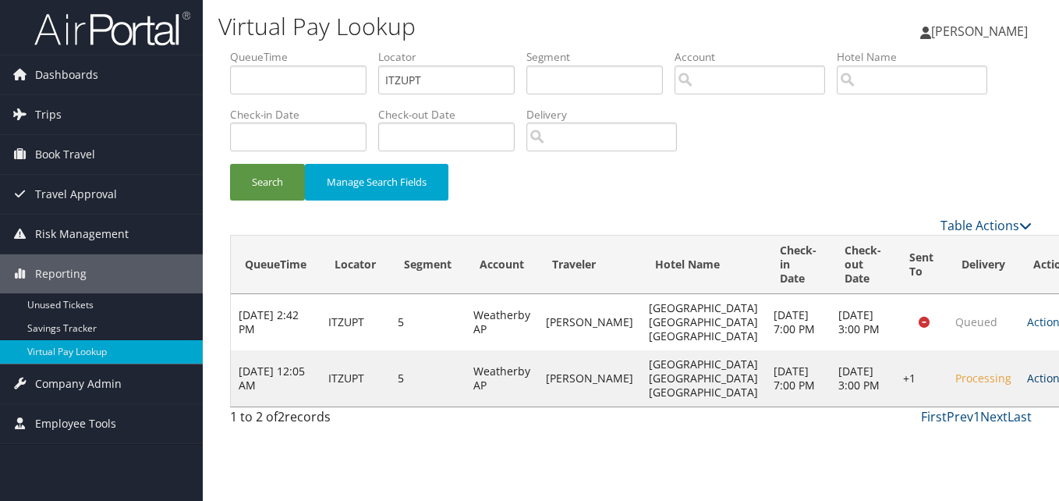
click at [1027, 385] on link "Actions" at bounding box center [1051, 377] width 49 height 15
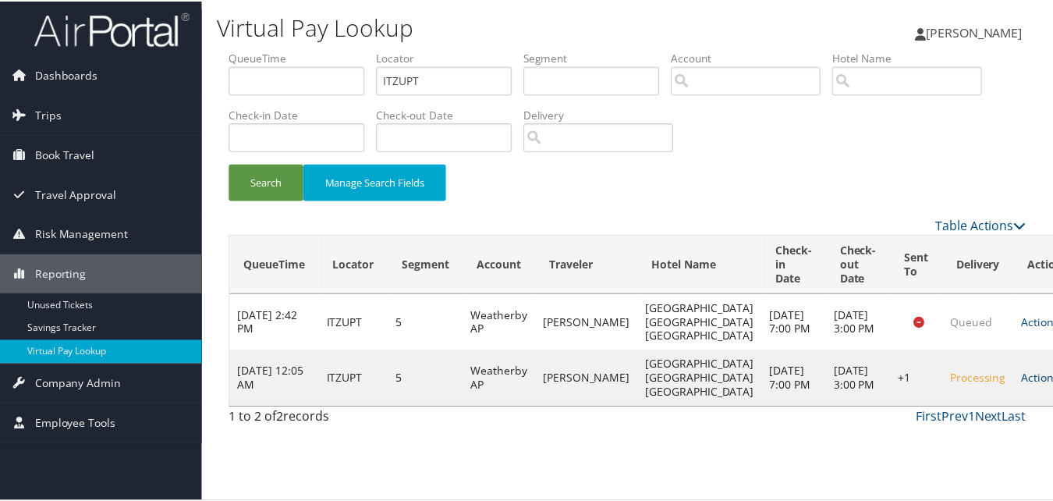
scroll to position [36, 0]
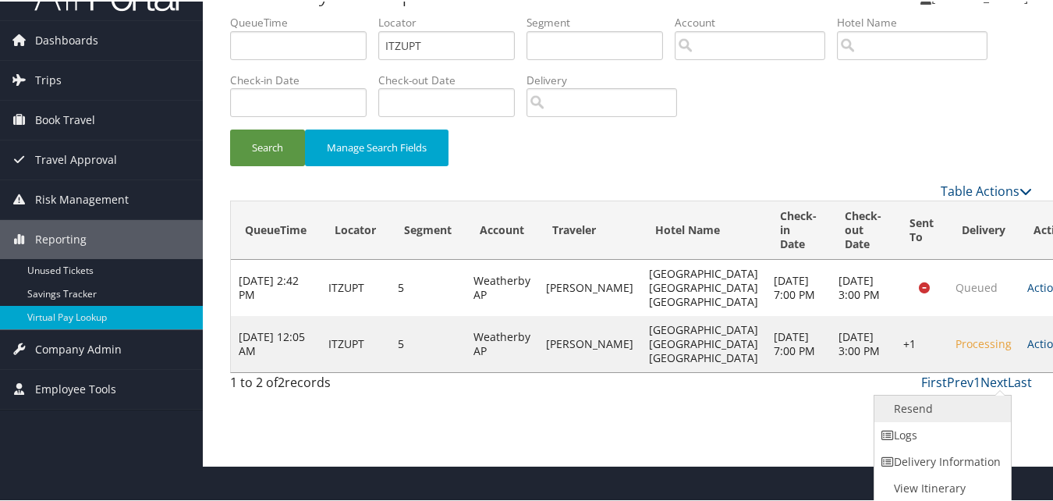
click at [957, 412] on link "Resend" at bounding box center [940, 407] width 133 height 27
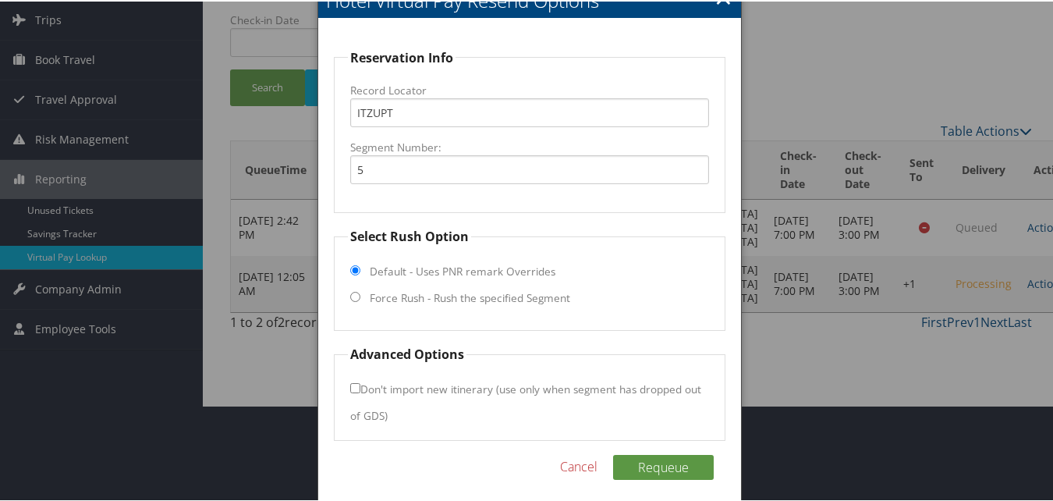
scroll to position [105, 0]
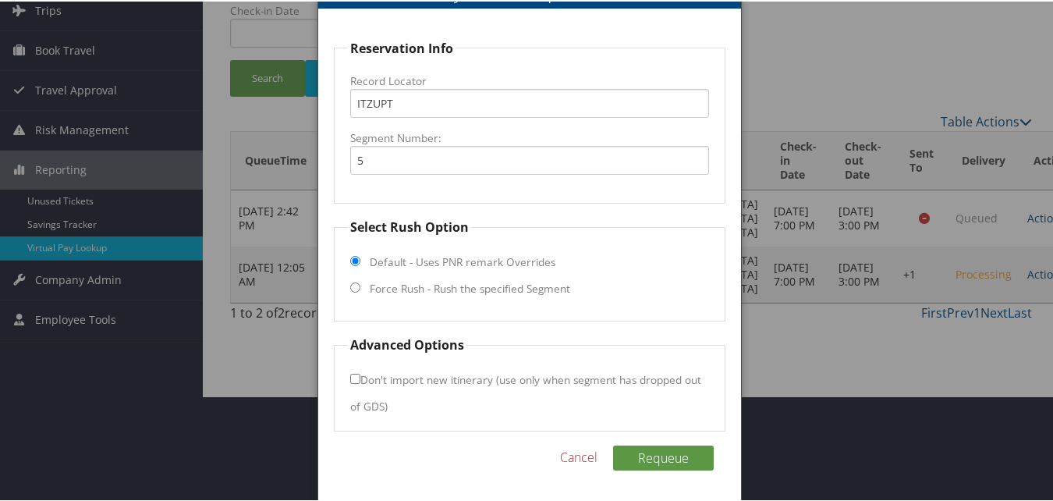
click at [380, 289] on label "Force Rush - Rush the specified Segment" at bounding box center [470, 287] width 200 height 16
click at [360, 289] on input "Force Rush - Rush the specified Segment" at bounding box center [355, 286] width 10 height 10
radio input "true"
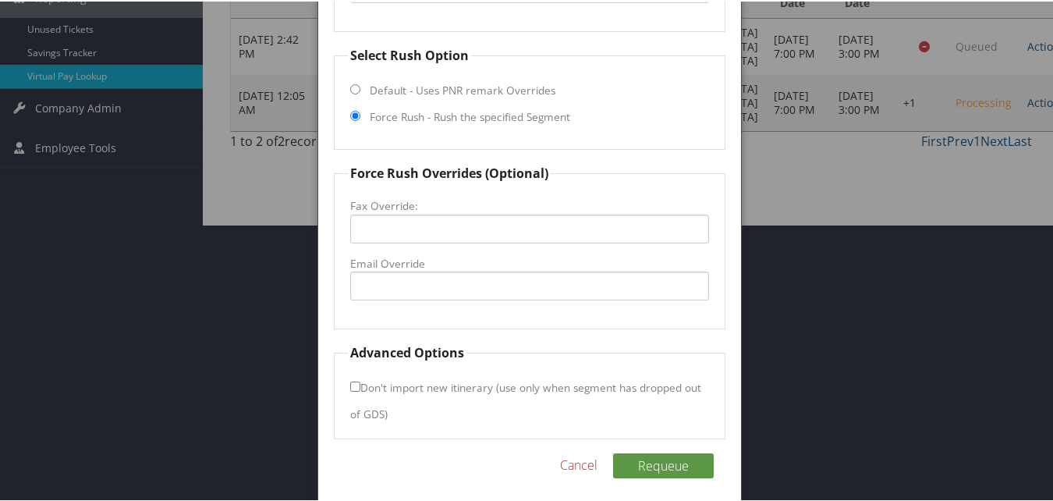
scroll to position [285, 0]
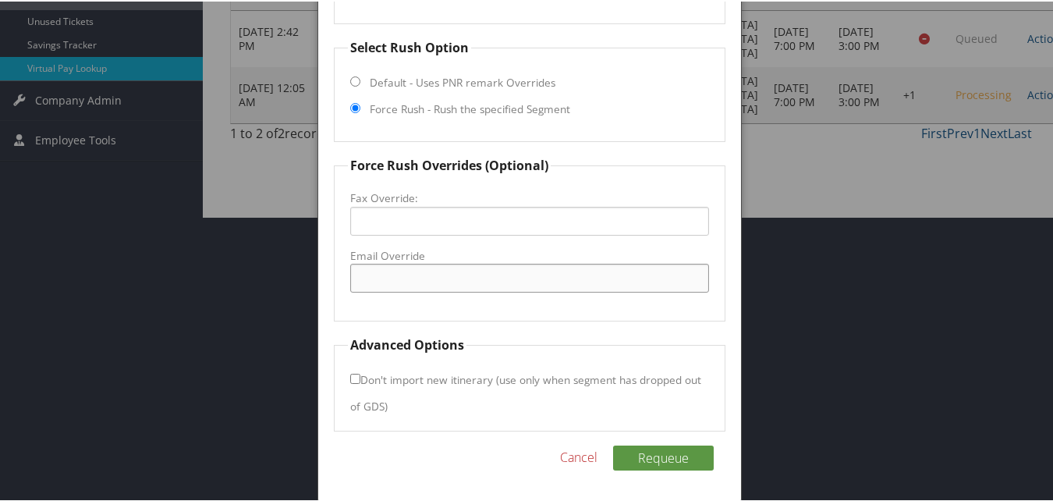
click at [529, 280] on input "Email Override" at bounding box center [529, 276] width 358 height 29
type input "f"
drag, startPoint x: 525, startPoint y: 276, endPoint x: 554, endPoint y: 274, distance: 28.9
click at [554, 274] on input "rapvr.frontdesklooyvcompanies@gmail.com" at bounding box center [529, 276] width 358 height 29
click at [434, 274] on input "rapvr.frontdesklooyvcompanies.com" at bounding box center [529, 276] width 358 height 29
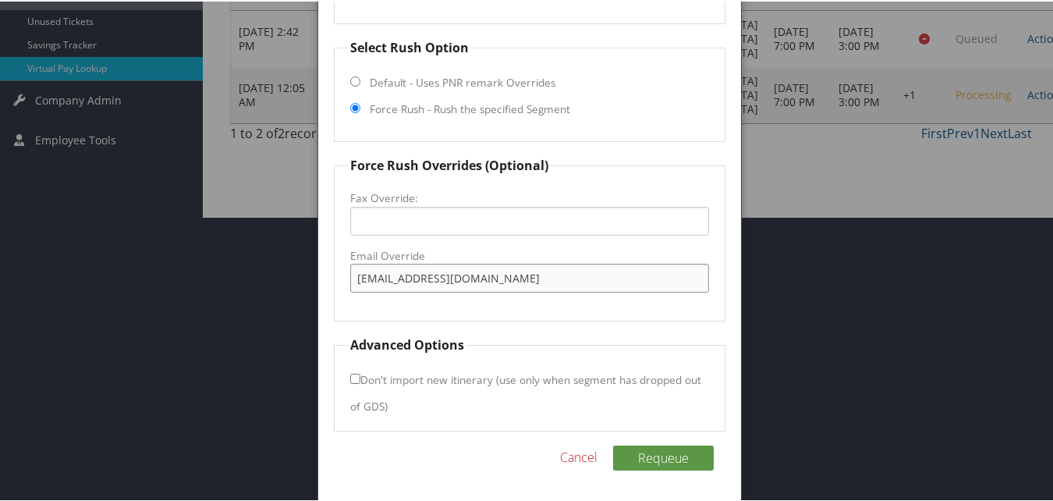
click at [464, 286] on input "rapvr.frontdesk@looyvcompanies.com" at bounding box center [529, 276] width 358 height 29
type input "rapvr.frontdesk@looyvcompanies.com"
click at [661, 452] on button "Requeue" at bounding box center [663, 456] width 101 height 25
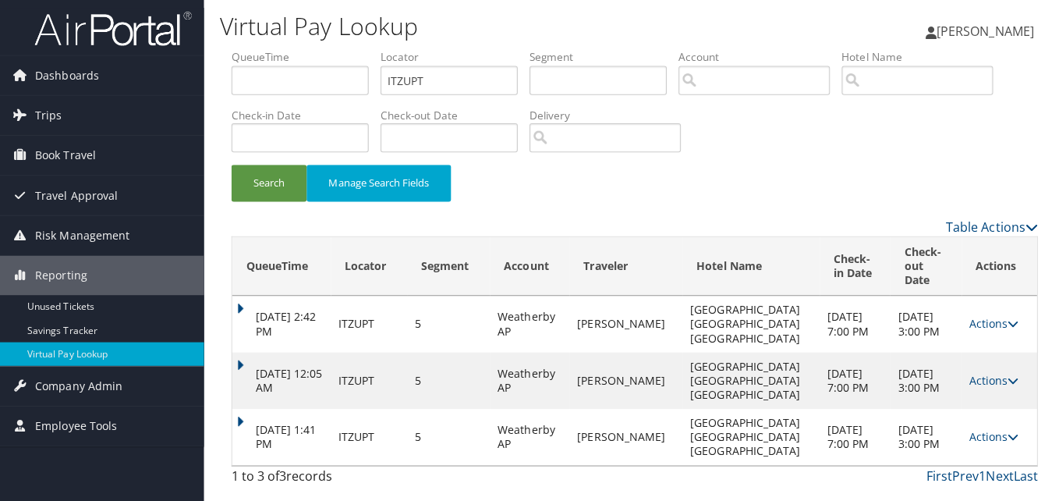
scroll to position [0, 0]
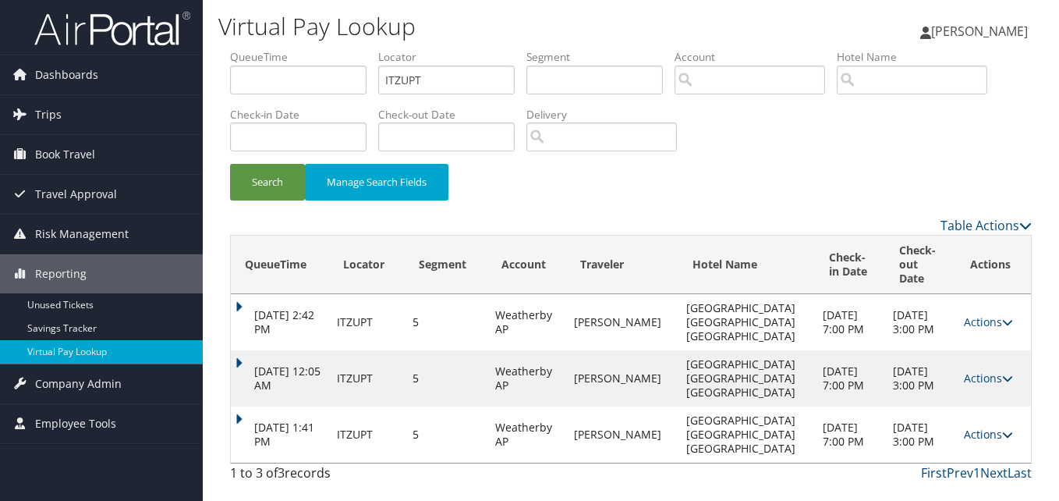
click at [964, 426] on link "Actions" at bounding box center [988, 433] width 49 height 15
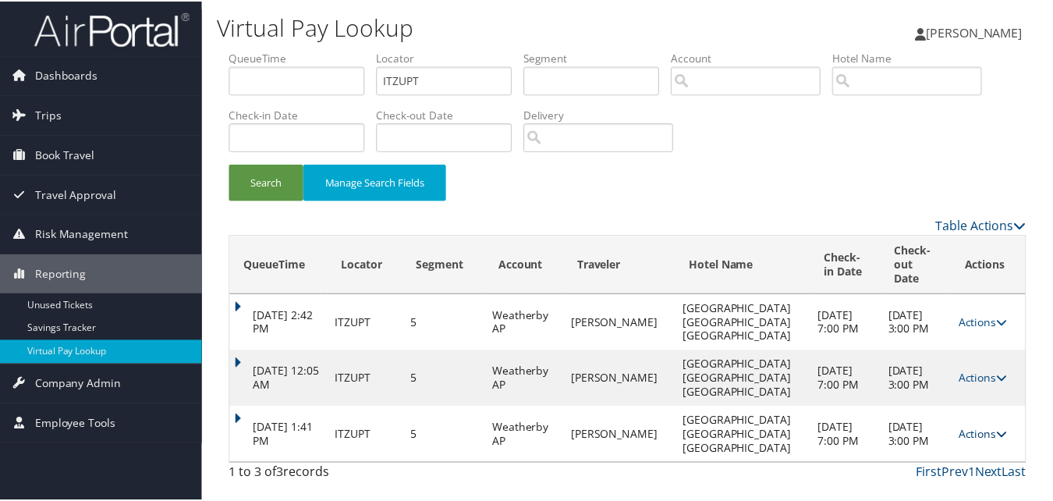
scroll to position [23, 0]
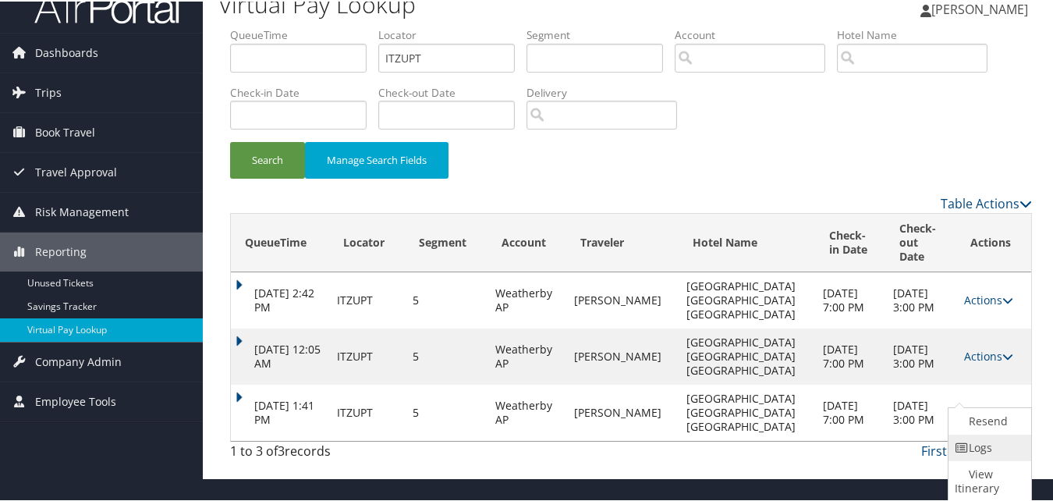
click at [968, 438] on link "Logs" at bounding box center [987, 446] width 79 height 27
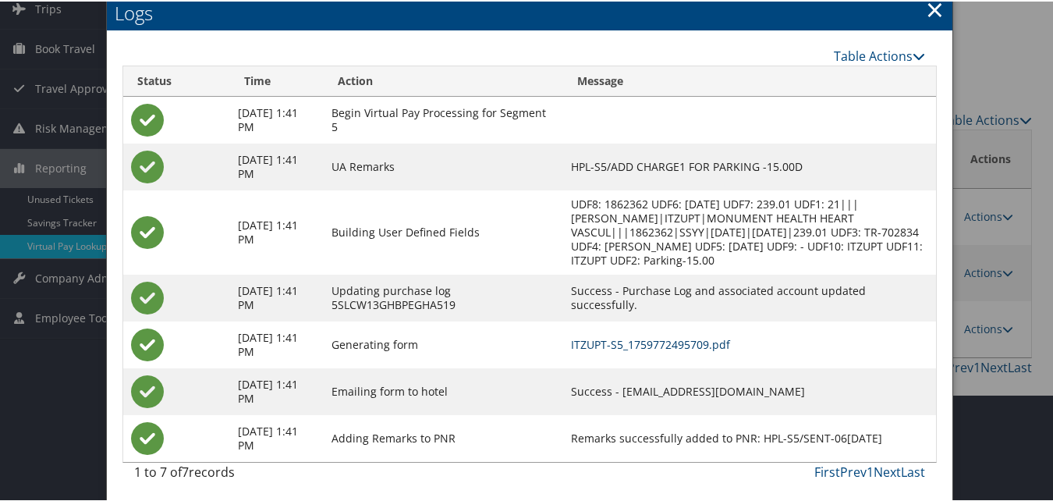
scroll to position [110, 0]
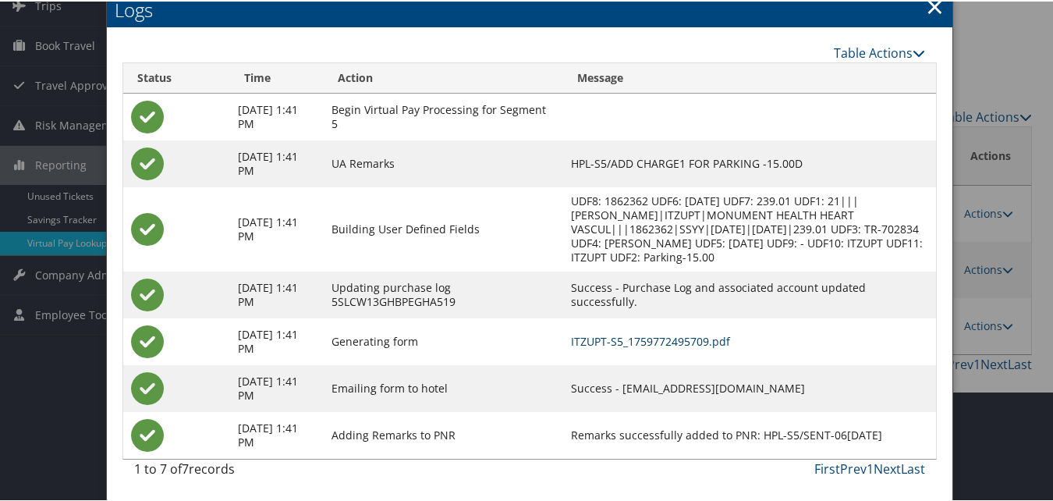
click at [674, 338] on link "ITZUPT-S5_1759772495709.pdf" at bounding box center [650, 339] width 159 height 15
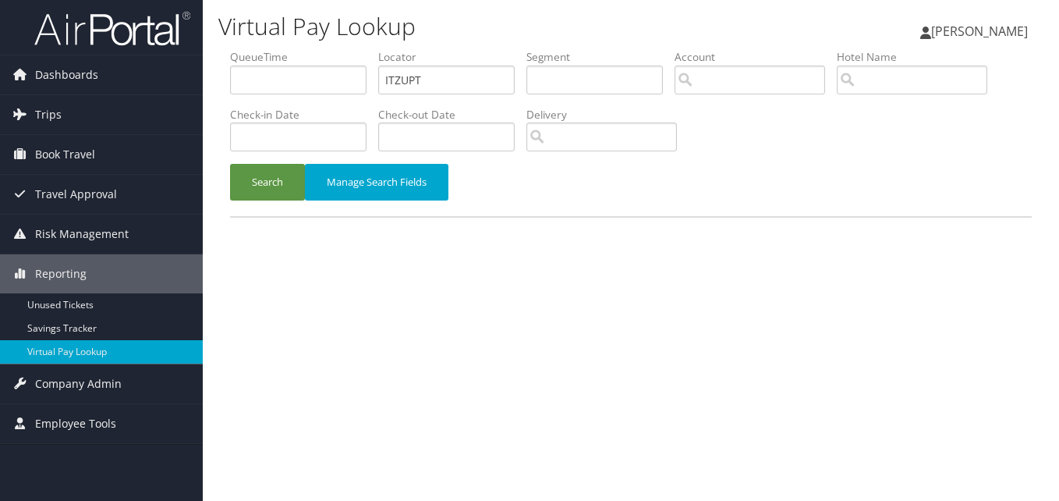
click at [430, 79] on input "ITZUPT" at bounding box center [446, 79] width 136 height 29
type input "GFXJNG"
click at [266, 184] on button "Search" at bounding box center [267, 182] width 75 height 37
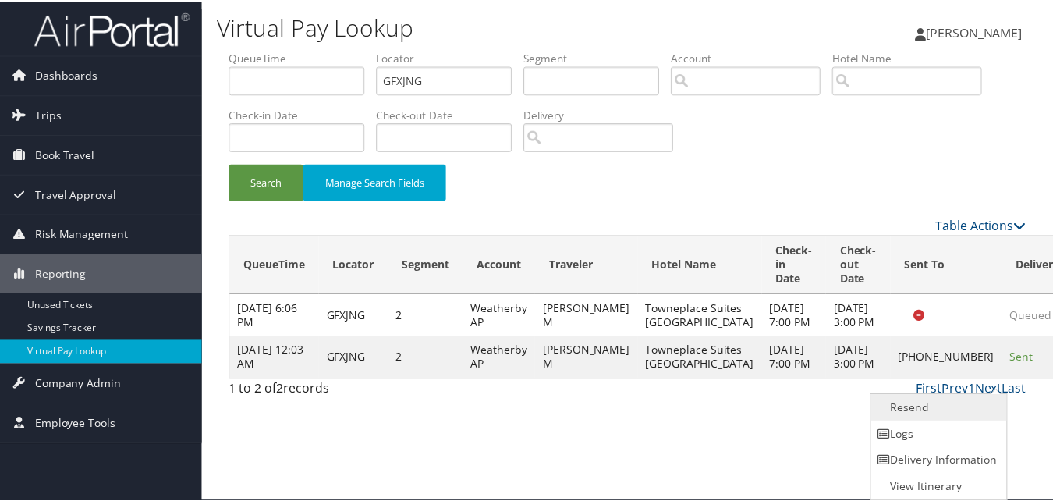
scroll to position [1, 0]
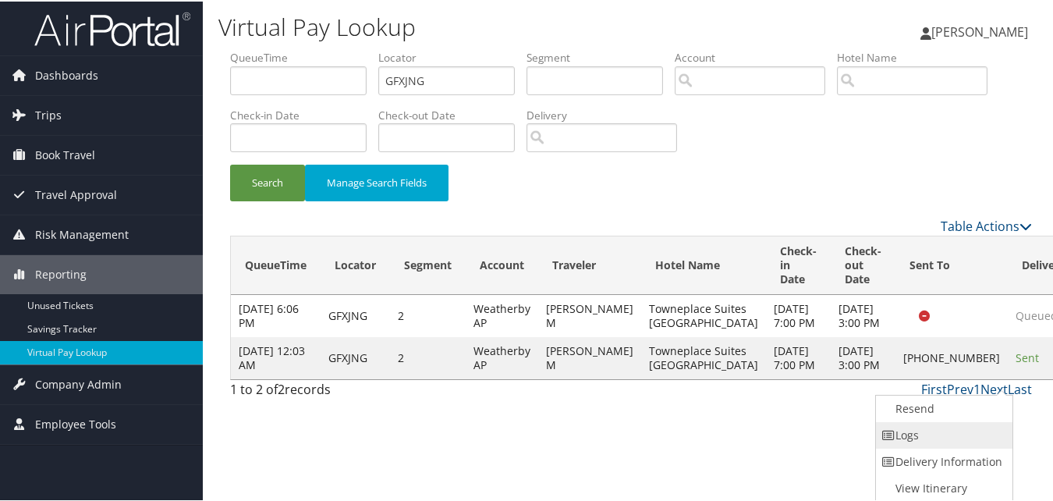
click at [978, 431] on link "Logs" at bounding box center [942, 433] width 133 height 27
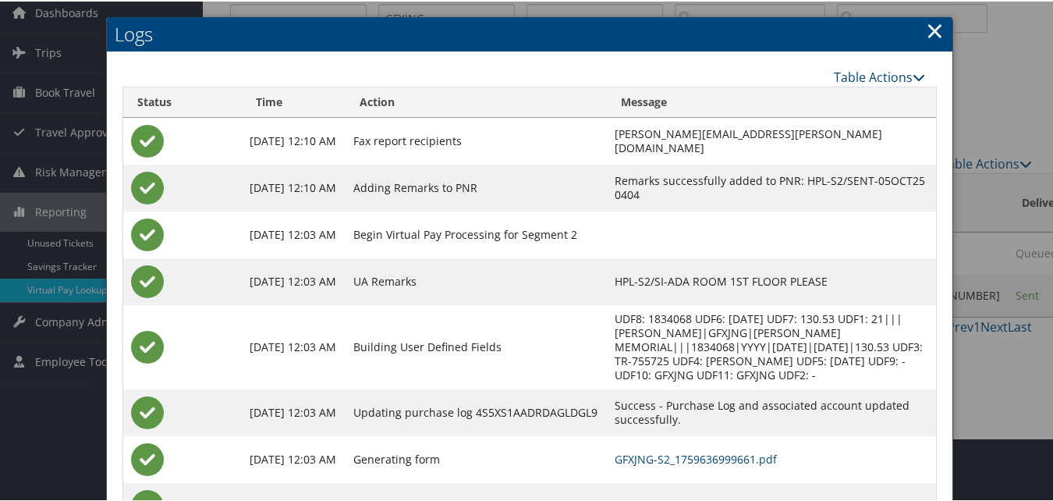
scroll to position [134, 0]
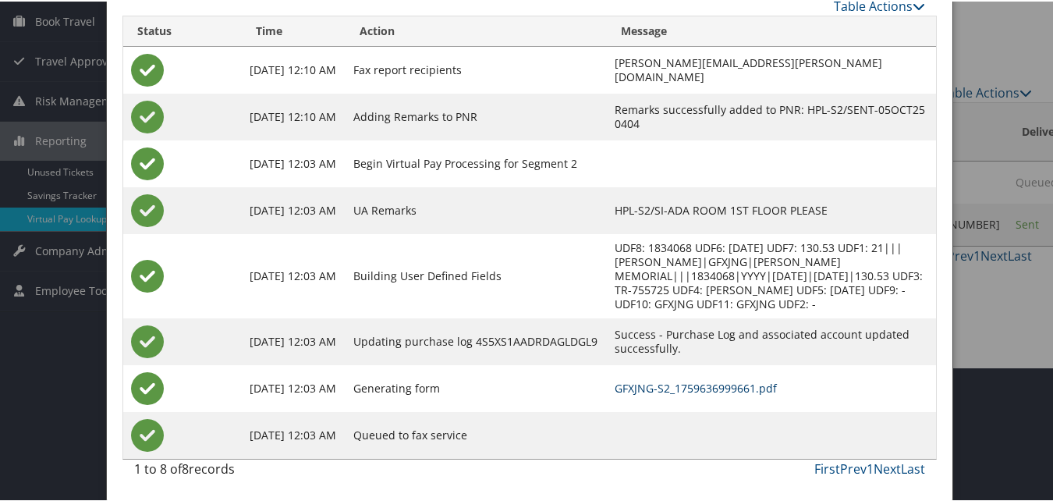
click at [647, 390] on link "GFXJNG-S2_1759636999661.pdf" at bounding box center [695, 386] width 162 height 15
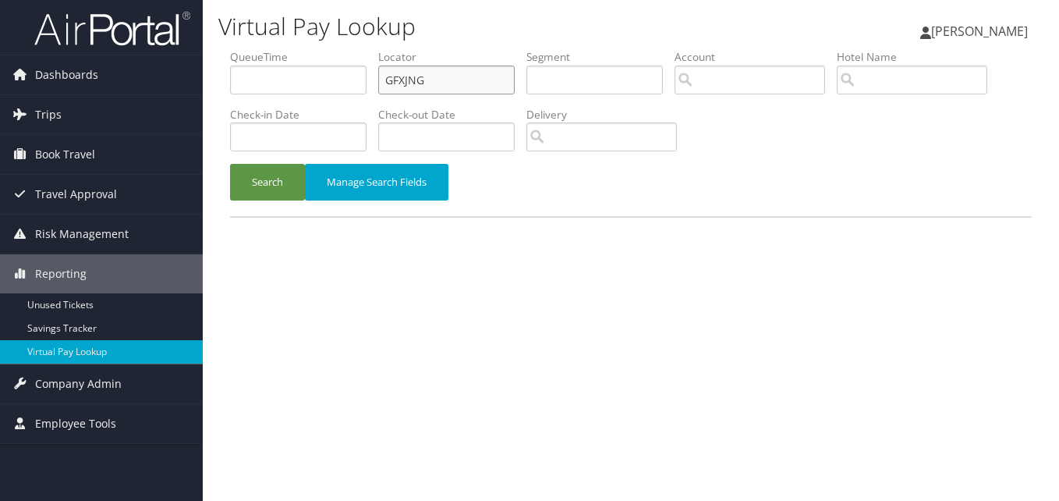
click at [450, 85] on input "GFXJNG" at bounding box center [446, 79] width 136 height 29
paste input "SQJBKD"
type input "SQJBKD"
click at [267, 182] on button "Search" at bounding box center [267, 182] width 75 height 37
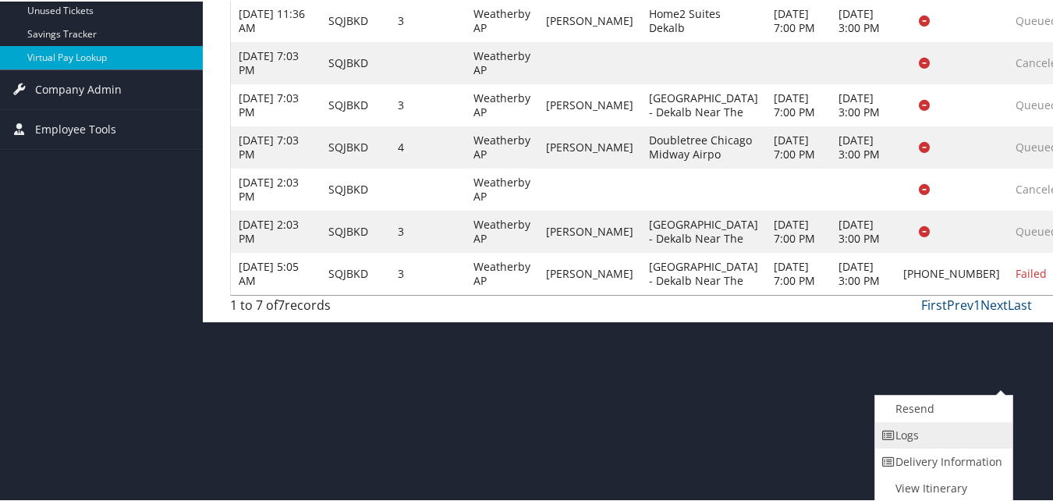
click at [927, 441] on link "Logs" at bounding box center [941, 433] width 133 height 27
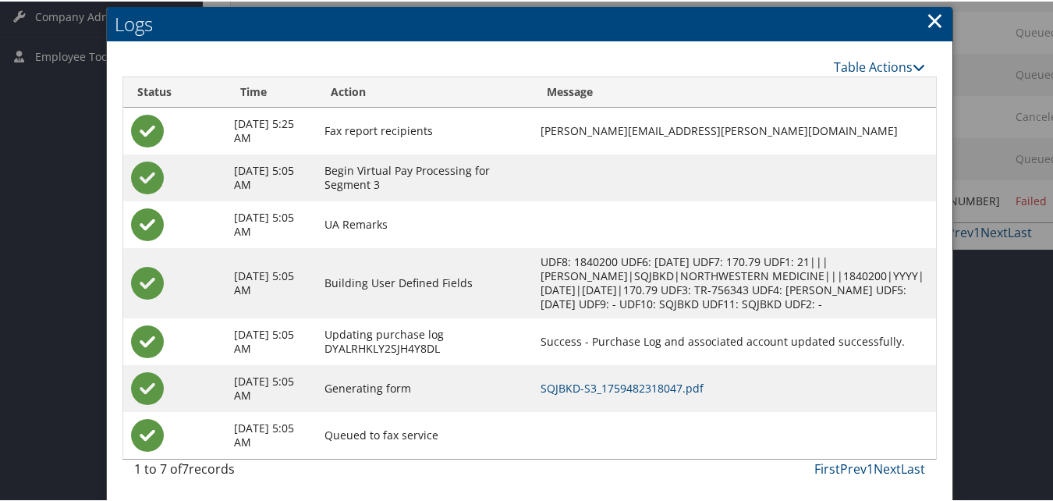
scroll to position [382, 0]
click at [669, 391] on link "SQJBKD-S3_1759482318047.pdf" at bounding box center [621, 386] width 163 height 15
